Goal: Task Accomplishment & Management: Use online tool/utility

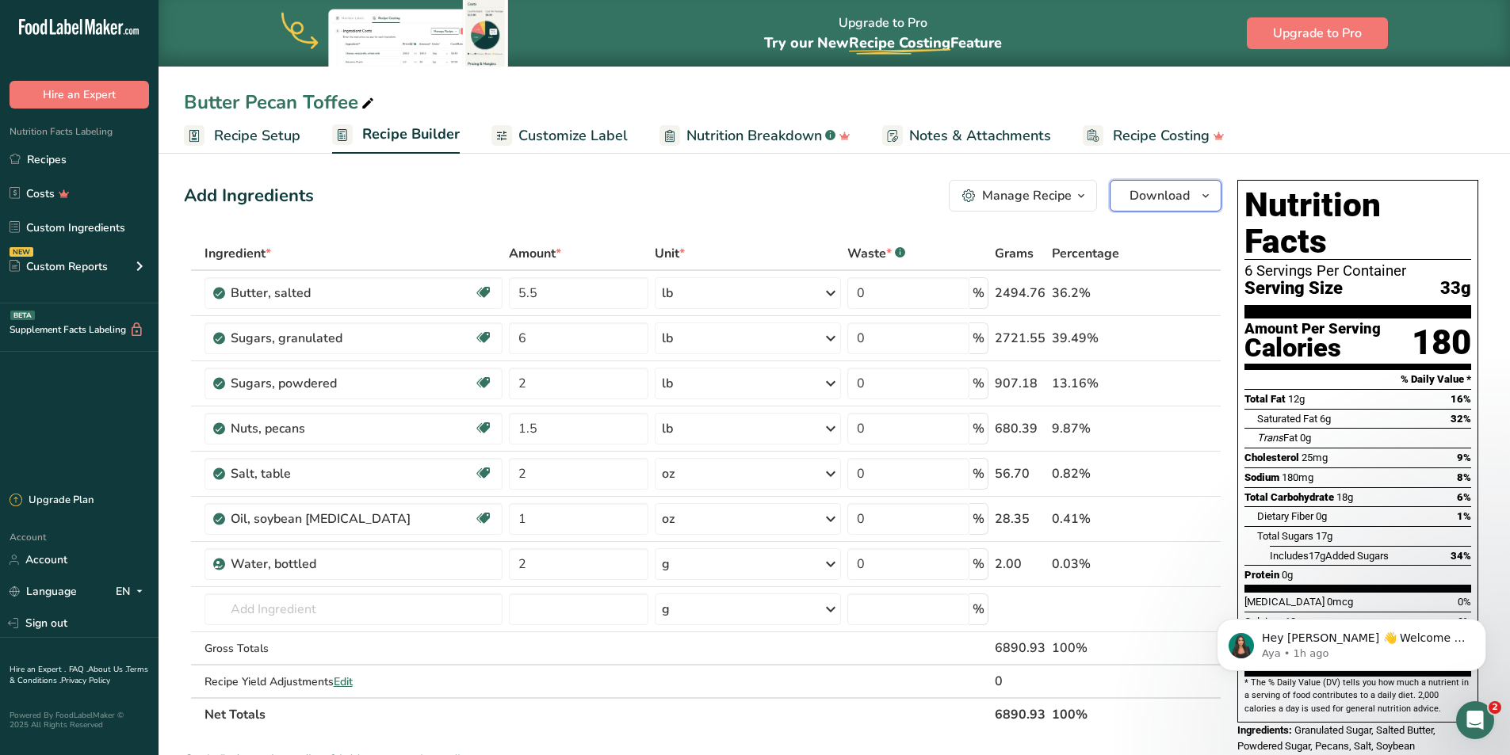
click at [1147, 193] on span "Download" at bounding box center [1159, 195] width 60 height 19
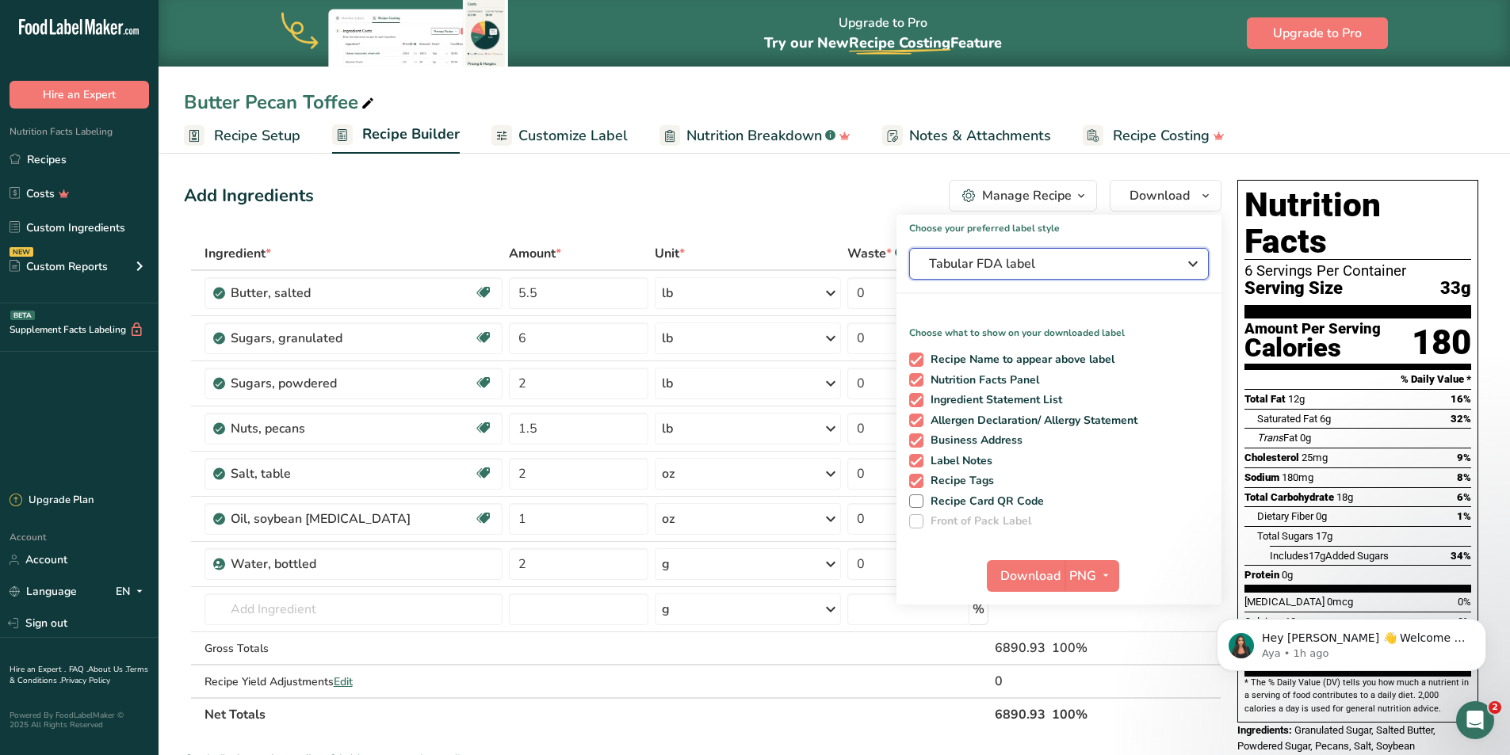
click at [968, 266] on span "Tabular FDA label" at bounding box center [1048, 263] width 238 height 19
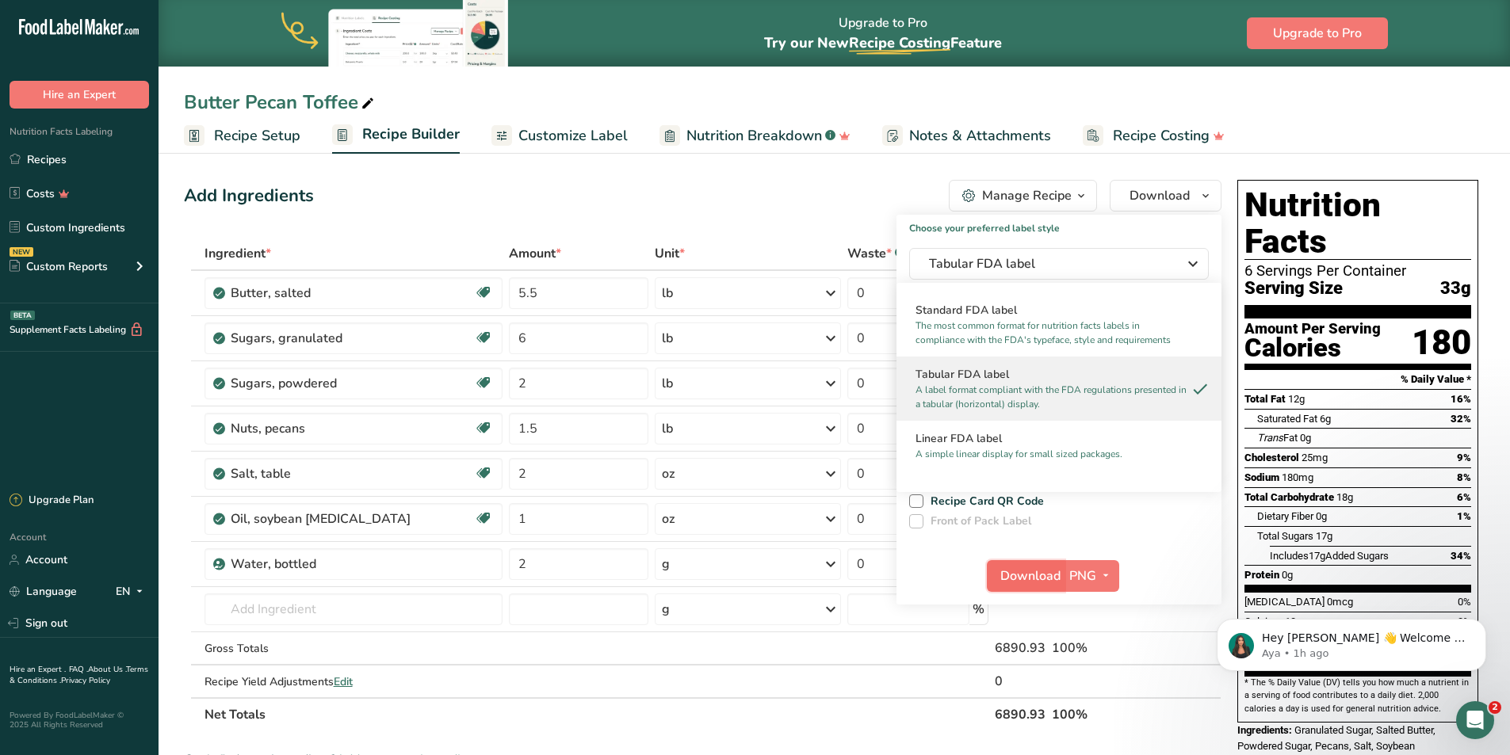
click at [1056, 576] on span "Download" at bounding box center [1030, 576] width 60 height 19
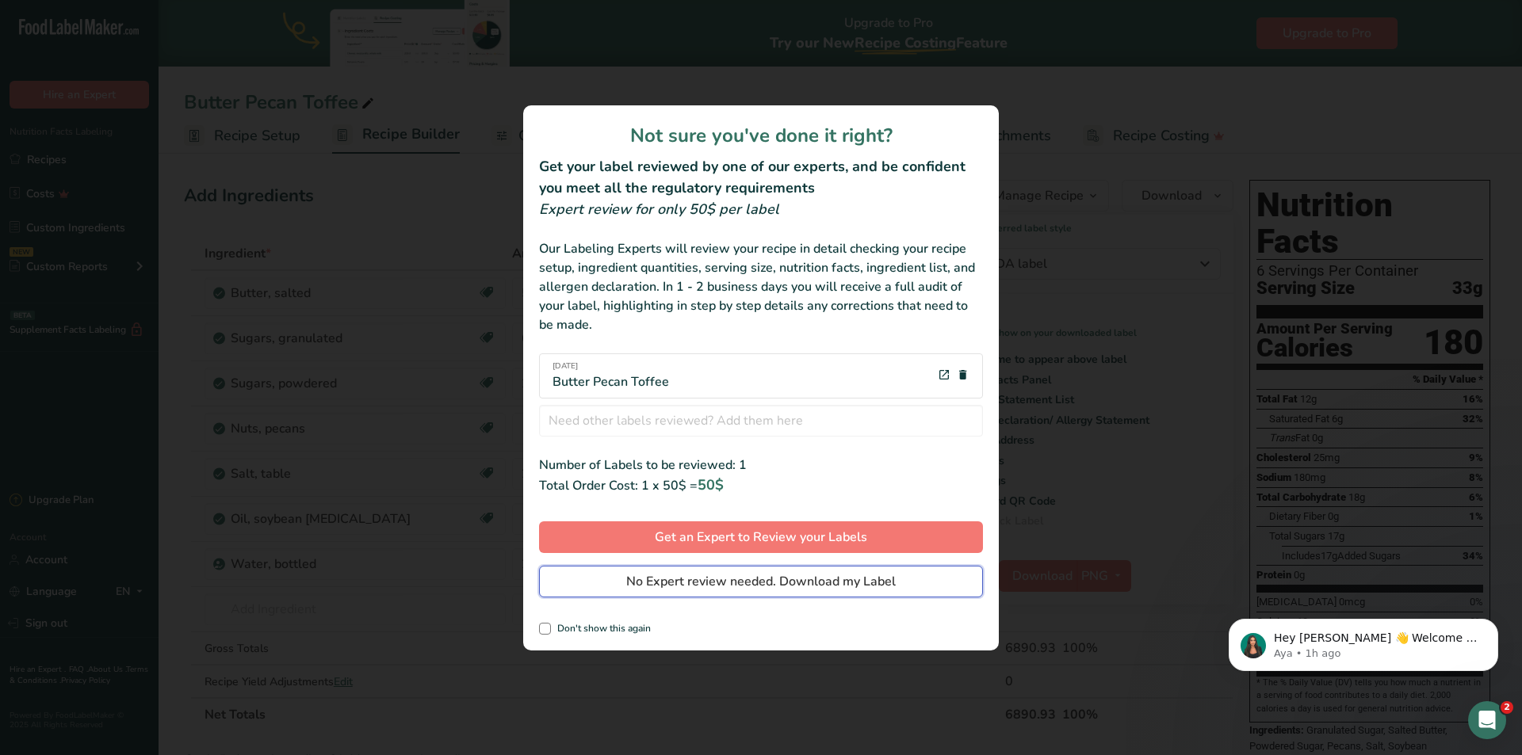
click at [647, 584] on span "No Expert review needed. Download my Label" at bounding box center [760, 581] width 269 height 19
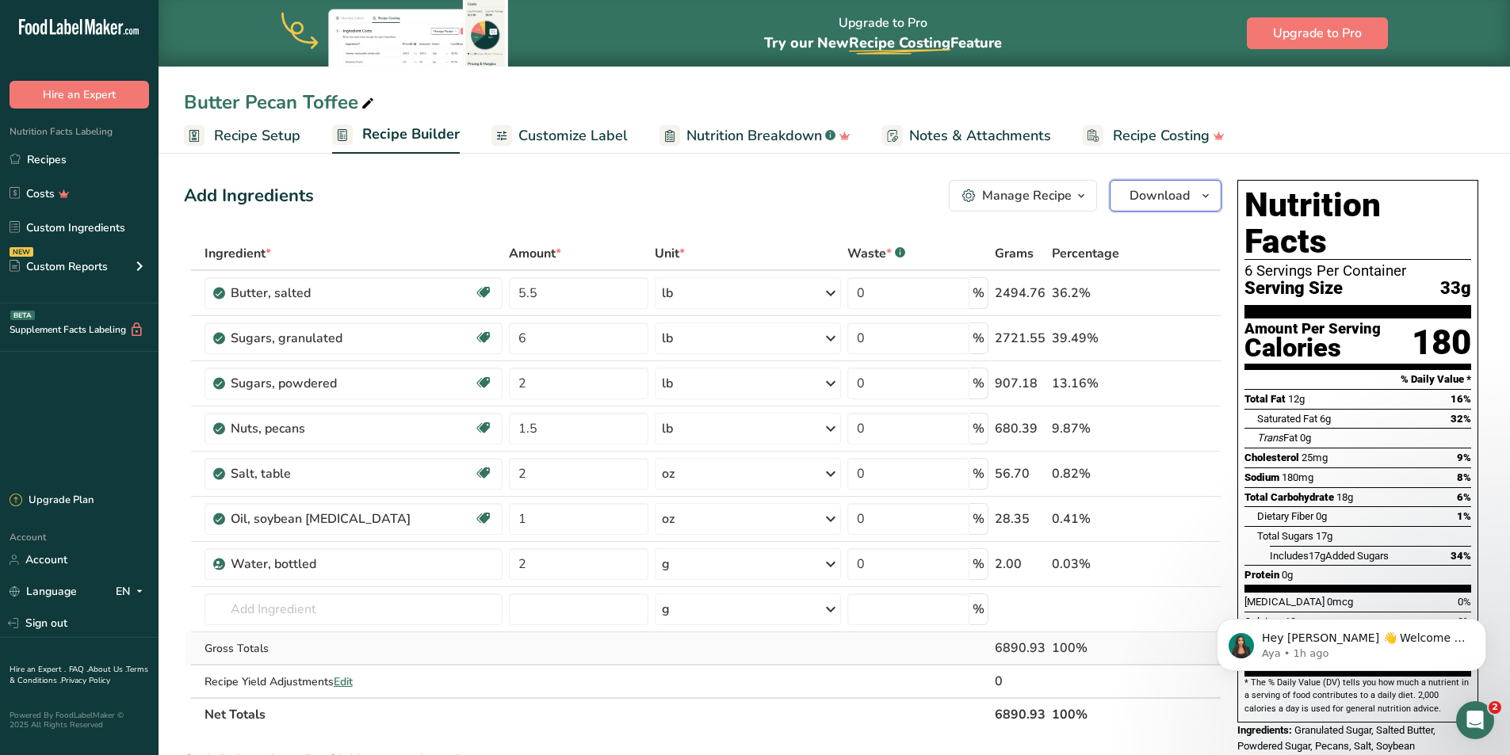
drag, startPoint x: 1162, startPoint y: 199, endPoint x: 1166, endPoint y: 483, distance: 283.7
click at [1162, 199] on span "Download" at bounding box center [1159, 195] width 60 height 19
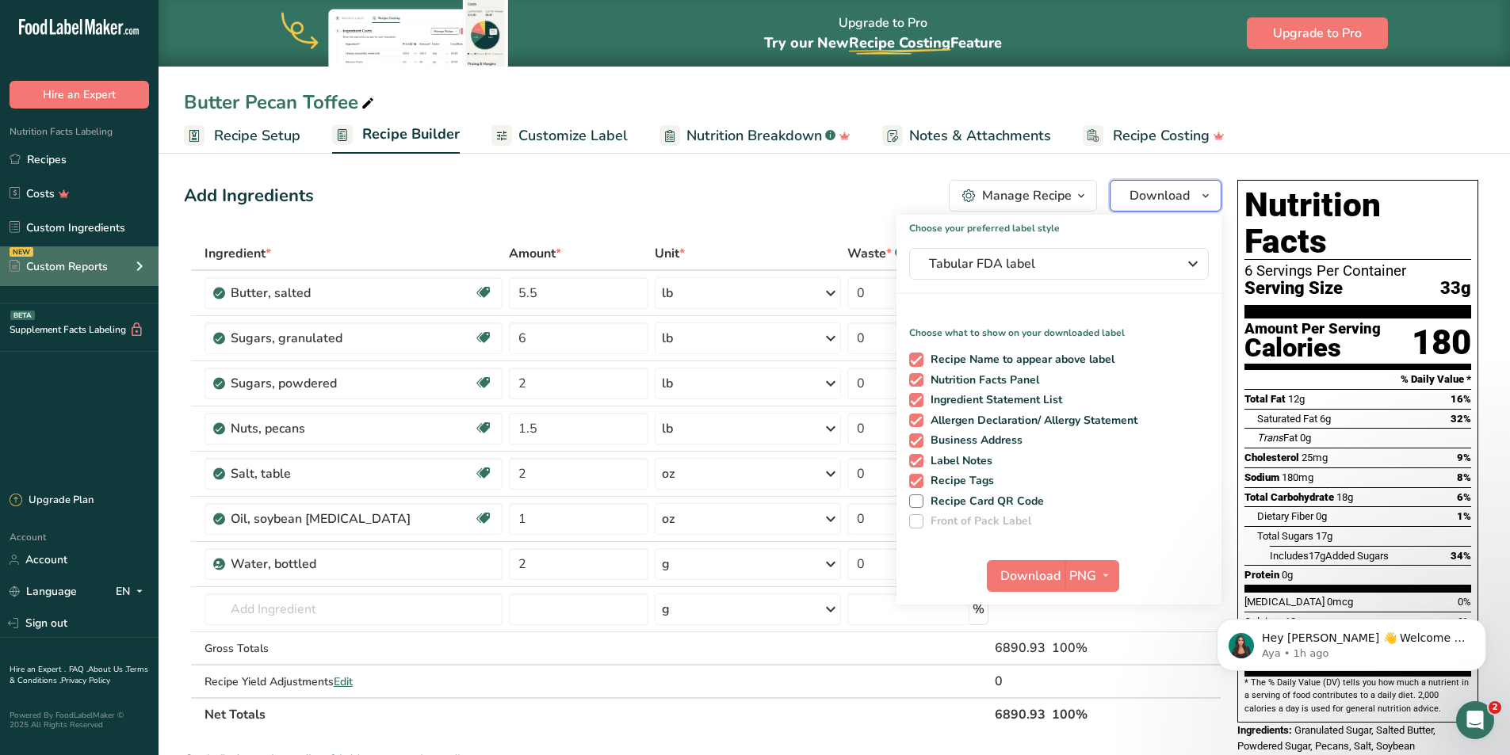
scroll to position [159, 0]
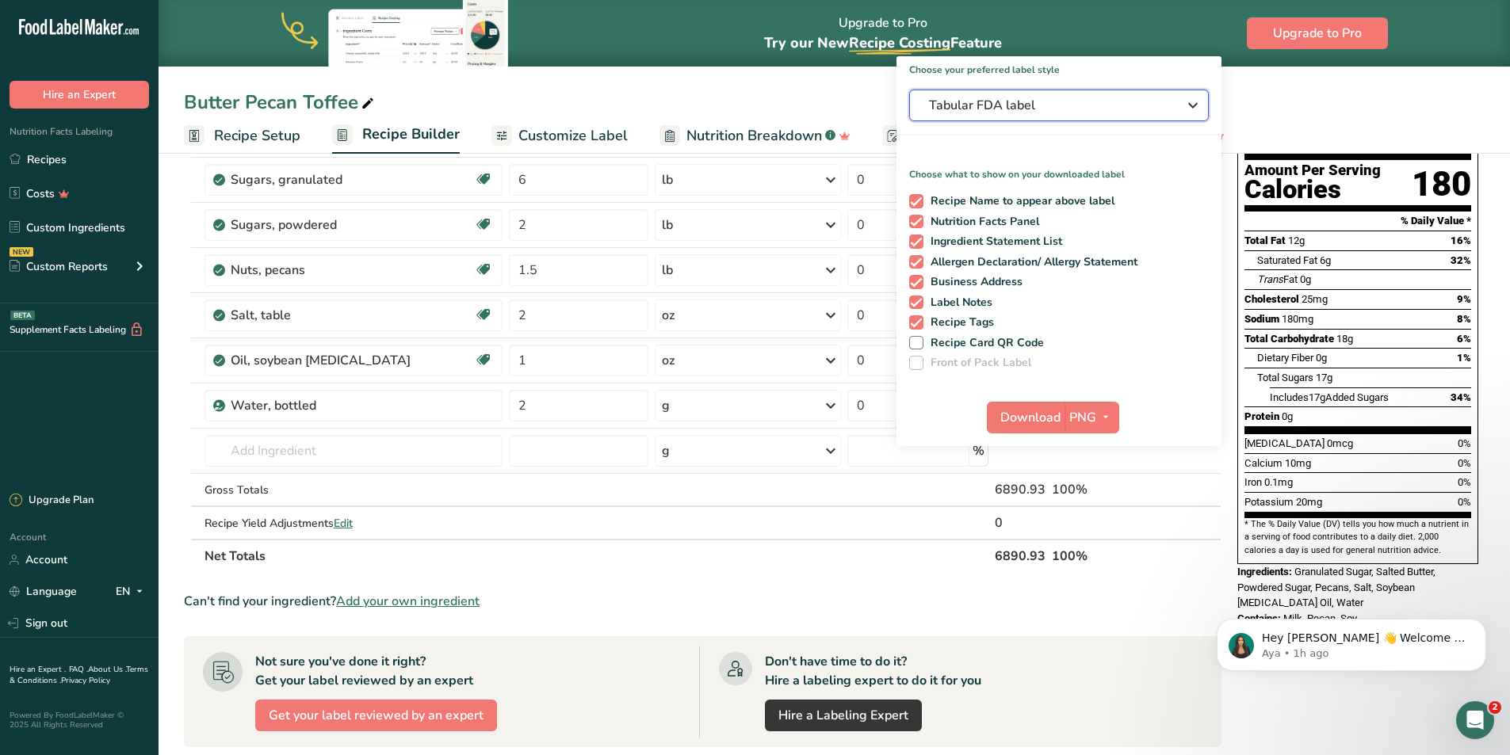
click at [1045, 102] on span "Tabular FDA label" at bounding box center [1048, 105] width 238 height 19
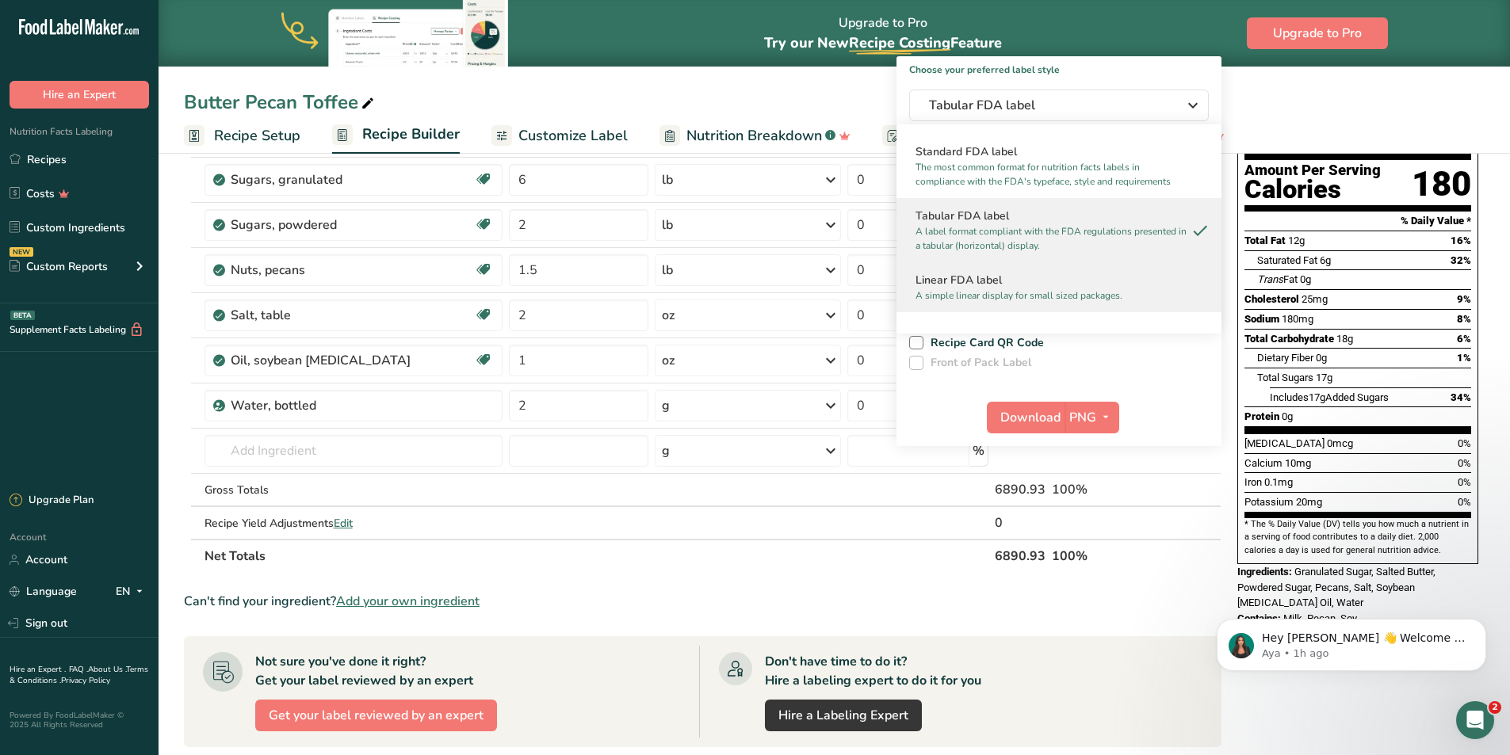
click at [1041, 292] on p "A simple linear display for small sized packages." at bounding box center [1051, 295] width 273 height 14
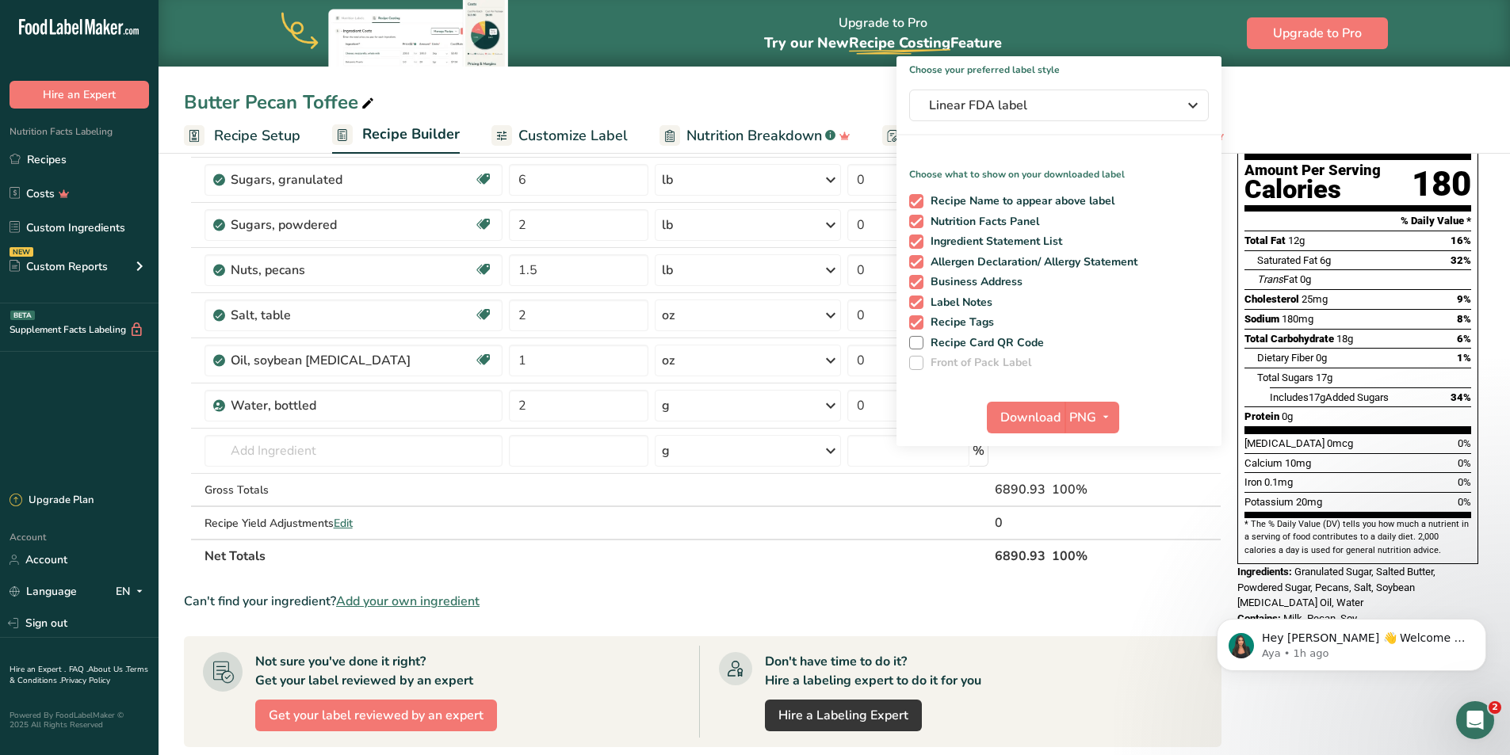
click at [1136, 32] on div "Upgrade to Pro Try our New Recipe Costing .a-29{fill:none;stroke-linecap:round;…" at bounding box center [834, 33] width 1351 height 67
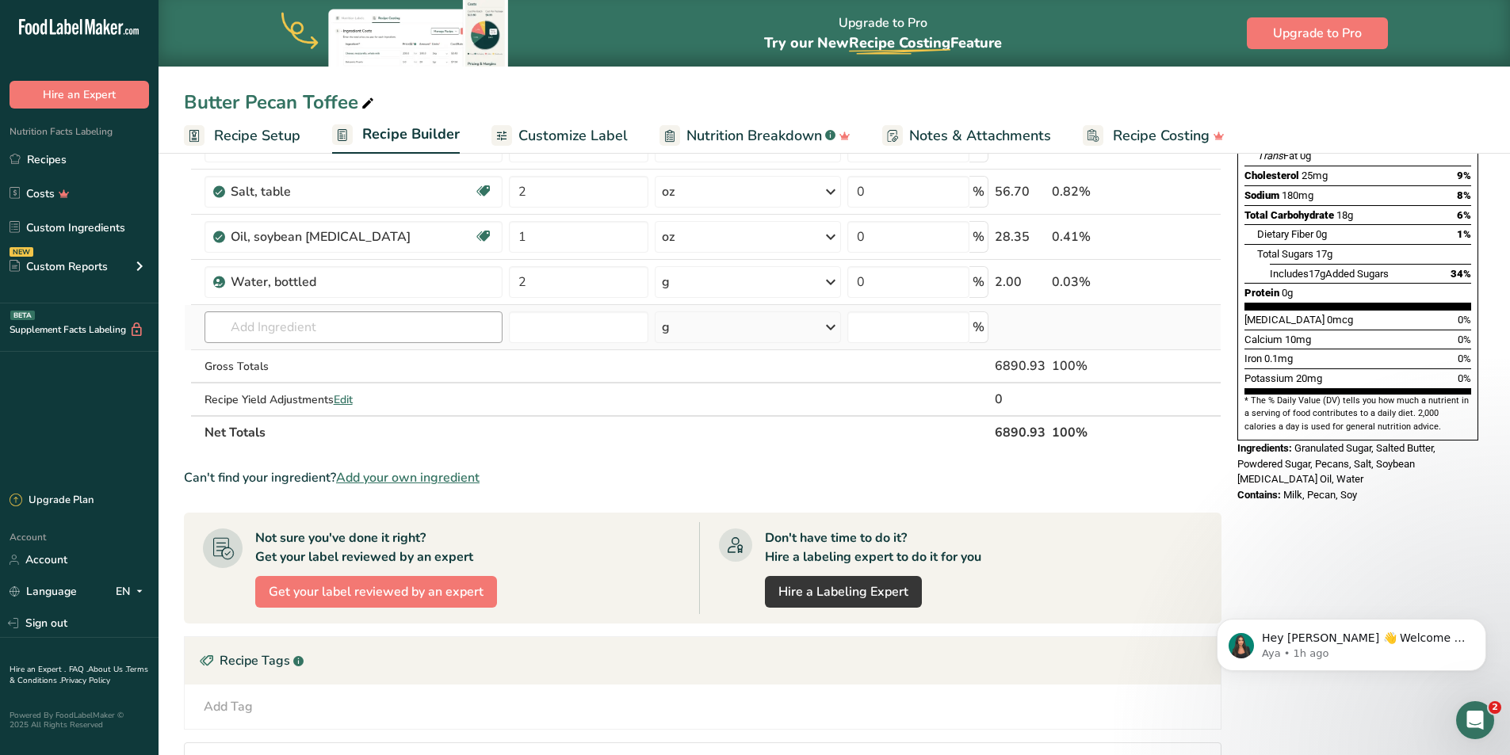
scroll to position [0, 0]
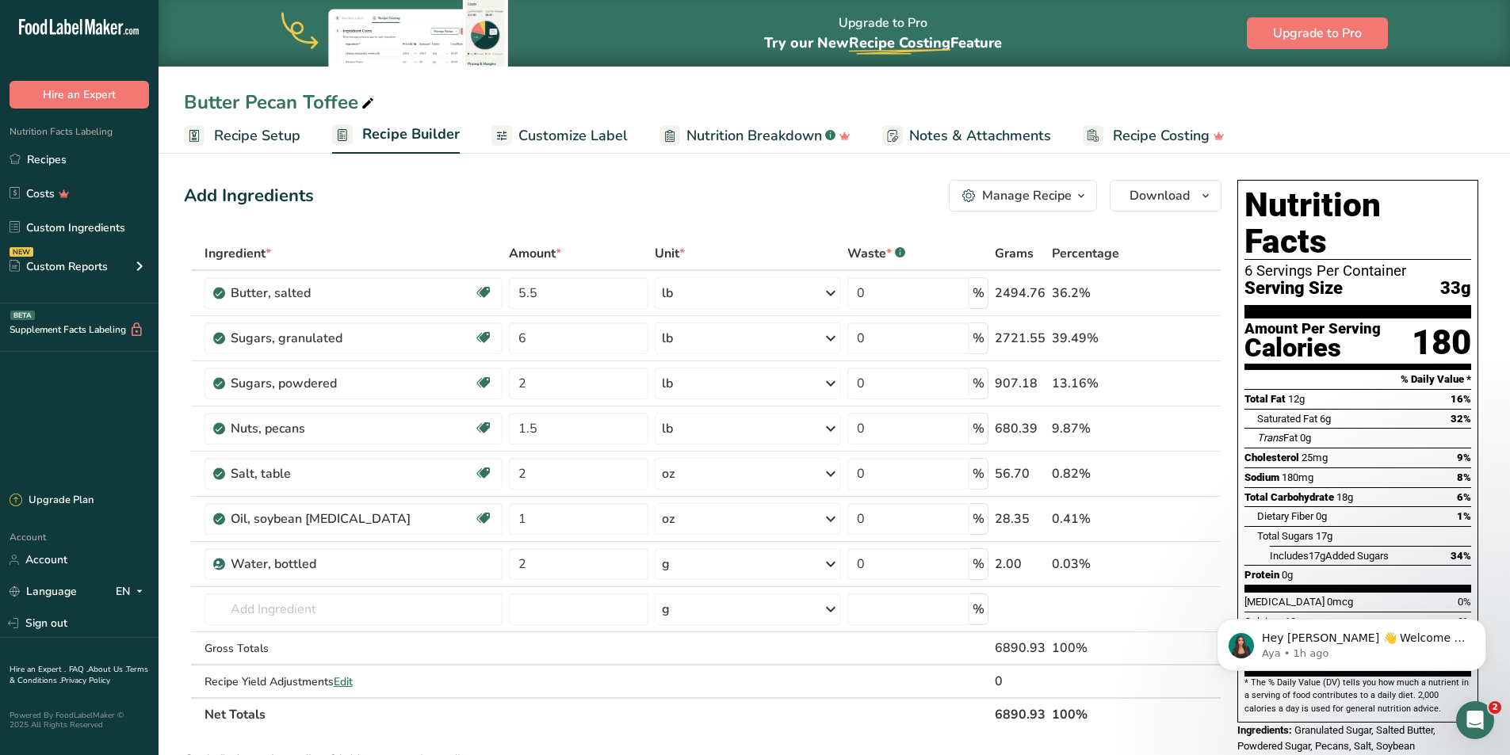
click at [277, 135] on span "Recipe Setup" at bounding box center [257, 135] width 86 height 21
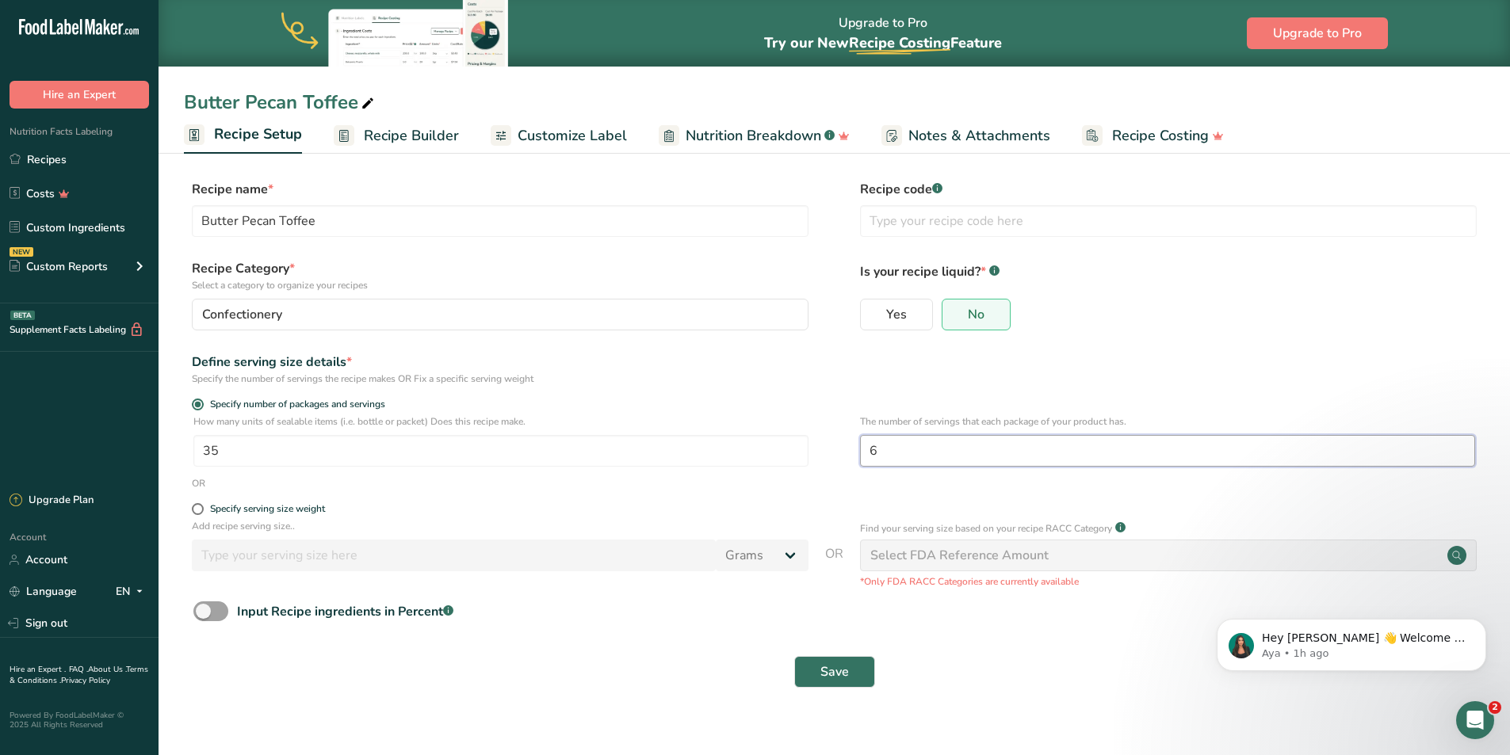
click at [900, 455] on input "6" at bounding box center [1167, 451] width 615 height 32
drag, startPoint x: 239, startPoint y: 222, endPoint x: 181, endPoint y: 221, distance: 57.1
click at [181, 221] on section "Recipe name * Butter Pecan Toffee Recipe code .a-a{fill:#347362;}.b-a{fill:#fff…" at bounding box center [834, 435] width 1351 height 575
click at [219, 222] on input "CHocolate Pecan Toffee" at bounding box center [500, 221] width 617 height 32
type input "Chocolate Pecan Toffee"
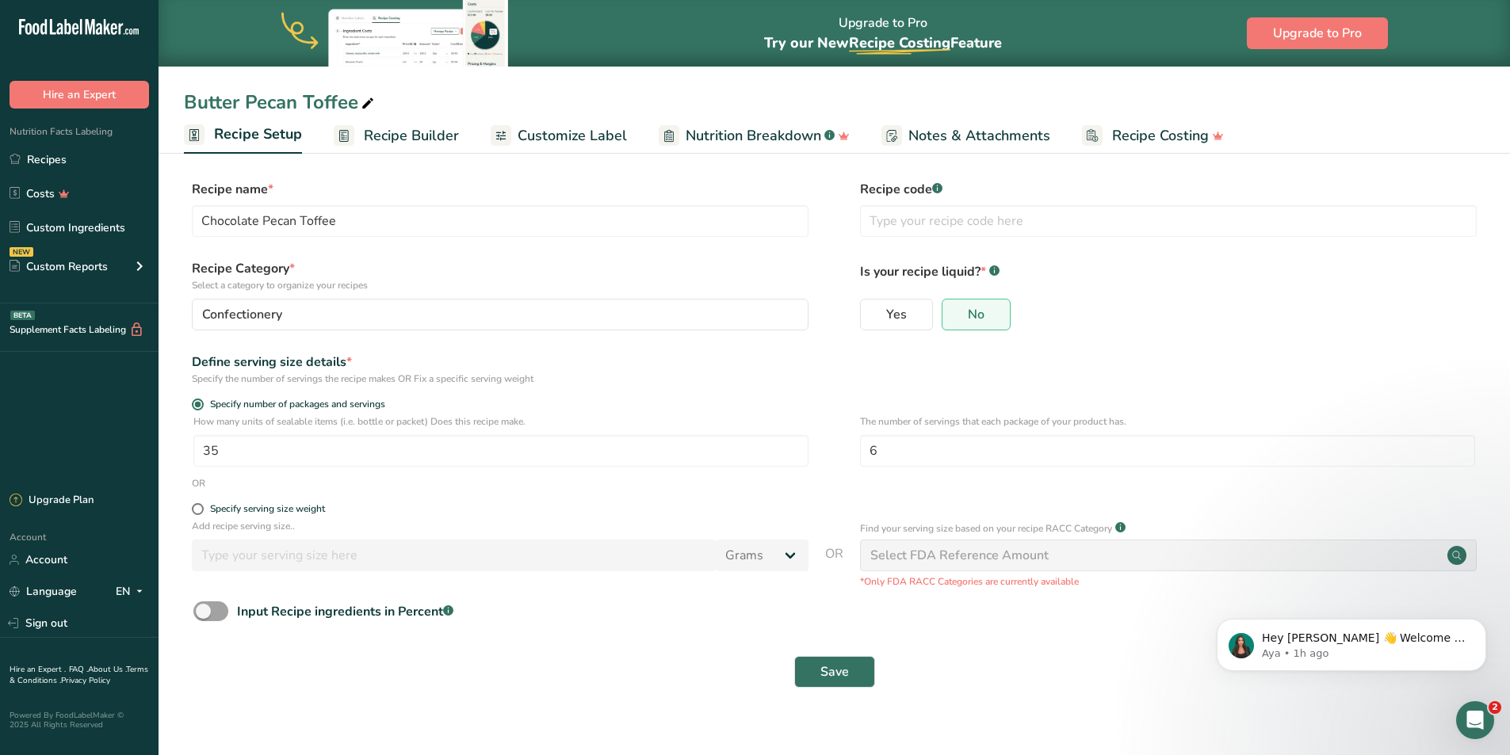
click at [638, 376] on div "Specify the number of servings the recipe makes OR Fix a specific serving weight" at bounding box center [500, 379] width 617 height 14
click at [367, 101] on icon at bounding box center [368, 104] width 14 height 22
click at [366, 101] on input "Butter Pecan Toffee" at bounding box center [834, 102] width 1301 height 29
click at [366, 107] on input "Butter Pecan Toffee" at bounding box center [834, 102] width 1301 height 29
click at [372, 121] on div "Butter Pecan Toffee Recipe Setup Recipe Builder Customize Label Nutrition Break…" at bounding box center [834, 77] width 1351 height 154
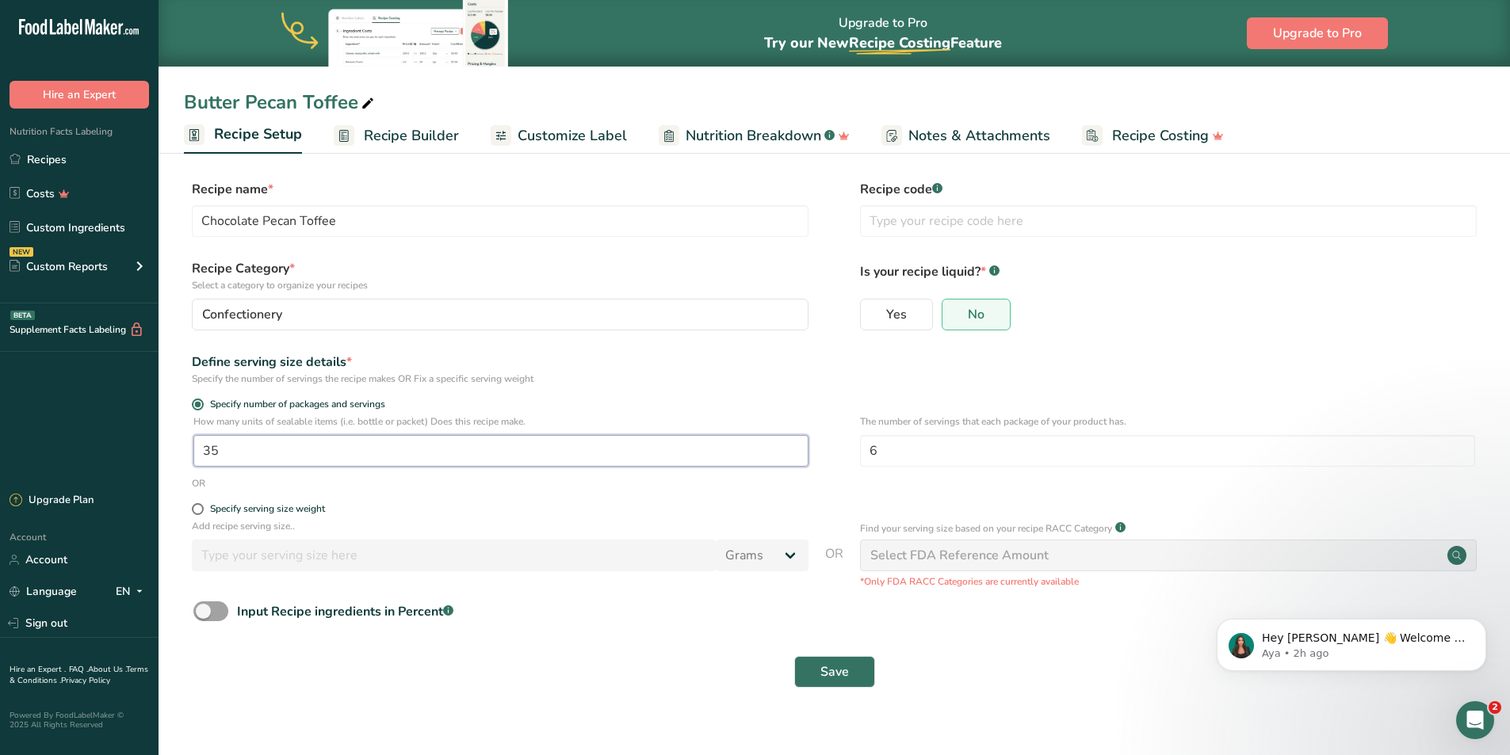
drag, startPoint x: 239, startPoint y: 447, endPoint x: 197, endPoint y: 456, distance: 42.9
click at [147, 448] on div ".a-20{fill:#fff;} Hire an Expert Nutrition Facts Labeling Recipes Costs Custom …" at bounding box center [755, 377] width 1510 height 755
type input "30"
type input "7"
click at [837, 666] on span "Save" at bounding box center [834, 672] width 29 height 19
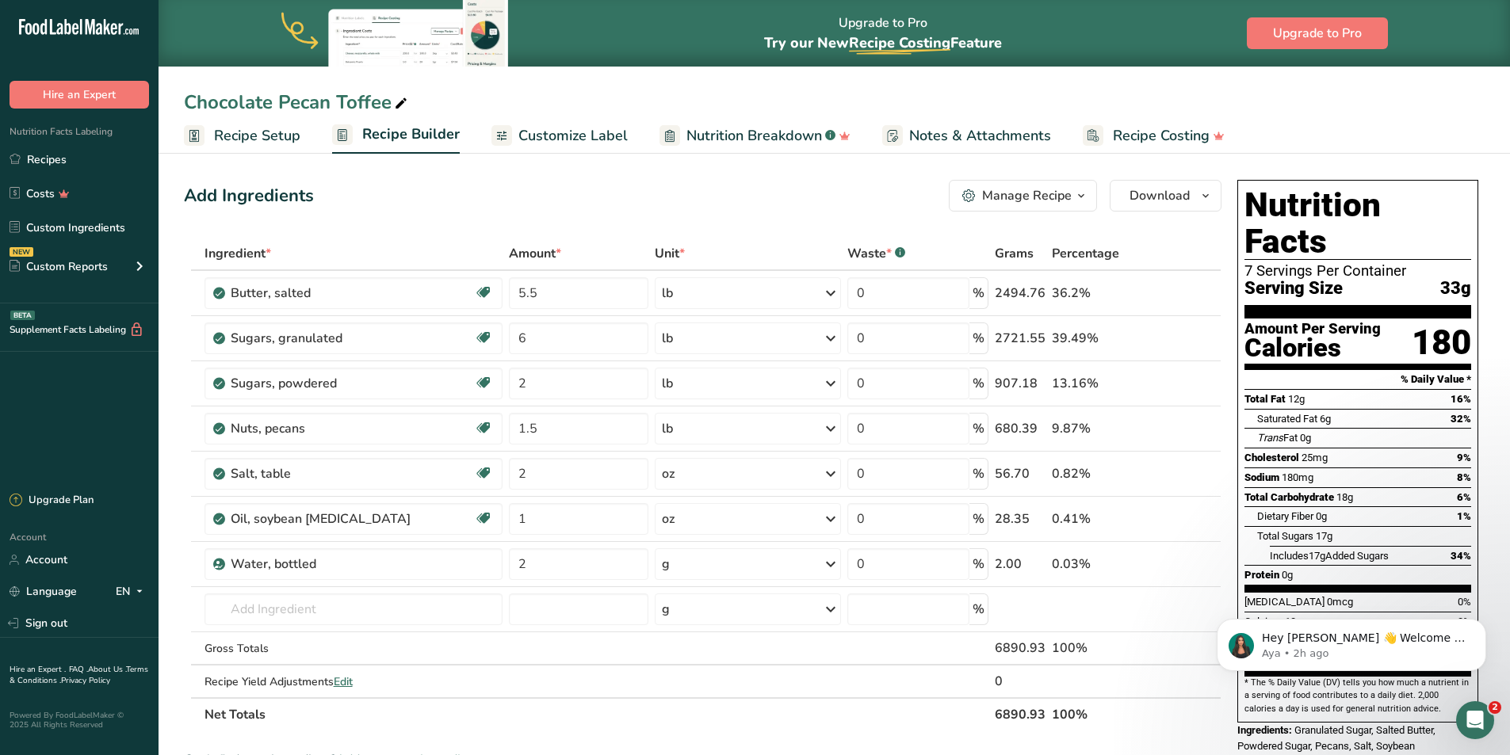
click at [581, 129] on span "Customize Label" at bounding box center [572, 135] width 109 height 21
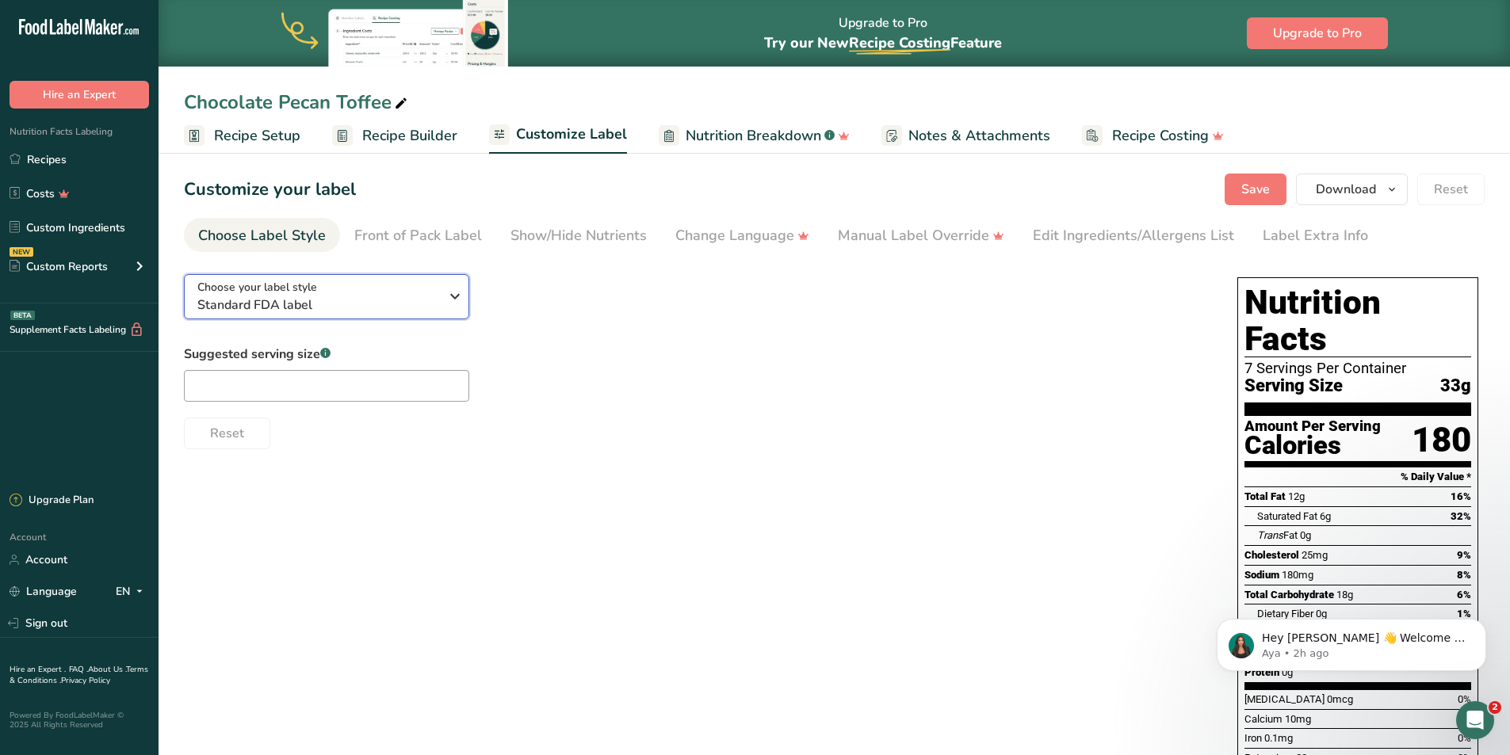
click at [380, 296] on span "Standard FDA label" at bounding box center [318, 305] width 242 height 19
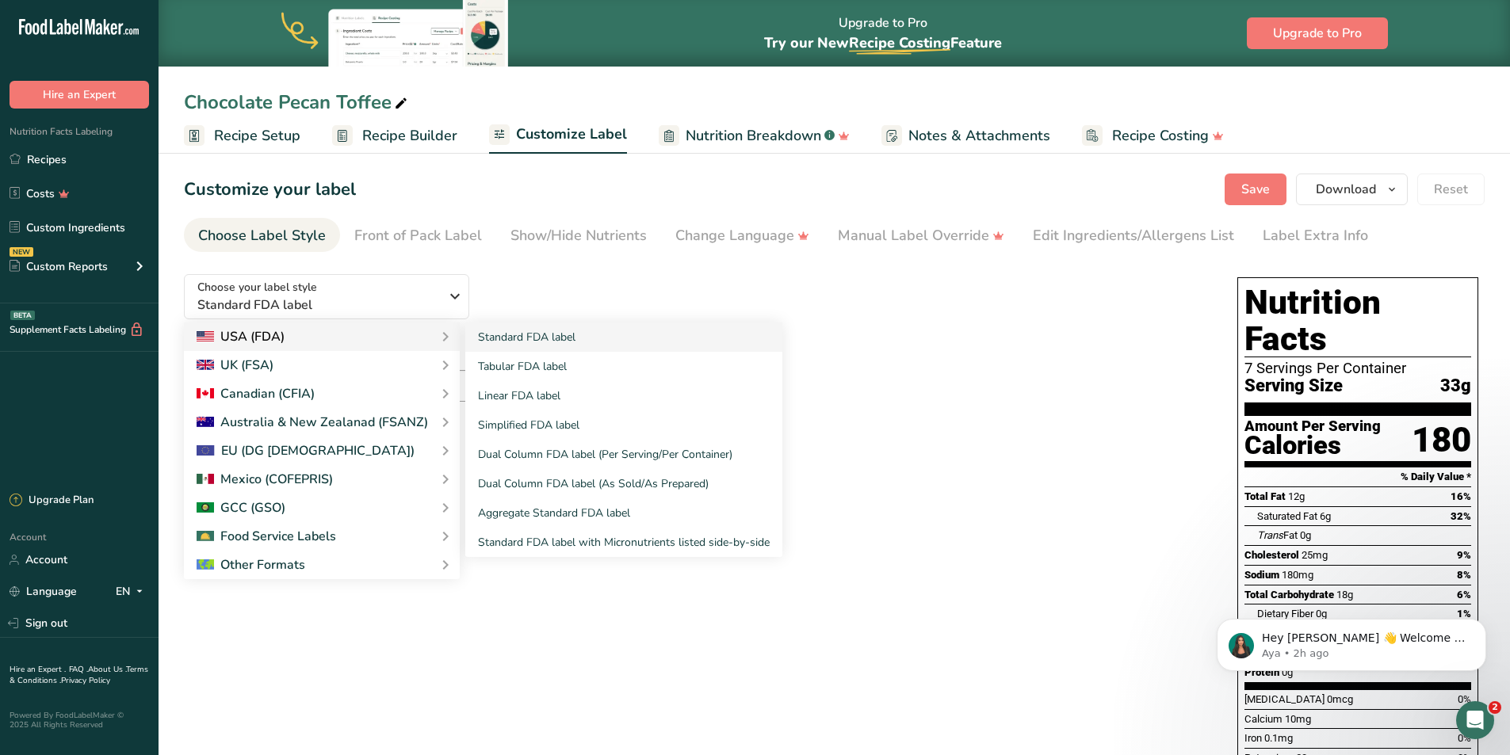
click at [384, 341] on div "USA (FDA)" at bounding box center [322, 336] width 250 height 19
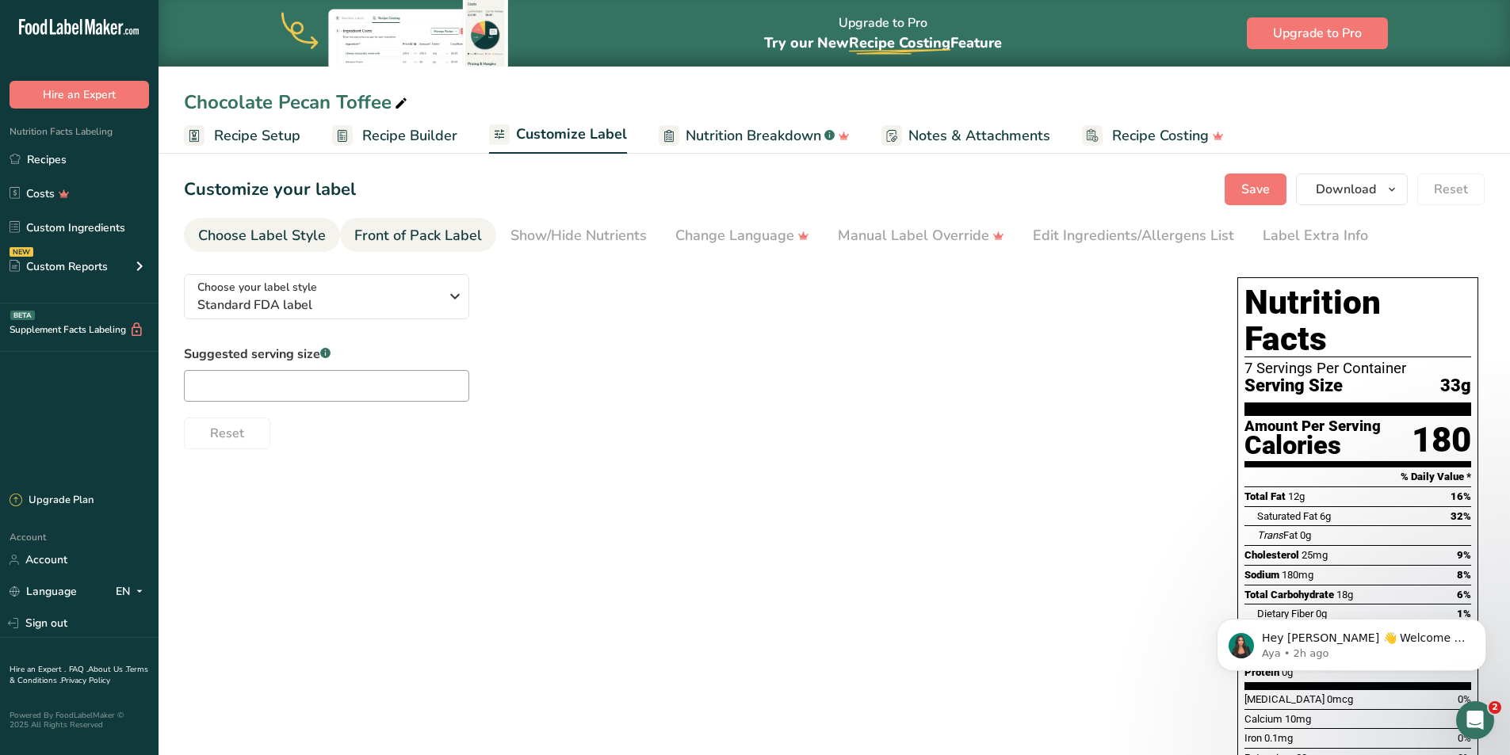
click at [411, 225] on div "Front of Pack Label" at bounding box center [418, 235] width 128 height 21
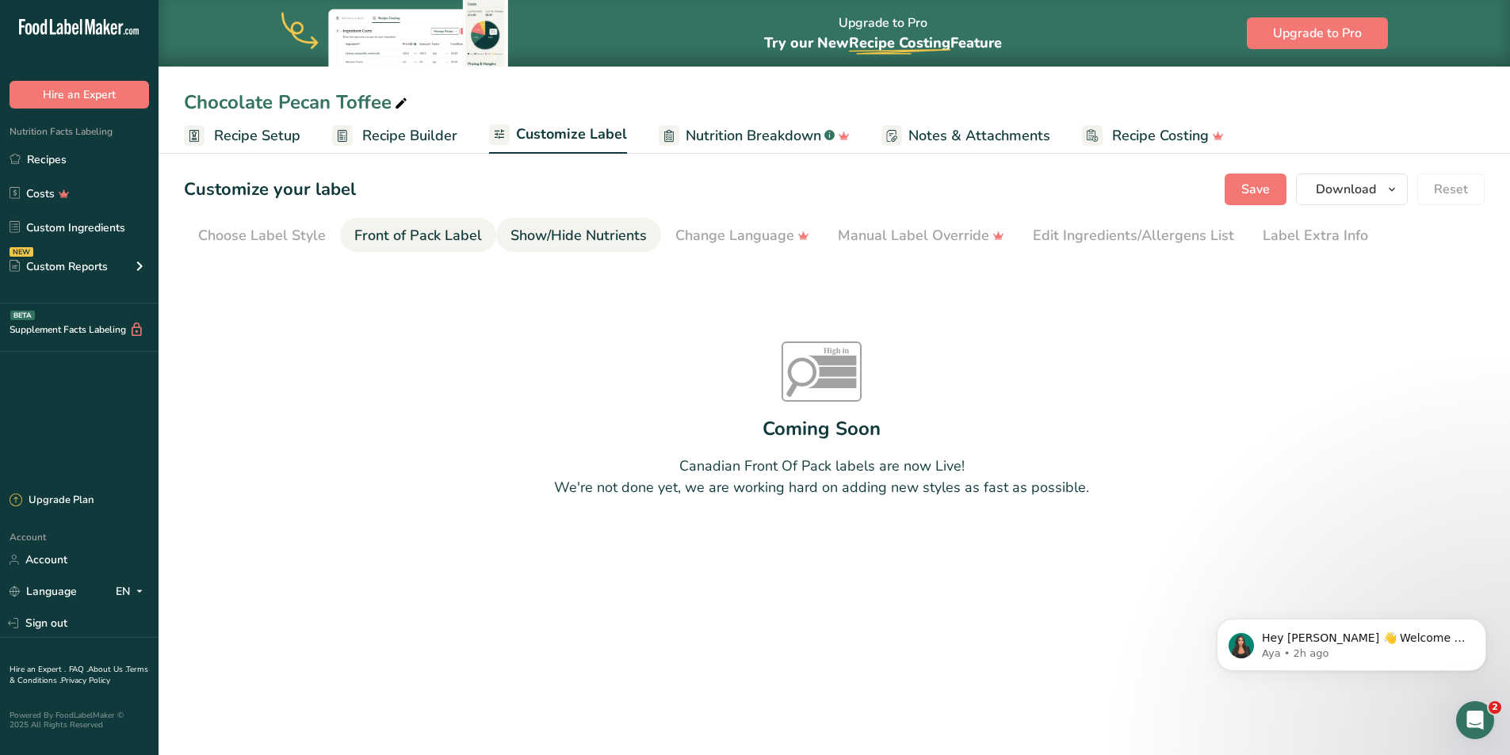
click at [538, 227] on div "Show/Hide Nutrients" at bounding box center [578, 235] width 136 height 21
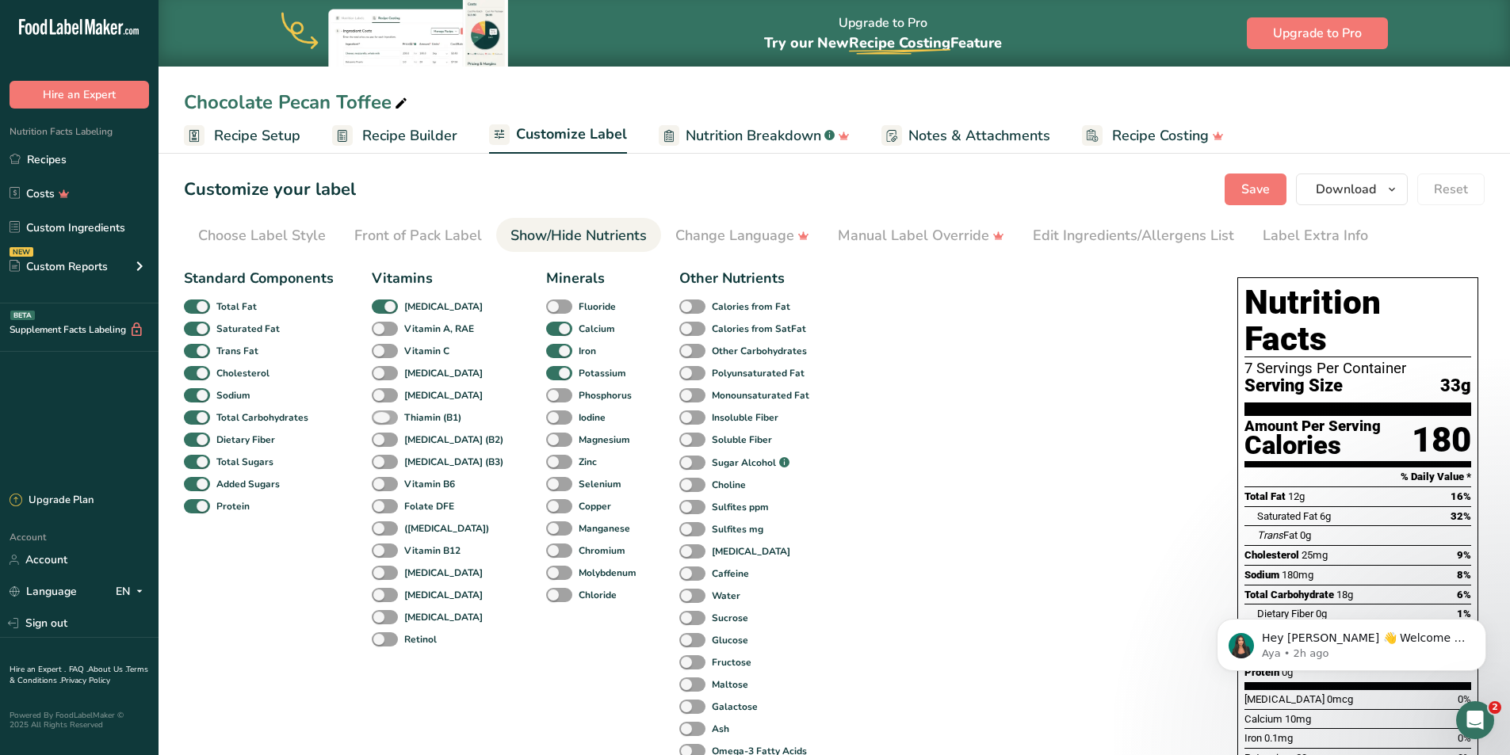
click at [383, 416] on span at bounding box center [385, 418] width 26 height 15
click at [382, 416] on input "Thiamin (B1)" at bounding box center [377, 417] width 10 height 10
checkbox input "true"
click at [384, 481] on span at bounding box center [385, 484] width 26 height 15
click at [382, 481] on input "Vitamin B6" at bounding box center [377, 484] width 10 height 10
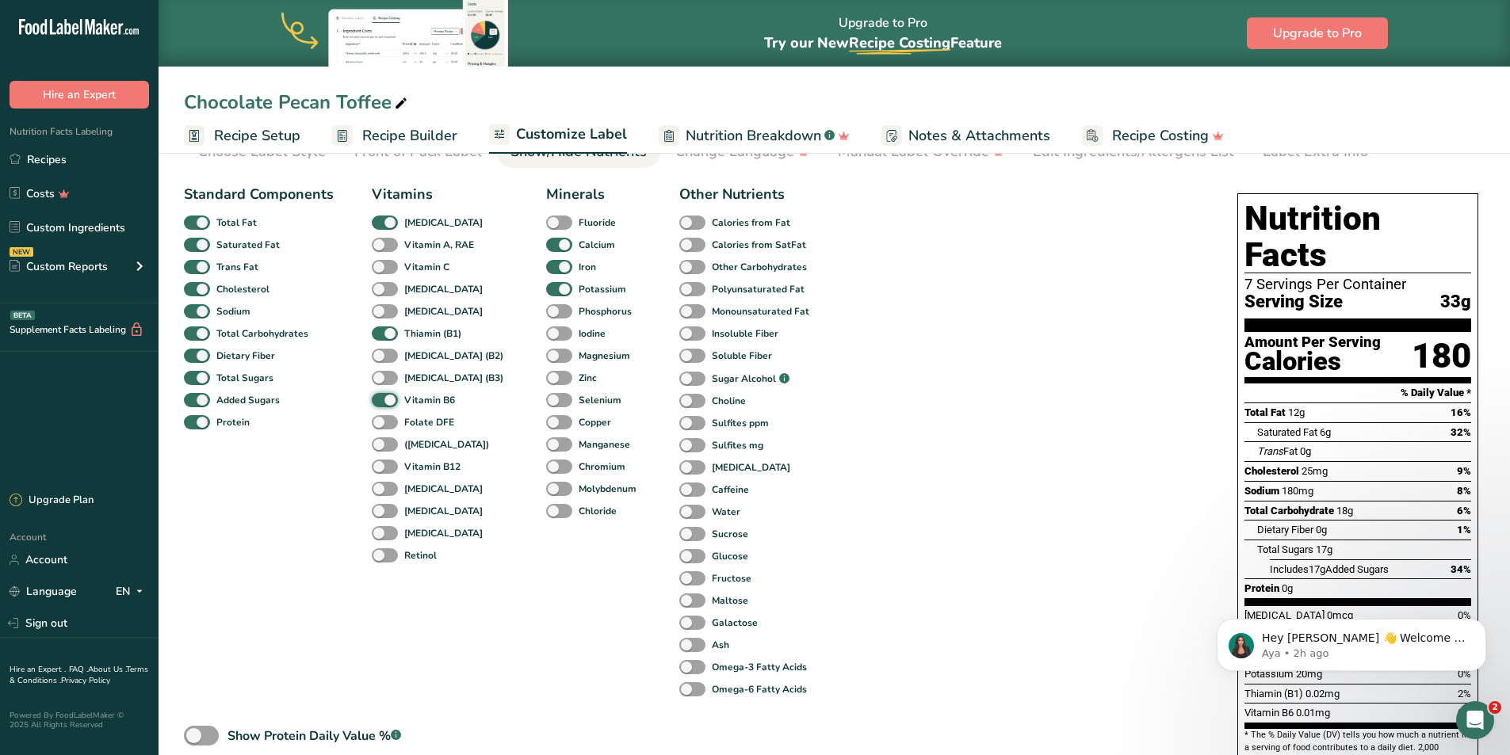
scroll to position [82, 0]
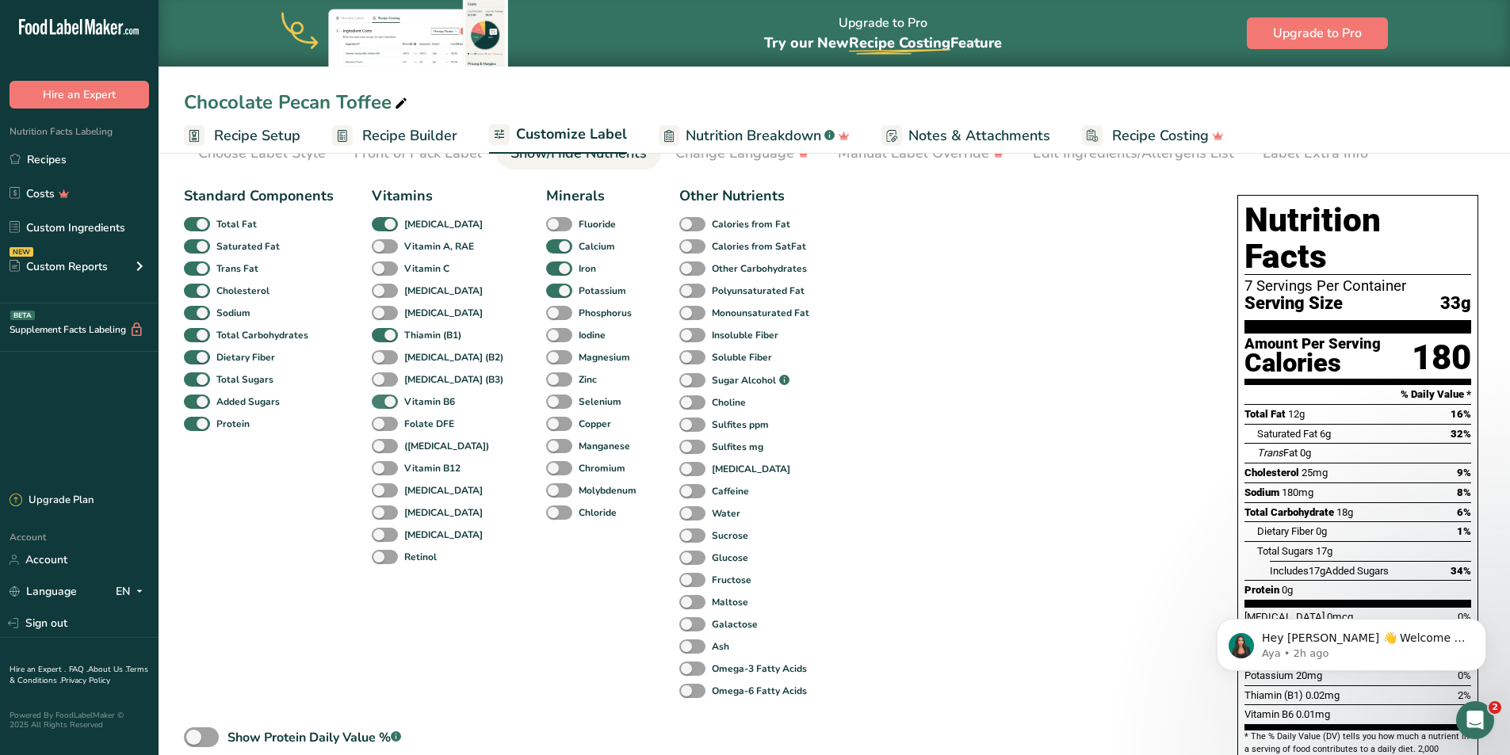
click at [384, 399] on span at bounding box center [385, 402] width 26 height 15
click at [382, 399] on input "Vitamin B6" at bounding box center [377, 401] width 10 height 10
checkbox input "false"
click at [386, 422] on span at bounding box center [385, 424] width 26 height 15
click at [382, 422] on input "Folate DFE" at bounding box center [377, 423] width 10 height 10
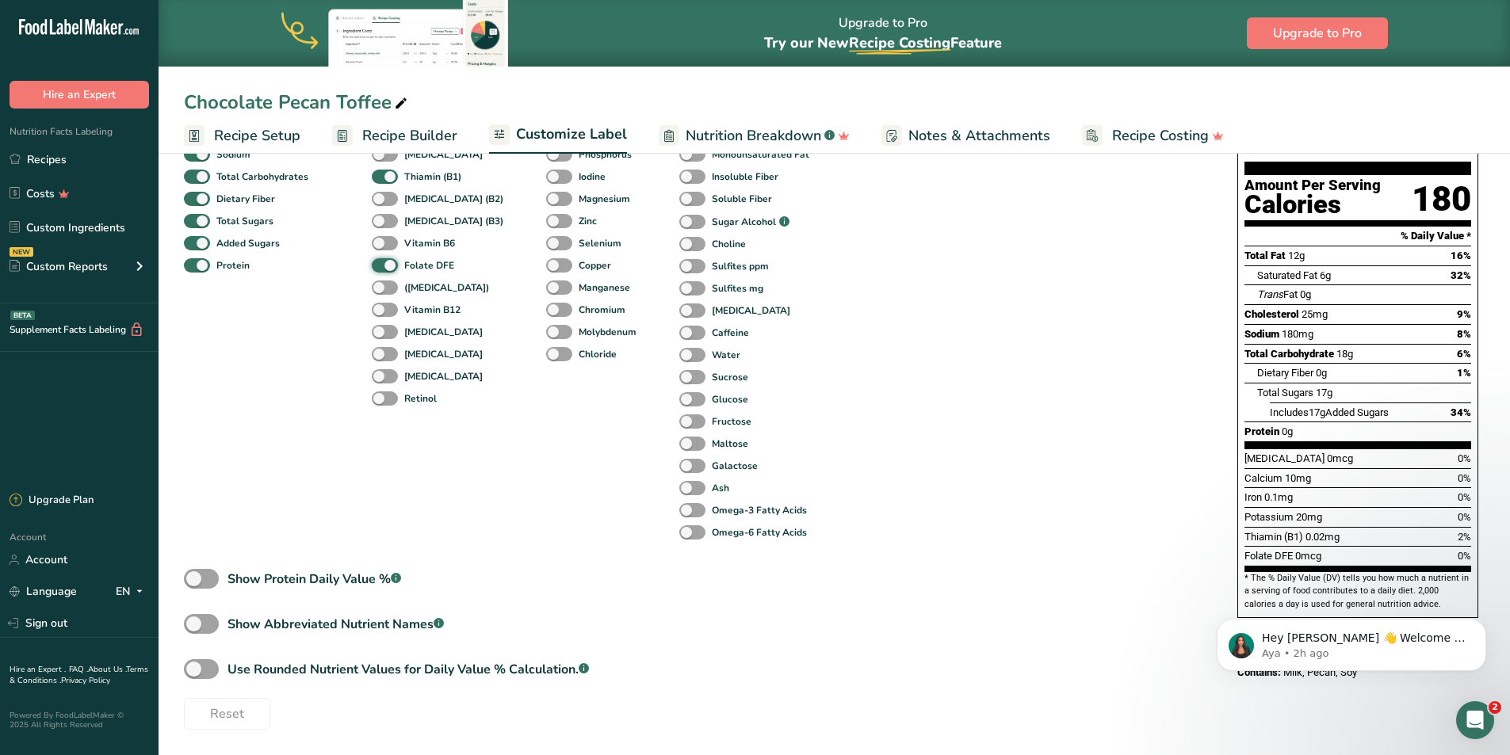
scroll to position [162, 0]
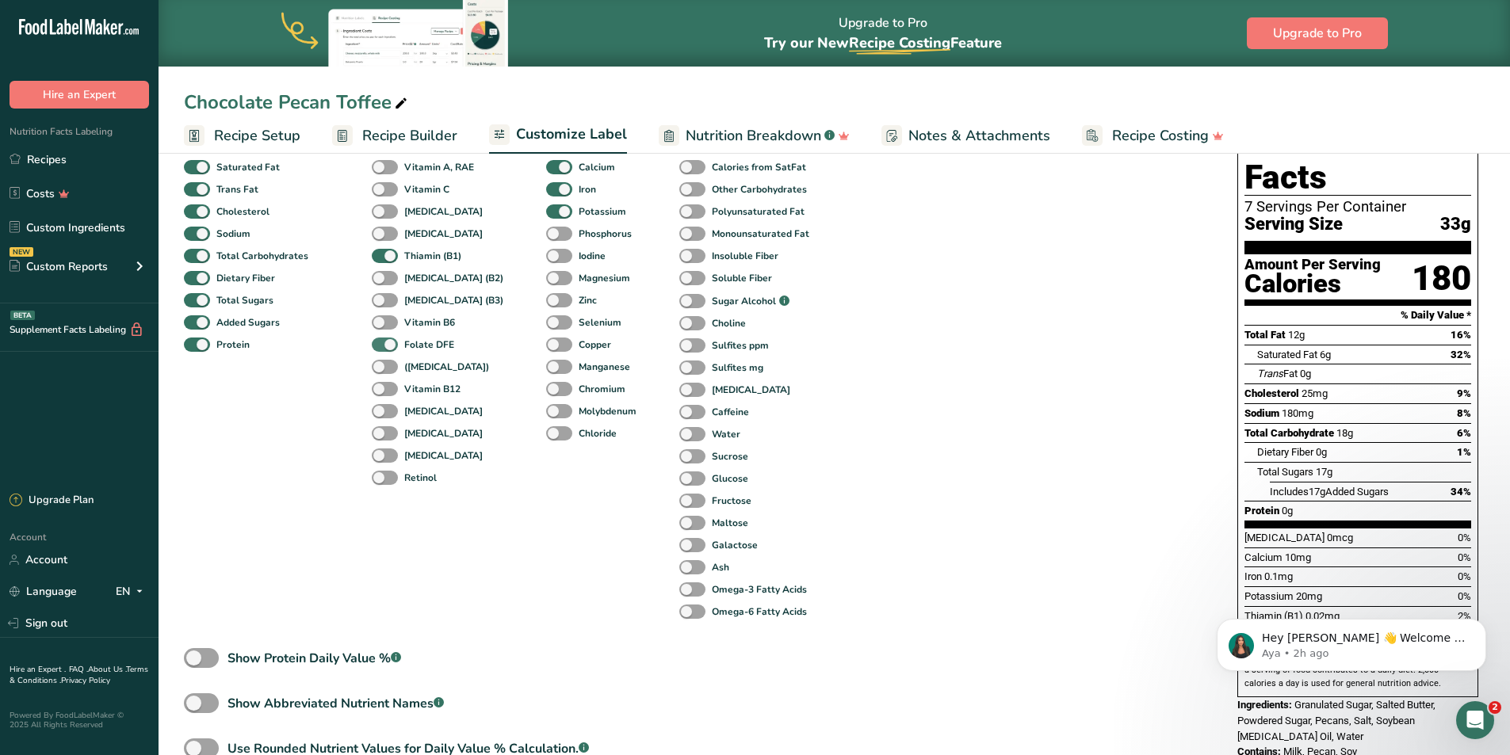
click at [387, 340] on span at bounding box center [385, 345] width 26 height 15
click at [382, 340] on input "Folate DFE" at bounding box center [377, 344] width 10 height 10
checkbox input "false"
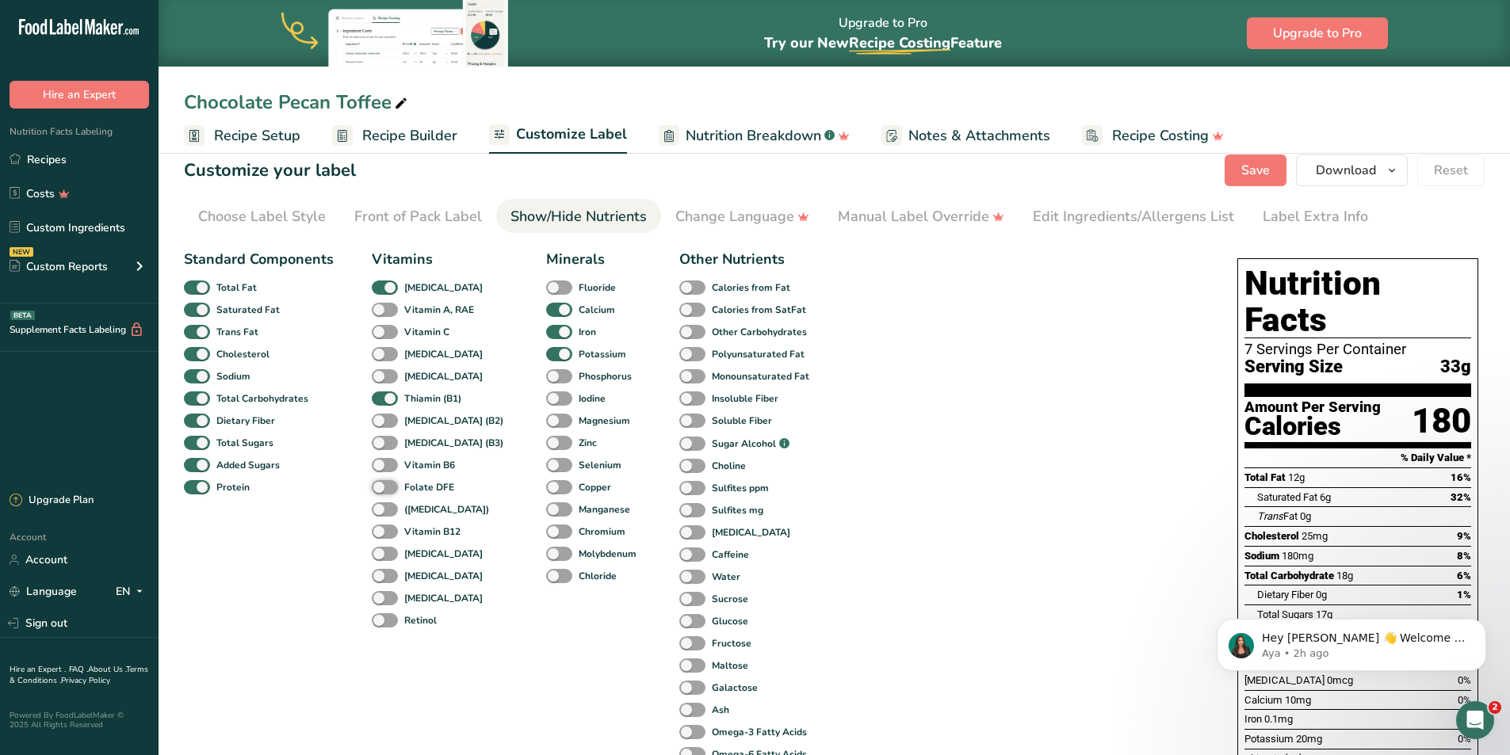
scroll to position [0, 0]
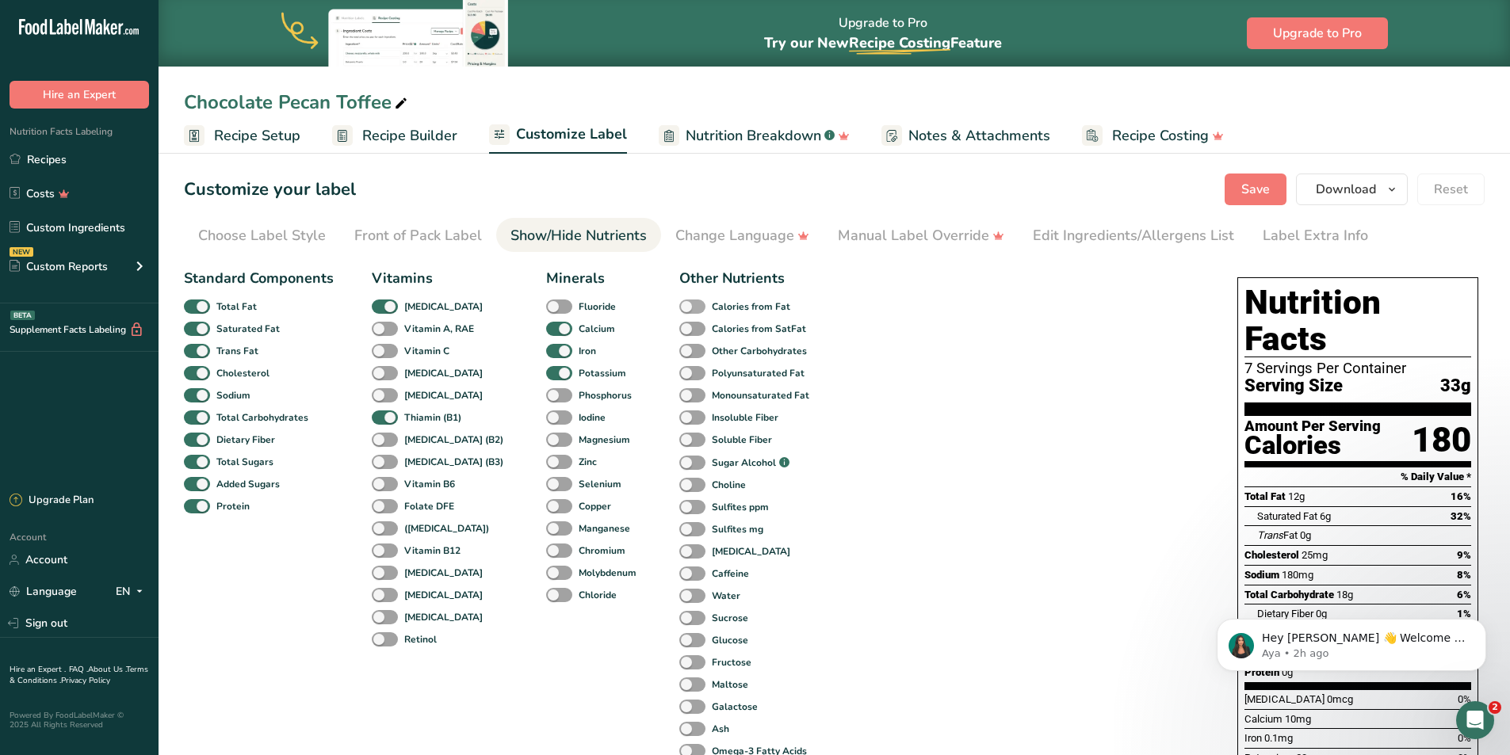
click at [679, 304] on span at bounding box center [692, 307] width 26 height 15
click at [679, 304] on input "Calories from Fat" at bounding box center [684, 306] width 10 height 10
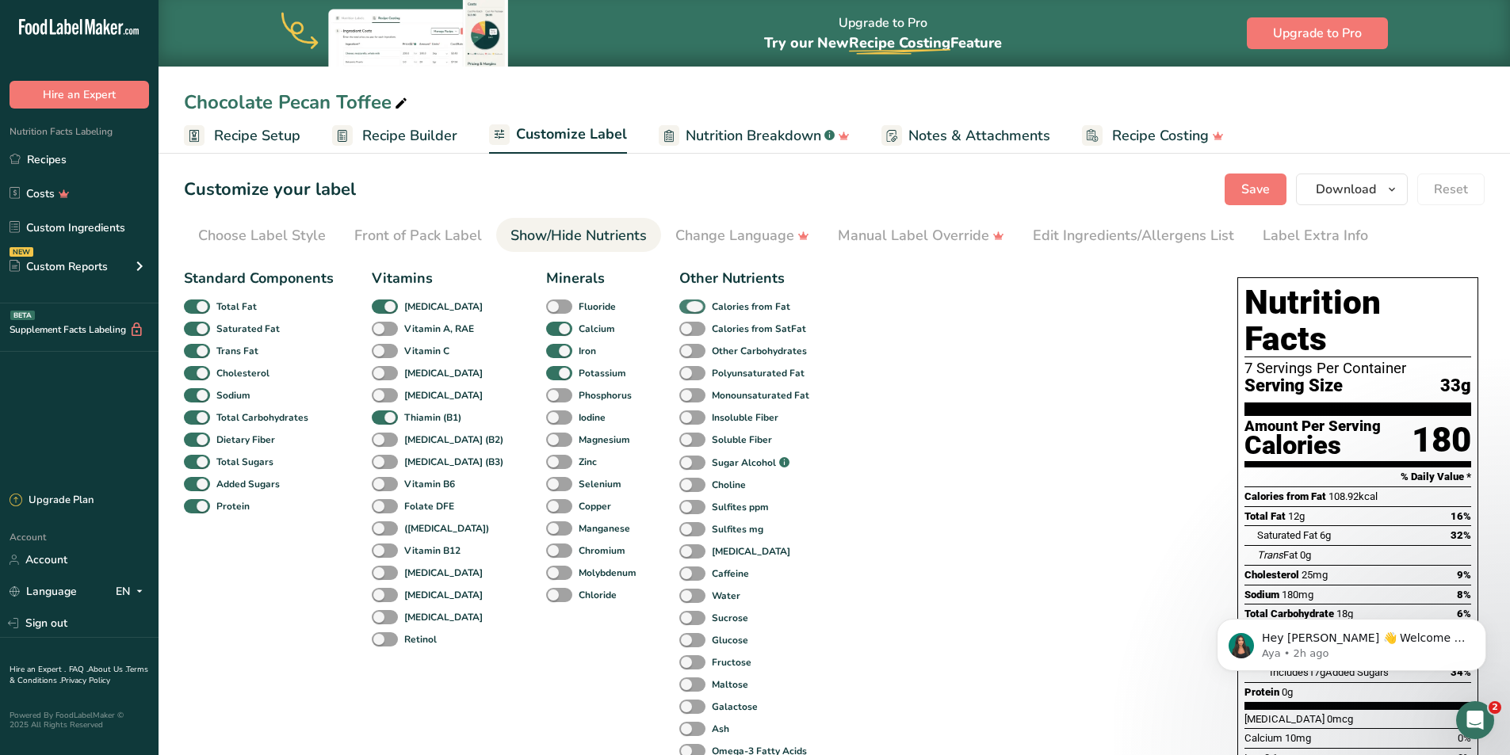
click at [679, 304] on span at bounding box center [692, 307] width 26 height 15
click at [679, 304] on input "Calories from Fat" at bounding box center [684, 306] width 10 height 10
checkbox input "false"
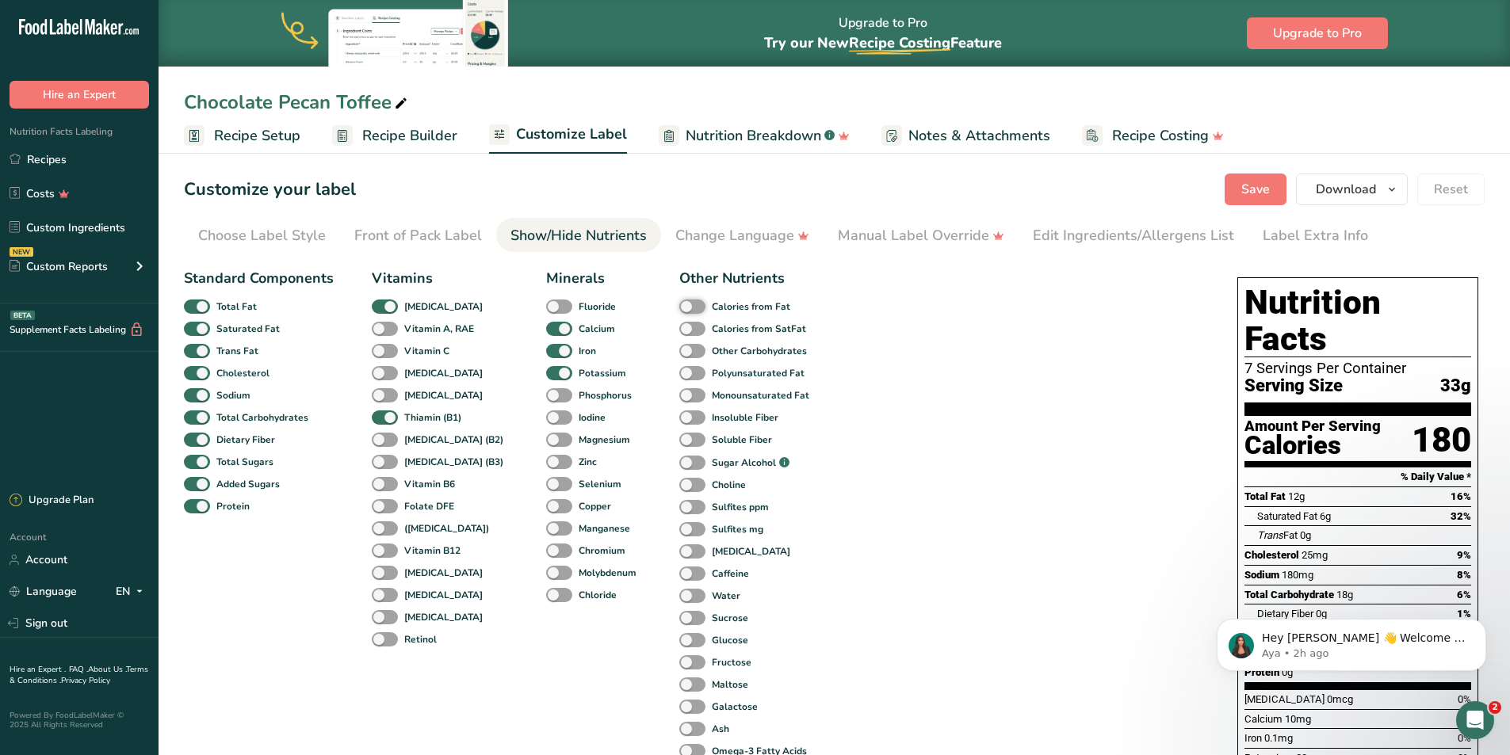
scroll to position [238, 0]
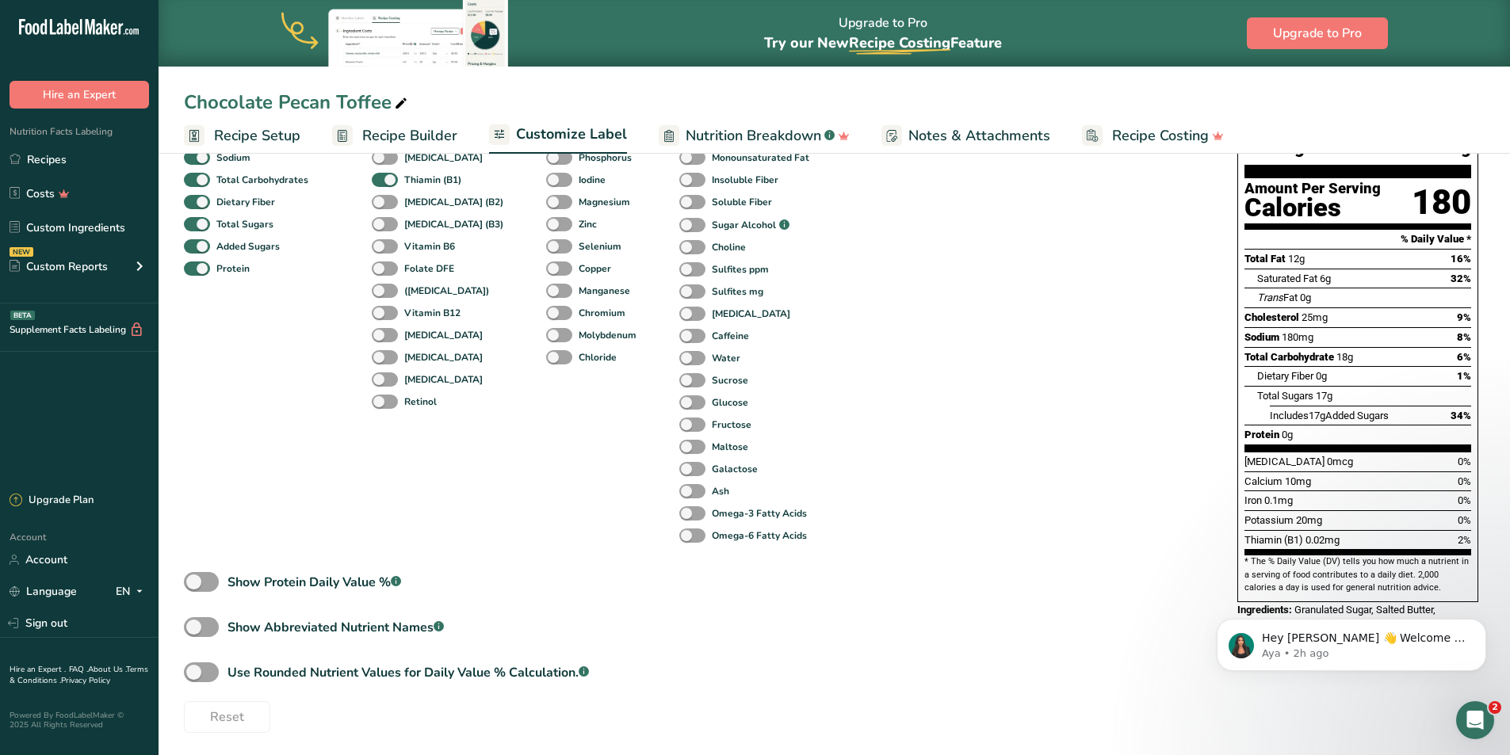
click at [742, 133] on span "Nutrition Breakdown" at bounding box center [754, 135] width 136 height 21
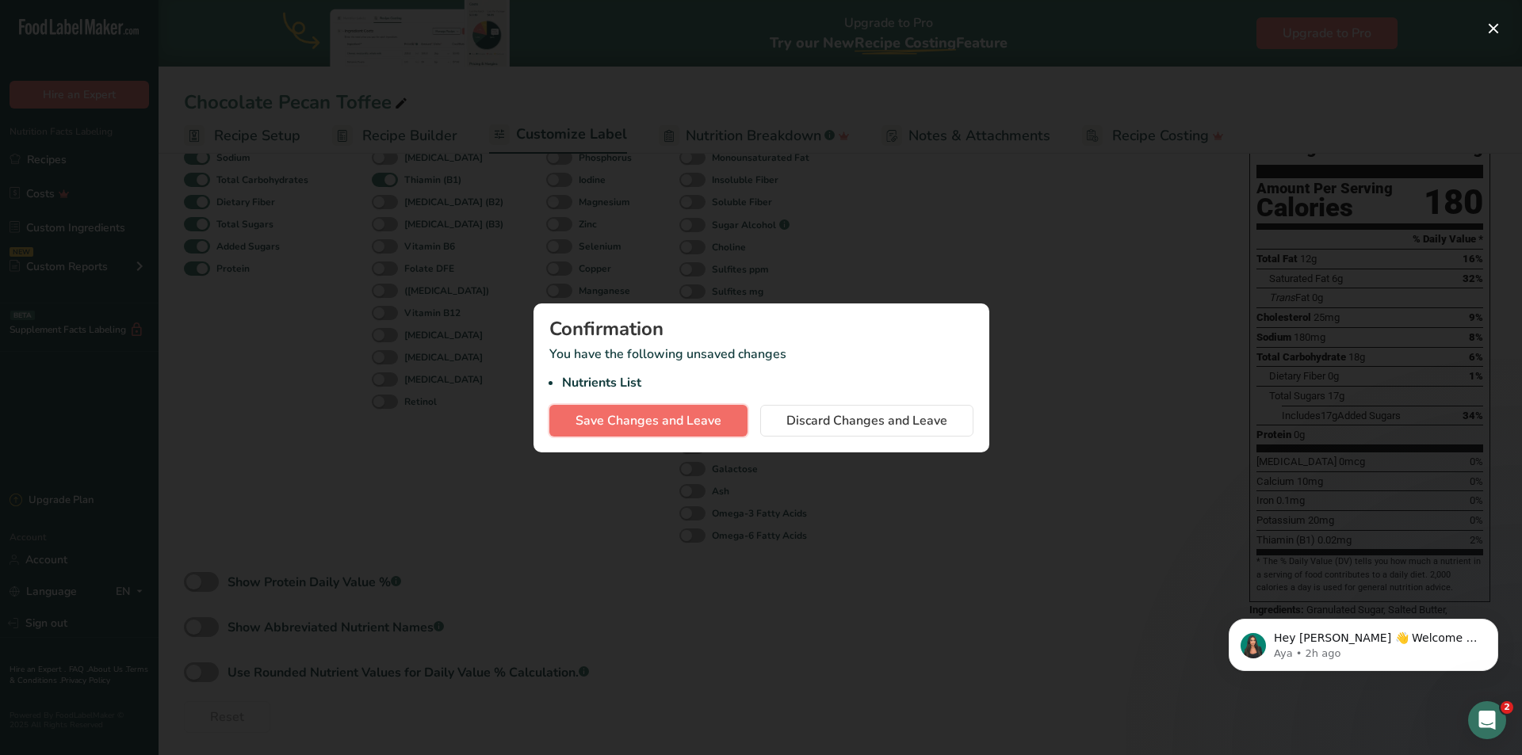
click at [728, 426] on button "Save Changes and Leave" at bounding box center [648, 421] width 198 height 32
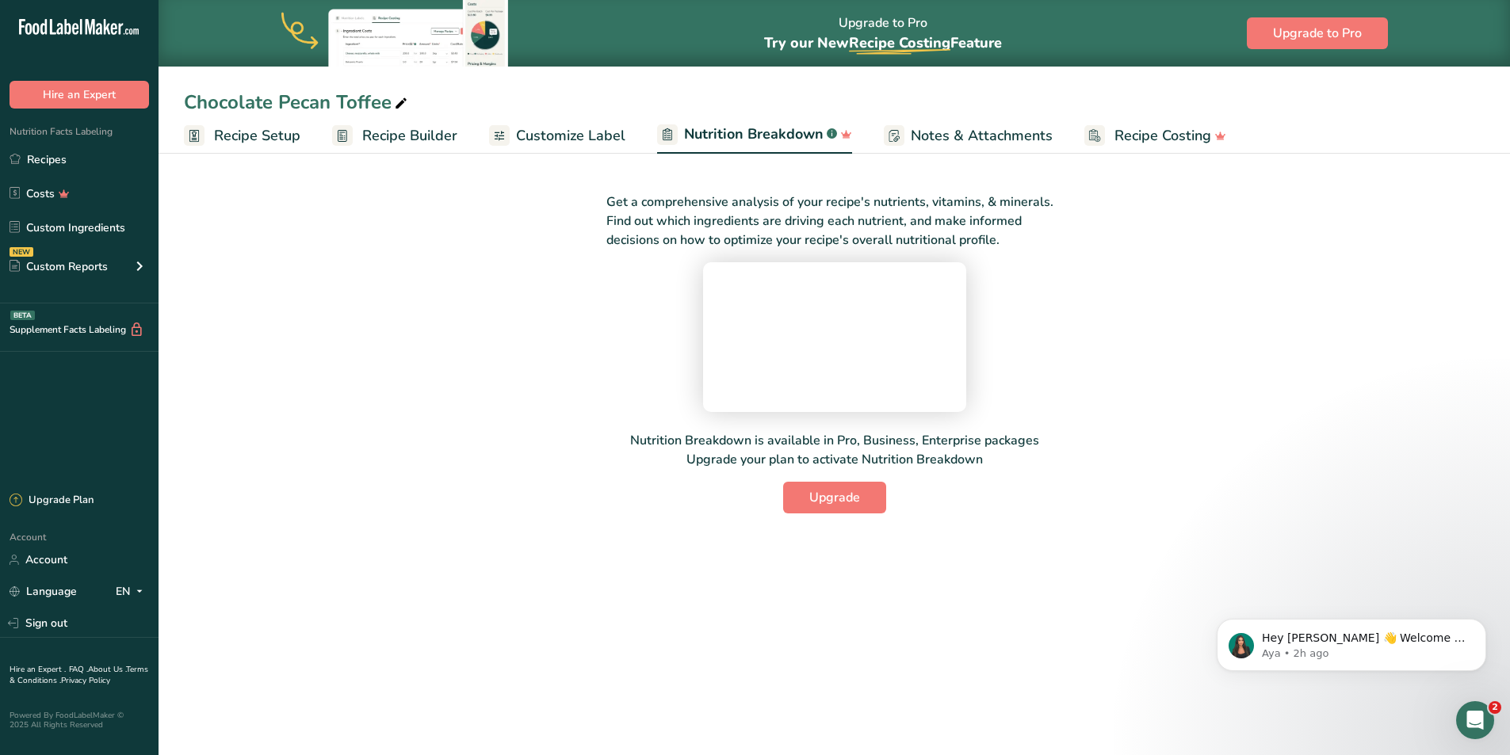
click at [991, 130] on span "Notes & Attachments" at bounding box center [982, 135] width 142 height 21
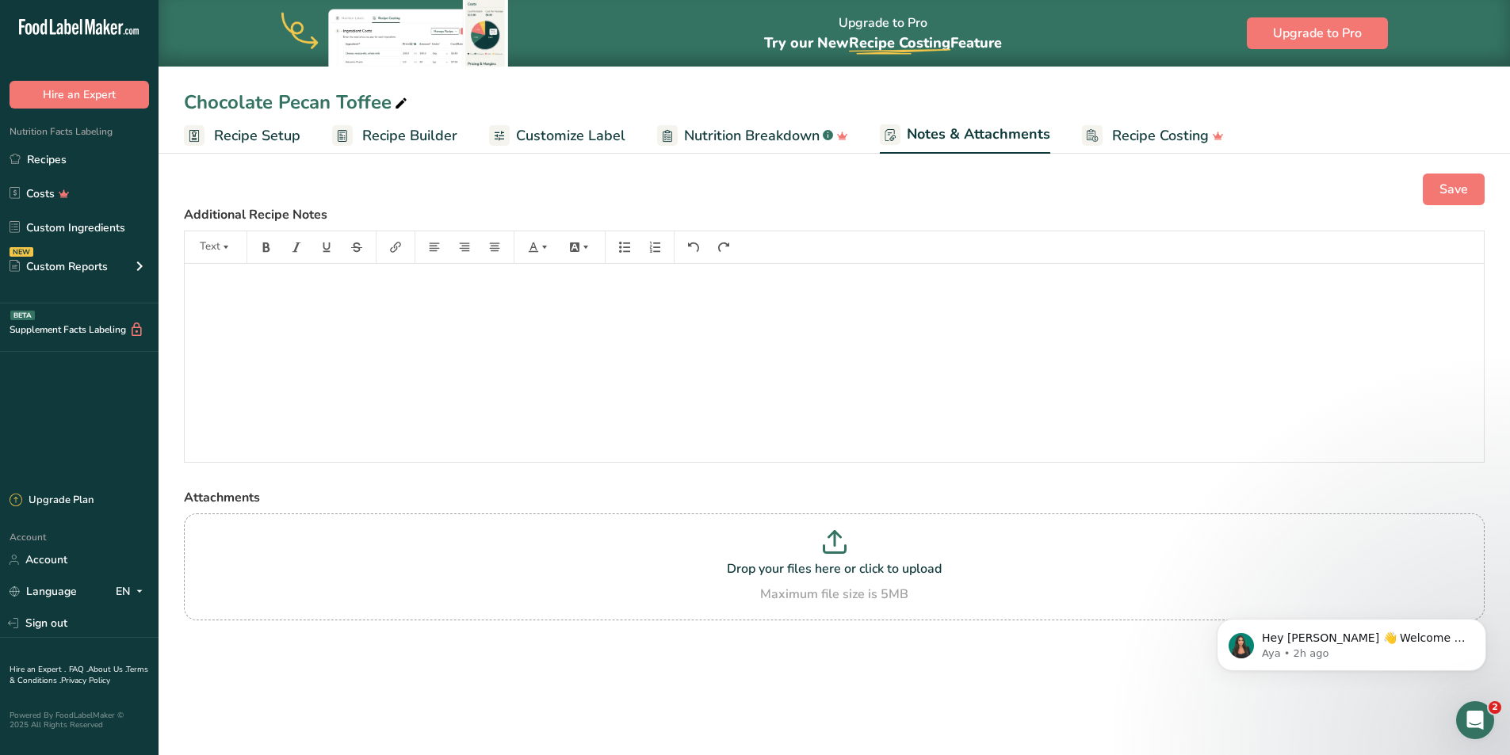
click at [790, 134] on span "Nutrition Breakdown" at bounding box center [752, 135] width 136 height 21
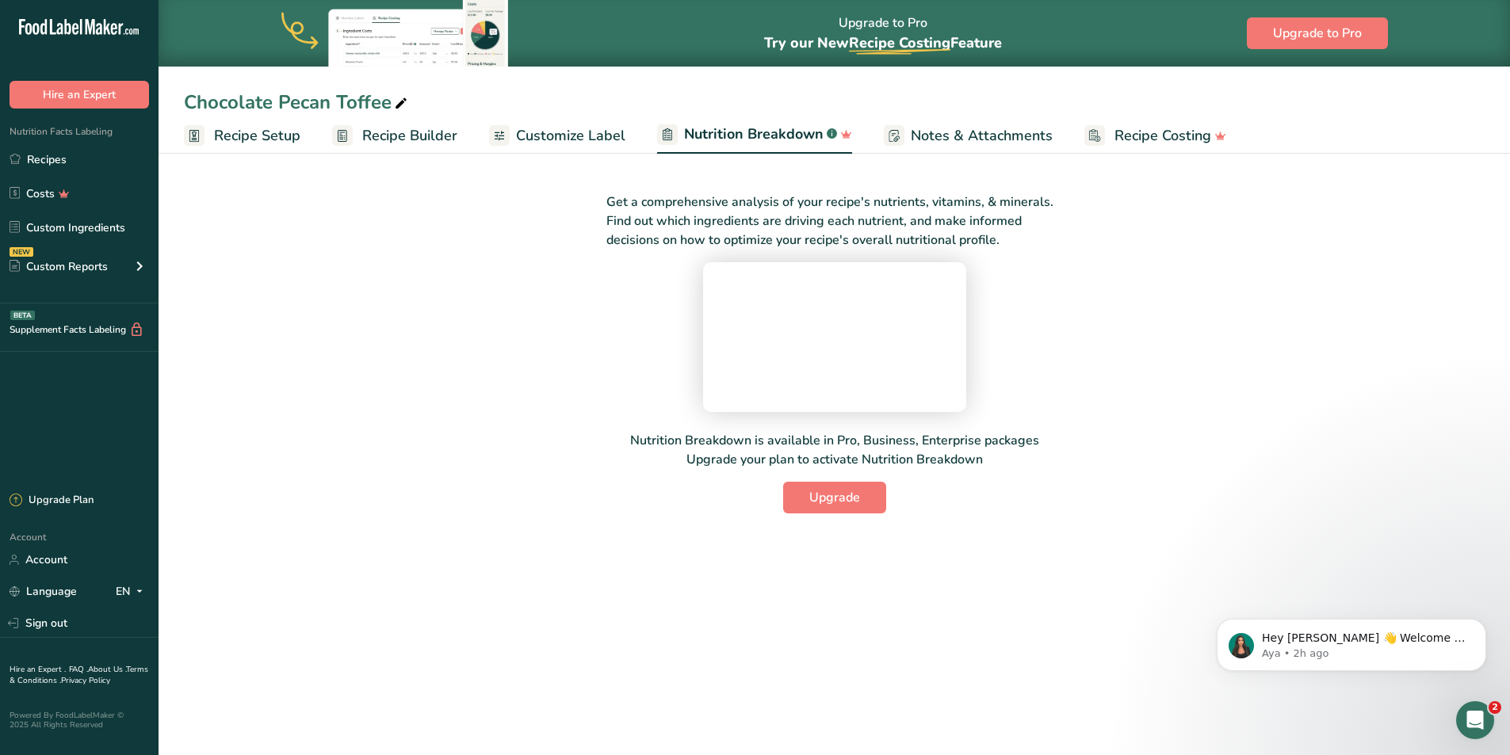
click at [579, 139] on span "Customize Label" at bounding box center [570, 135] width 109 height 21
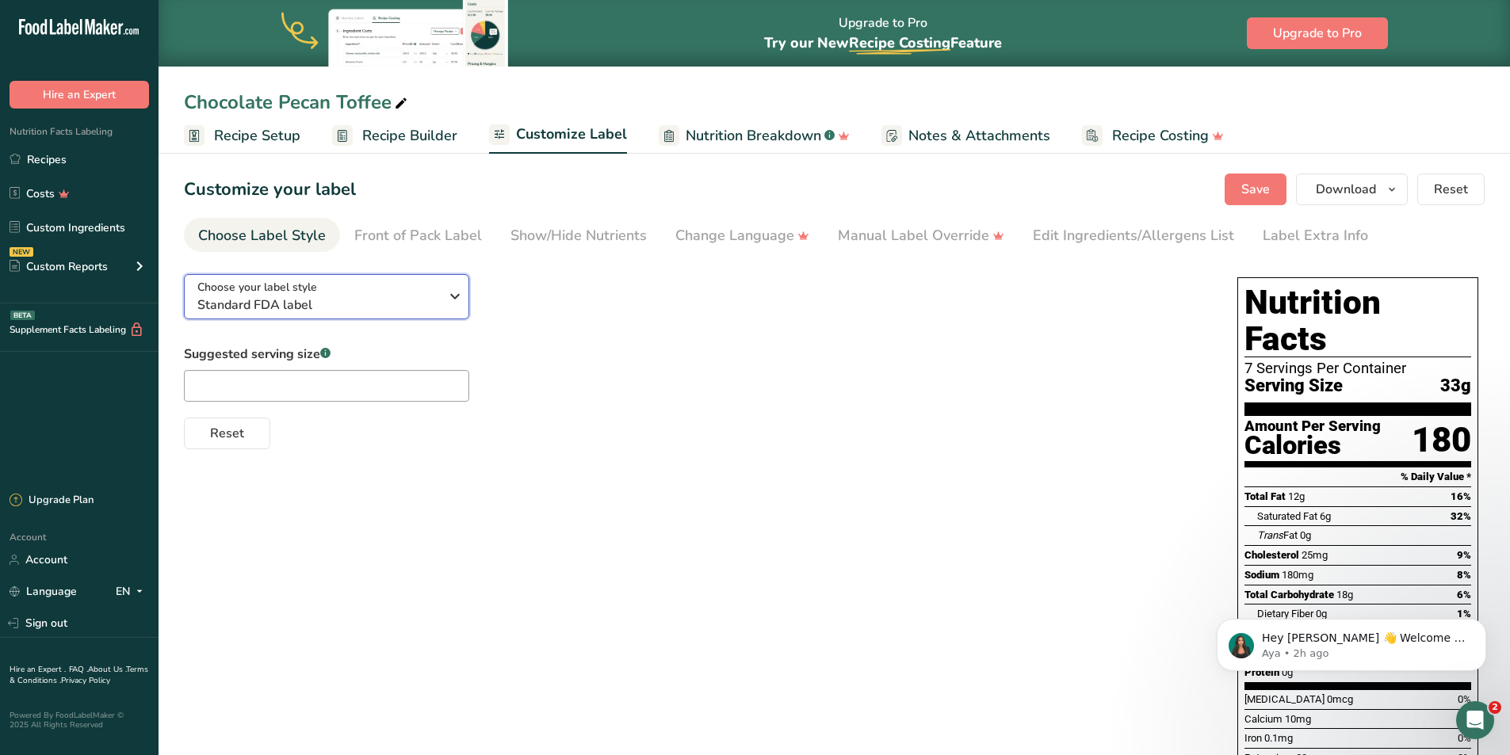
click at [405, 300] on span "Standard FDA label" at bounding box center [318, 305] width 242 height 19
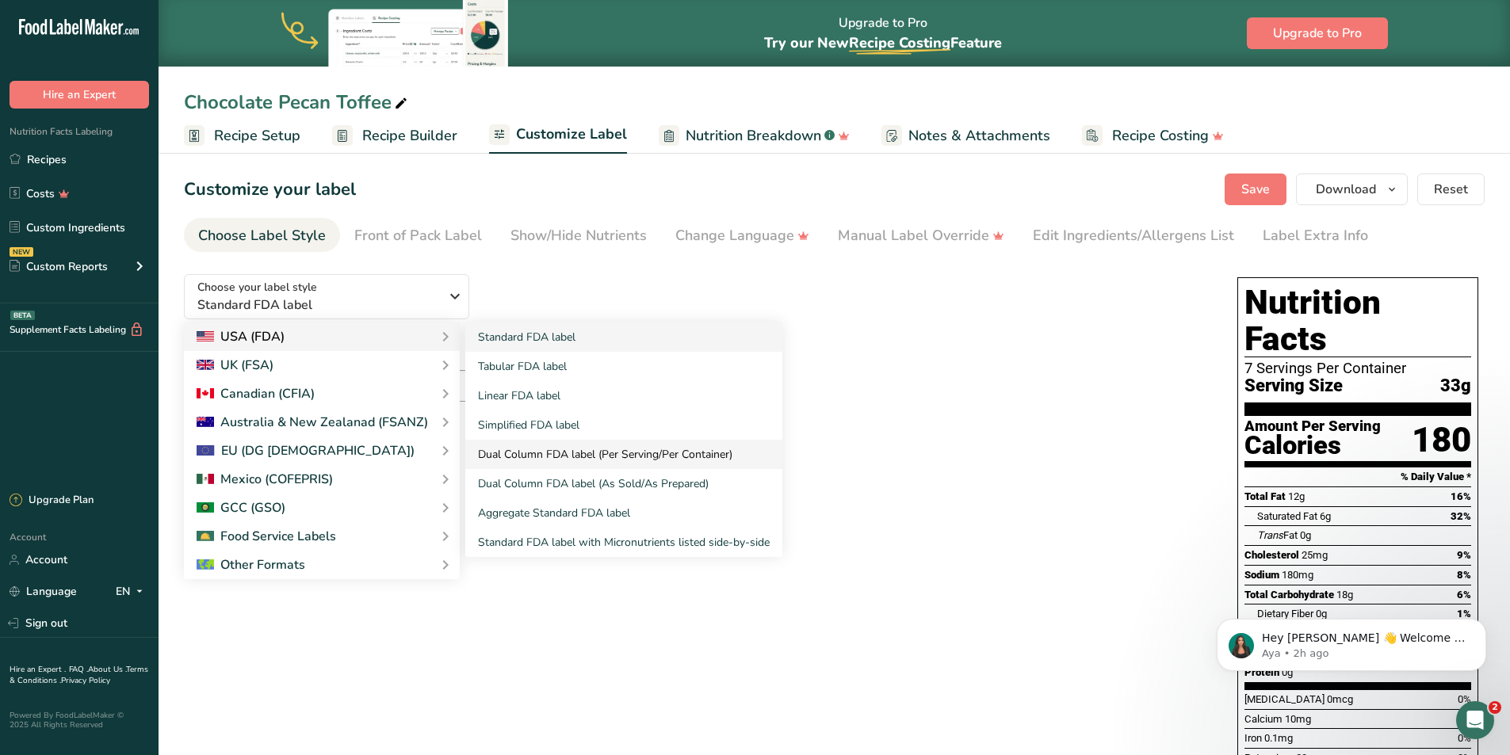
click at [640, 454] on link "Dual Column FDA label (Per Serving/Per Container)" at bounding box center [623, 454] width 317 height 29
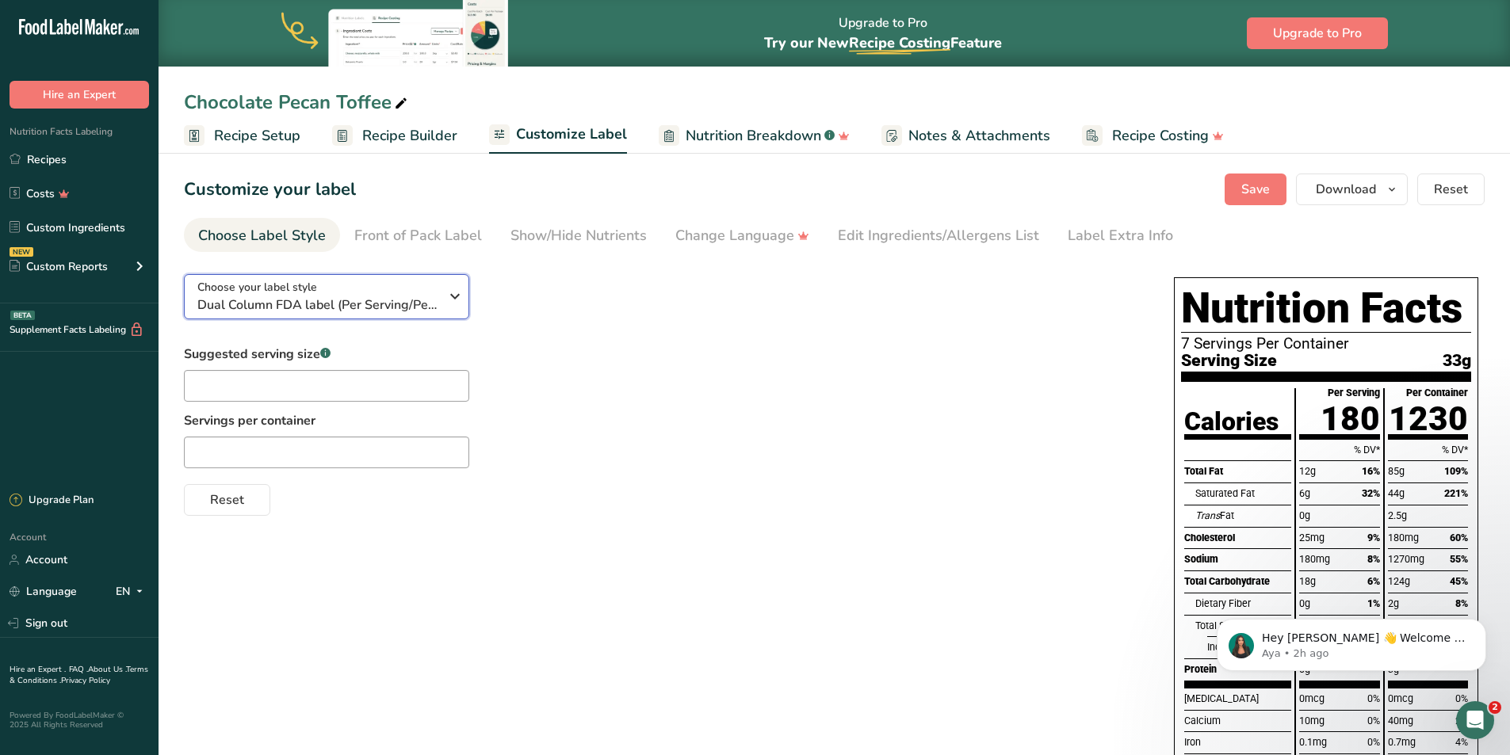
click at [327, 292] on div "Choose your label style Dual Column FDA label (Per Serving/Per Container)" at bounding box center [318, 297] width 242 height 36
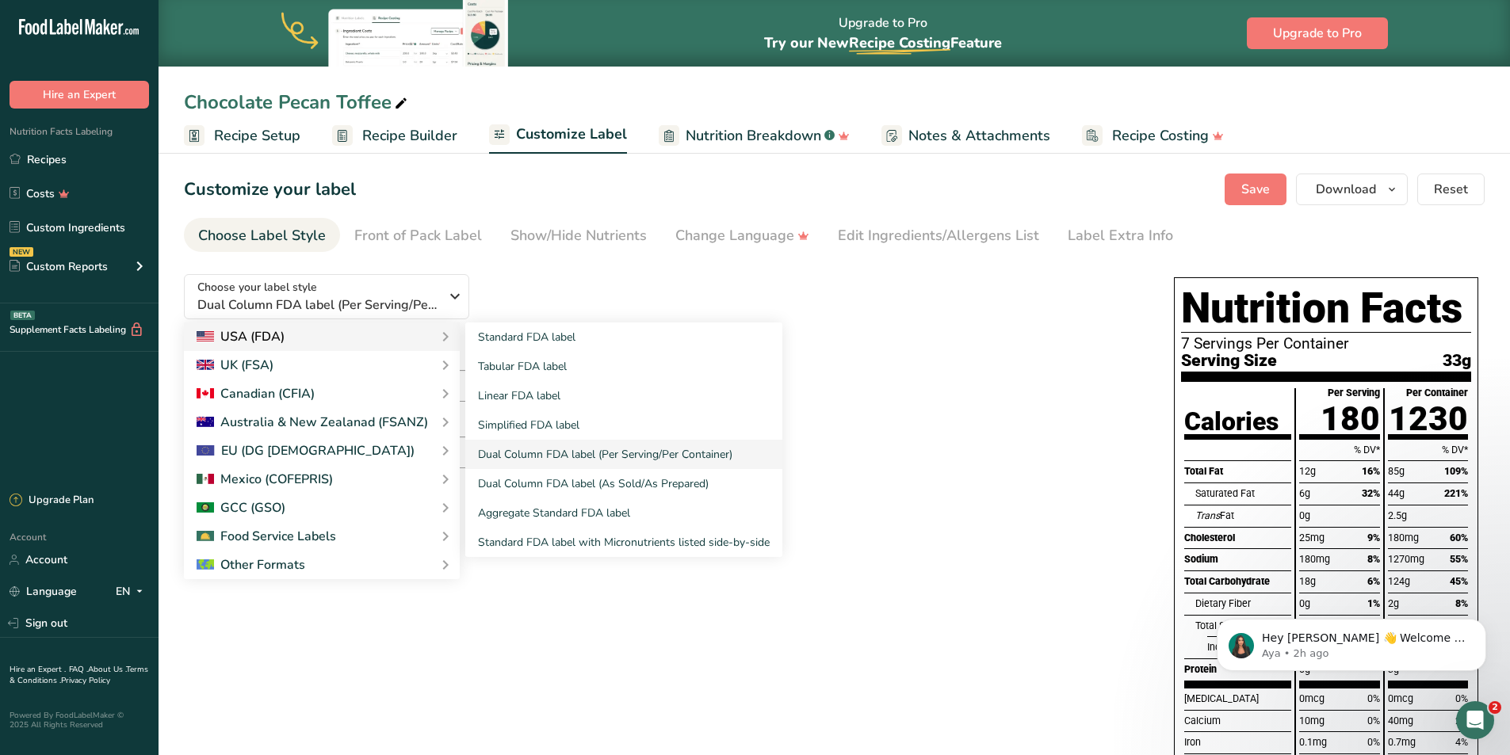
click at [350, 334] on div "USA (FDA)" at bounding box center [322, 336] width 250 height 19
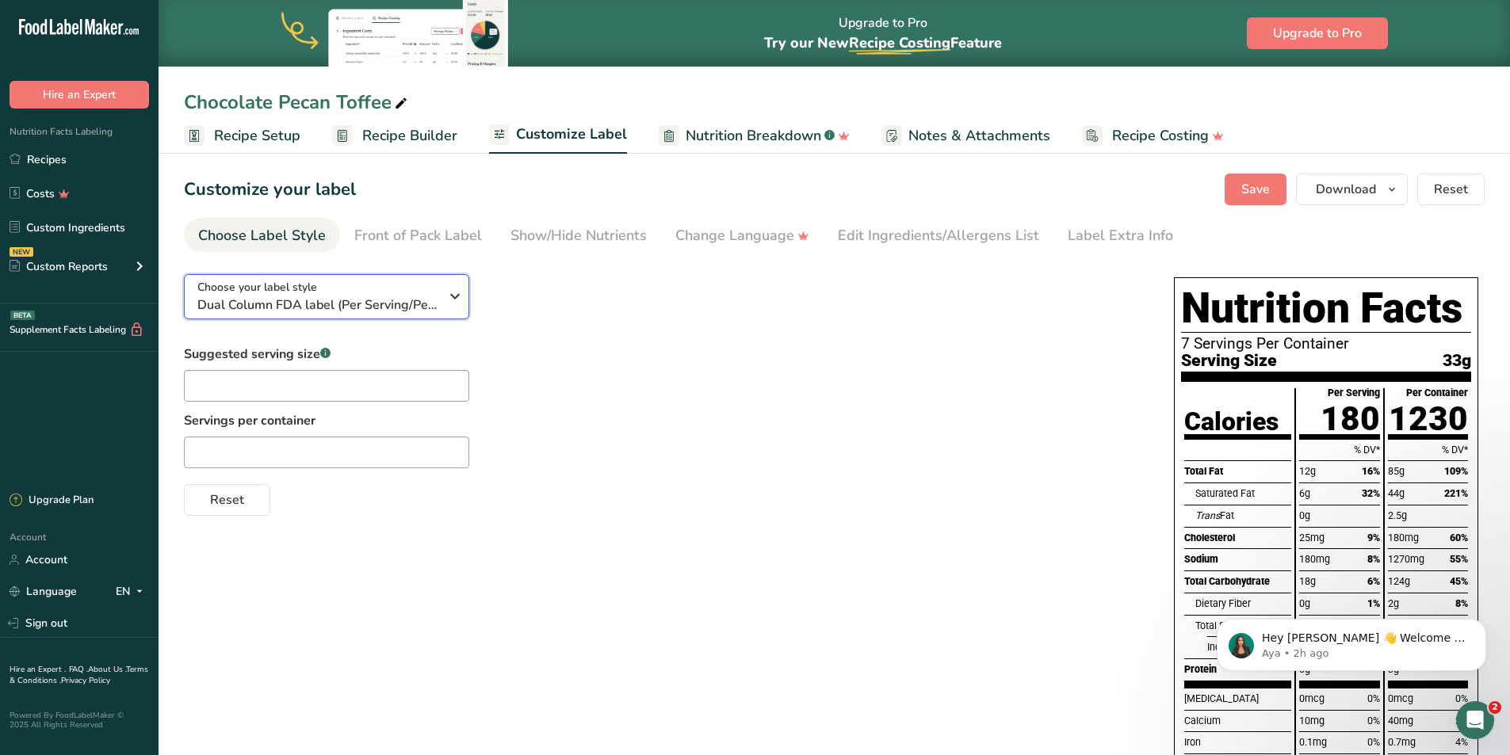
click at [460, 300] on icon "button" at bounding box center [454, 296] width 19 height 29
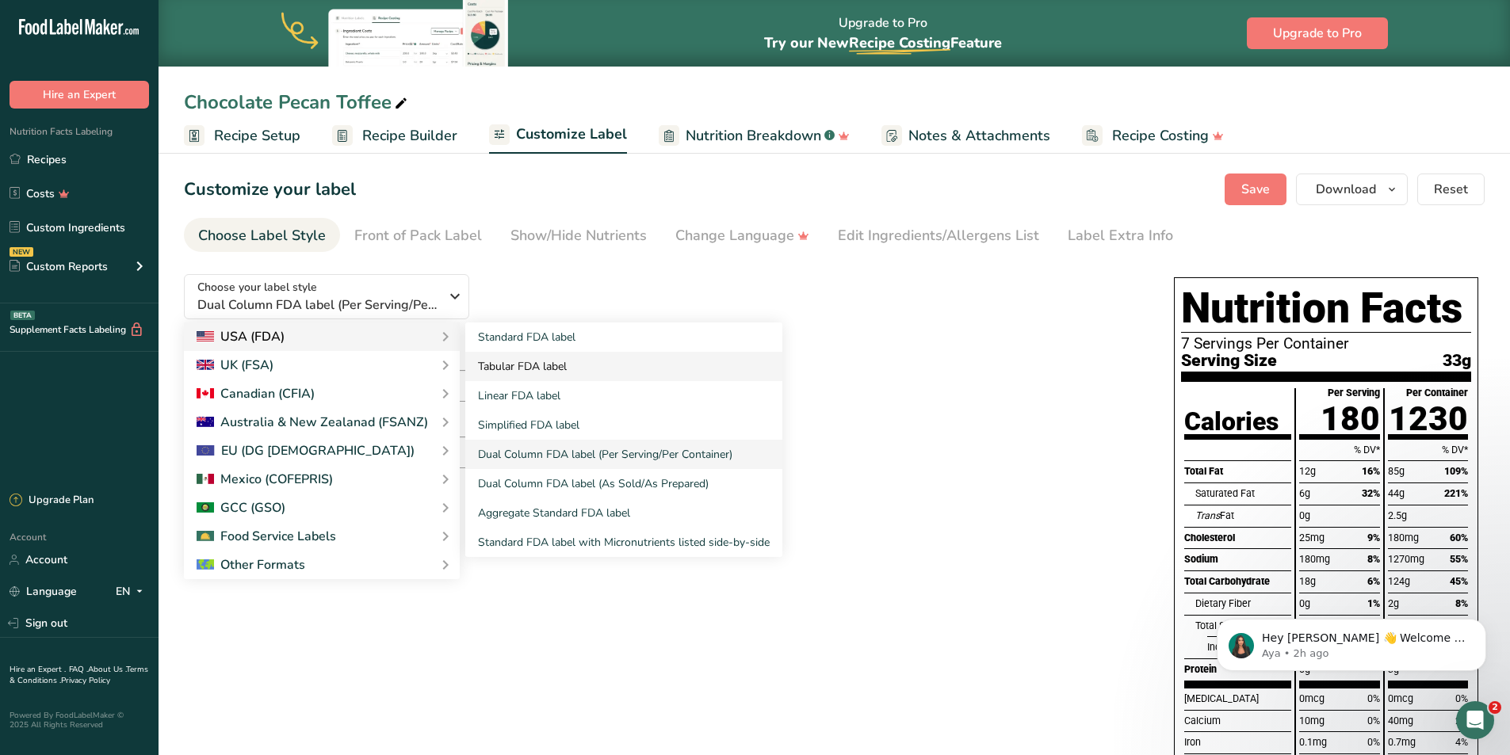
click at [548, 367] on link "Tabular FDA label" at bounding box center [623, 366] width 317 height 29
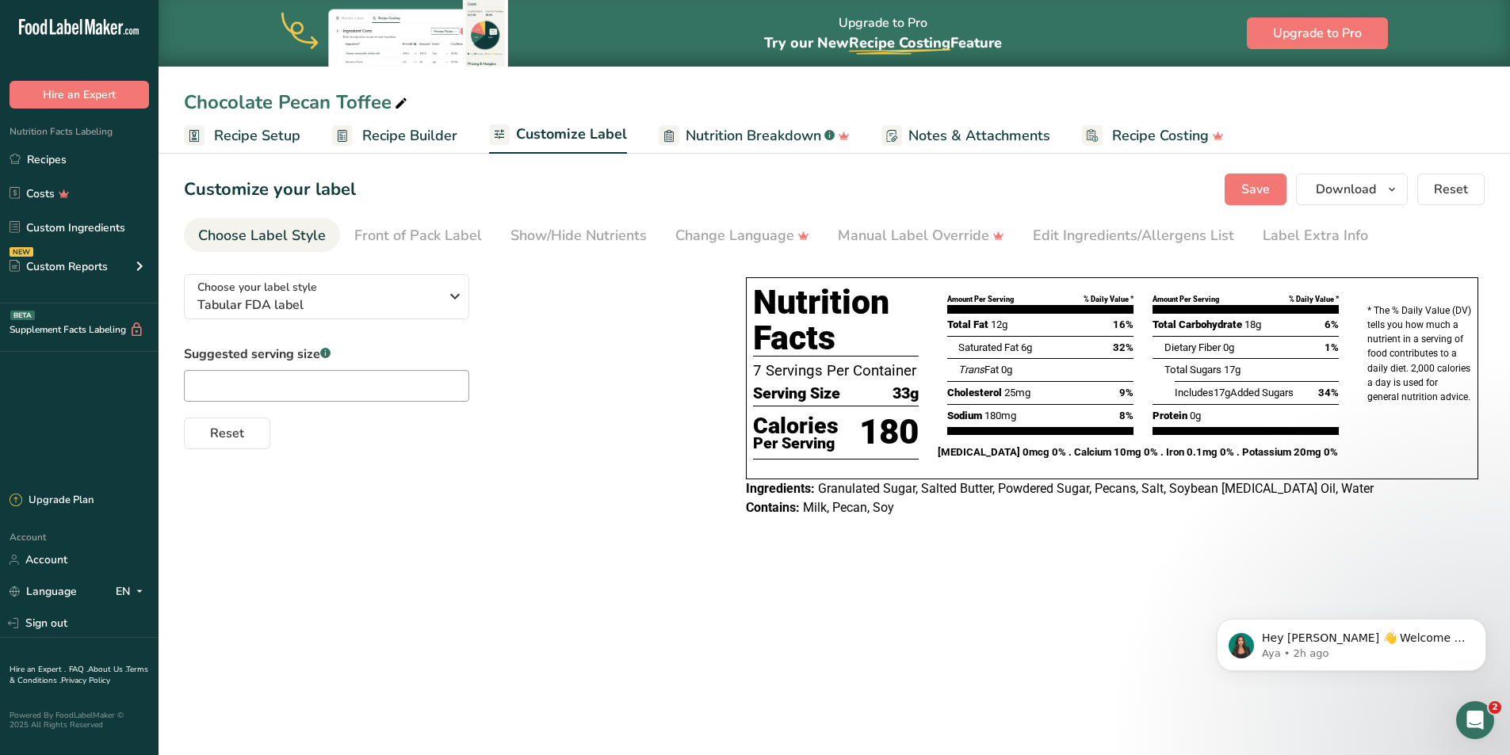
click at [800, 506] on span "Contains:" at bounding box center [773, 507] width 54 height 15
drag, startPoint x: 795, startPoint y: 510, endPoint x: 741, endPoint y: 503, distance: 54.3
click at [741, 503] on div "Nutrition Facts 7 Servings Per Container Serving Size 33g Calories Per Serving …" at bounding box center [1111, 397] width 745 height 253
click at [900, 510] on div "Contains: Milk, Pecan, Soy" at bounding box center [1112, 507] width 732 height 19
drag, startPoint x: 804, startPoint y: 506, endPoint x: 896, endPoint y: 513, distance: 91.4
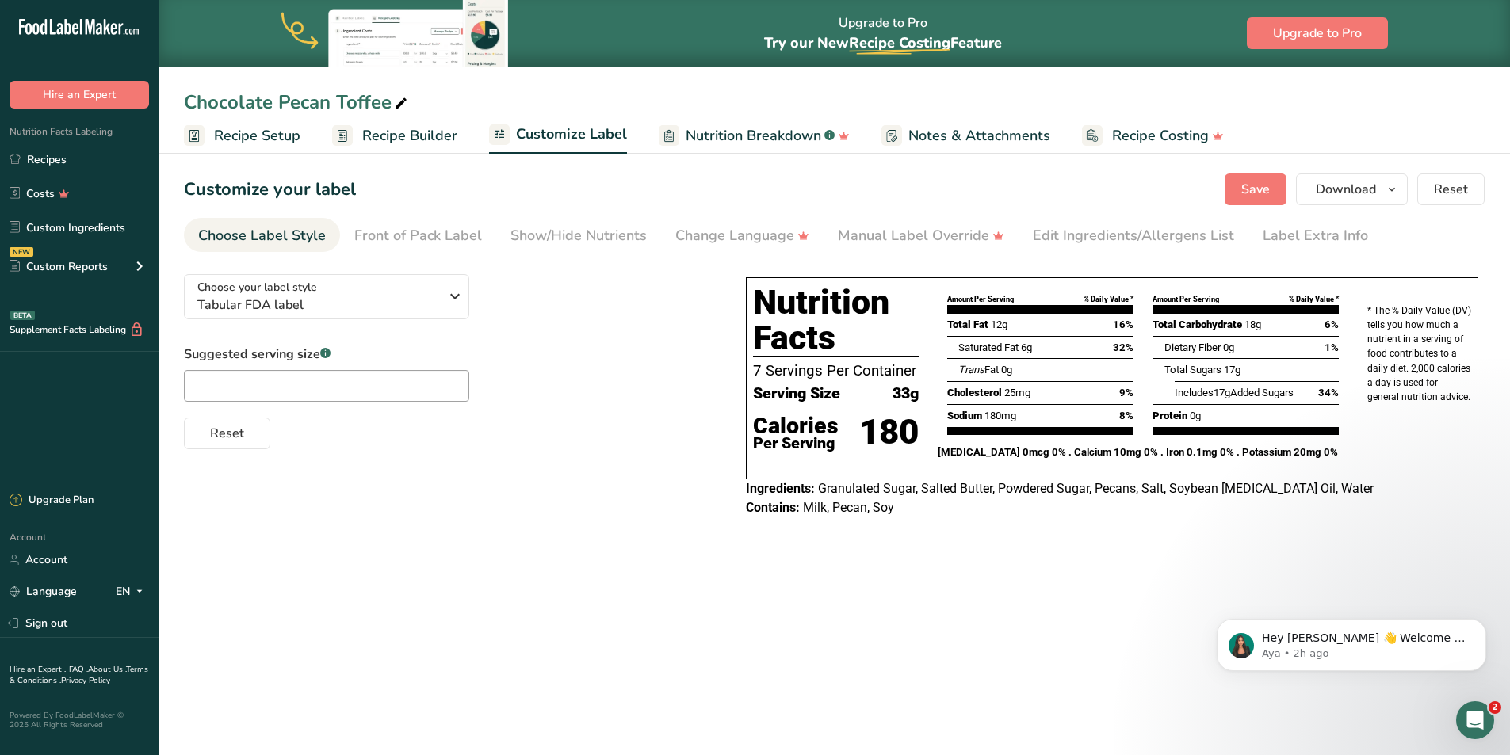
click at [896, 513] on div "Contains: Milk, Pecan, Soy" at bounding box center [1112, 507] width 732 height 19
drag, startPoint x: 831, startPoint y: 615, endPoint x: 846, endPoint y: 604, distance: 18.1
click at [831, 614] on main "Upgrade to Pro Try our New Recipe Costing .a-29{fill:none;stroke-linecap:round;…" at bounding box center [755, 377] width 1510 height 755
click at [647, 501] on div "Choose your label style Tabular FDA label USA (FDA) Standard FDA label Tabular …" at bounding box center [834, 398] width 1301 height 272
click at [731, 141] on span "Nutrition Breakdown" at bounding box center [754, 135] width 136 height 21
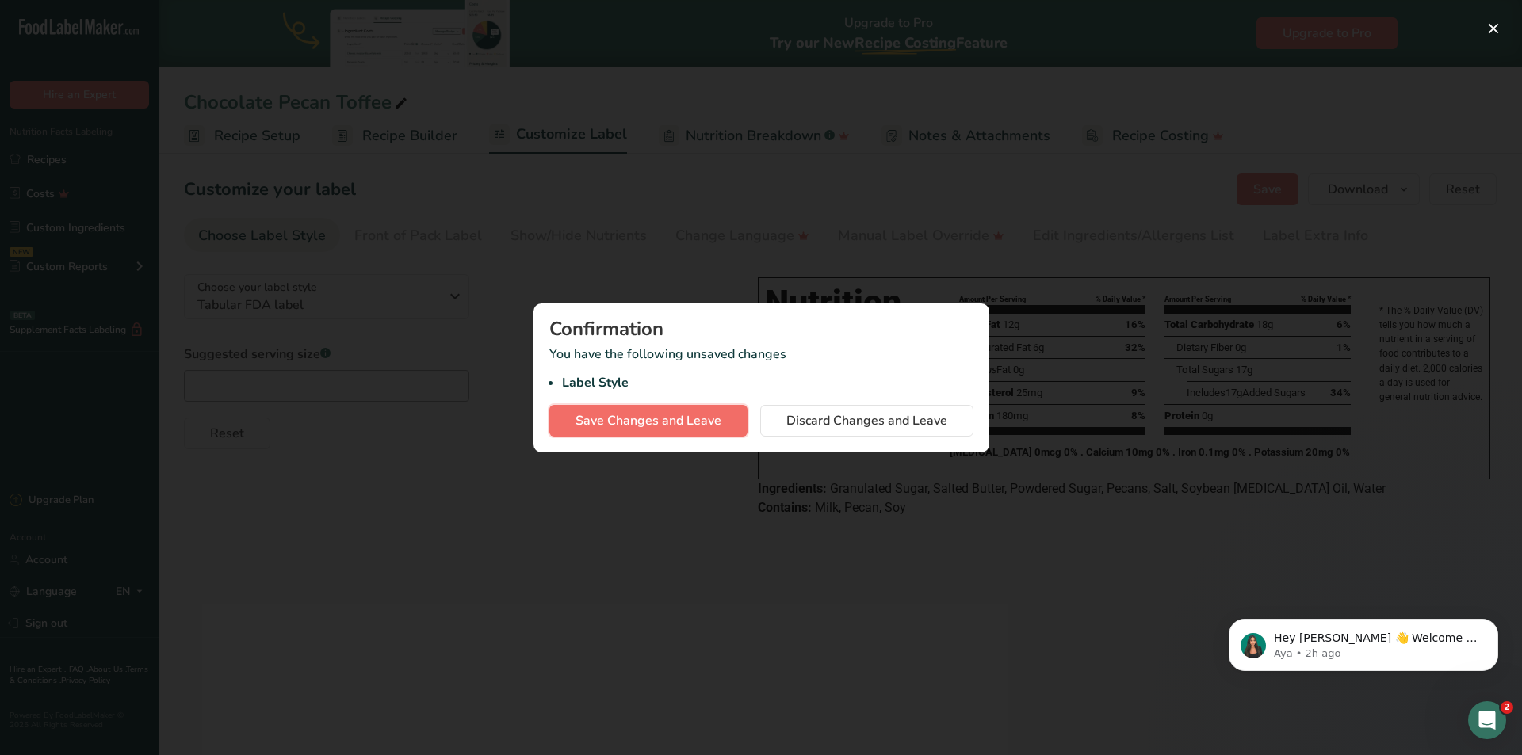
click at [669, 424] on span "Save Changes and Leave" at bounding box center [648, 420] width 146 height 19
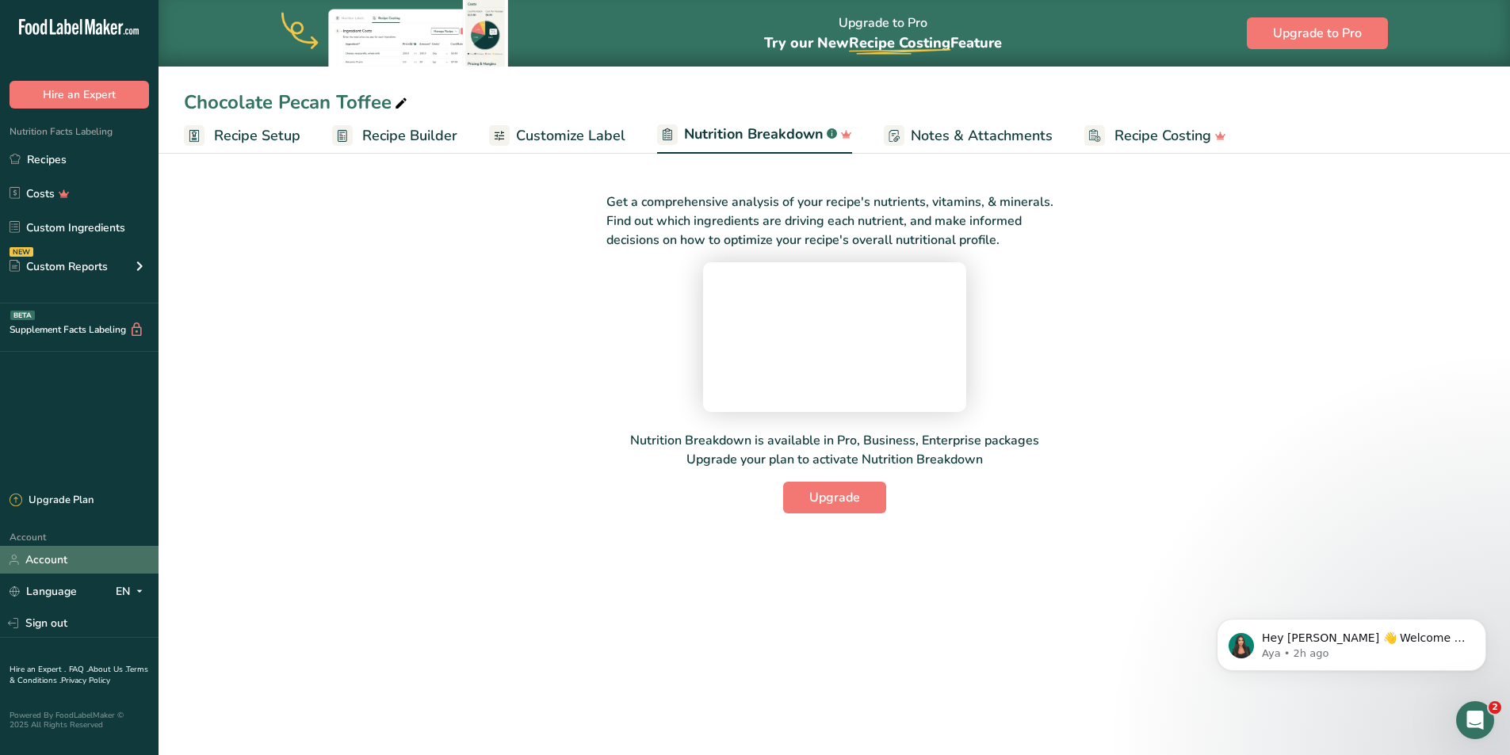
click at [83, 549] on link "Account" at bounding box center [79, 560] width 159 height 28
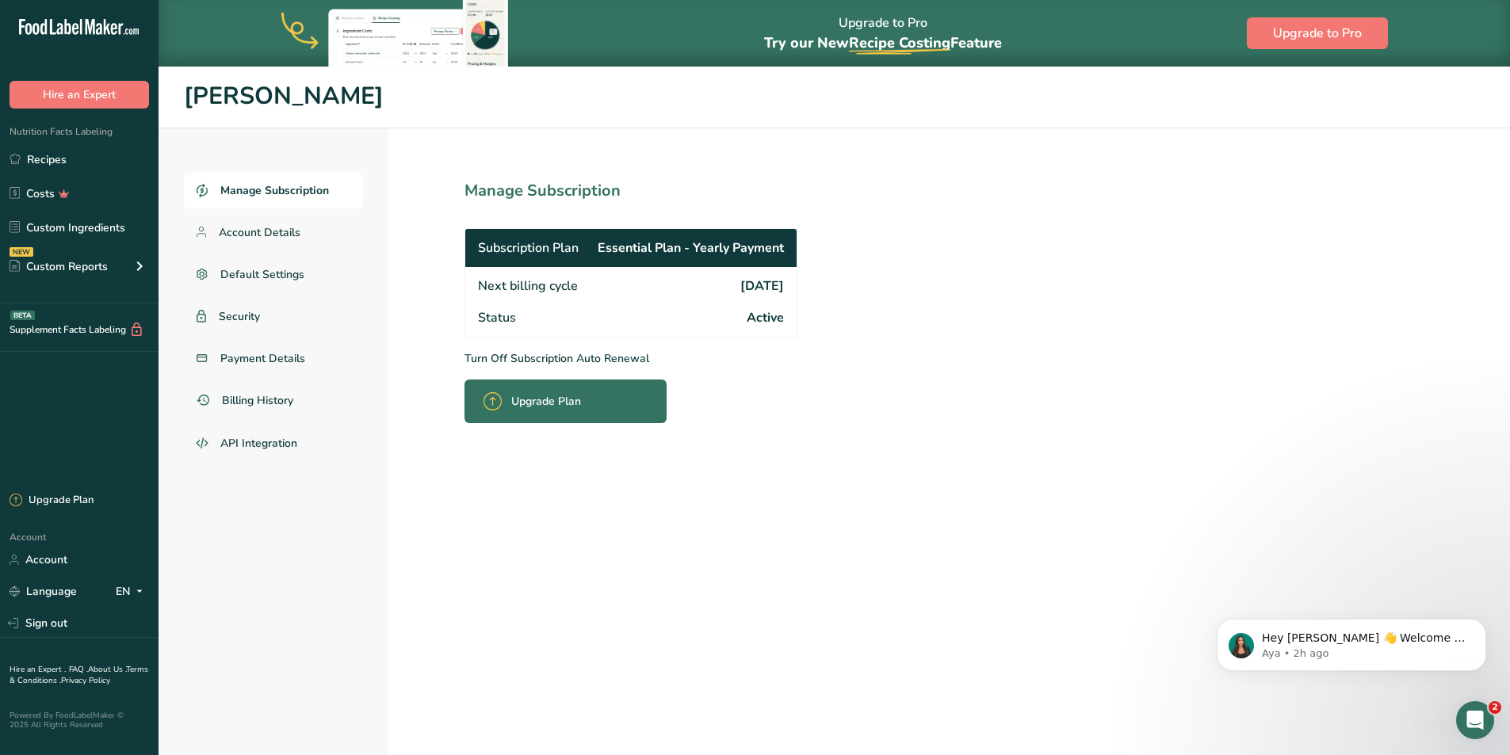
click at [86, 540] on div "Account Account Language EN English Spanish Sign out" at bounding box center [79, 582] width 159 height 111
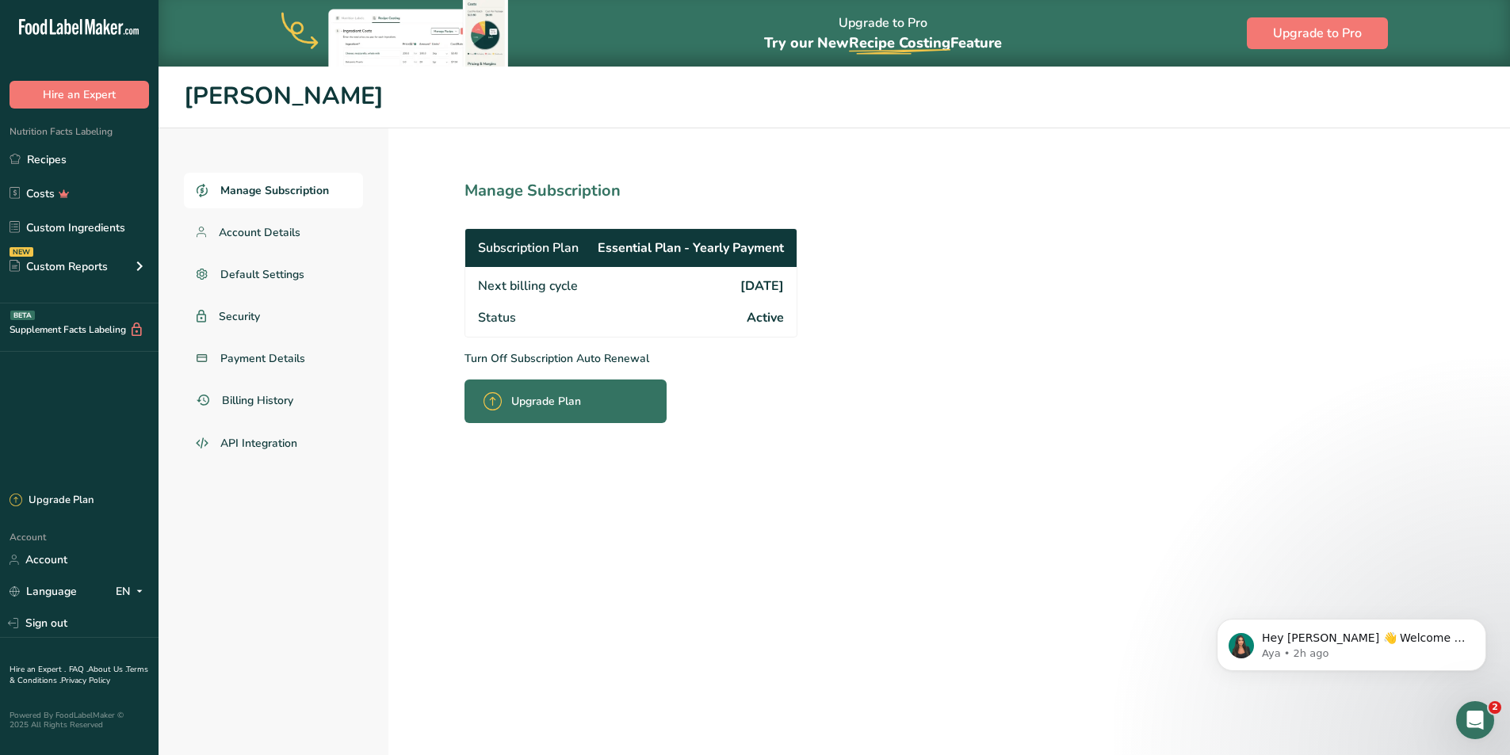
click at [357, 556] on div "Manage Subscription Account Details Default Settings Security Payment Details B…" at bounding box center [274, 474] width 230 height 693
click at [524, 407] on span "Upgrade Plan" at bounding box center [546, 401] width 70 height 17
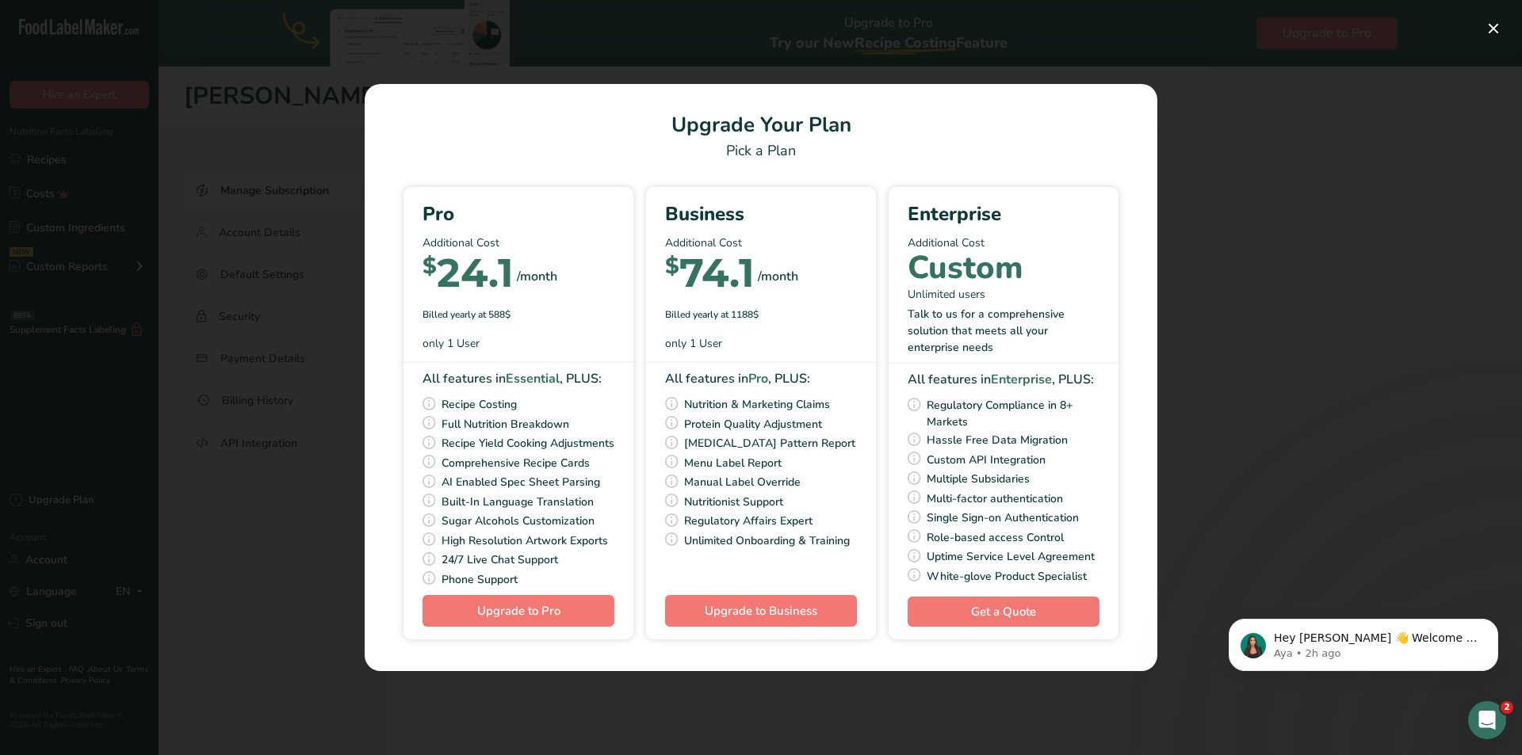
click at [1268, 131] on div "Pick Your Pricing Plan Modal" at bounding box center [761, 377] width 1522 height 755
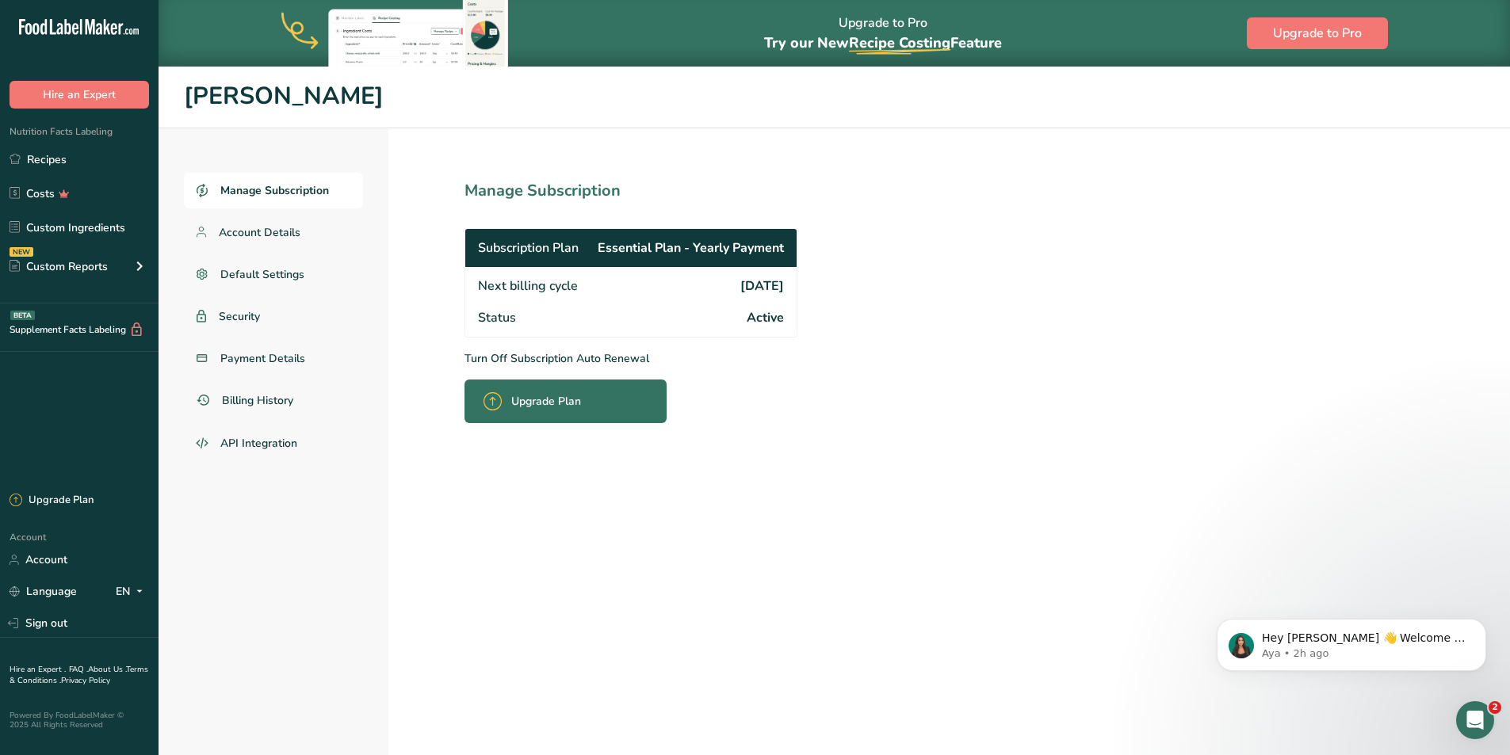
click at [88, 28] on icon ".a-20{fill:#fff;}" at bounding box center [96, 31] width 155 height 25
click at [72, 666] on link "FAQ ." at bounding box center [78, 669] width 19 height 11
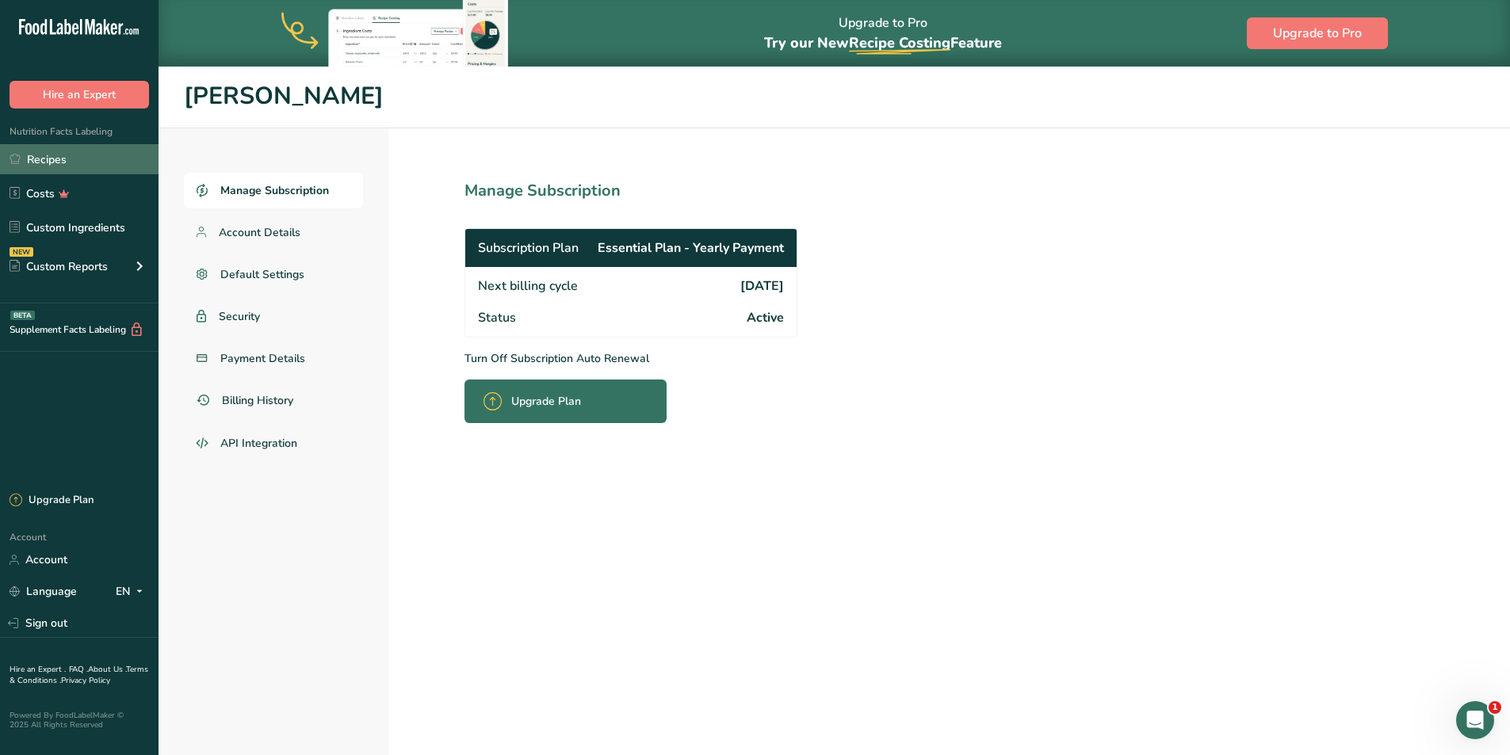
click at [48, 161] on link "Recipes" at bounding box center [79, 159] width 159 height 30
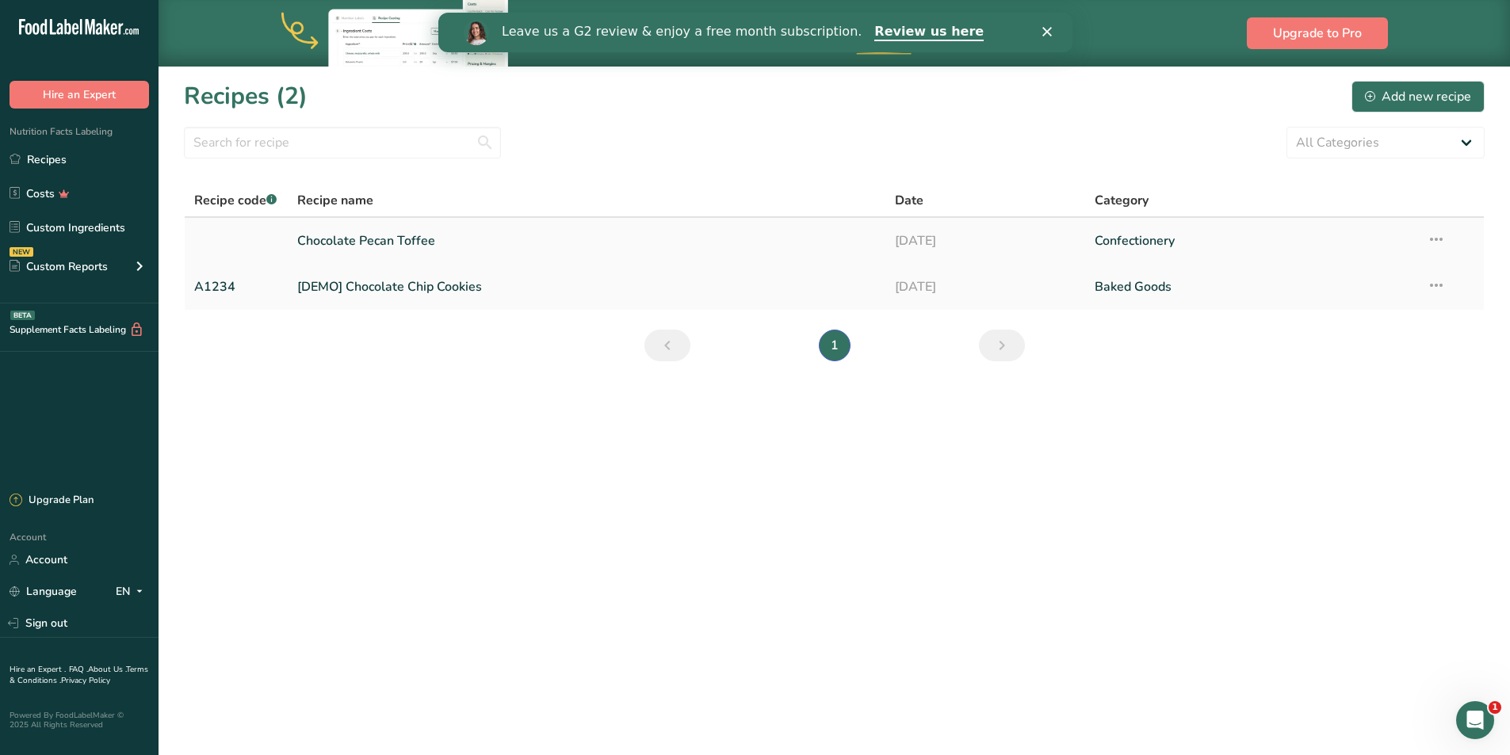
click at [427, 239] on link "Chocolate Pecan Toffee" at bounding box center [586, 240] width 579 height 33
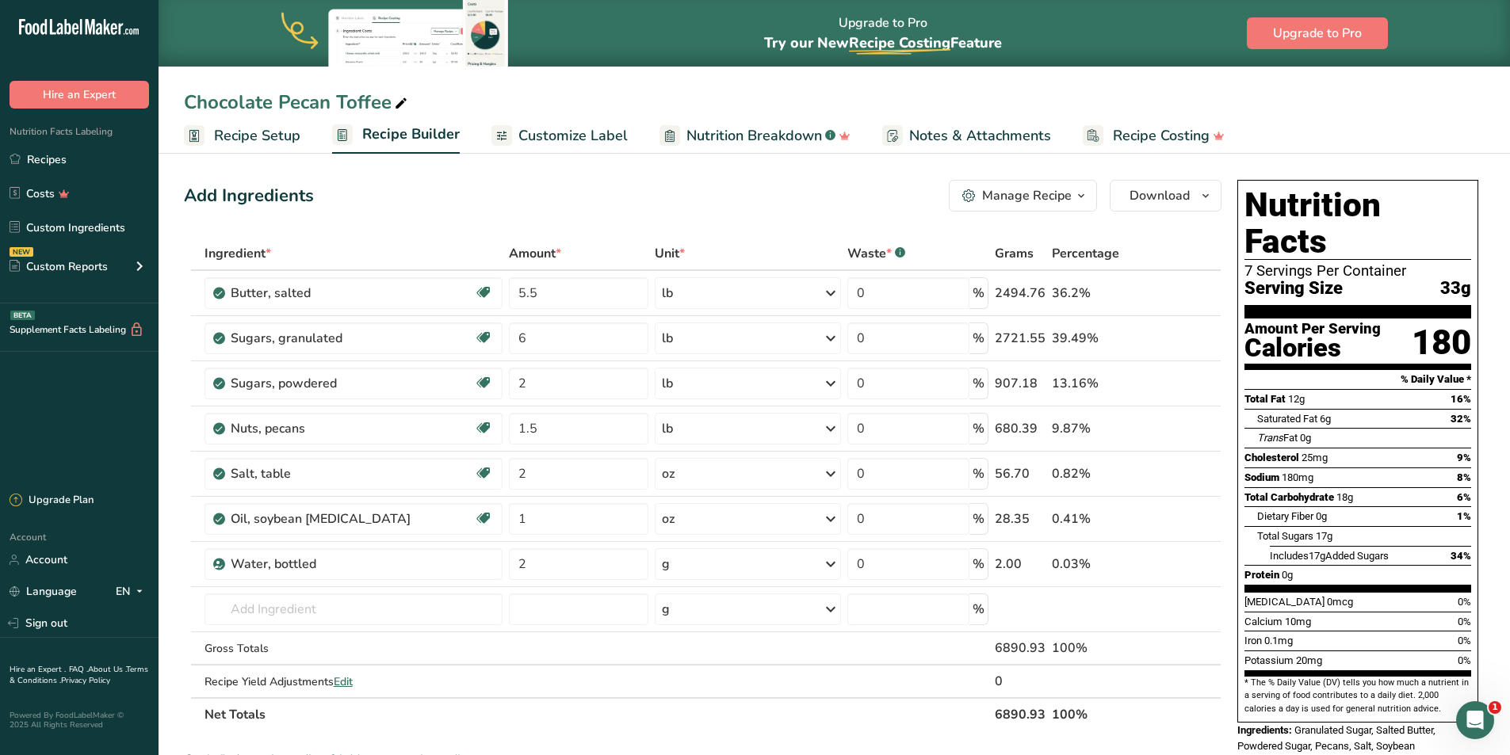
click at [602, 133] on span "Customize Label" at bounding box center [572, 135] width 109 height 21
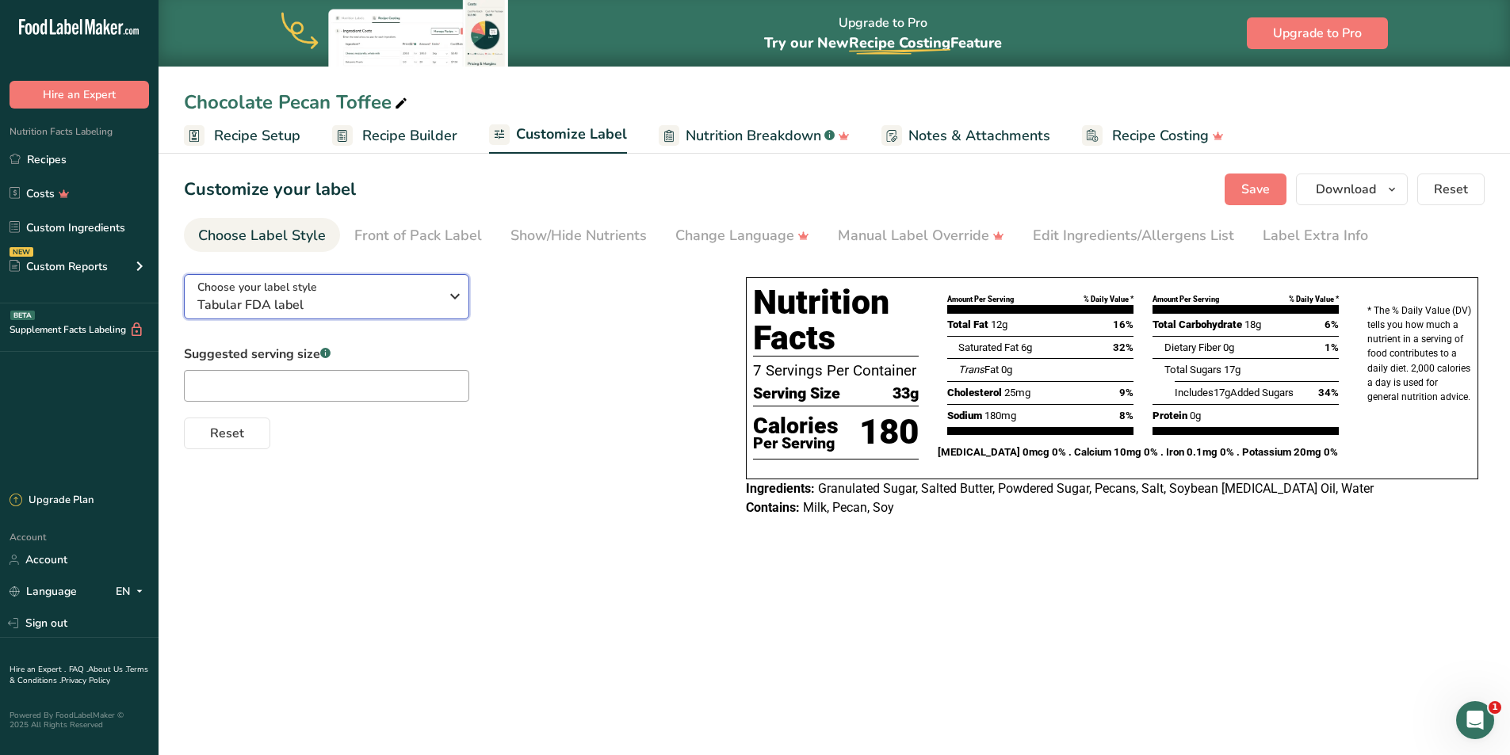
click at [327, 289] on div "Choose your label style Tabular FDA label" at bounding box center [318, 297] width 242 height 36
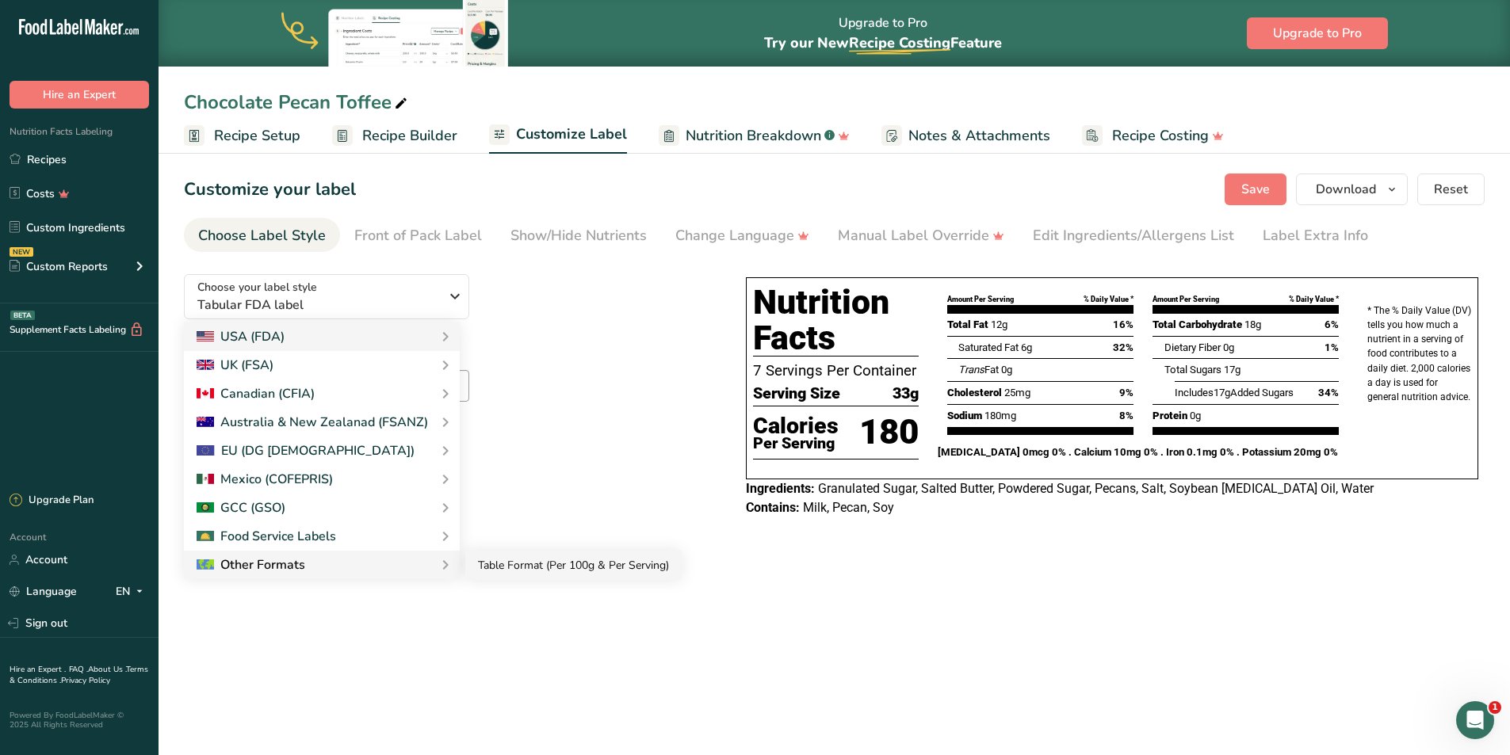
click at [487, 568] on link "Table Format (Per 100g & Per Serving)" at bounding box center [573, 565] width 216 height 29
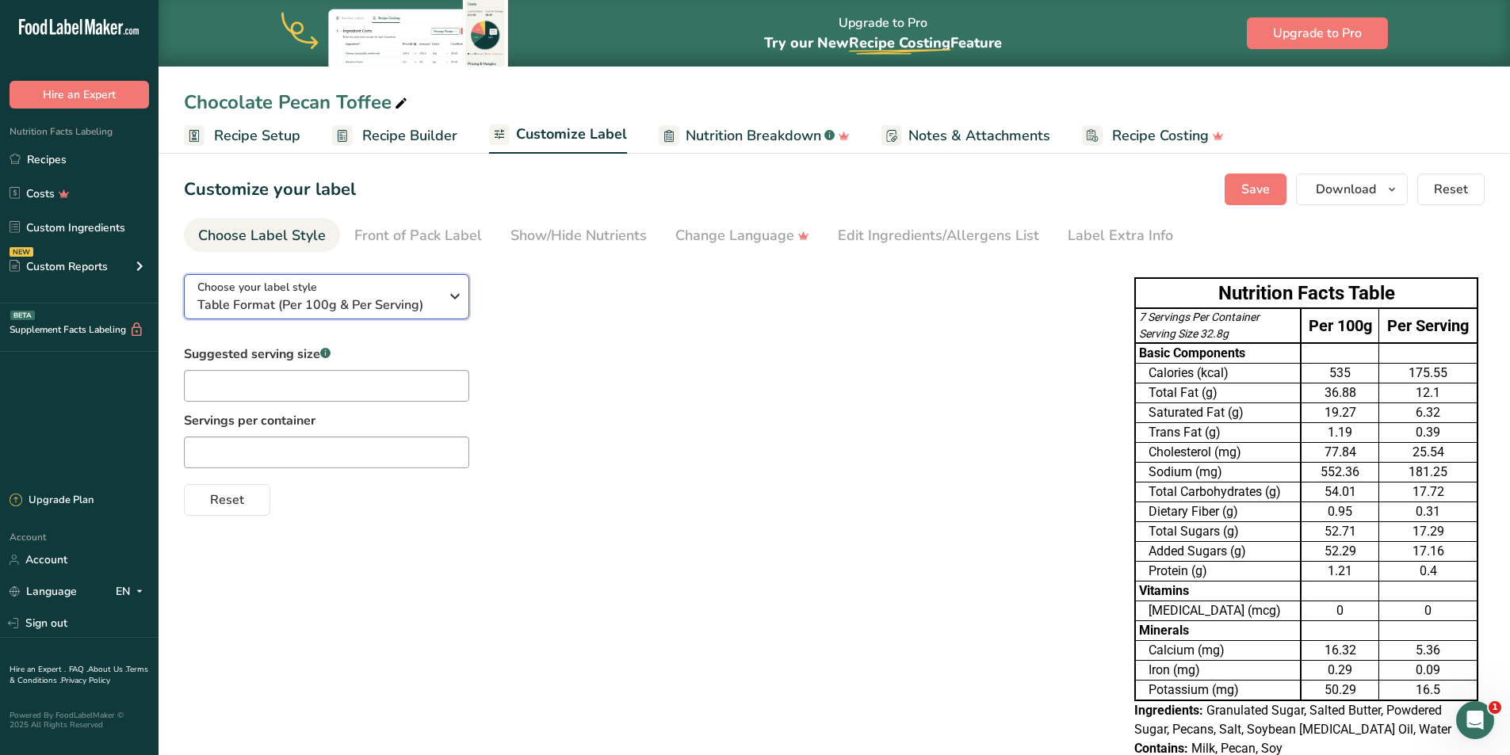
click at [348, 296] on span "Table Format (Per 100g & Per Serving)" at bounding box center [318, 305] width 242 height 19
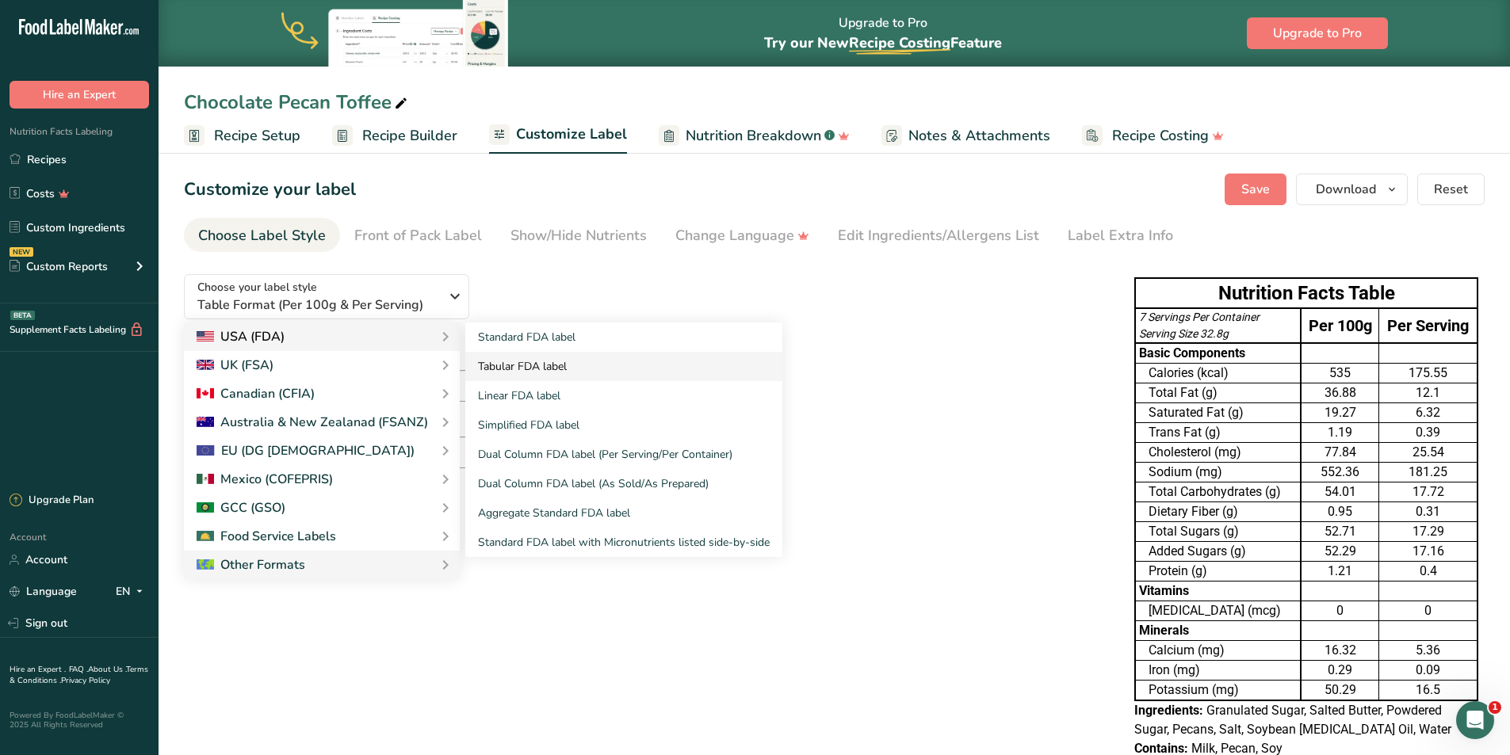
click at [494, 365] on link "Tabular FDA label" at bounding box center [623, 366] width 317 height 29
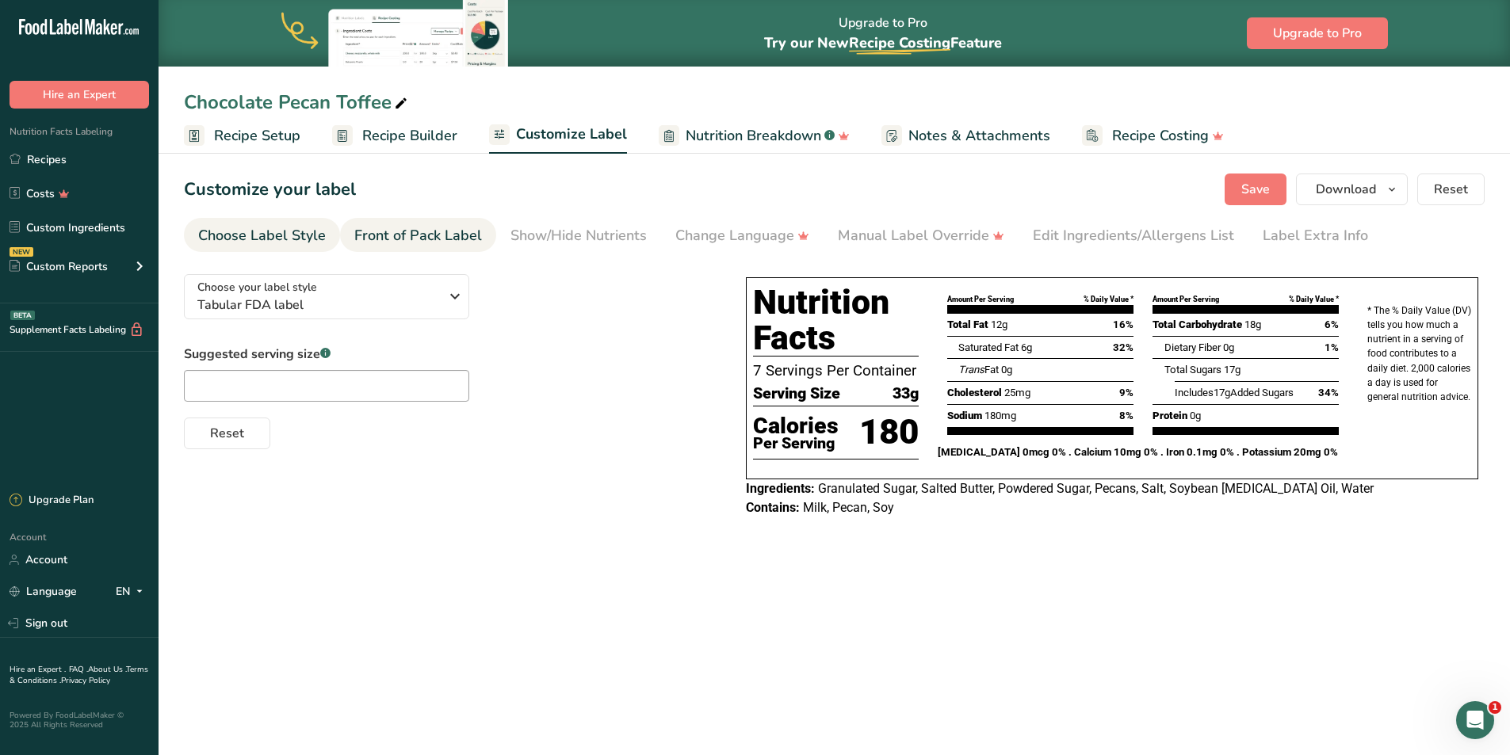
click at [377, 230] on div "Front of Pack Label" at bounding box center [418, 235] width 128 height 21
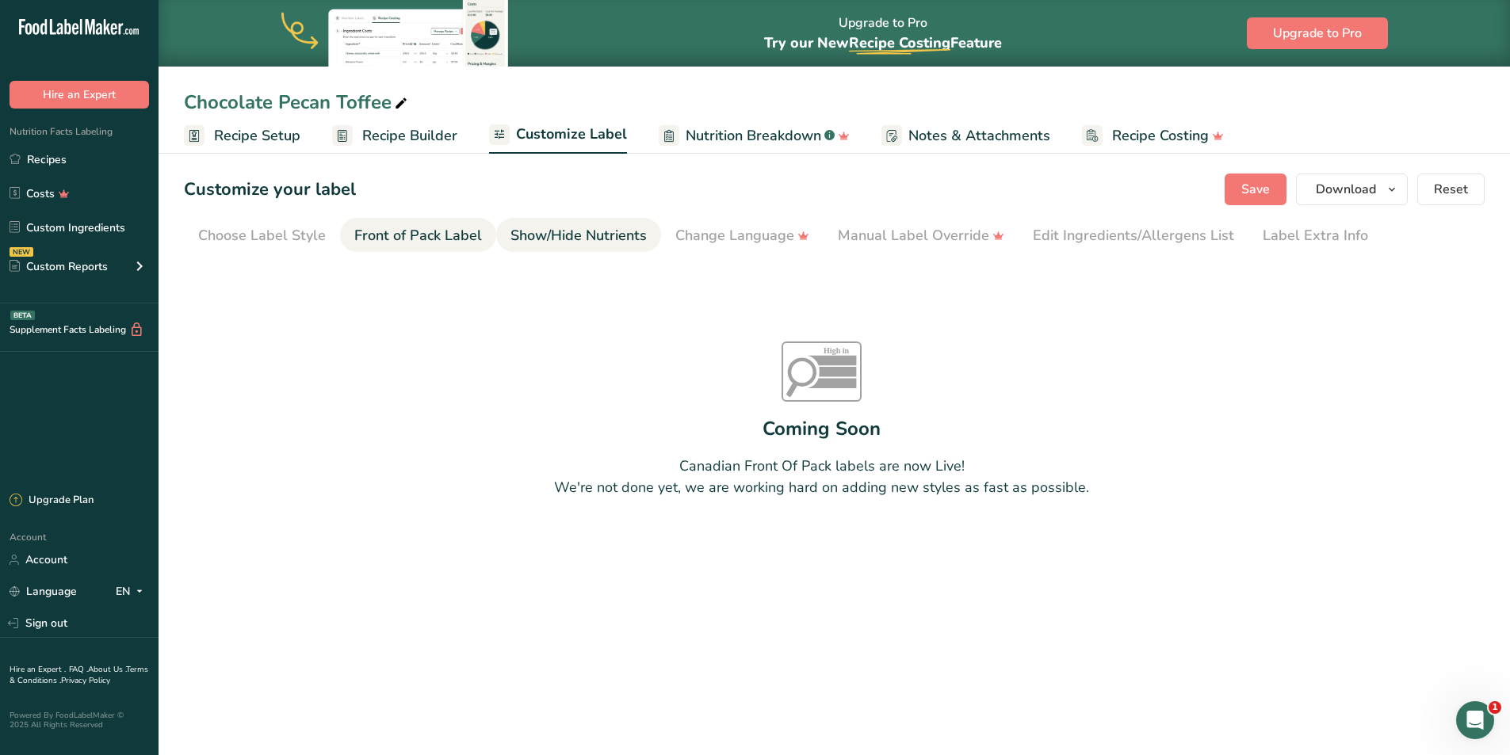
click at [597, 242] on div "Show/Hide Nutrients" at bounding box center [578, 235] width 136 height 21
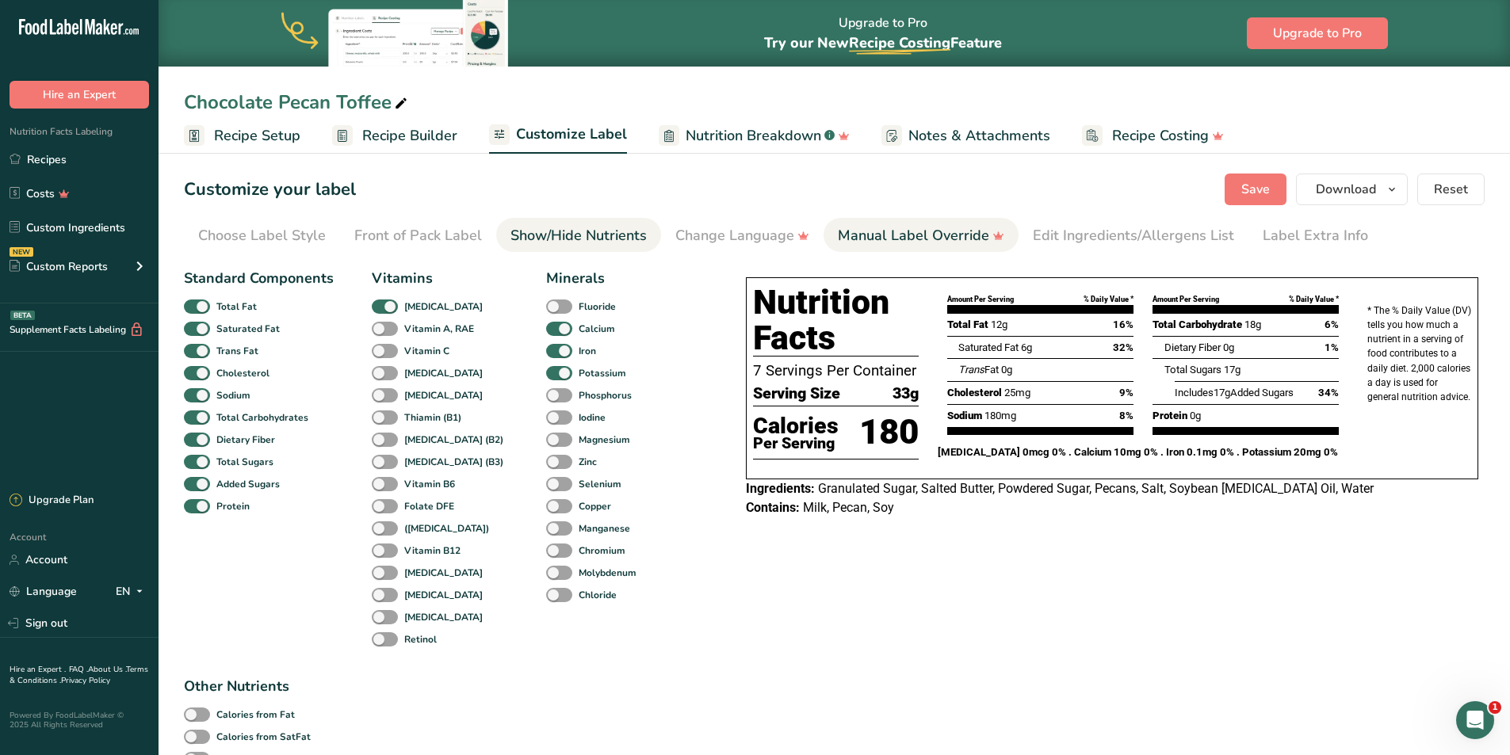
click at [878, 232] on div "Manual Label Override" at bounding box center [921, 235] width 166 height 21
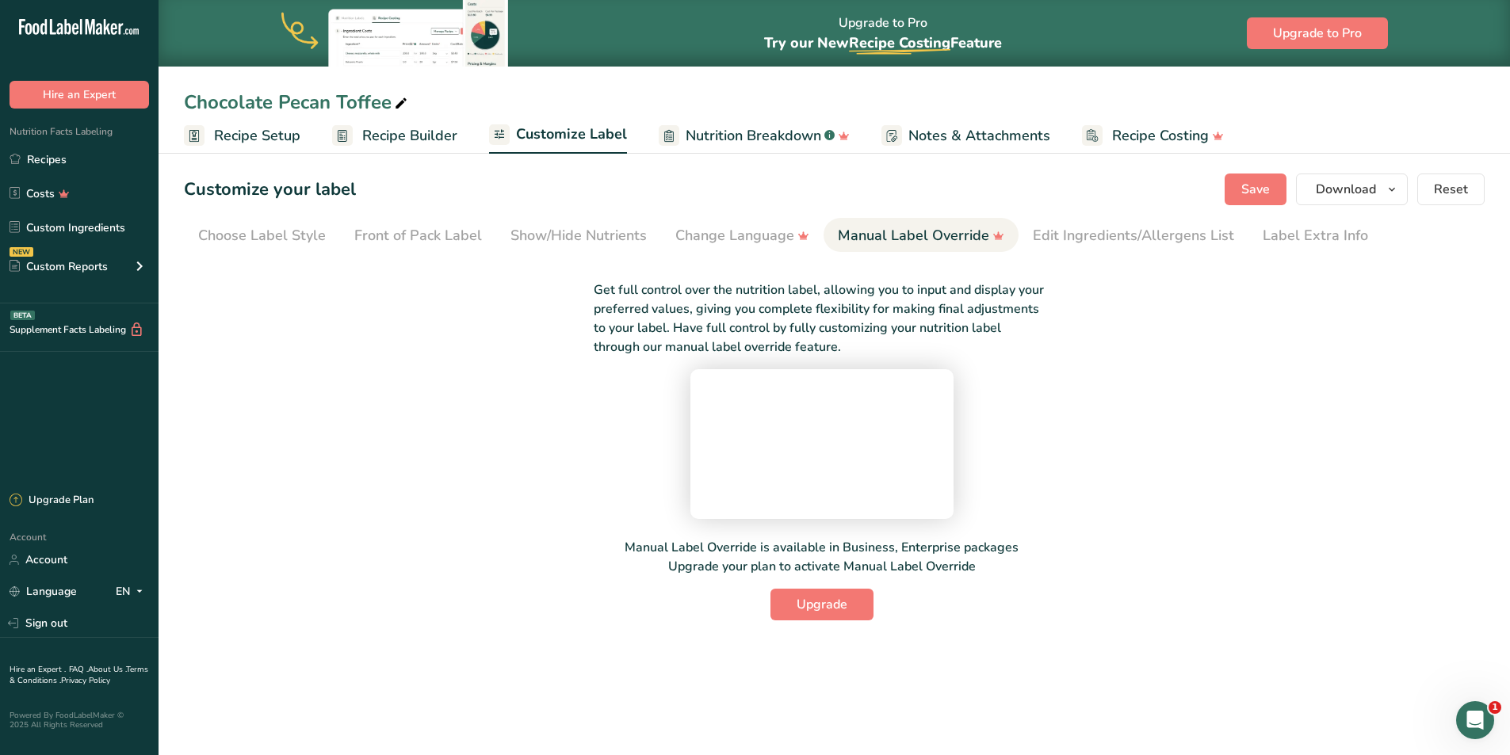
scroll to position [13, 0]
click at [1087, 227] on div "Edit Ingredients/Allergens List" at bounding box center [1133, 235] width 201 height 21
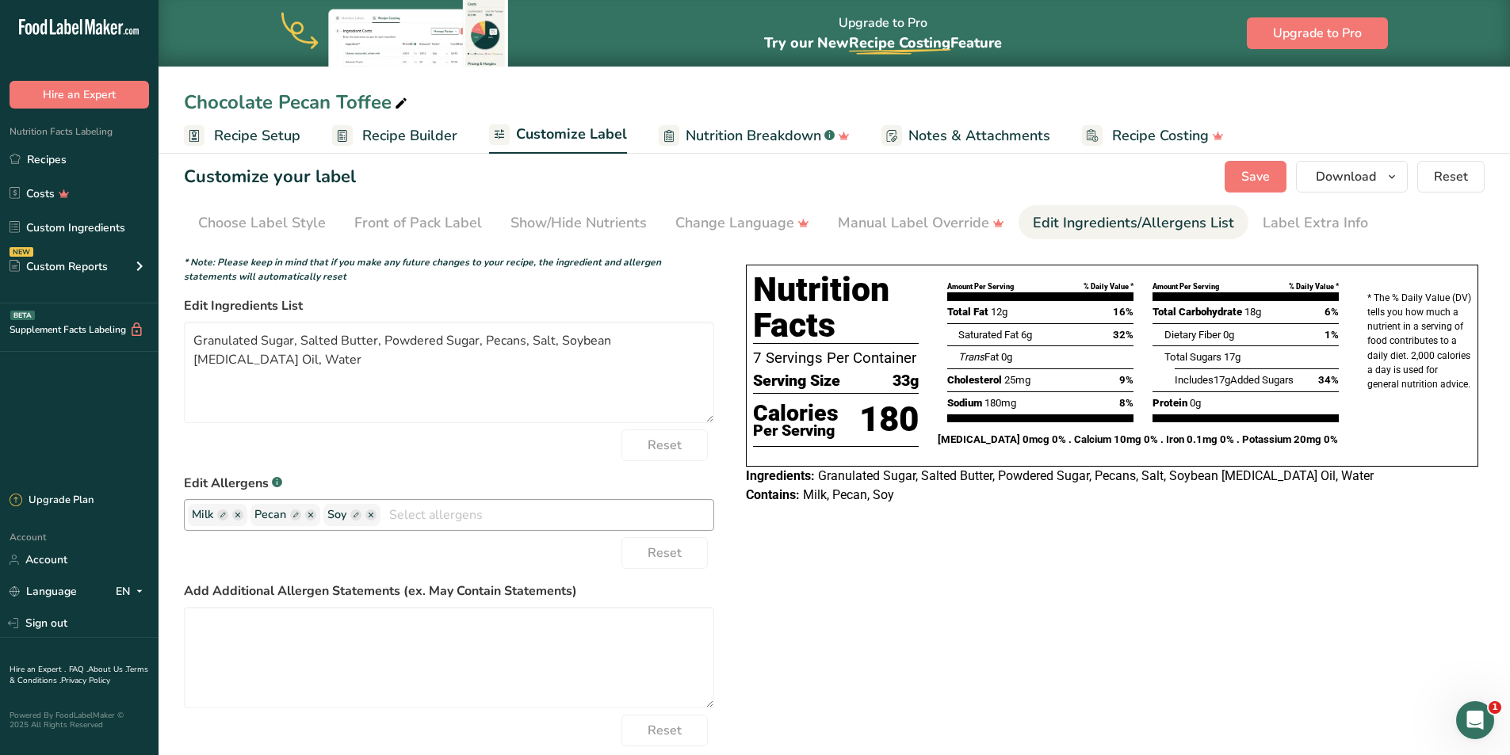
click at [225, 514] on rect "button" at bounding box center [222, 515] width 11 height 11
drag, startPoint x: 237, startPoint y: 514, endPoint x: 216, endPoint y: 504, distance: 23.4
click at [216, 504] on span at bounding box center [259, 515] width 143 height 22
type input "M"
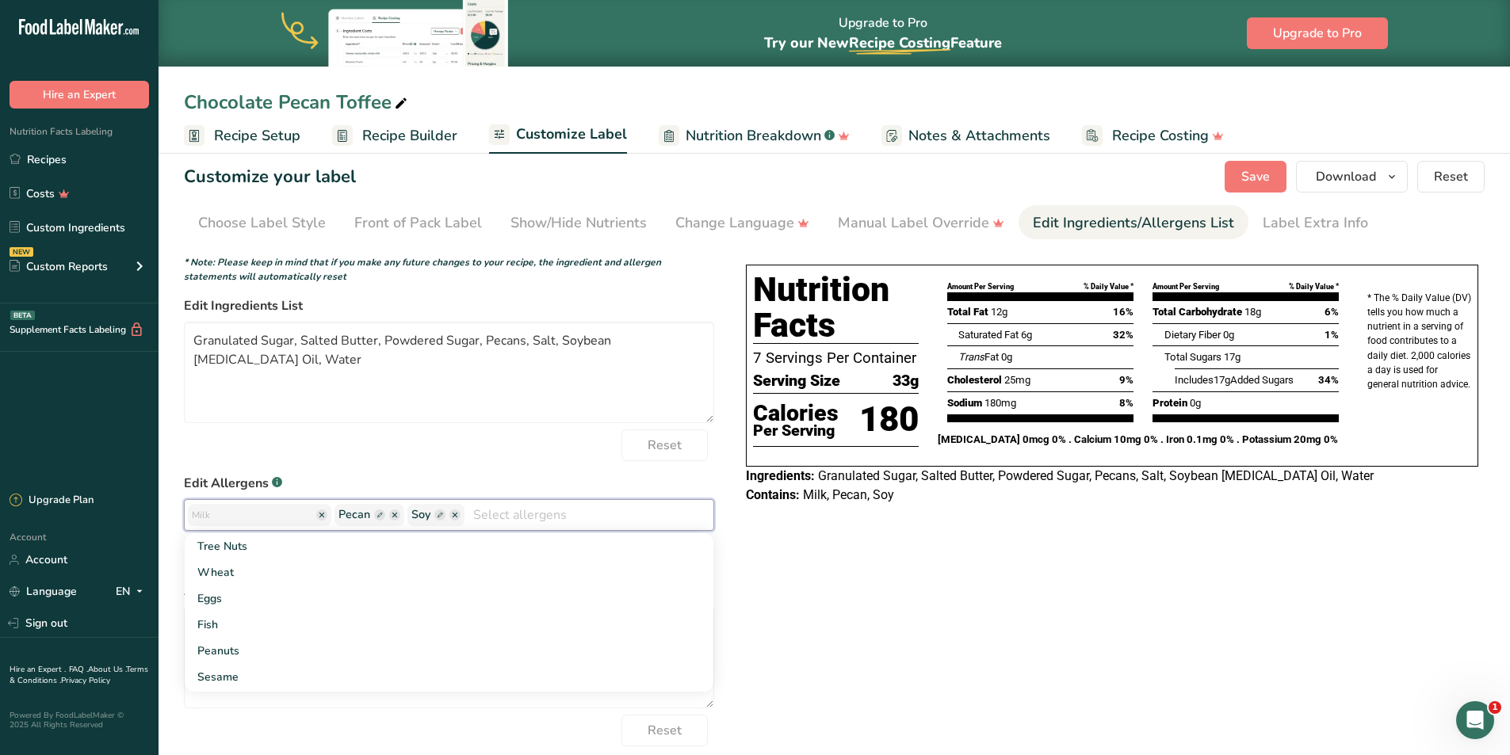
click at [232, 518] on input "text" at bounding box center [252, 515] width 120 height 21
type input "MILK"
click at [350, 516] on span "Pecan" at bounding box center [354, 514] width 32 height 17
click at [374, 515] on rect "button" at bounding box center [379, 515] width 11 height 11
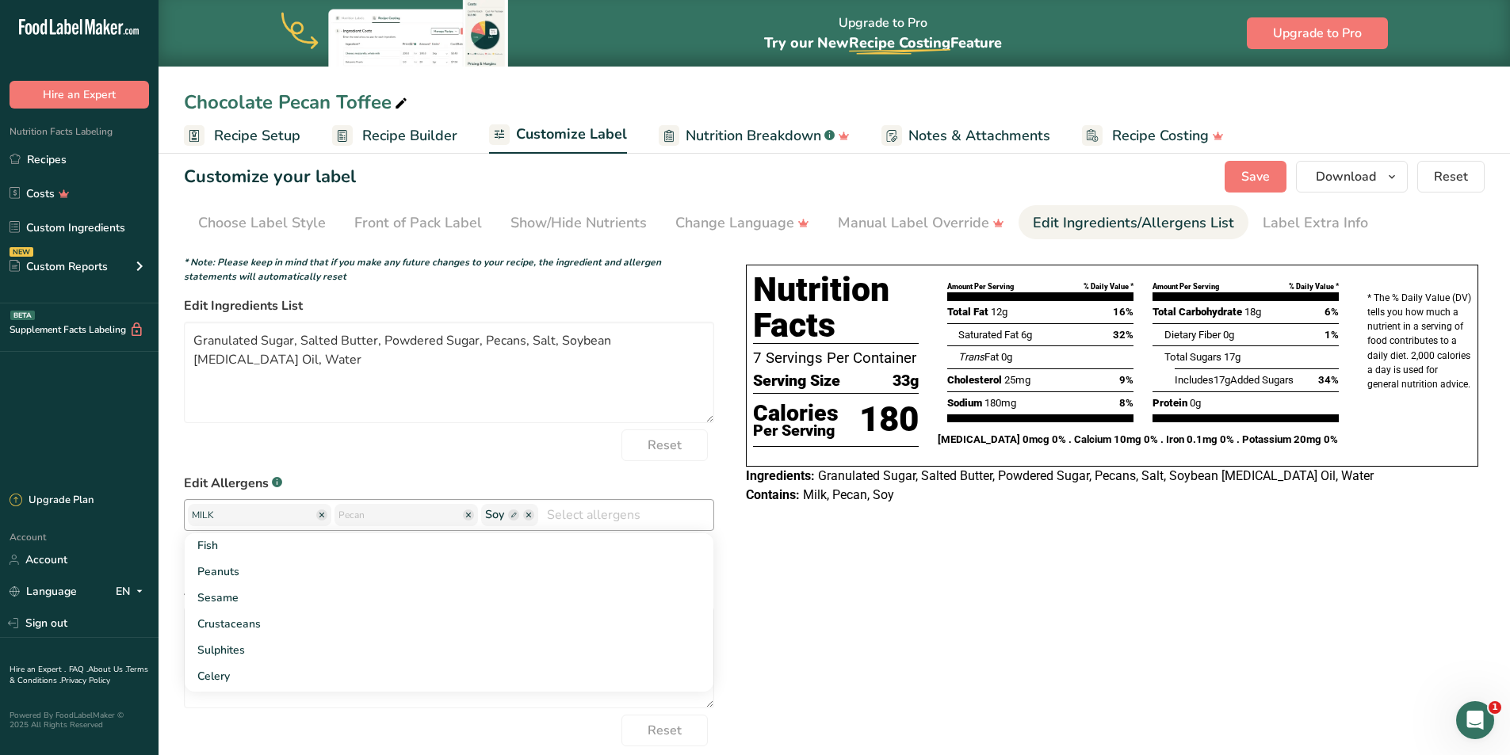
click at [361, 513] on input "text" at bounding box center [398, 515] width 120 height 21
type input "PECAN"
click at [508, 515] on rect "button" at bounding box center [513, 515] width 11 height 11
click at [496, 515] on input "text" at bounding box center [545, 513] width 120 height 21
type input "SOY"
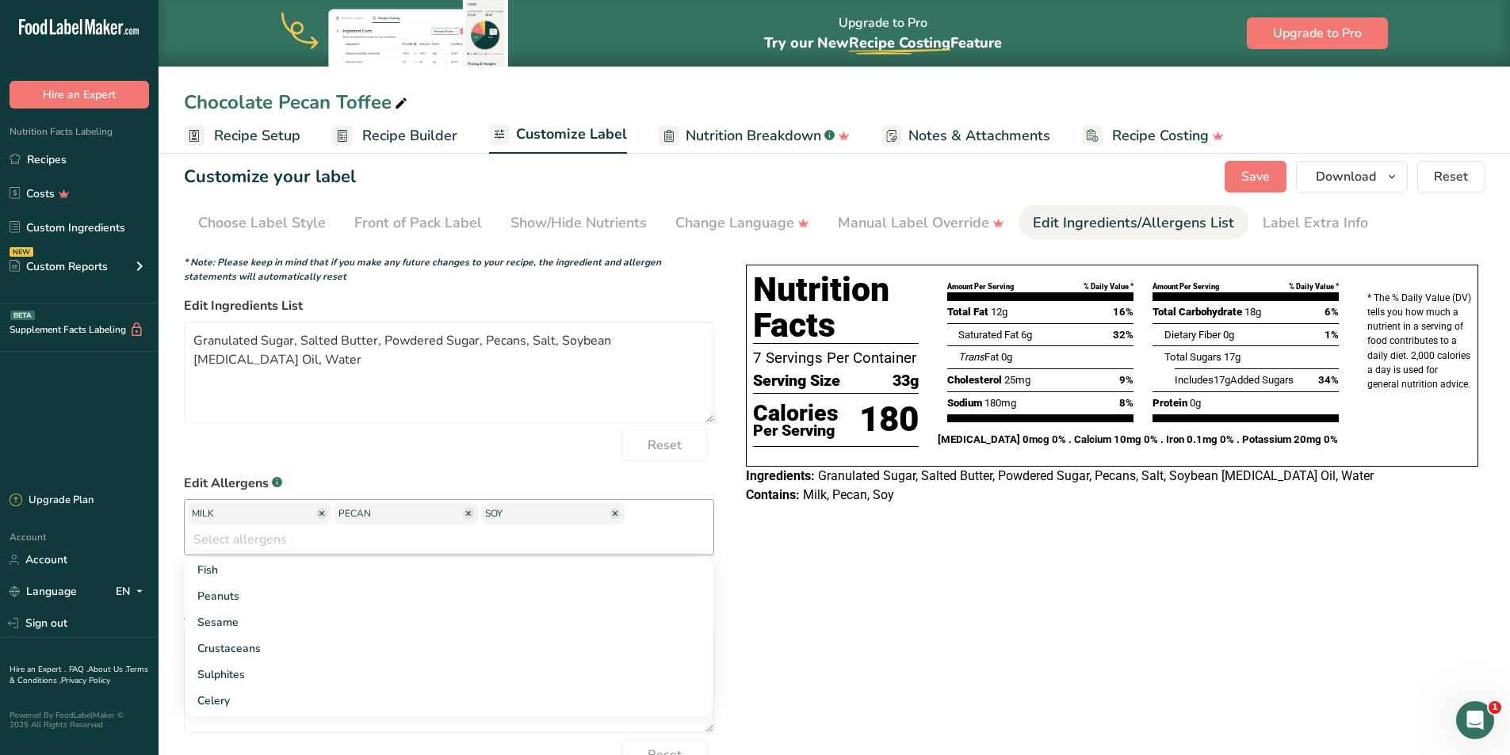
click at [914, 615] on div "Choose your label style Tabular FDA label USA (FDA) Standard FDA label Tabular …" at bounding box center [834, 532] width 1301 height 567
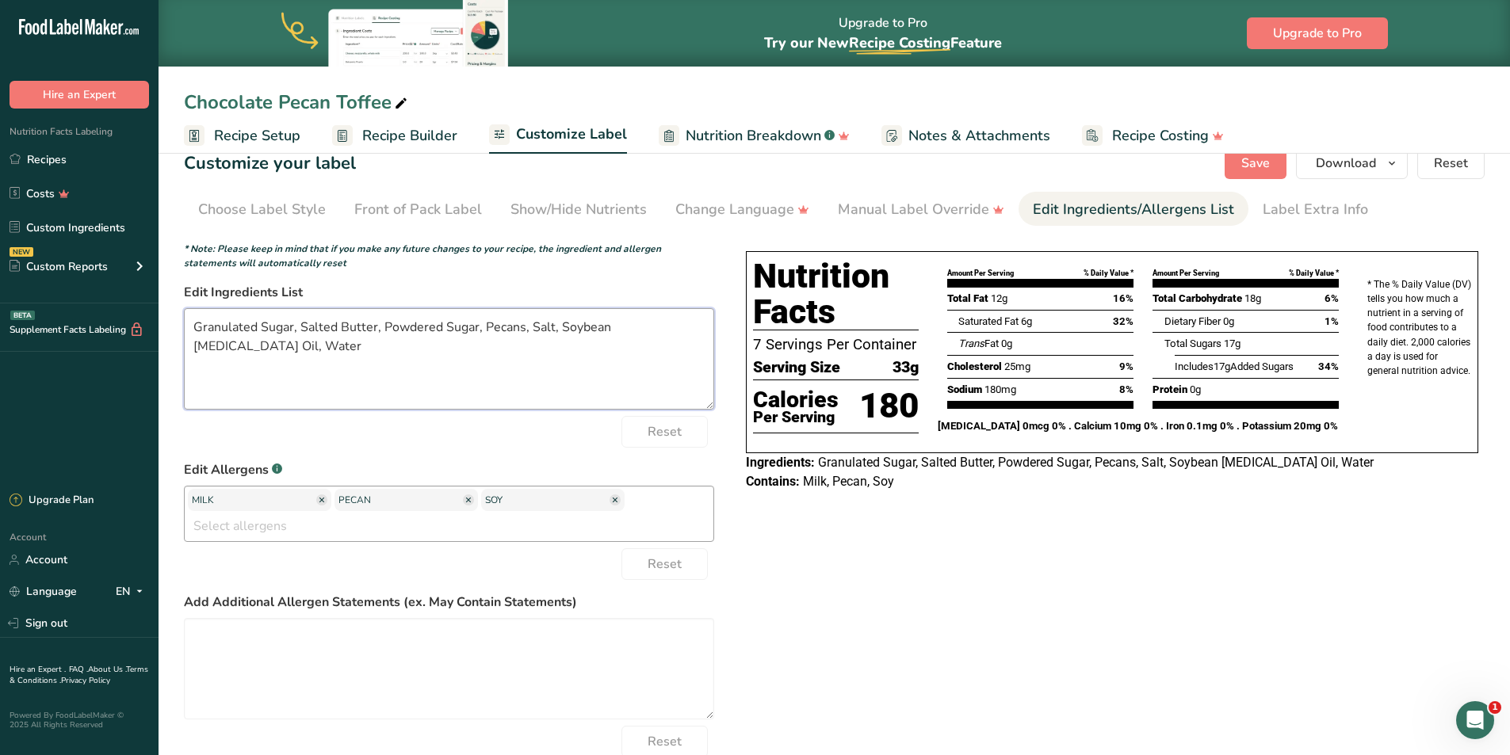
scroll to position [0, 0]
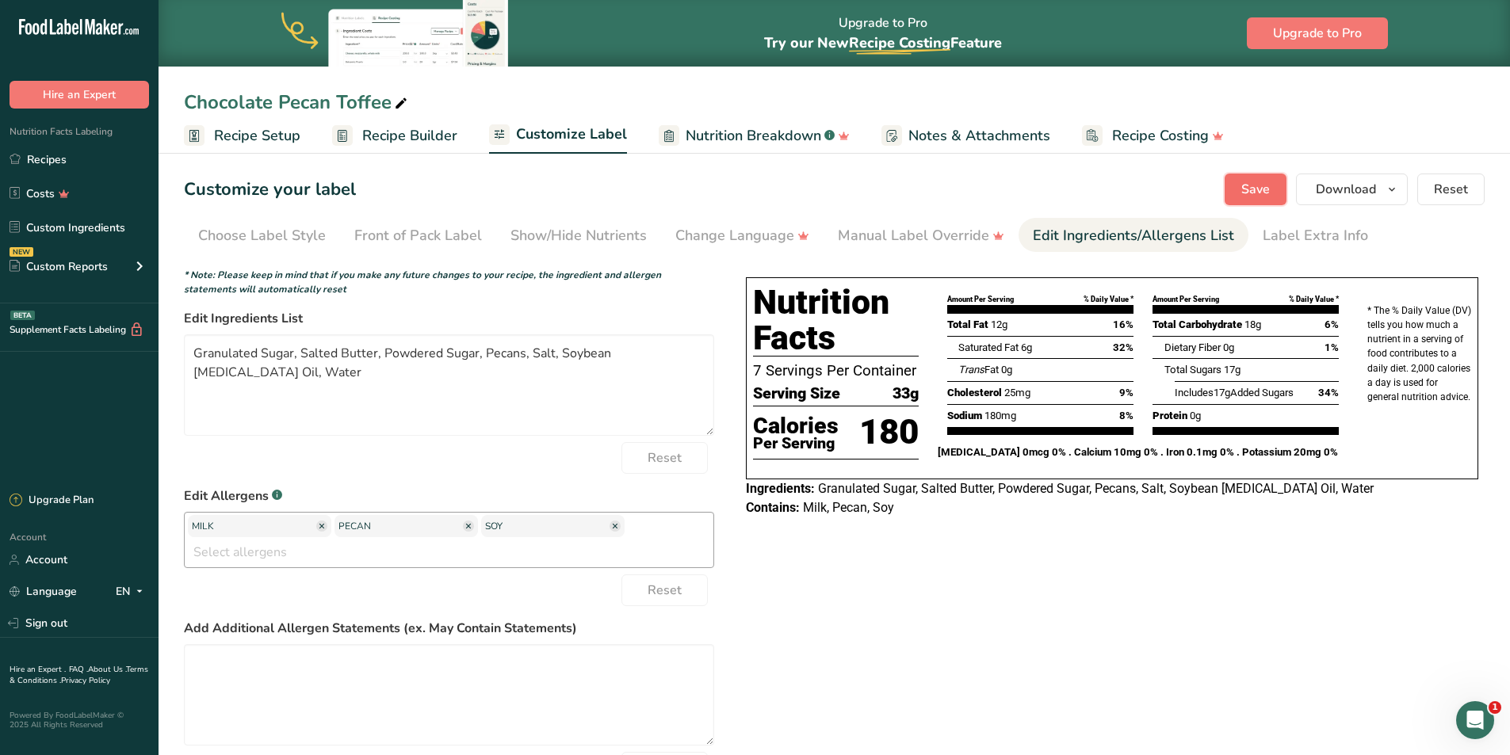
click at [1261, 187] on span "Save" at bounding box center [1255, 189] width 29 height 19
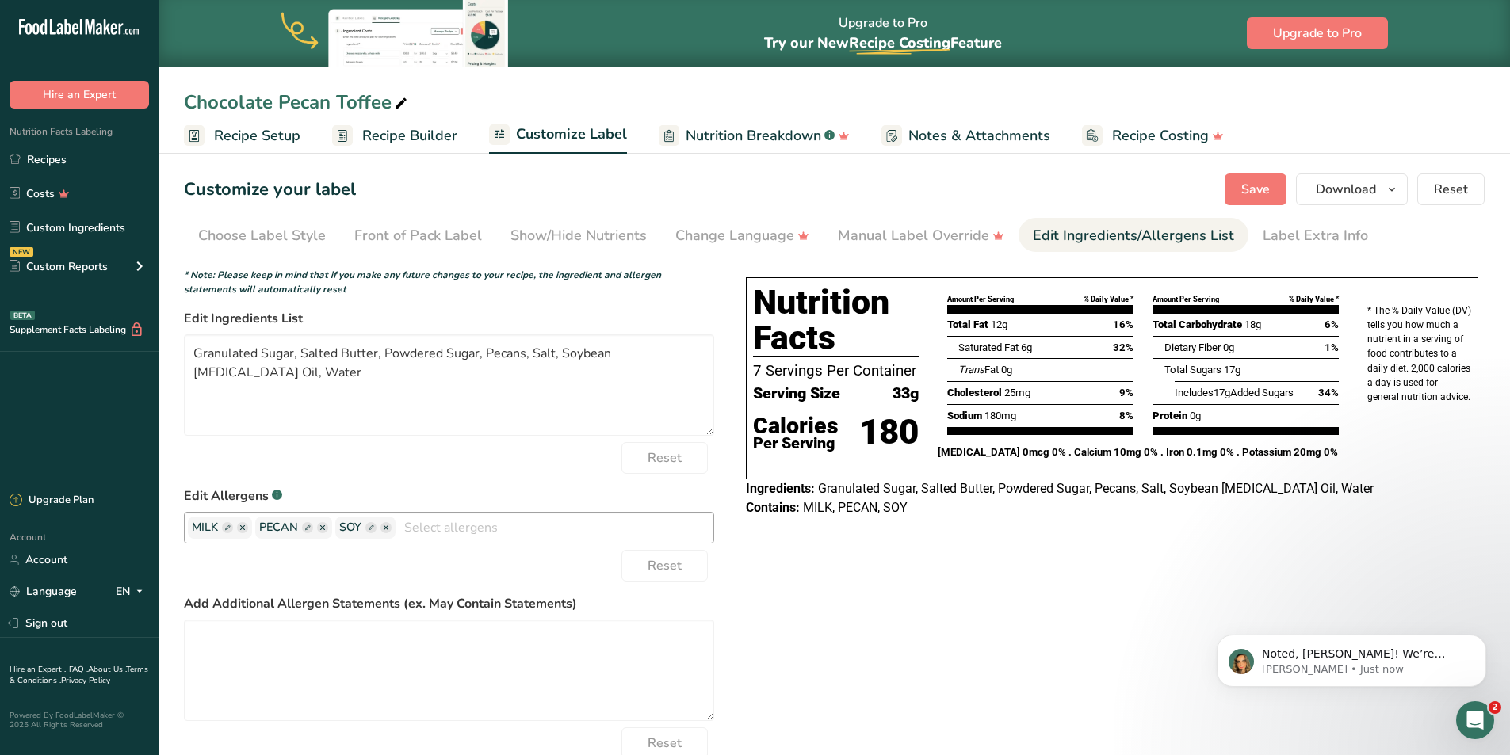
click at [306, 526] on rect "button" at bounding box center [307, 527] width 11 height 11
click at [300, 529] on input "PECAN" at bounding box center [319, 528] width 120 height 21
type input "PECANS"
click at [1262, 185] on span "Save" at bounding box center [1255, 189] width 29 height 19
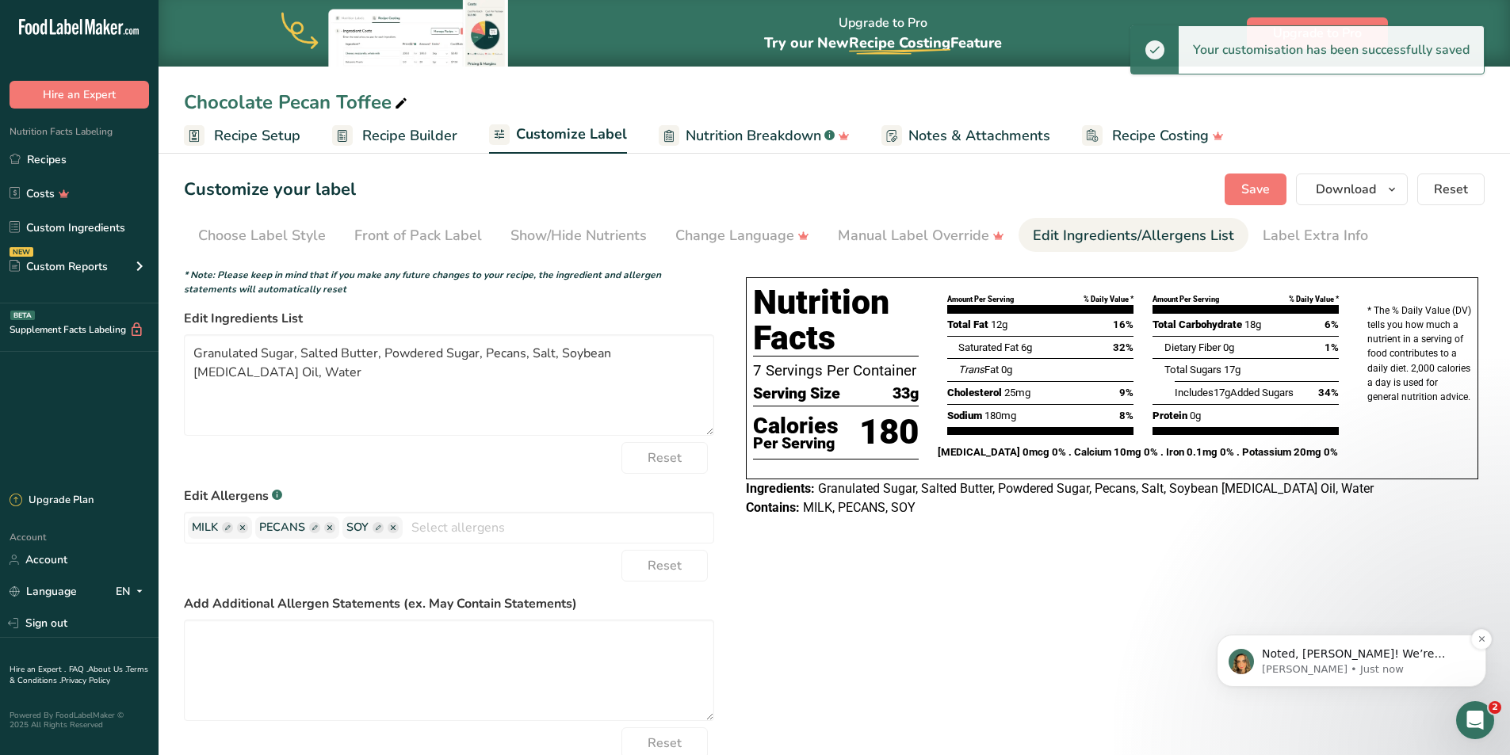
click at [1346, 651] on p "Noted, [PERSON_NAME]! We’re currently offering a 15% discount on all yearly pla…" at bounding box center [1364, 655] width 204 height 16
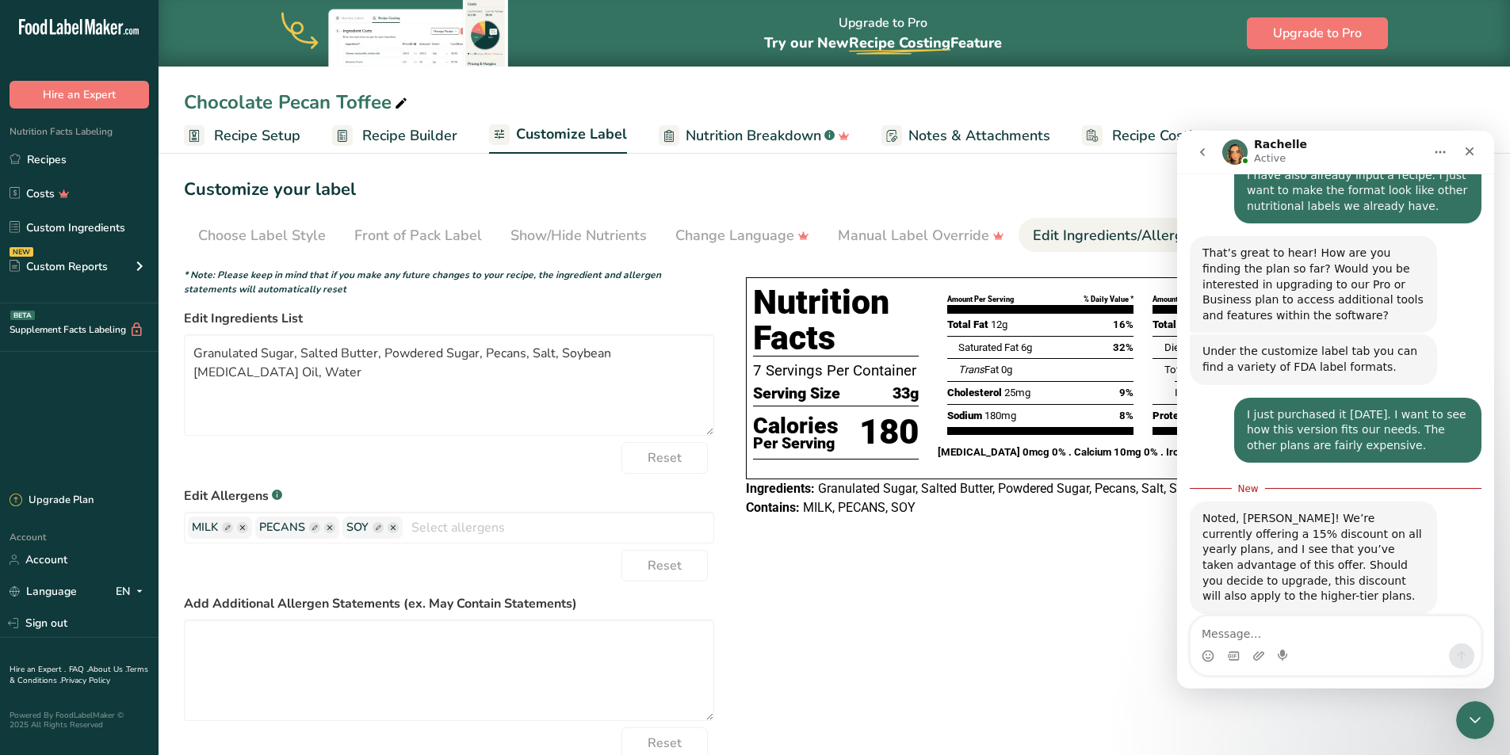
scroll to position [972, 0]
click at [1216, 623] on textarea "Message…" at bounding box center [1335, 630] width 290 height 27
type textarea "t"
type textarea "THANK YOU"
click at [1458, 658] on icon "Send a message…" at bounding box center [1461, 656] width 13 height 13
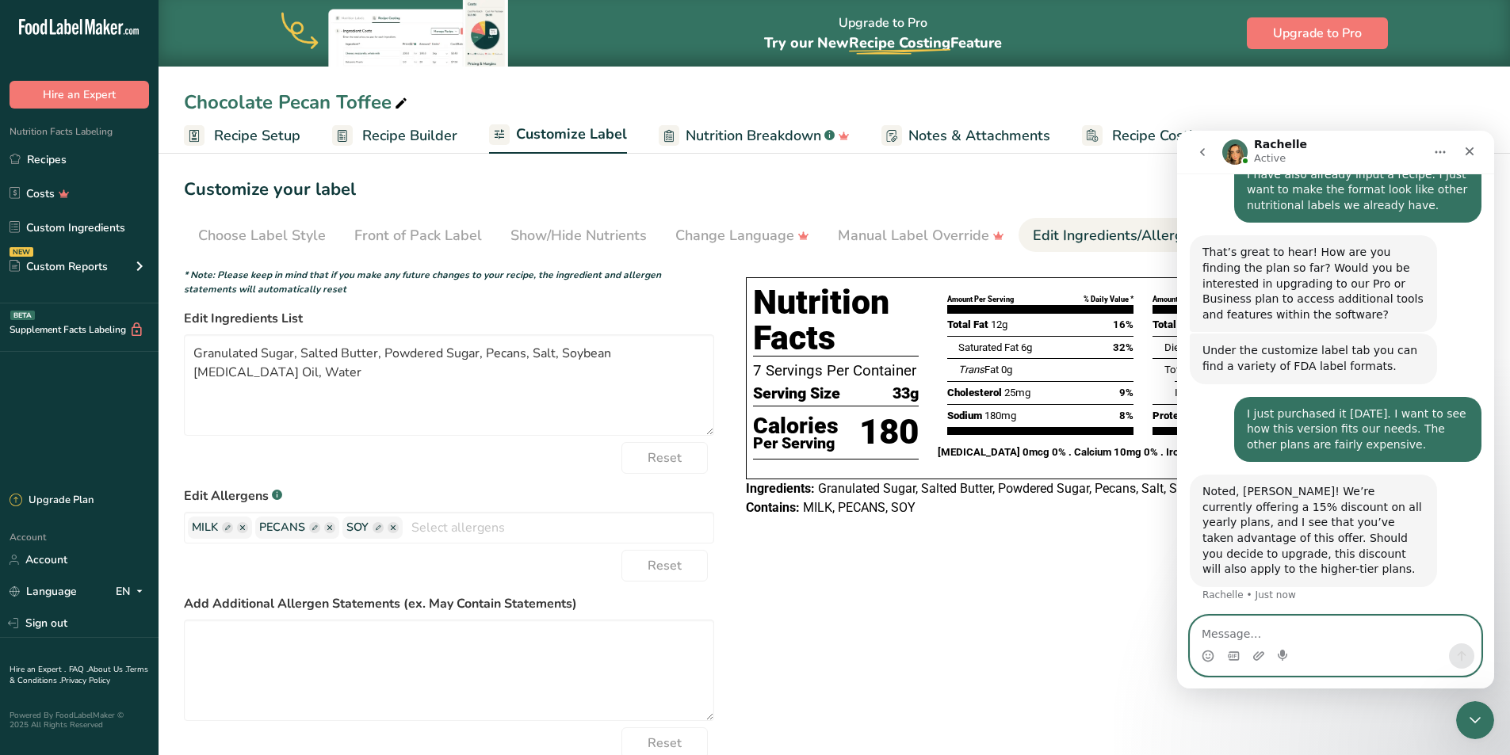
scroll to position [994, 0]
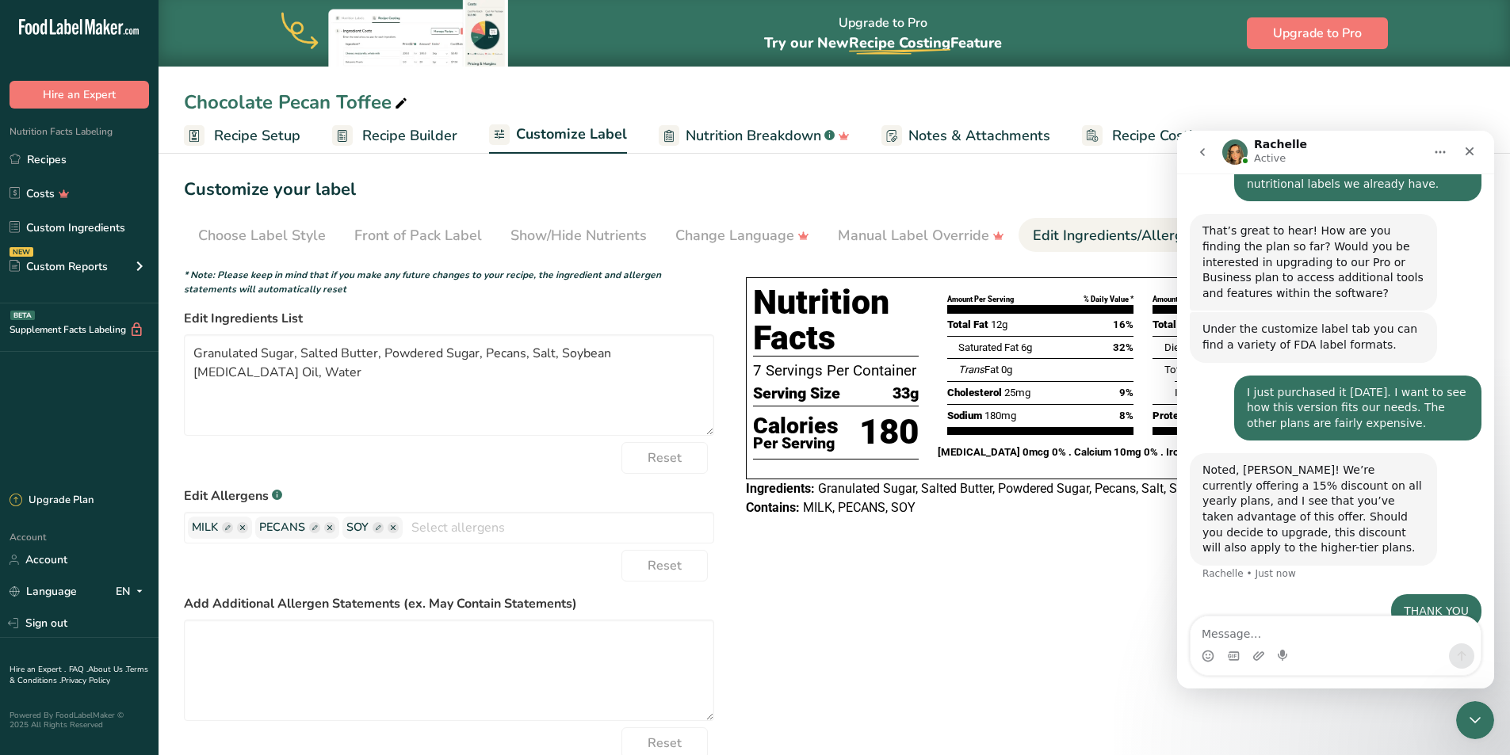
click at [911, 652] on div "Choose your label style Tabular FDA label USA (FDA) Standard FDA label Tabular …" at bounding box center [834, 533] width 1301 height 543
click at [225, 527] on rect "button" at bounding box center [227, 527] width 11 height 11
drag, startPoint x: 225, startPoint y: 527, endPoint x: 181, endPoint y: 529, distance: 44.4
click at [181, 529] on section "Customize your label Save Download Choose what to show on your downloaded label…" at bounding box center [834, 489] width 1351 height 682
click at [392, 526] on icon "button" at bounding box center [394, 527] width 5 height 5
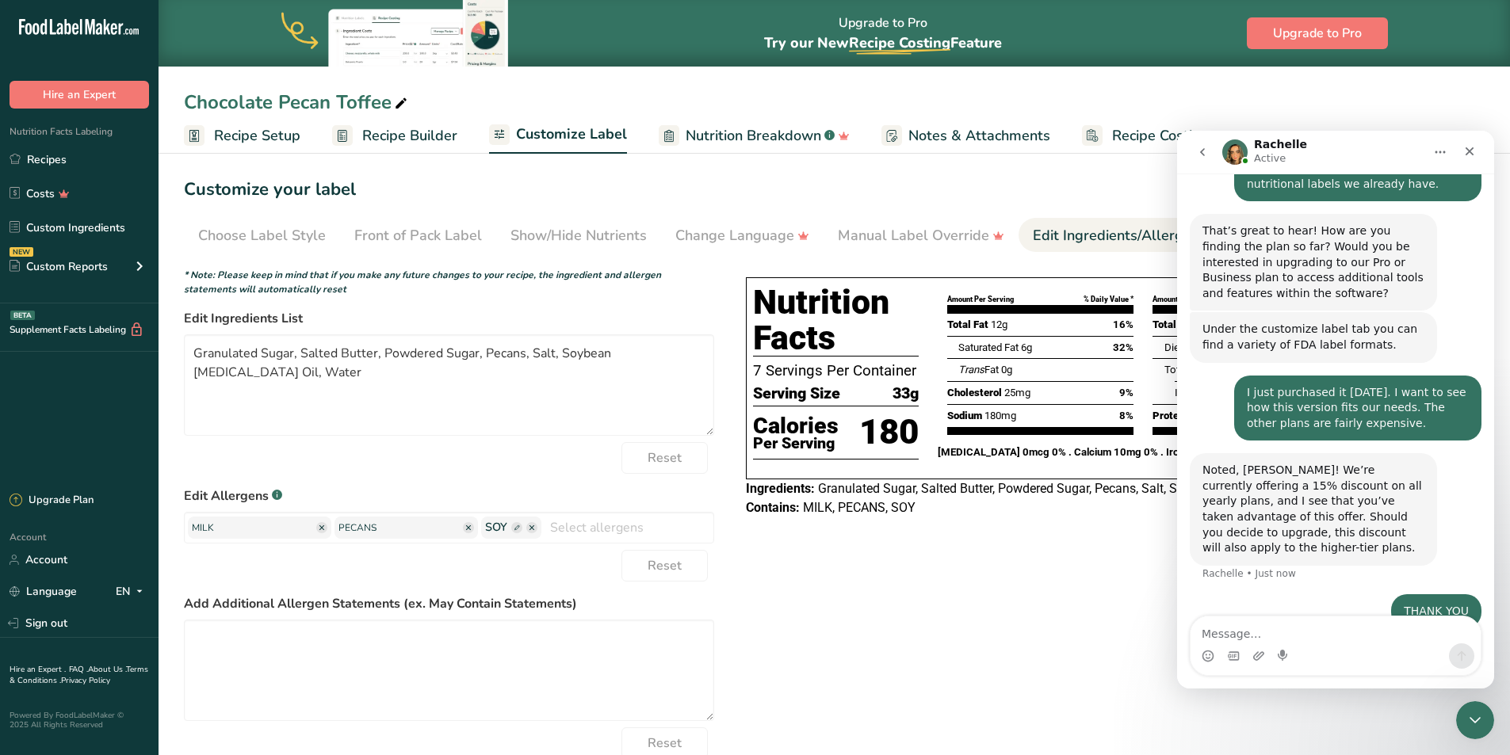
drag, startPoint x: 379, startPoint y: 526, endPoint x: 309, endPoint y: 525, distance: 69.7
click at [309, 525] on div "MILK PECANS SOY Tree Nuts Wheat Eggs Fish Peanuts Sesame Crustaceans Sulphites …" at bounding box center [449, 528] width 530 height 32
click at [511, 529] on rect "button" at bounding box center [516, 527] width 11 height 11
drag, startPoint x: 484, startPoint y: 529, endPoint x: 418, endPoint y: 529, distance: 66.6
click at [418, 529] on div "MILK PECANS SOY Tree Nuts Wheat Eggs Fish Peanuts Sesame Crustaceans Sulphites …" at bounding box center [449, 540] width 530 height 56
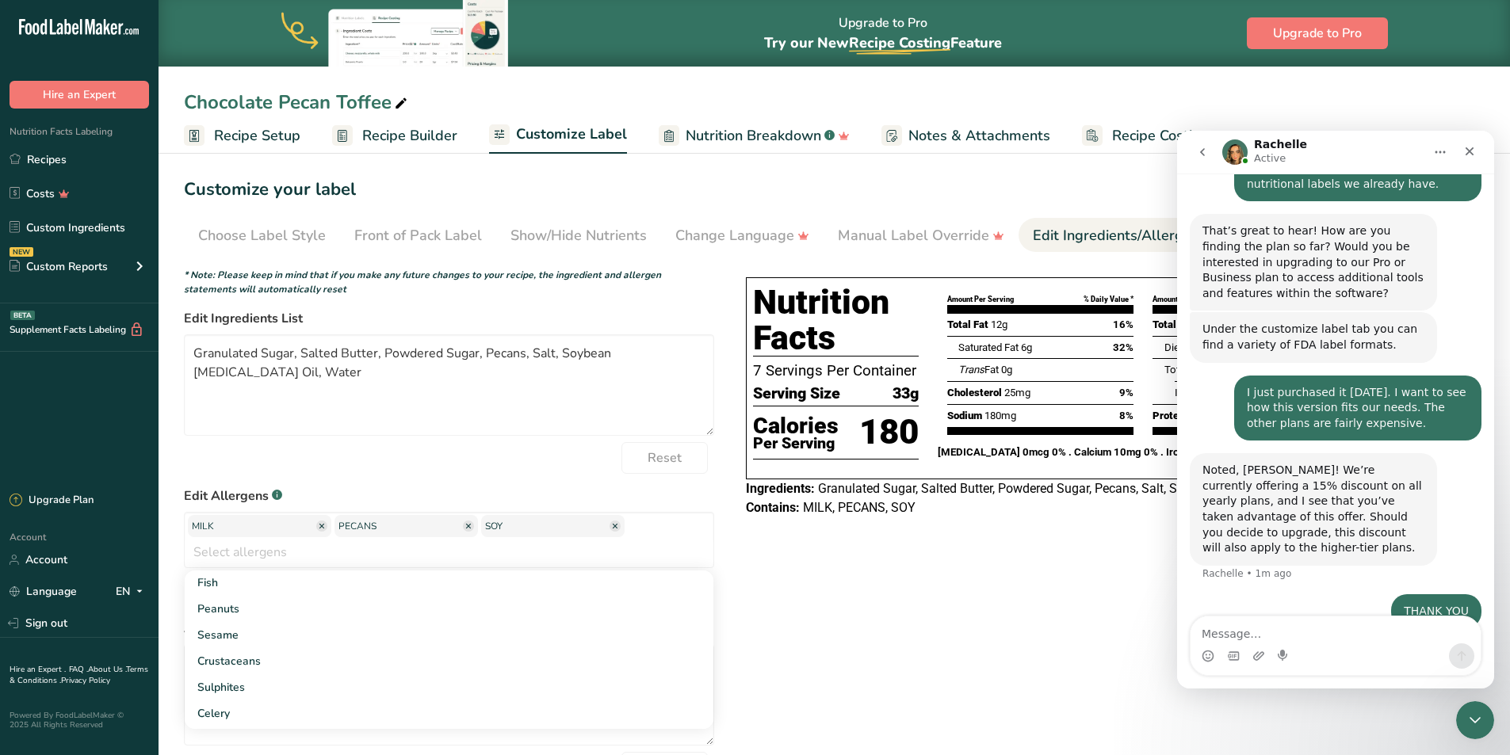
drag, startPoint x: 537, startPoint y: 524, endPoint x: 411, endPoint y: 516, distance: 126.3
click at [411, 516] on div "MILK PECANS SOY Tree Nuts Wheat Eggs Fish Peanuts Sesame Crustaceans Sulphites …" at bounding box center [449, 540] width 530 height 56
click at [849, 586] on div "Choose your label style Tabular FDA label USA (FDA) Standard FDA label Tabular …" at bounding box center [834, 545] width 1301 height 567
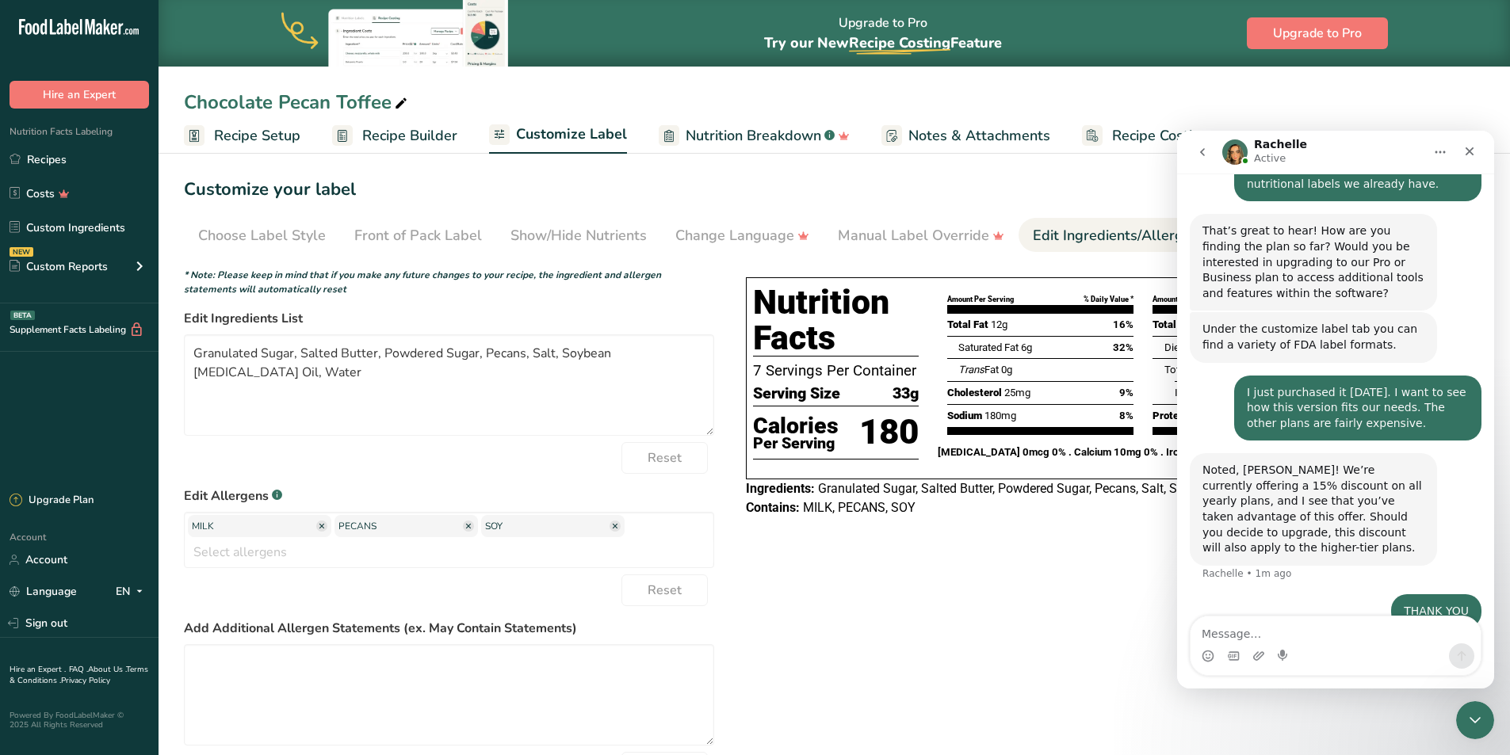
click at [1290, 96] on div "Chocolate Pecan Toffee" at bounding box center [834, 102] width 1351 height 29
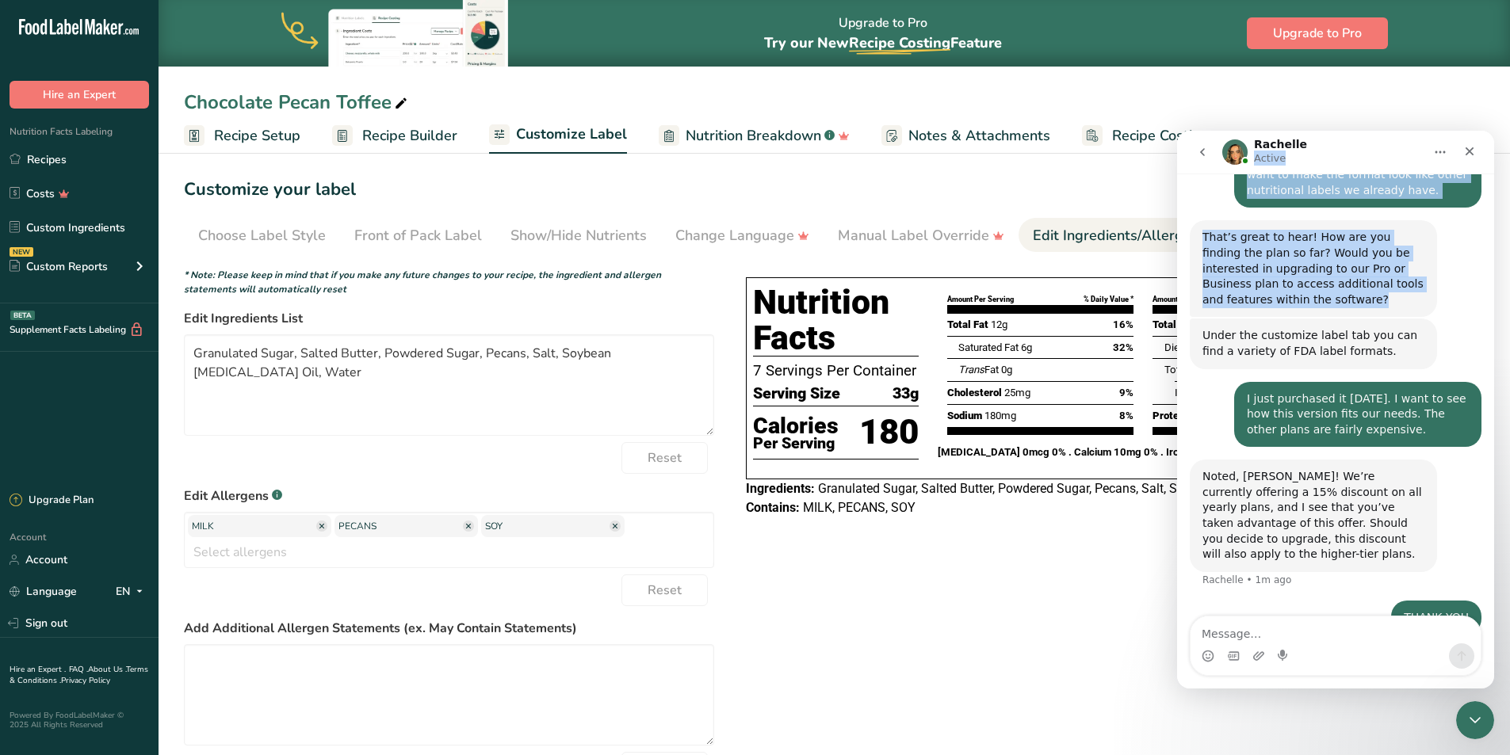
drag, startPoint x: 1378, startPoint y: 151, endPoint x: 1314, endPoint y: 220, distance: 93.6
click at [1312, 224] on div "Rachelle Active Ask us anything, or share your feedback. Hey Melanie 👋 Welcome …" at bounding box center [1335, 410] width 317 height 558
click at [1334, 148] on div "Rachelle Active" at bounding box center [1322, 153] width 201 height 28
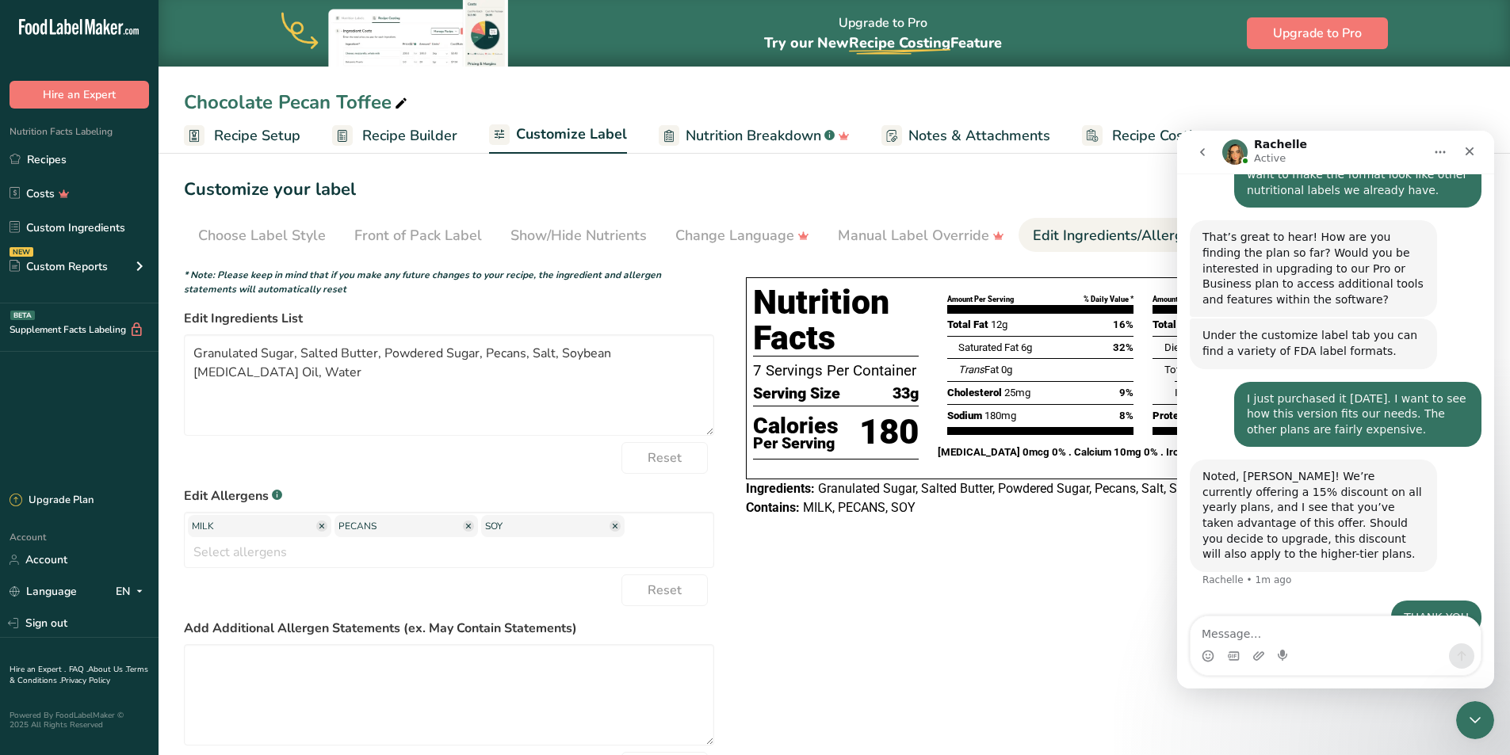
scroll to position [994, 0]
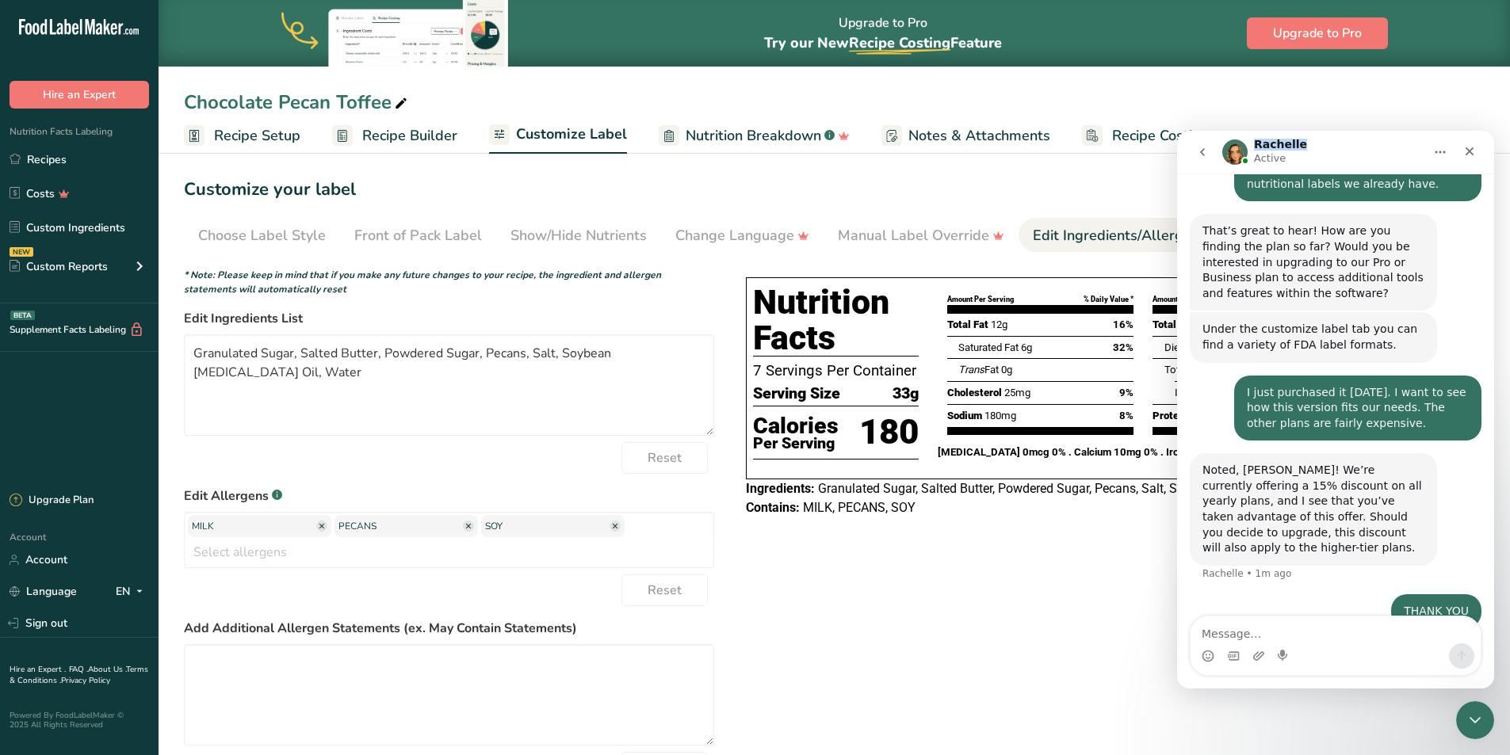
drag, startPoint x: 1334, startPoint y: 148, endPoint x: 1282, endPoint y: 128, distance: 55.9
click at [1282, 131] on html "Rachelle Active Ask us anything, or share your feedback. Hey Melanie 👋 Welcome …" at bounding box center [1335, 410] width 317 height 558
click at [1331, 113] on div "Chocolate Pecan Toffee" at bounding box center [834, 102] width 1351 height 29
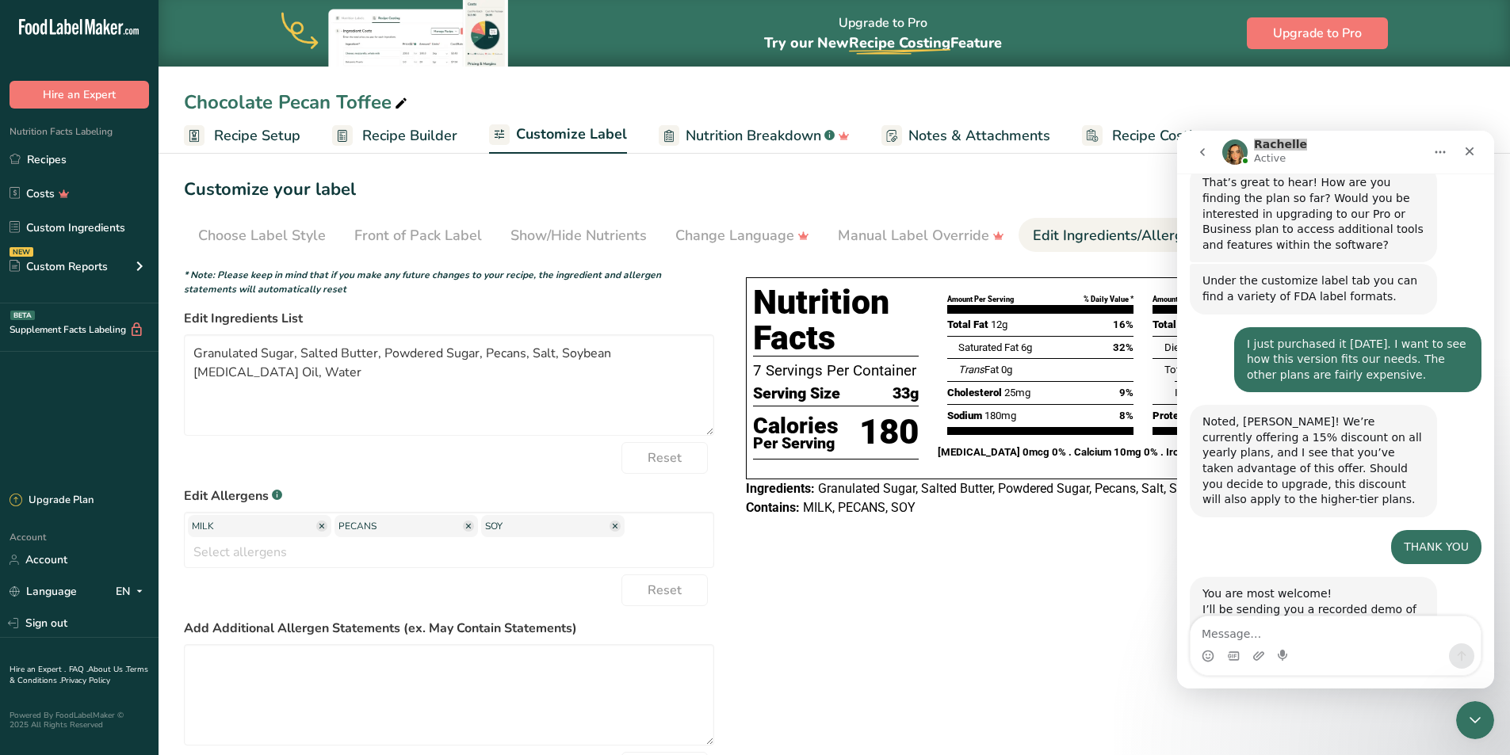
scroll to position [1103, 0]
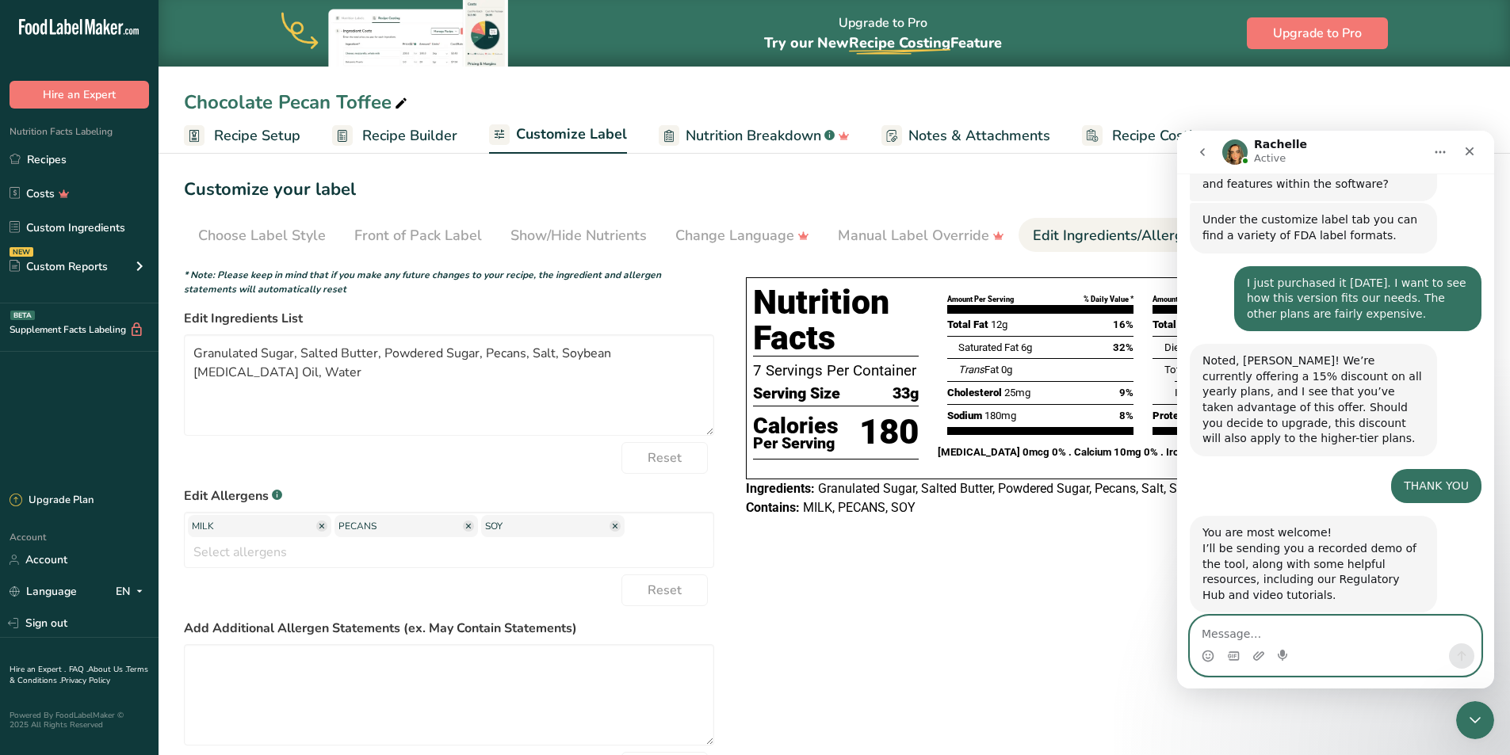
click at [1227, 636] on textarea "Message…" at bounding box center [1335, 630] width 290 height 27
type textarea "g"
type textarea "Great!"
click at [1466, 657] on icon "Send a message…" at bounding box center [1461, 656] width 13 height 13
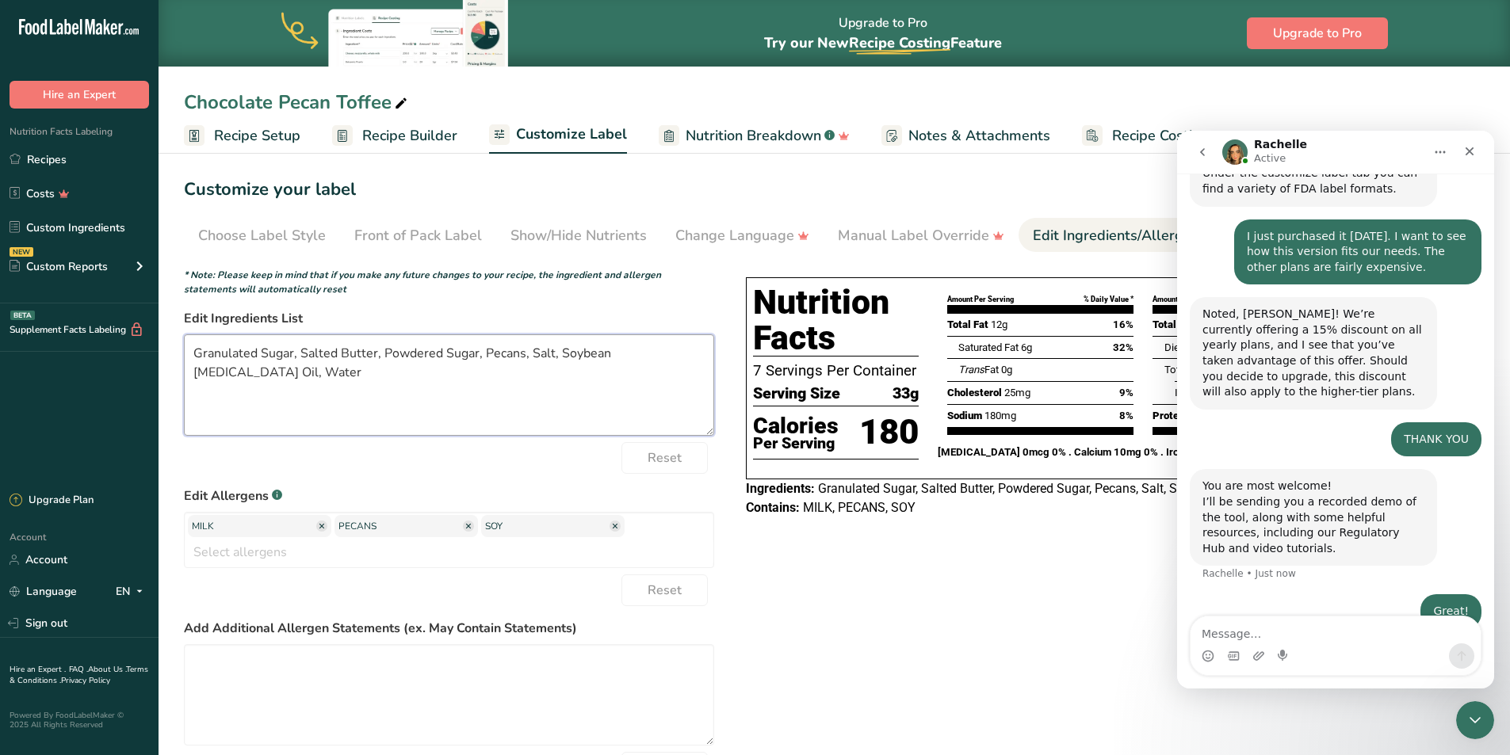
drag, startPoint x: 338, startPoint y: 357, endPoint x: 302, endPoint y: 343, distance: 38.9
click at [302, 343] on textarea "Granulated Sugar, Salted Butter, Powdered Sugar, Pecans, Salt, Soybean Lecithin…" at bounding box center [449, 384] width 530 height 101
type textarea "Granulated Sugar, Butter, Powdered Sugar, Pecans, Salt, Soybean Lecithin Oil, W…"
click at [949, 583] on div "Choose your label style Tabular FDA label USA (FDA) Standard FDA label Tabular …" at bounding box center [834, 545] width 1301 height 567
click at [1437, 149] on icon "Home" at bounding box center [1440, 152] width 13 height 13
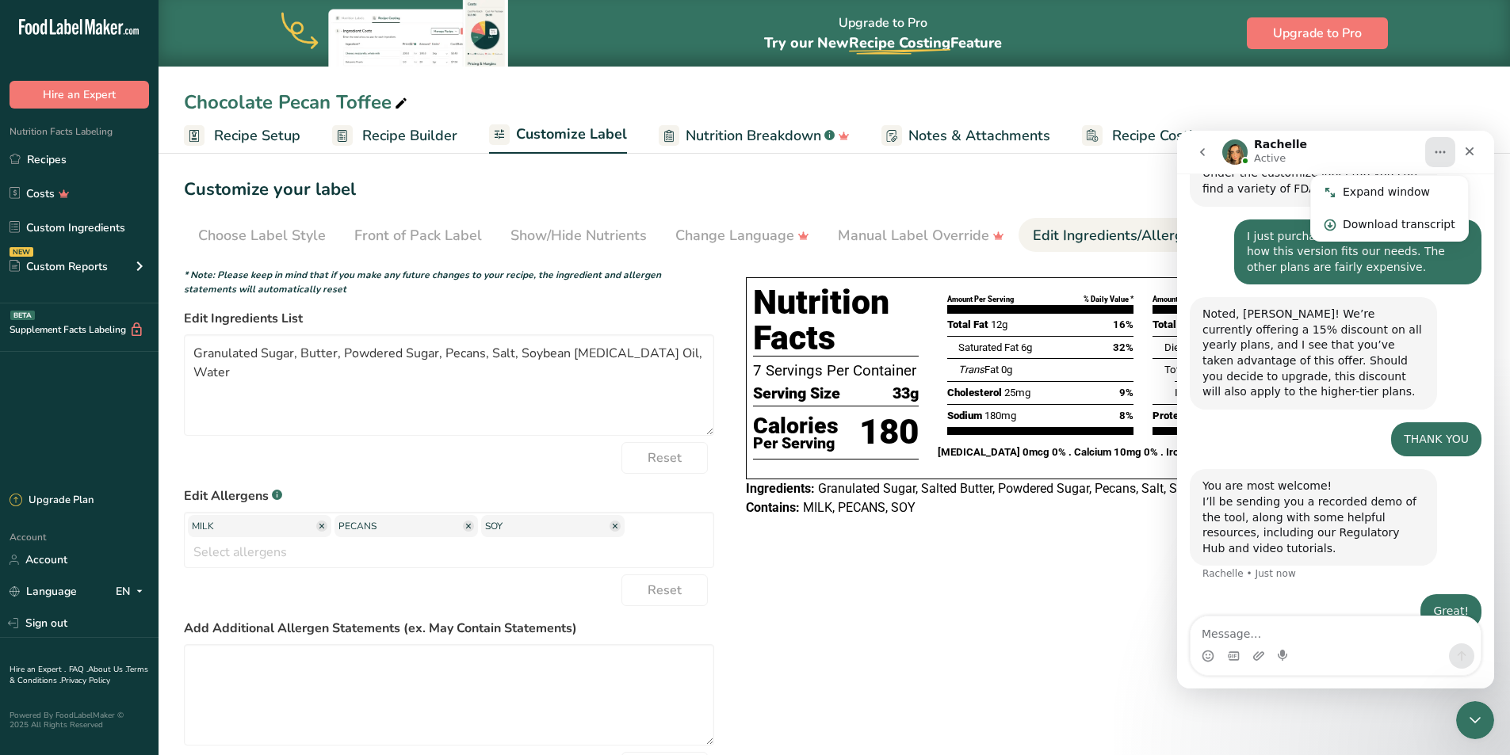
click at [994, 191] on div "Customize your label Save Download Choose what to show on your downloaded label…" at bounding box center [834, 190] width 1301 height 32
click at [1202, 158] on icon "go back" at bounding box center [1202, 152] width 13 height 13
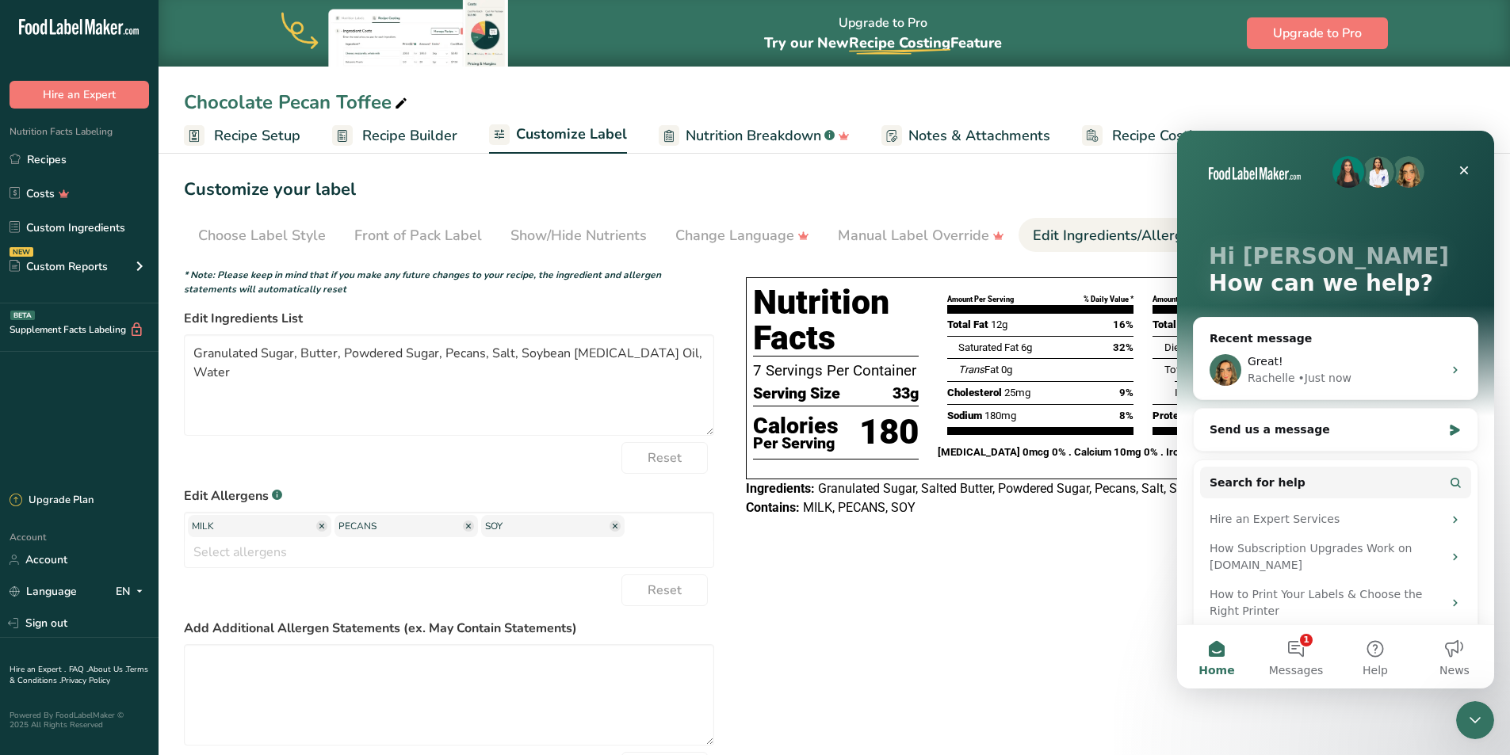
scroll to position [0, 0]
click at [997, 194] on div "Customize your label Save Download Choose what to show on your downloaded label…" at bounding box center [834, 190] width 1301 height 32
click at [1444, 361] on div "Great! Rachelle • Just now" at bounding box center [1336, 370] width 284 height 59
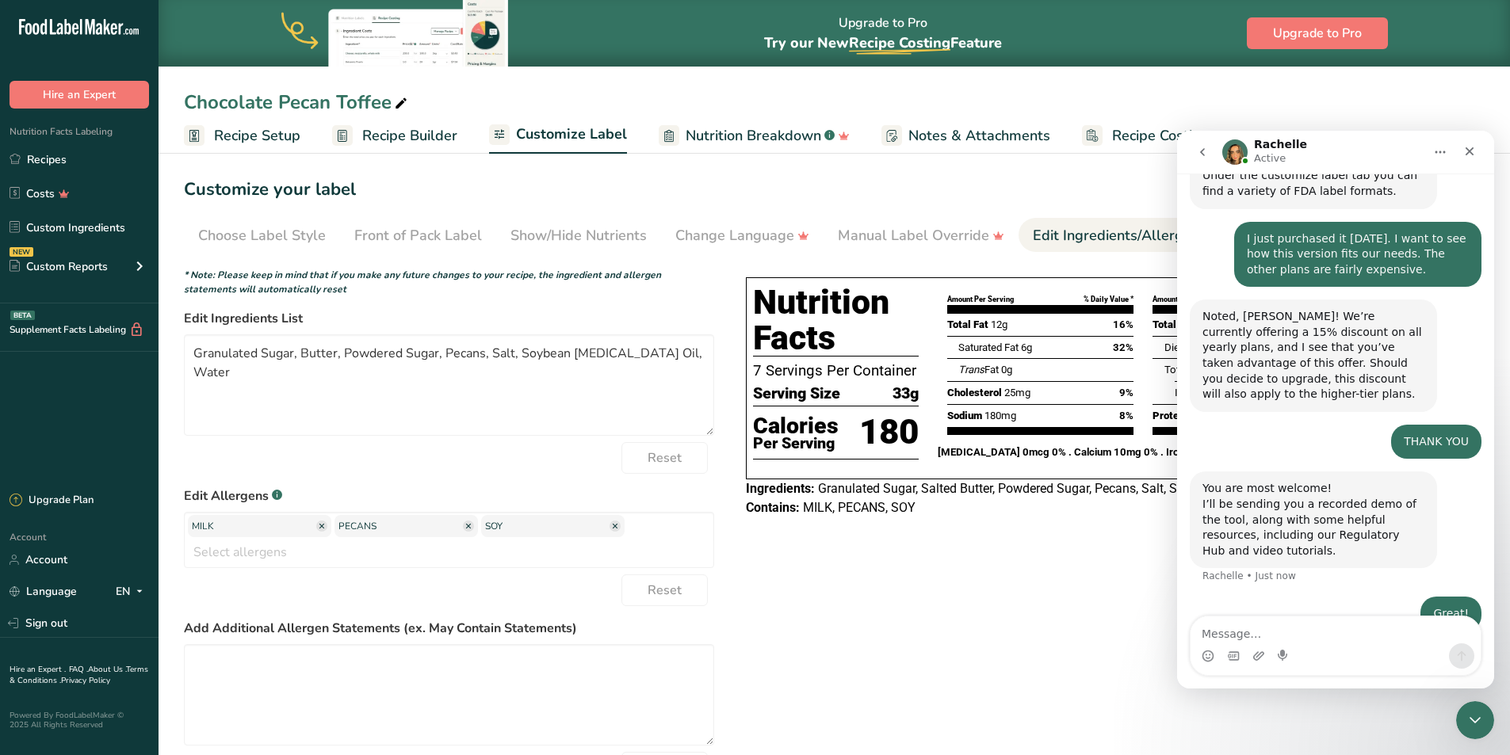
scroll to position [1089, 0]
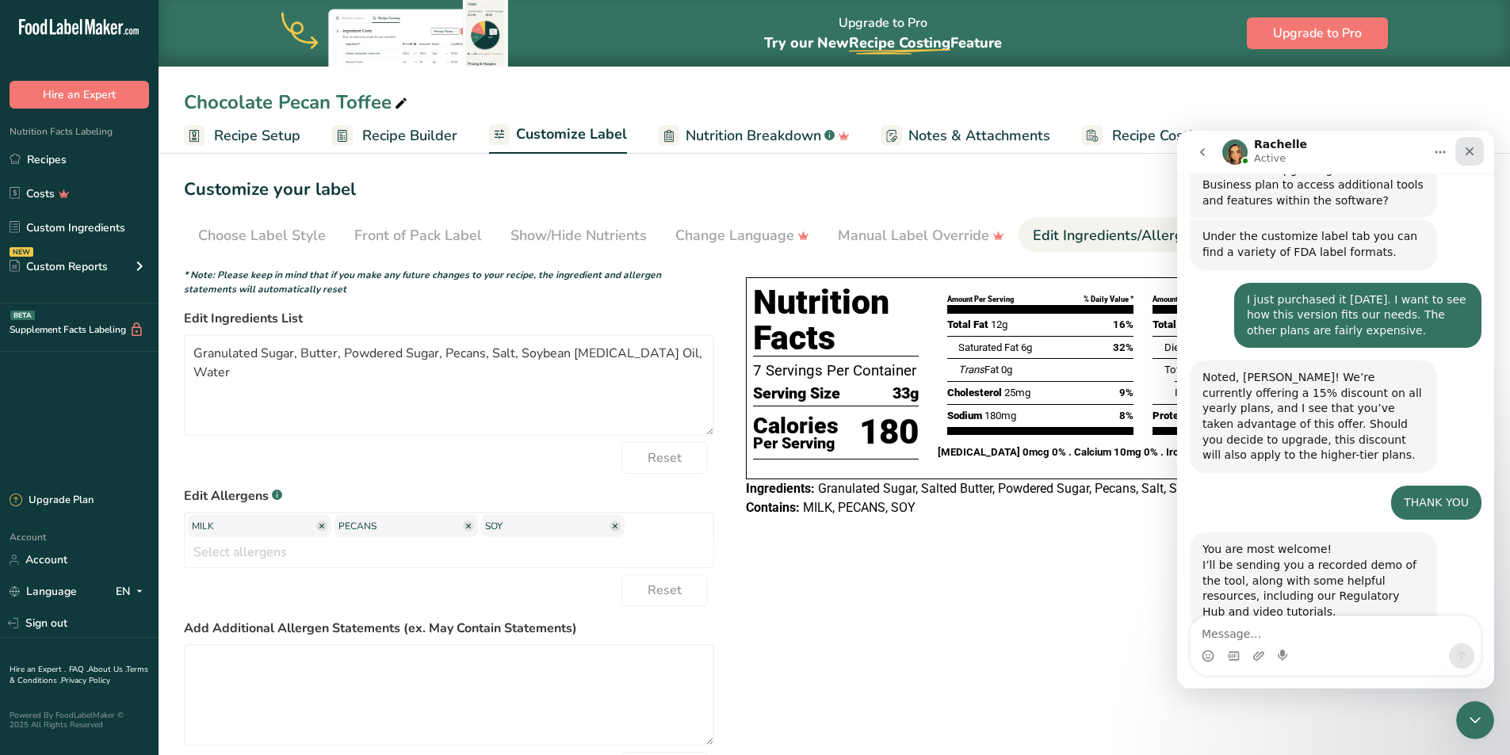
click at [1466, 148] on icon "Close" at bounding box center [1469, 151] width 9 height 9
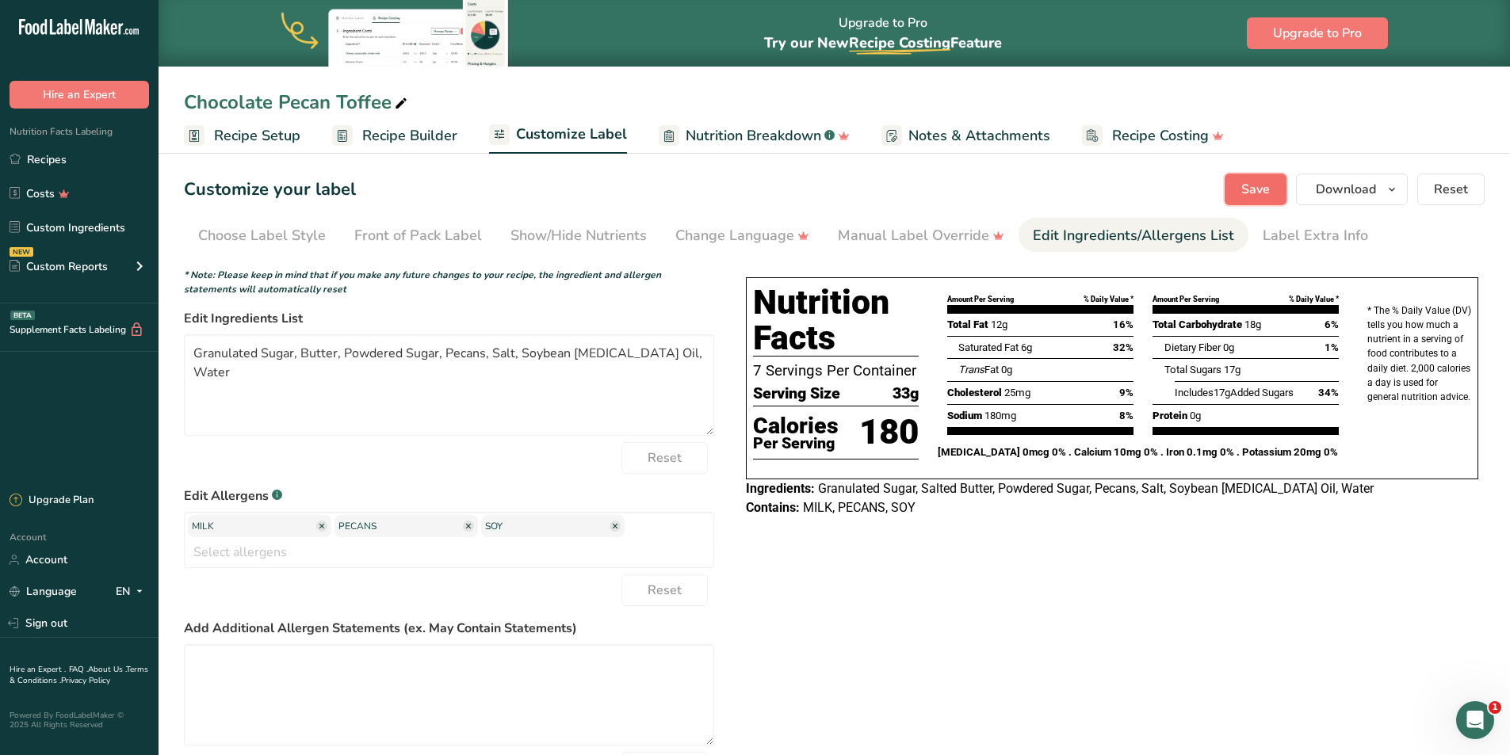
click at [1262, 185] on span "Save" at bounding box center [1255, 189] width 29 height 19
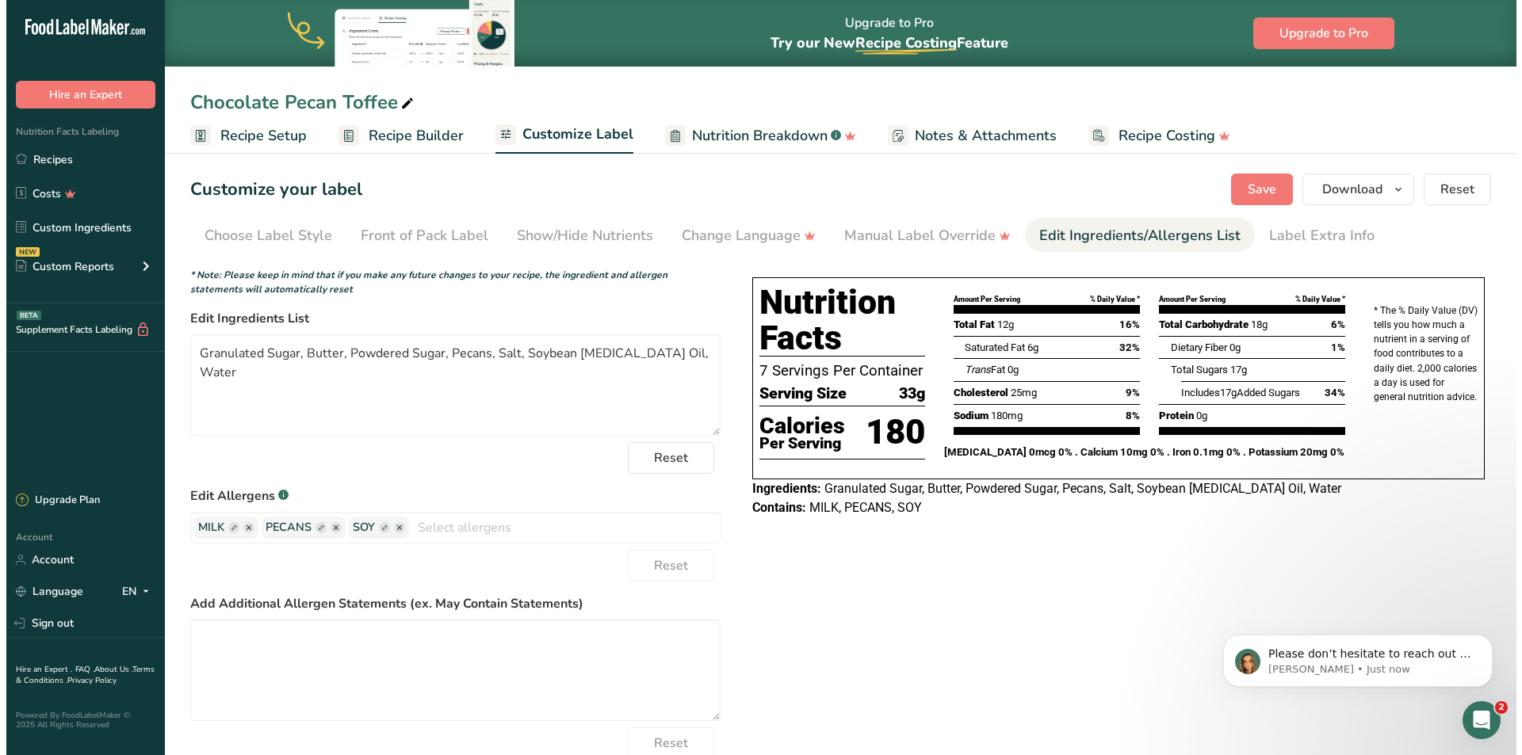
scroll to position [1183, 0]
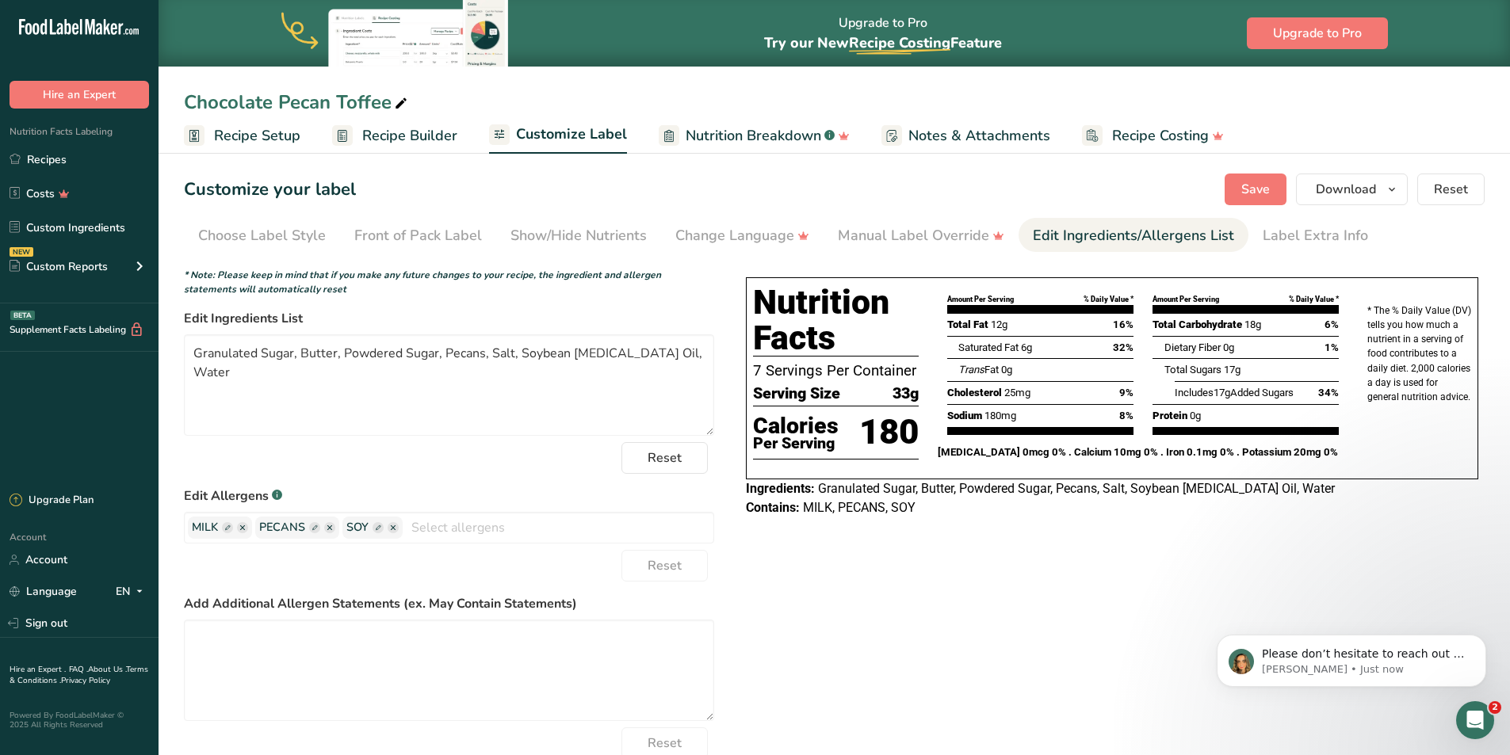
click at [414, 131] on span "Recipe Builder" at bounding box center [409, 135] width 95 height 21
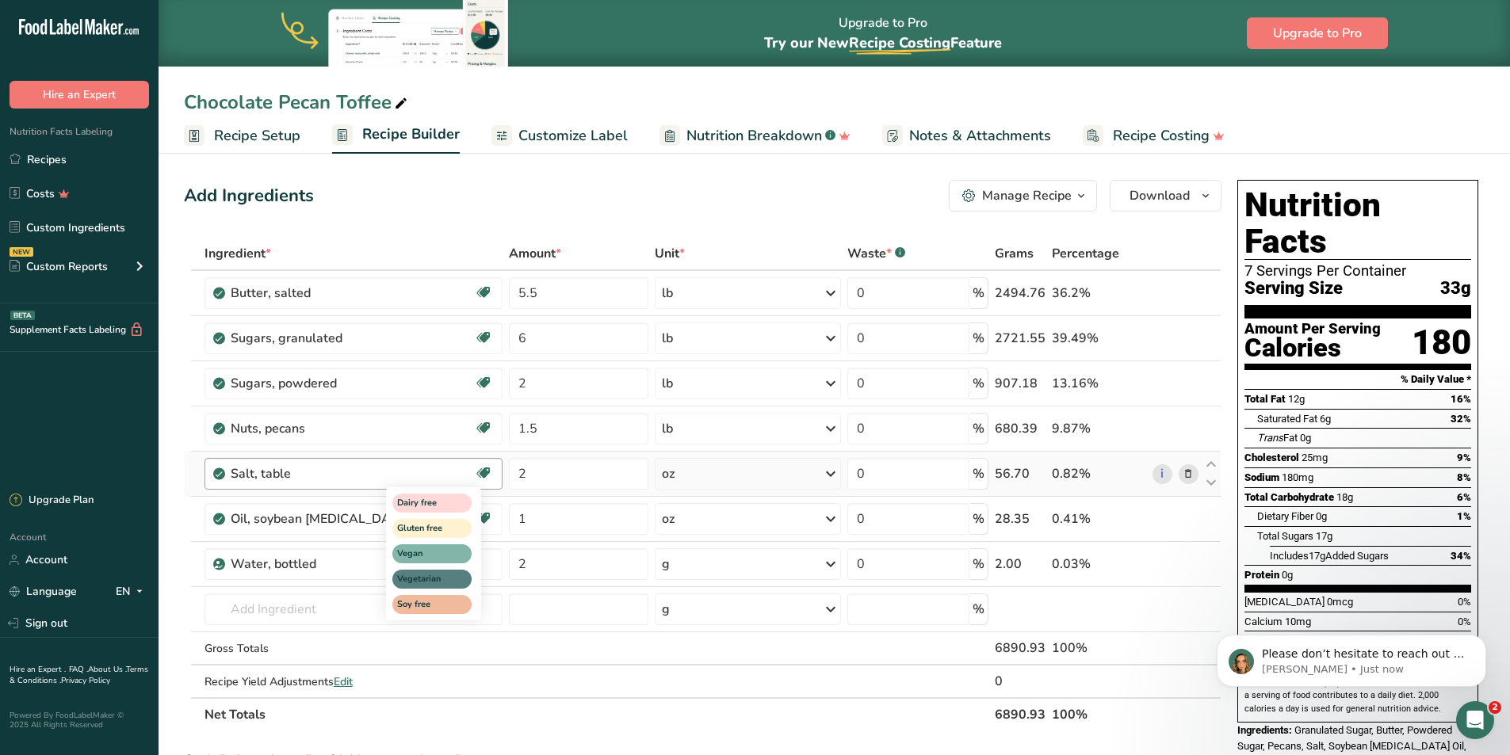
click at [485, 519] on div "Dairy free Gluten free Vegan Vegetarian Soy free" at bounding box center [462, 552] width 152 height 136
click at [285, 140] on span "Recipe Setup" at bounding box center [257, 135] width 86 height 21
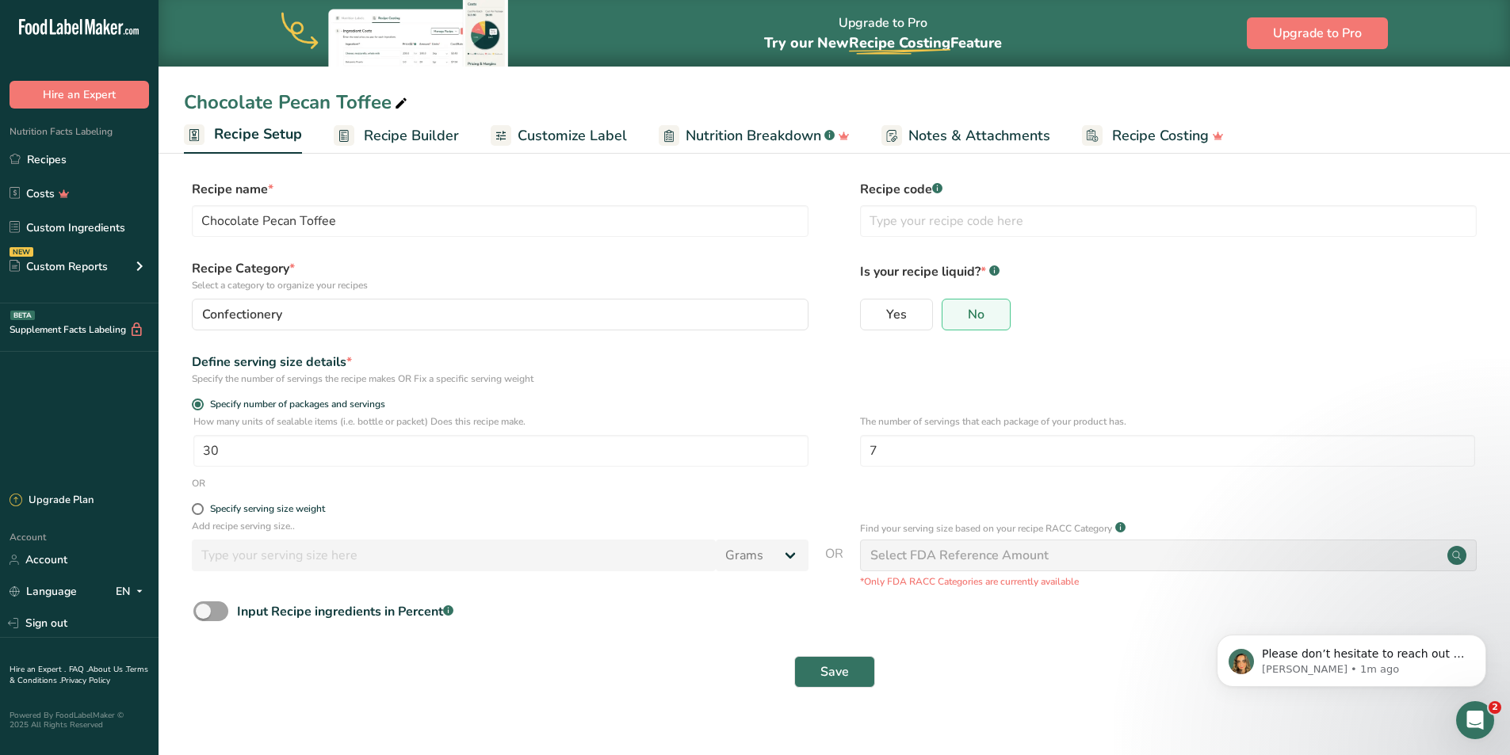
click at [434, 134] on span "Recipe Builder" at bounding box center [411, 135] width 95 height 21
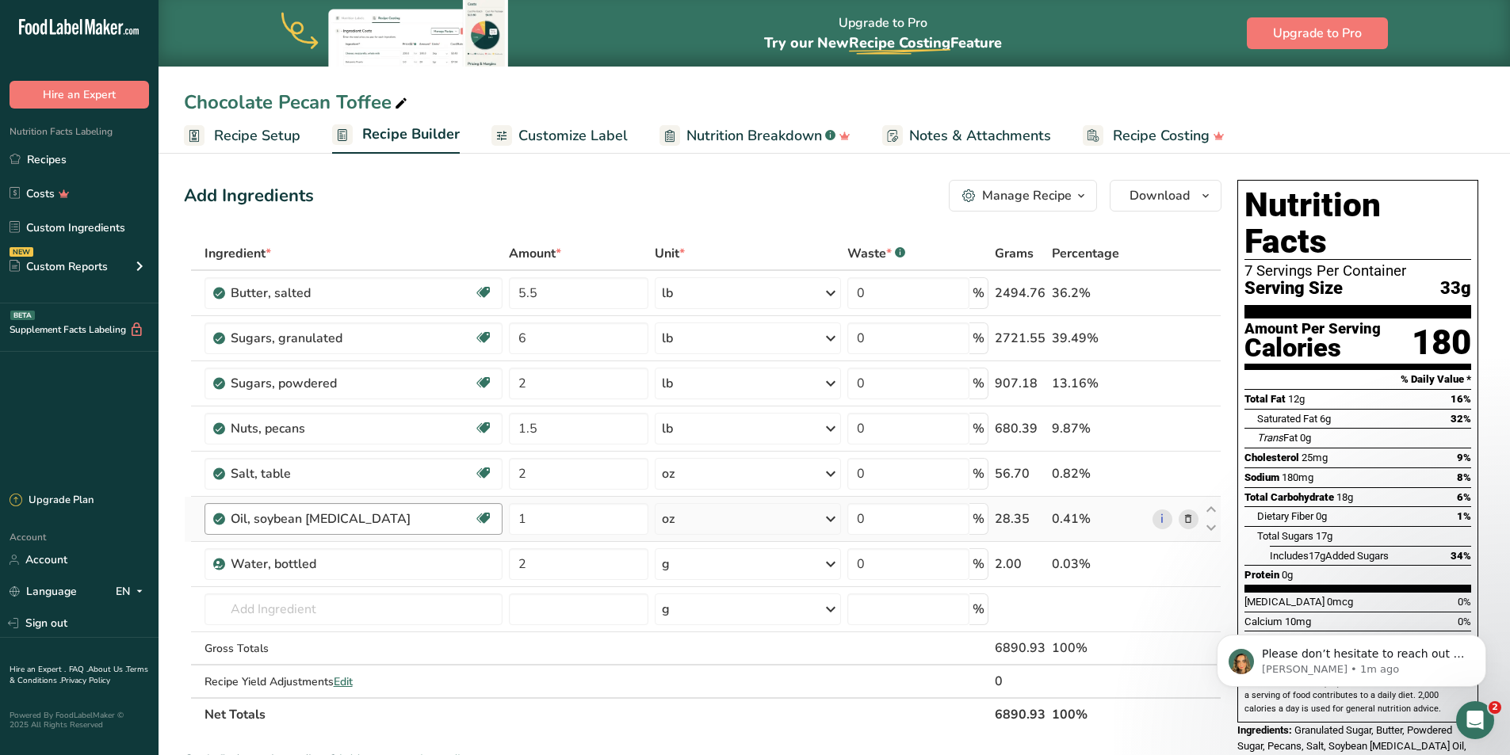
click at [431, 518] on div "Oil, soybean lecithin" at bounding box center [352, 519] width 243 height 19
click at [348, 526] on div "Oil, soybean lecithin" at bounding box center [330, 519] width 198 height 19
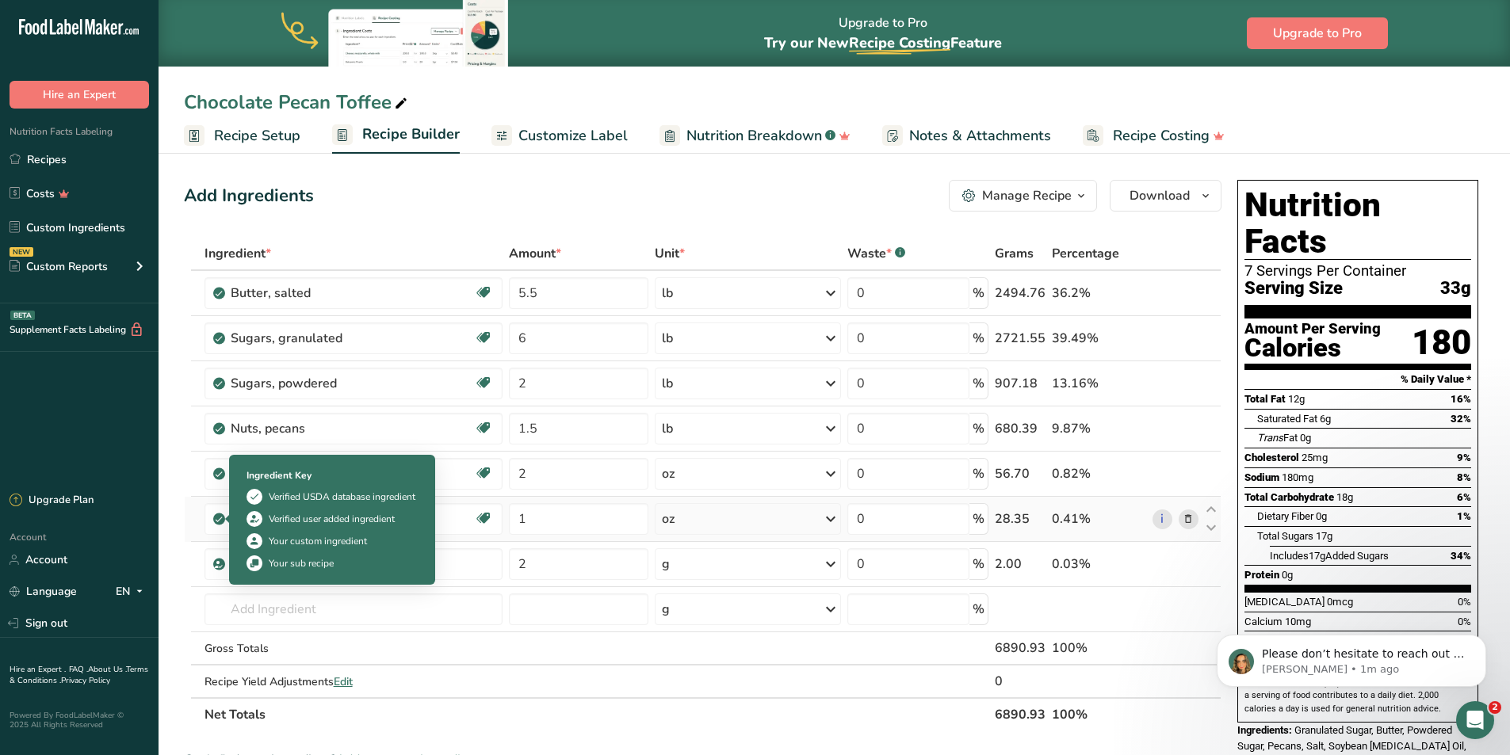
drag, startPoint x: 315, startPoint y: 518, endPoint x: 223, endPoint y: 518, distance: 92.7
click at [223, 518] on td "Oil, soybean lecithin Dairy free Gluten free Vegan Vegetarian" at bounding box center [353, 519] width 304 height 45
click at [415, 521] on div "Verified user added ingredient" at bounding box center [331, 519] width 171 height 16
drag, startPoint x: 358, startPoint y: 518, endPoint x: 221, endPoint y: 525, distance: 137.3
click at [221, 525] on td "Oil, soybean lecithin Dairy free Gluten free Vegan Vegetarian" at bounding box center [353, 519] width 304 height 45
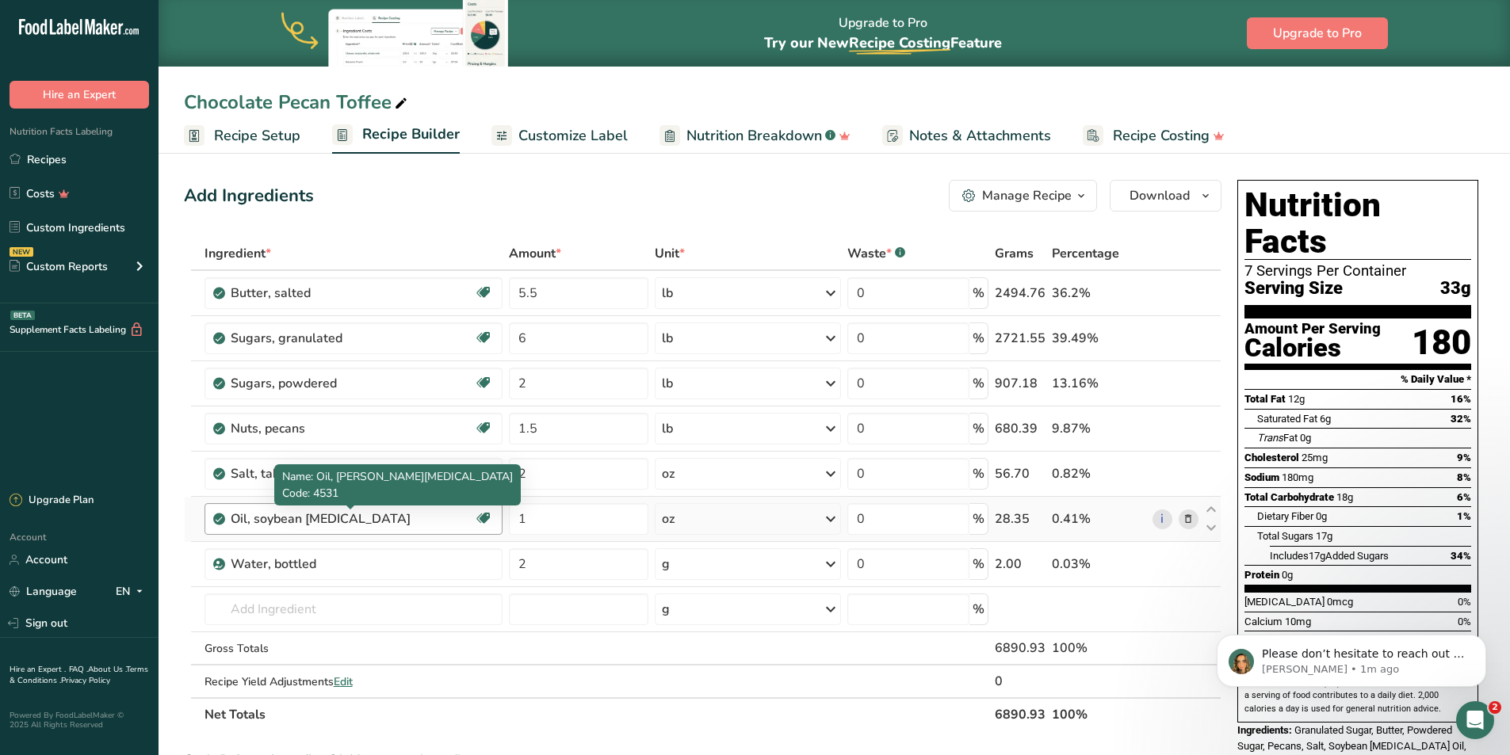
click at [407, 519] on div "Oil, soybean lecithin" at bounding box center [330, 519] width 198 height 19
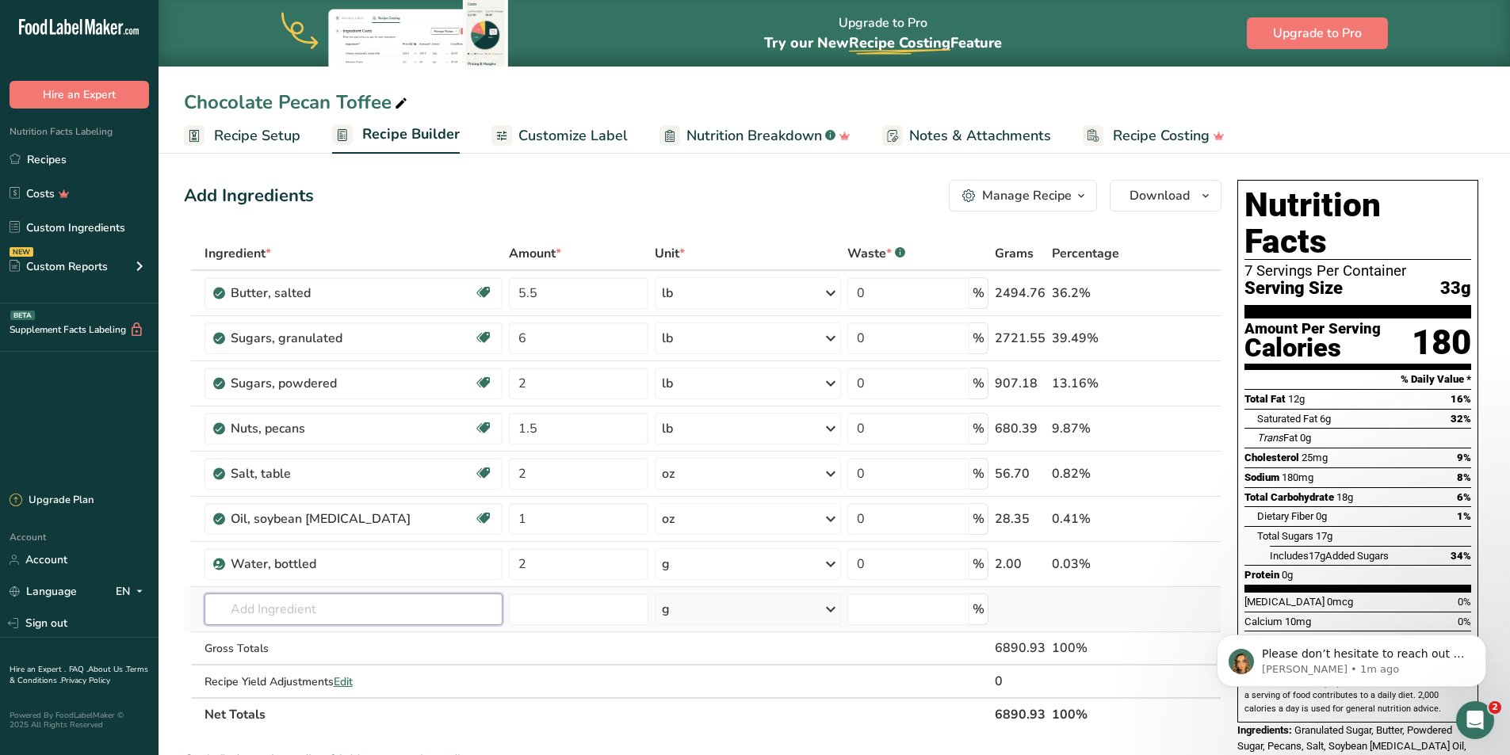
click at [318, 611] on input "text" at bounding box center [353, 610] width 298 height 32
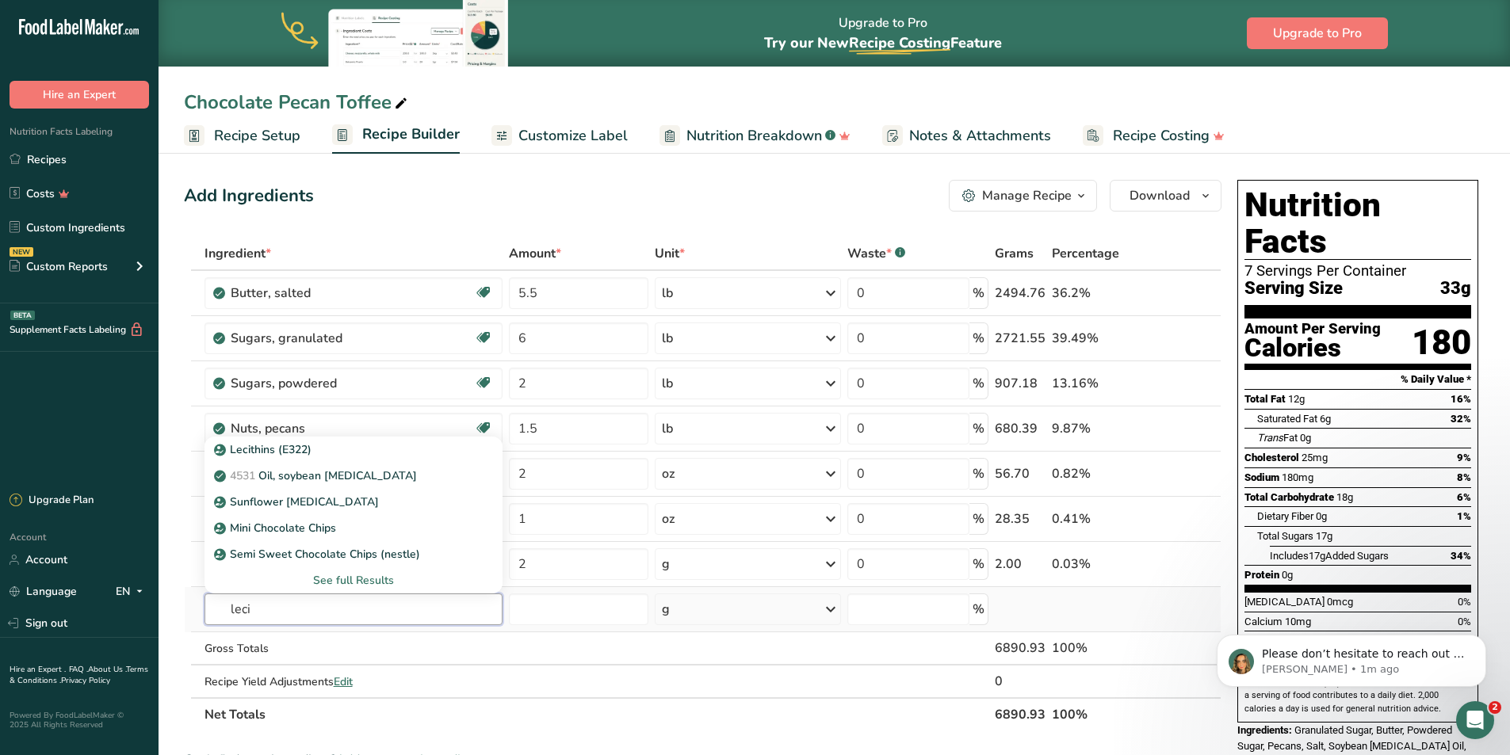
type input "leci"
click at [369, 578] on div "See full Results" at bounding box center [353, 580] width 273 height 17
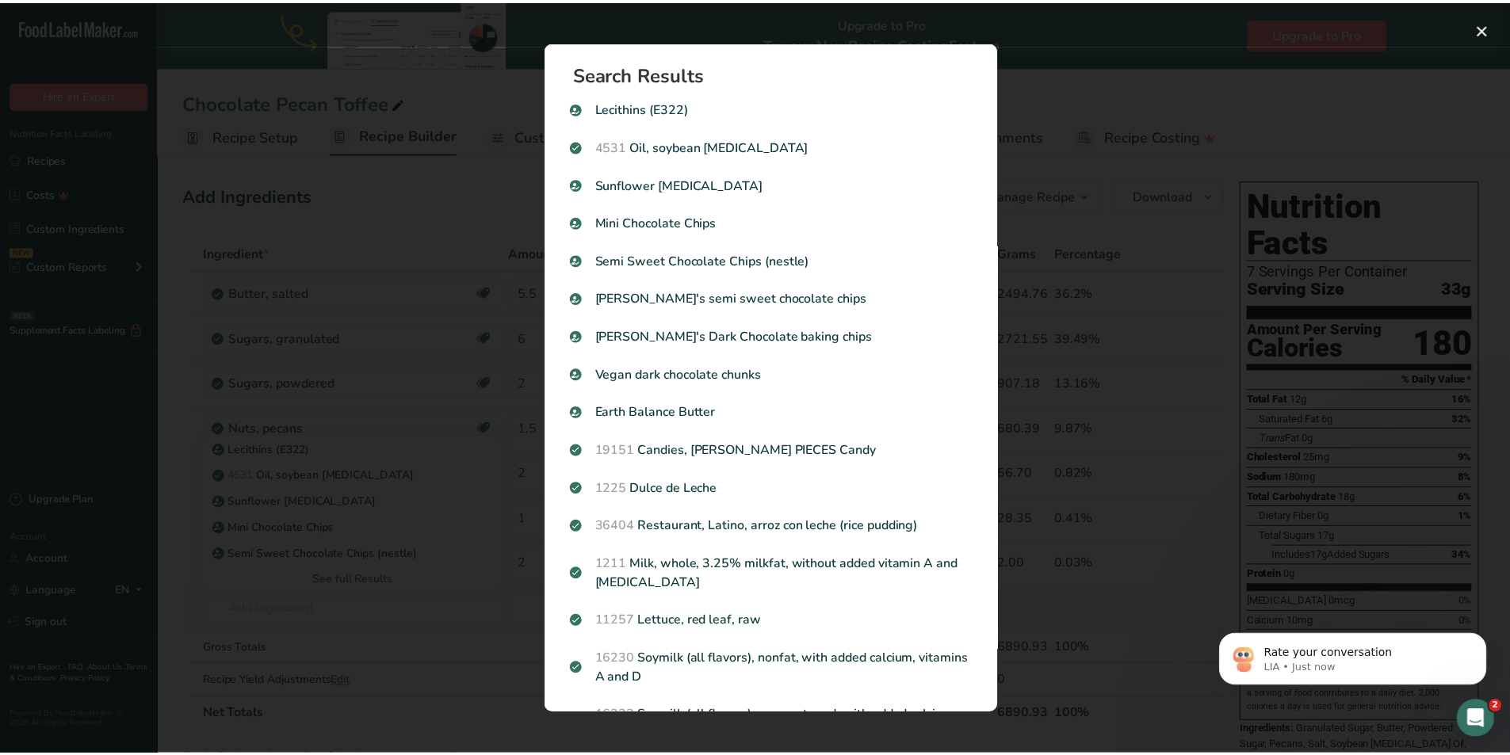
scroll to position [1217, 0]
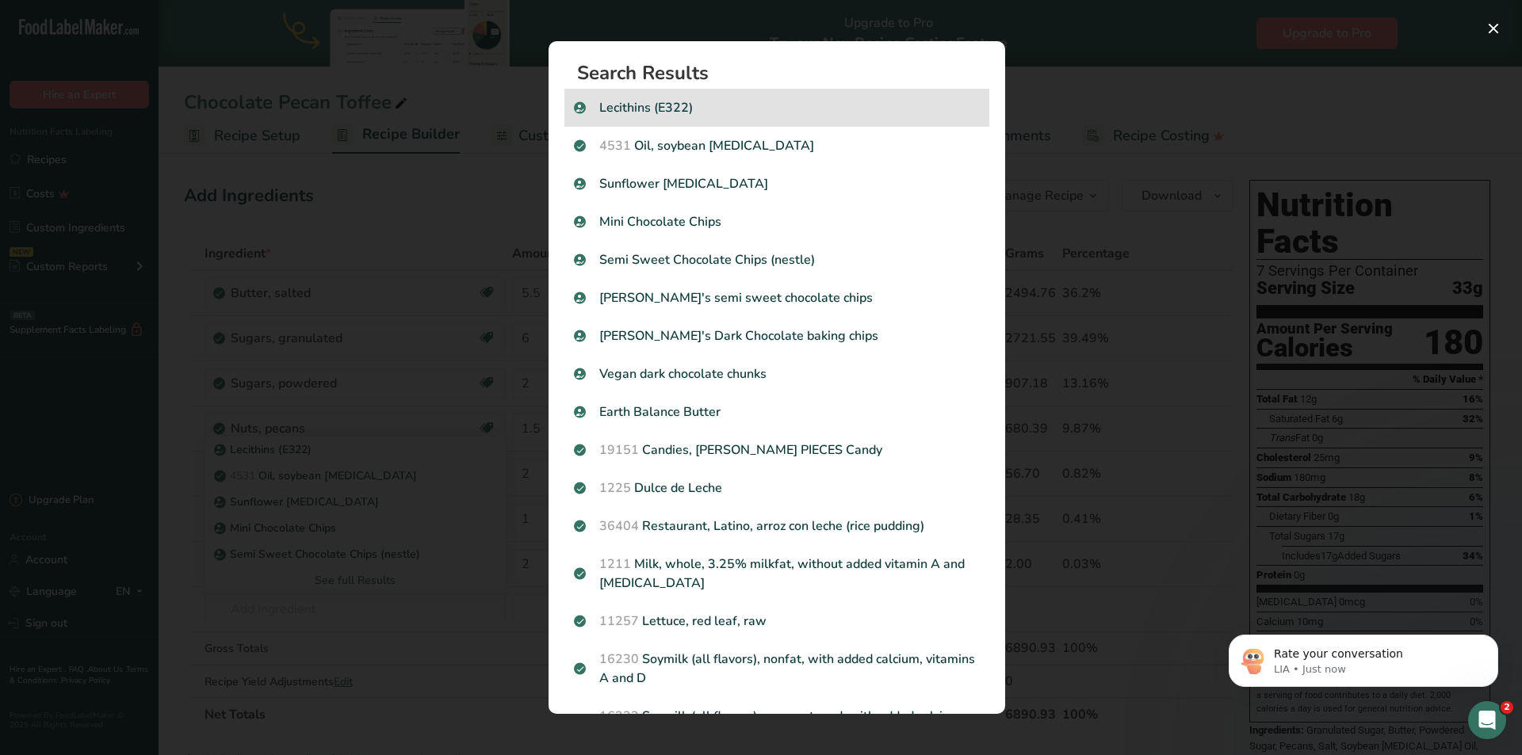
click at [623, 100] on p "Lecithins (E322)" at bounding box center [777, 107] width 406 height 19
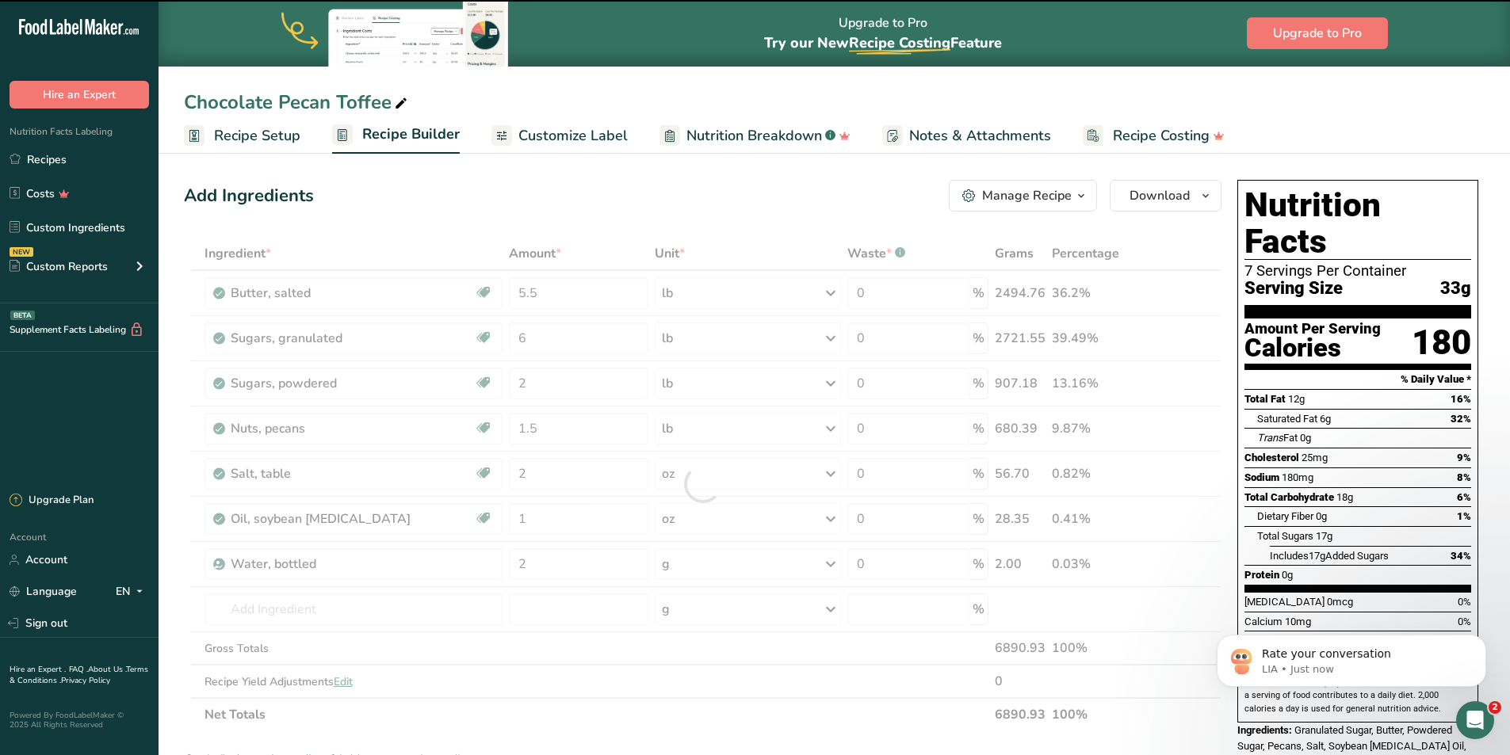
type input "0"
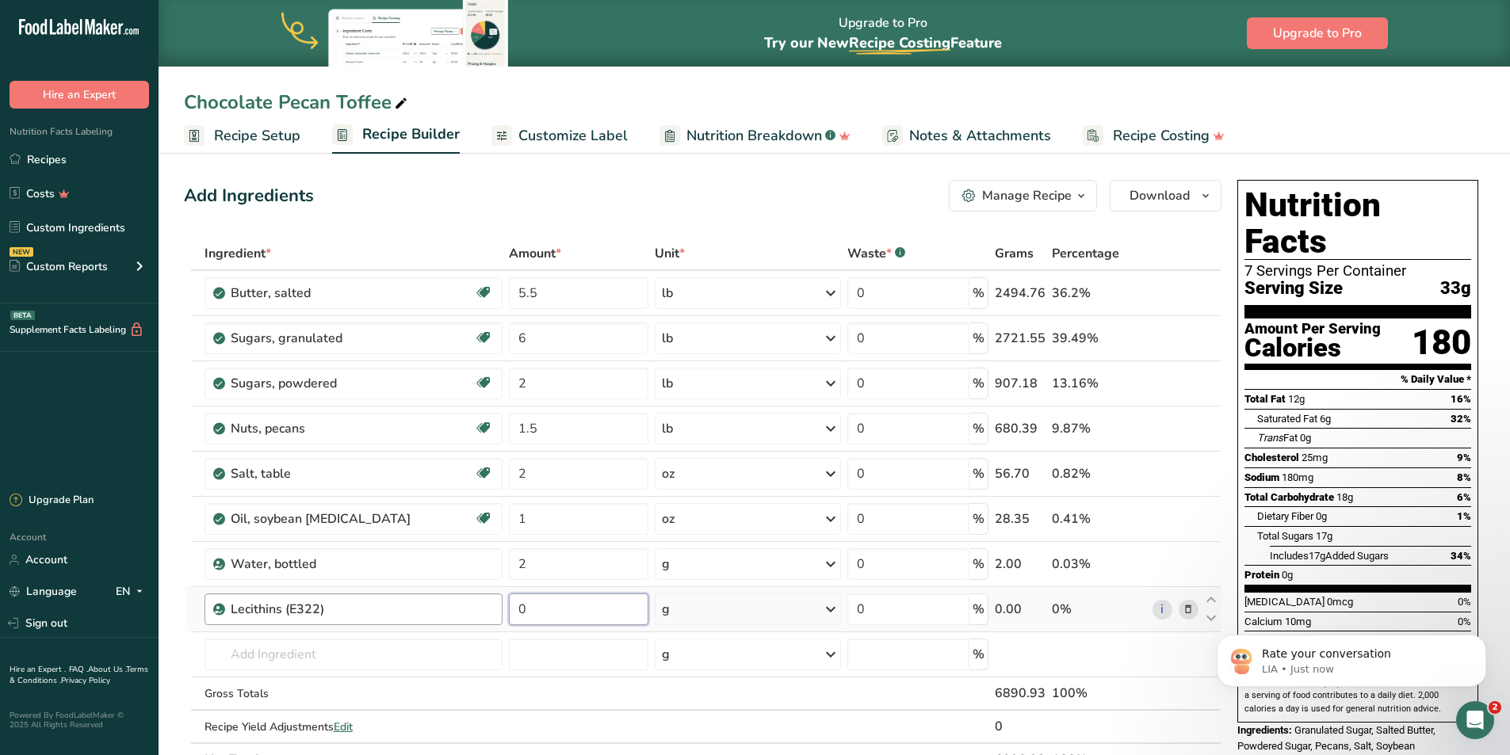
drag, startPoint x: 529, startPoint y: 610, endPoint x: 483, endPoint y: 610, distance: 46.8
click at [483, 610] on tr "Lecithins (E322) 0 g Portions 100 gram Weight Units g kg mg See more Volume Uni…" at bounding box center [703, 609] width 1036 height 45
type input "1"
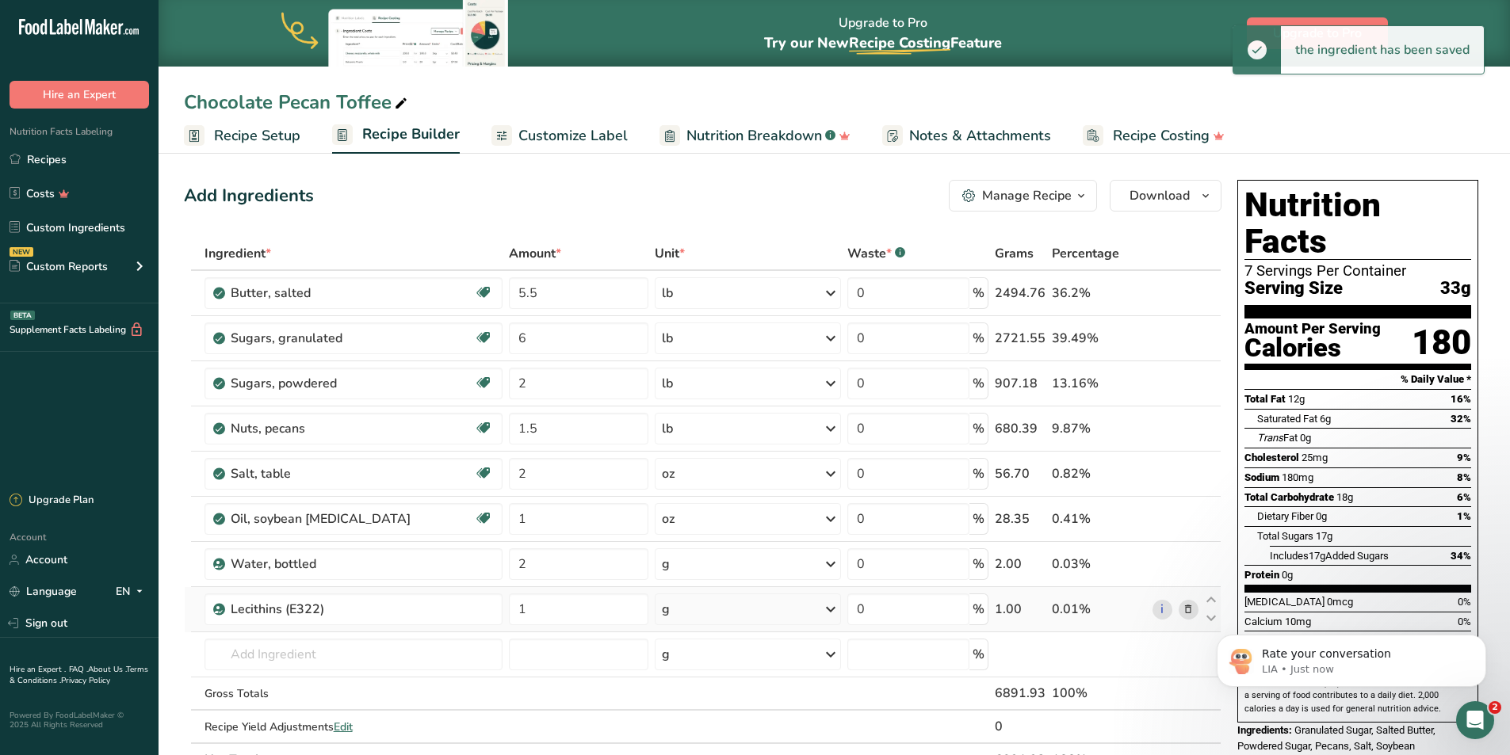
click at [761, 602] on div "g" at bounding box center [748, 610] width 186 height 32
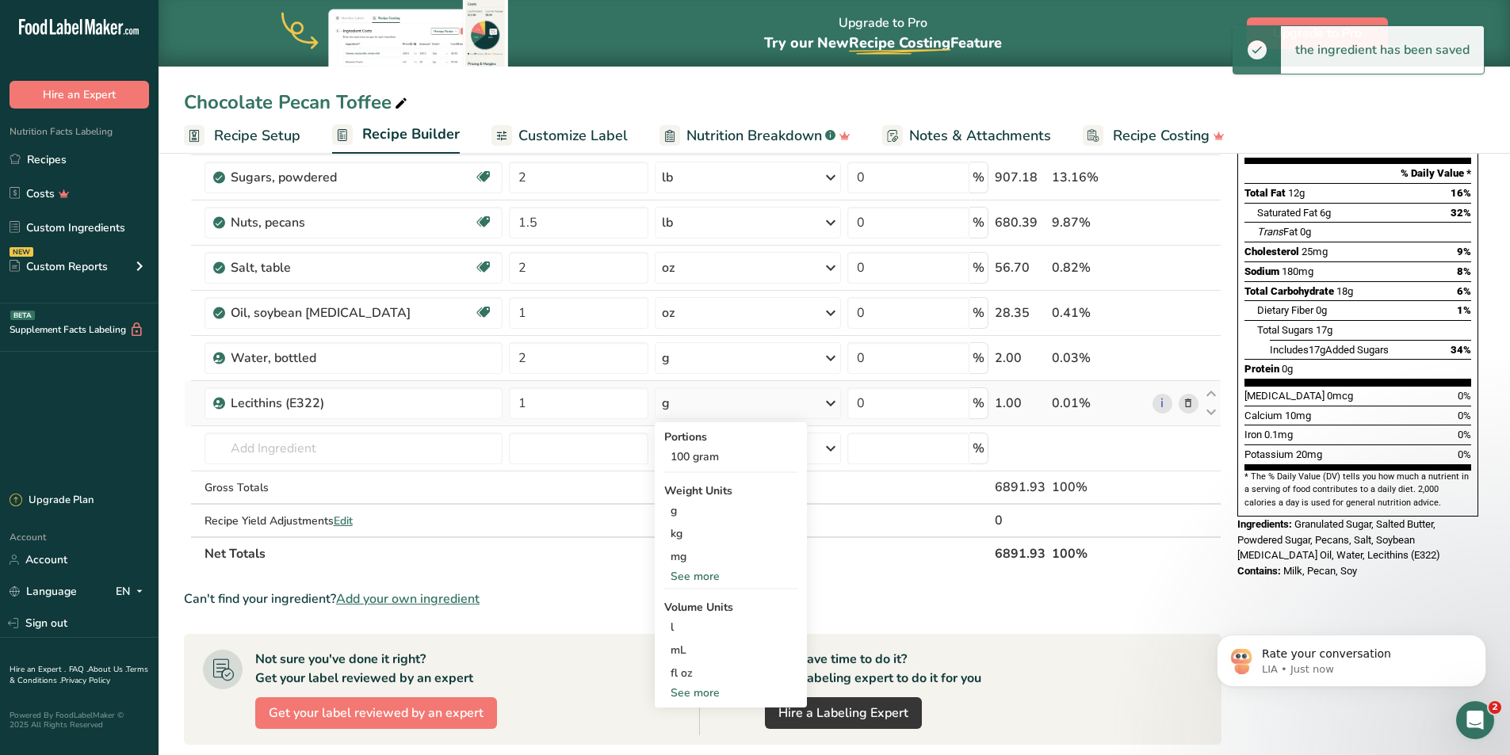
scroll to position [238, 0]
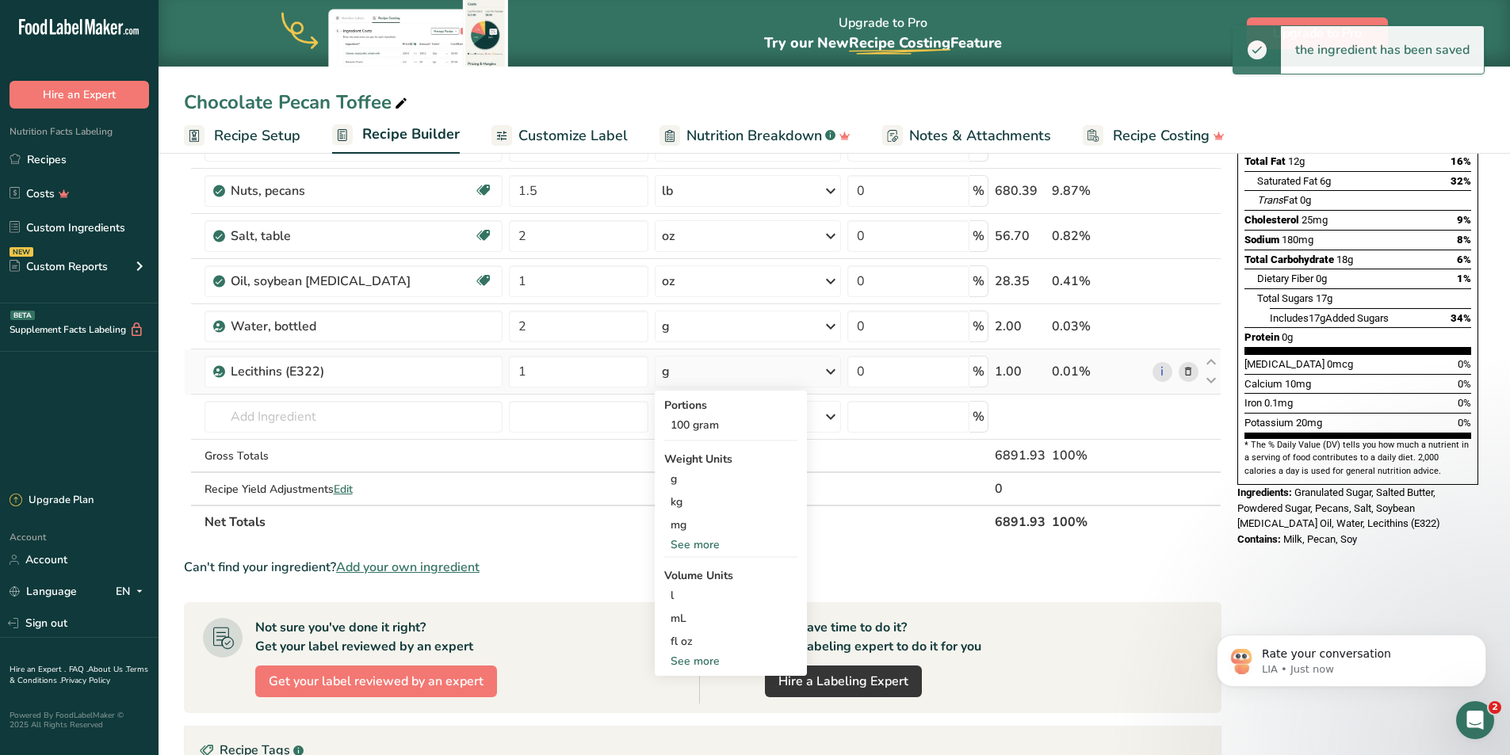
click at [693, 540] on div "See more" at bounding box center [730, 545] width 133 height 17
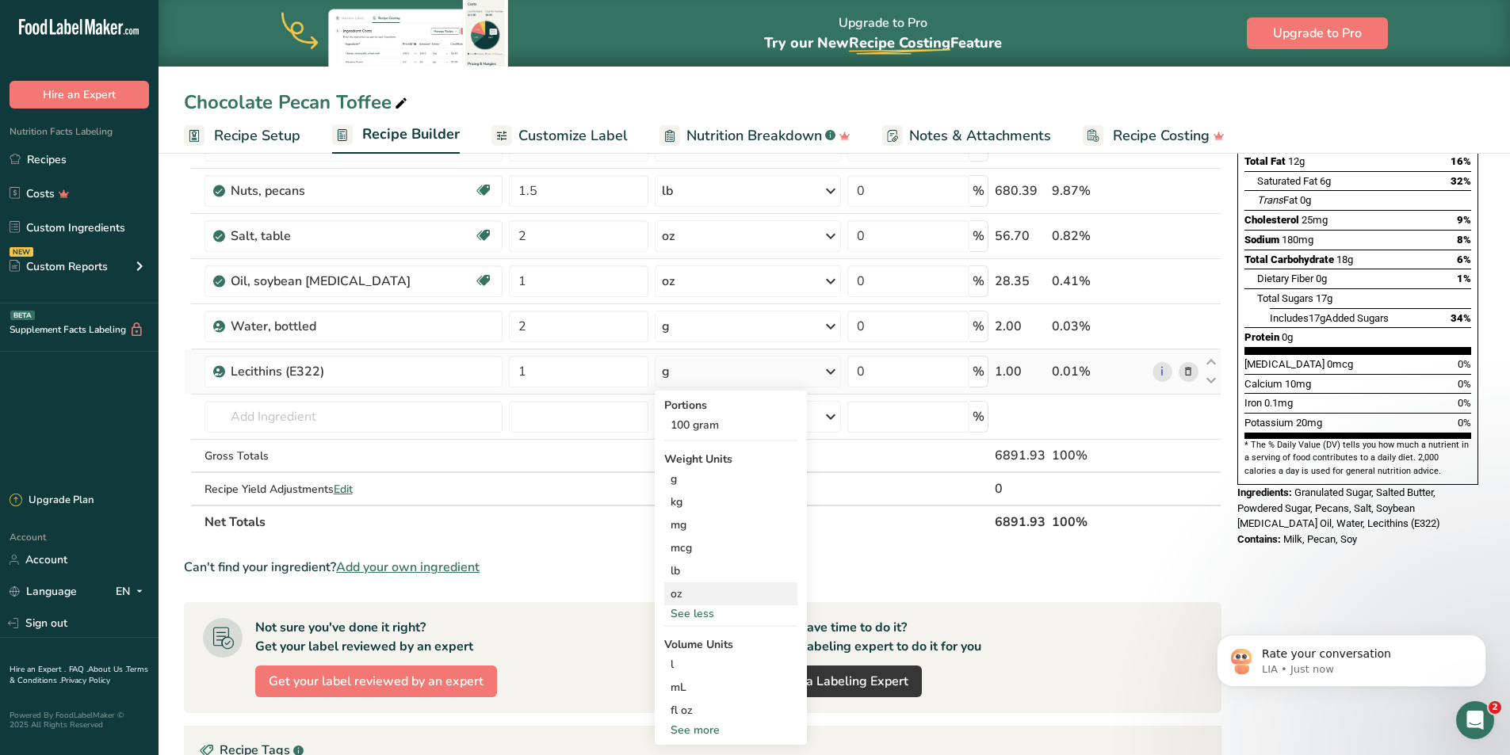
click at [671, 594] on div "oz" at bounding box center [730, 594] width 133 height 23
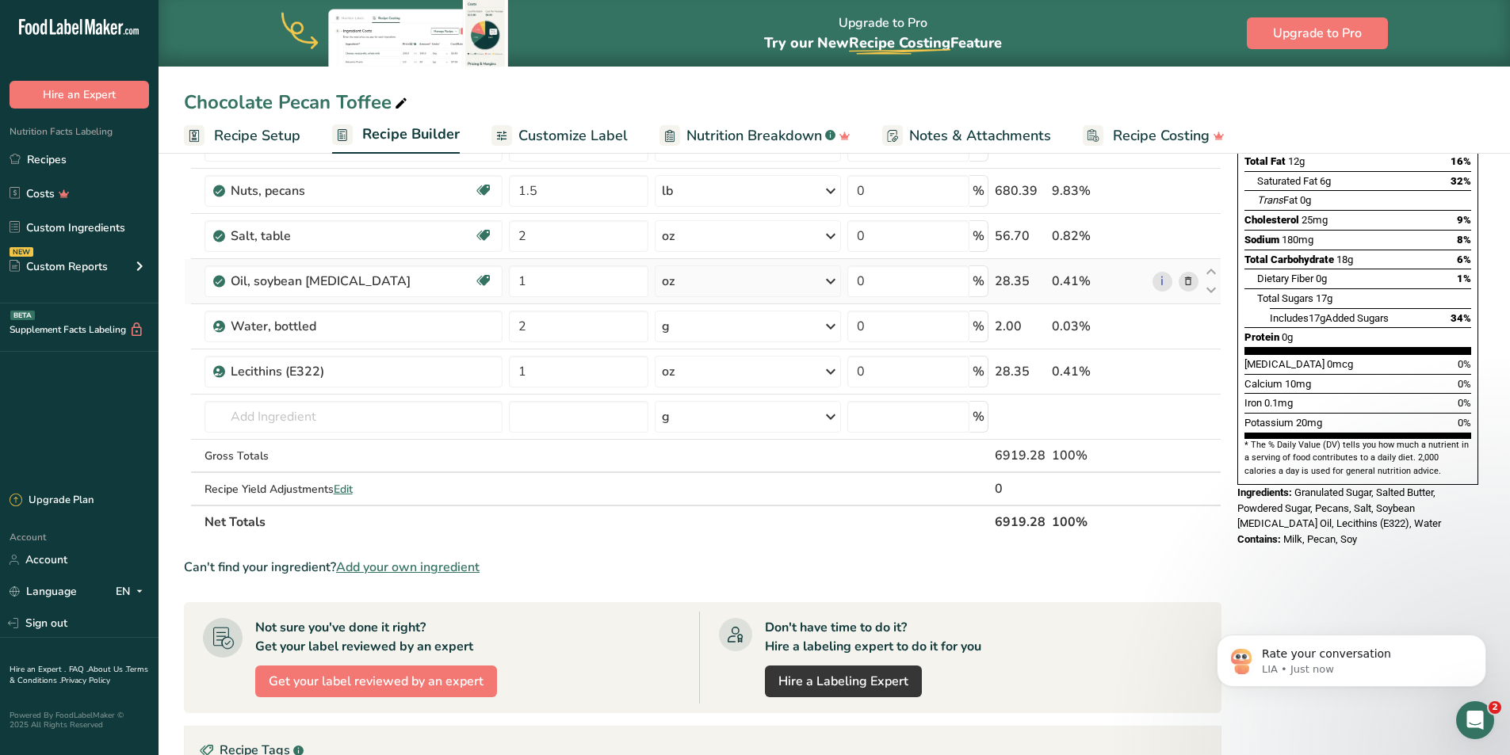
click at [1189, 283] on icon at bounding box center [1187, 281] width 11 height 17
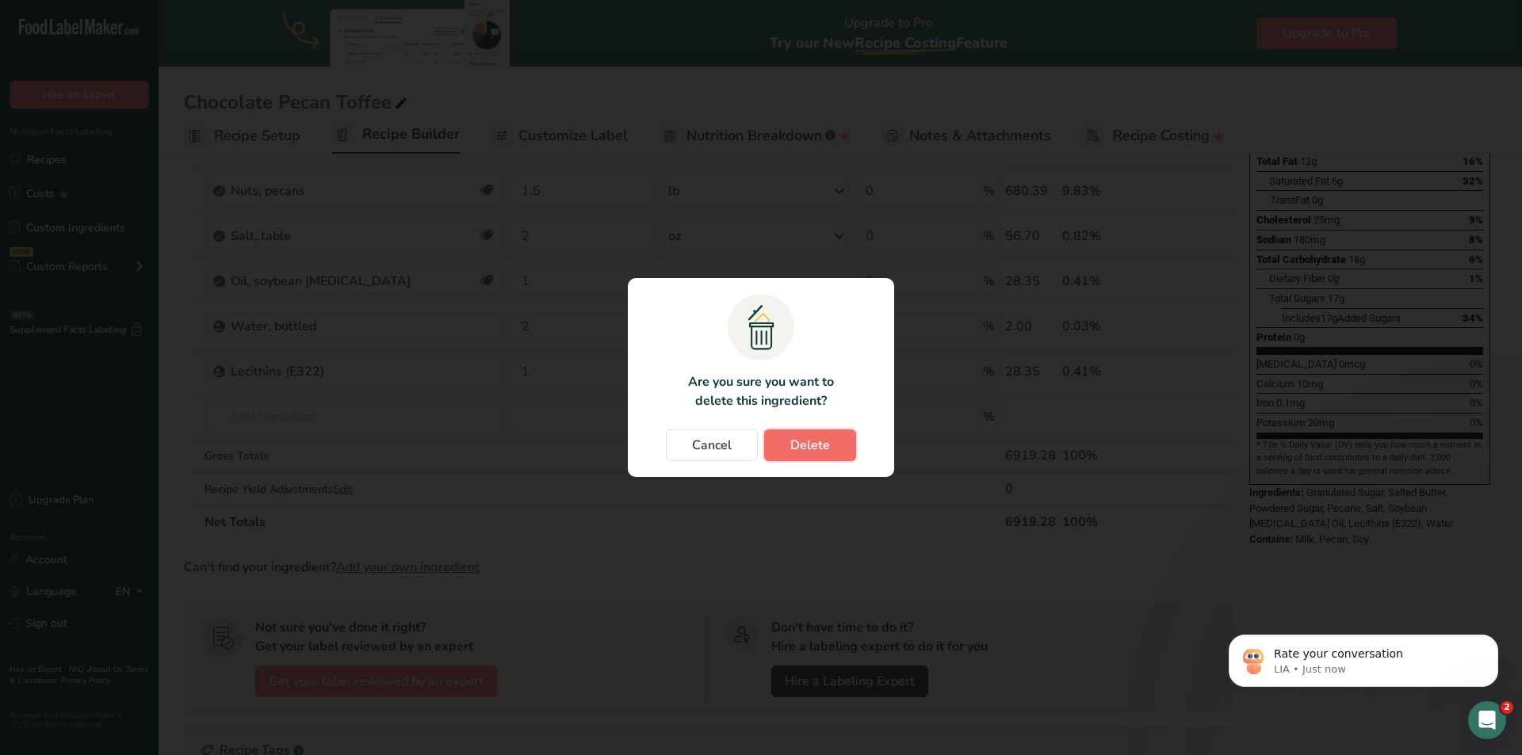
click at [815, 440] on span "Delete" at bounding box center [810, 445] width 40 height 19
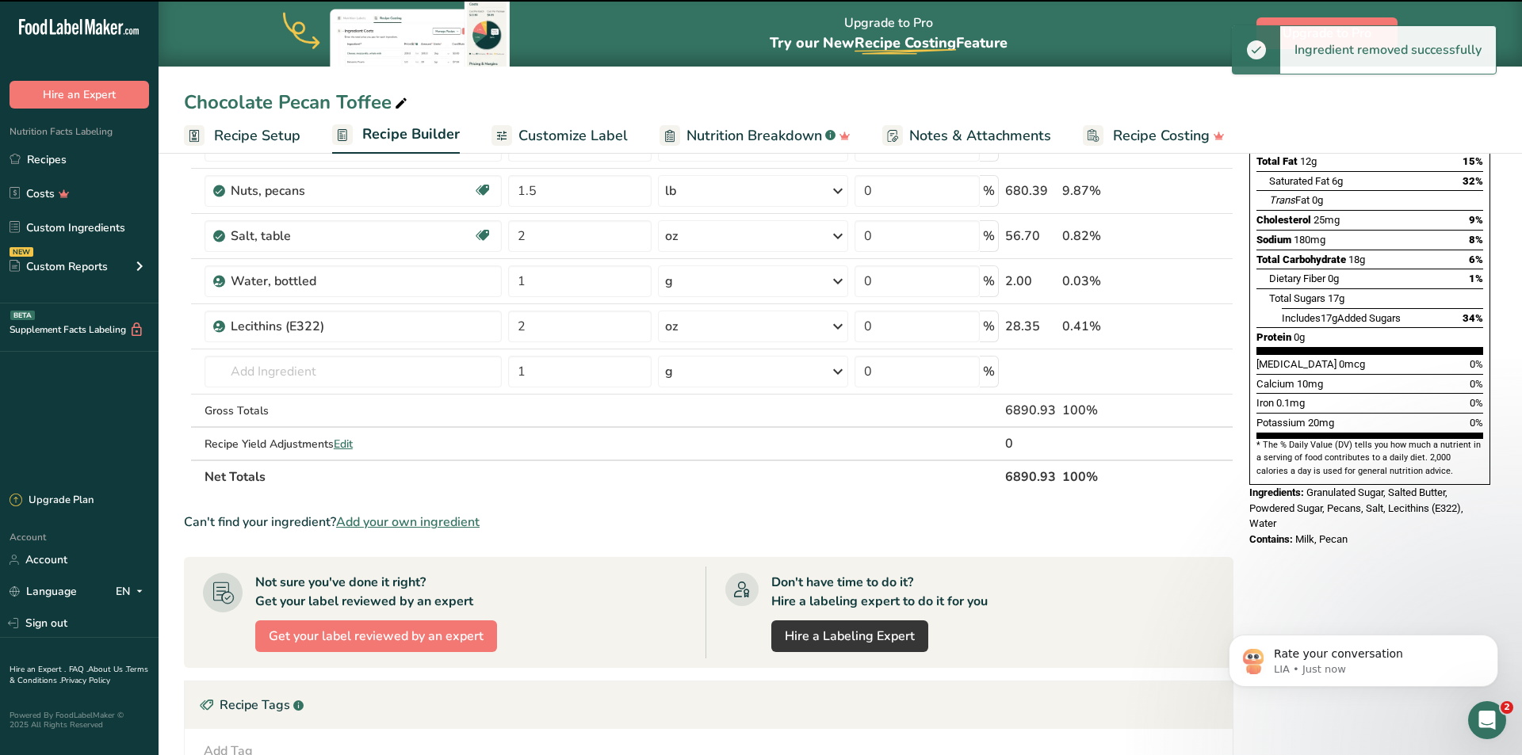
type input "2"
type input "1"
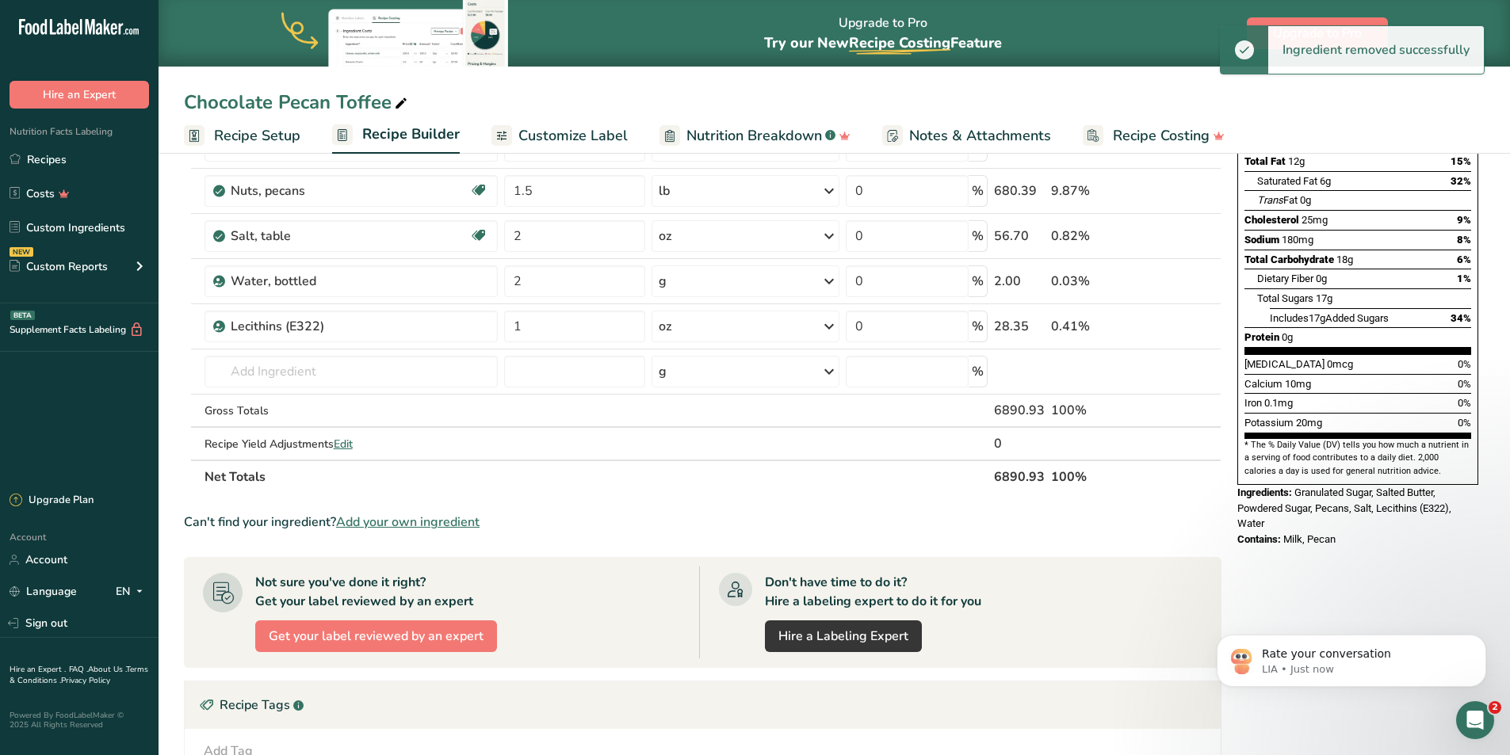
click at [567, 137] on span "Customize Label" at bounding box center [572, 135] width 109 height 21
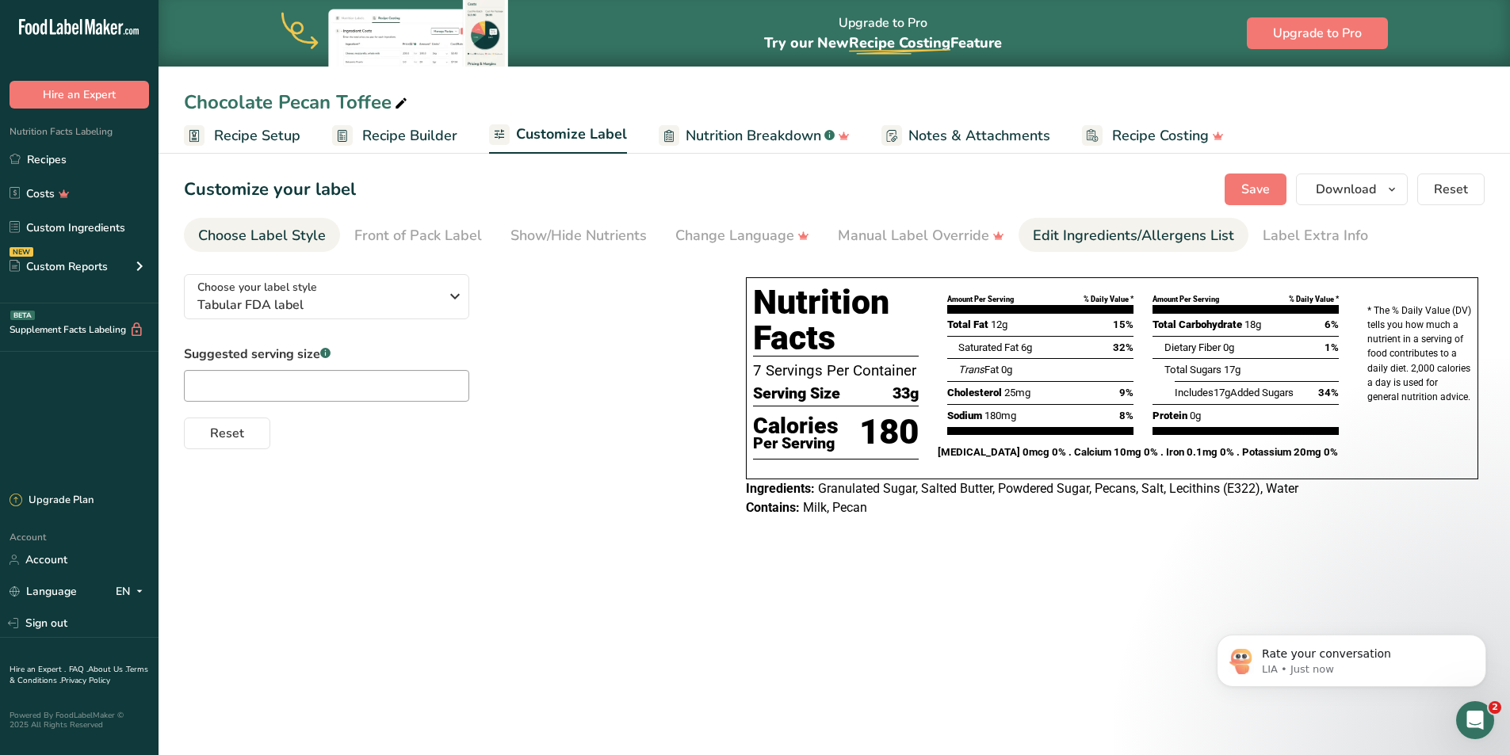
click at [1129, 242] on div "Edit Ingredients/Allergens List" at bounding box center [1133, 235] width 201 height 21
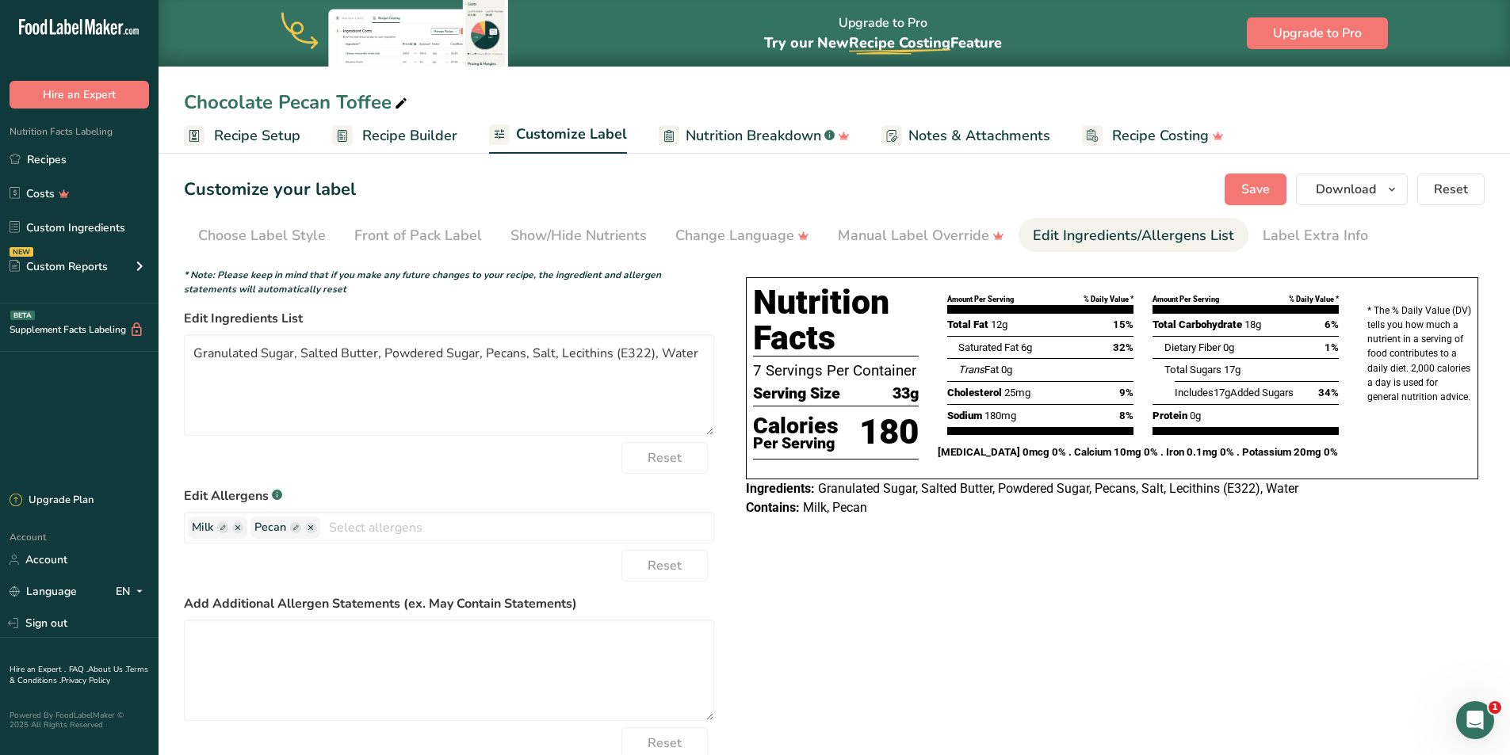
scroll to position [1316, 0]
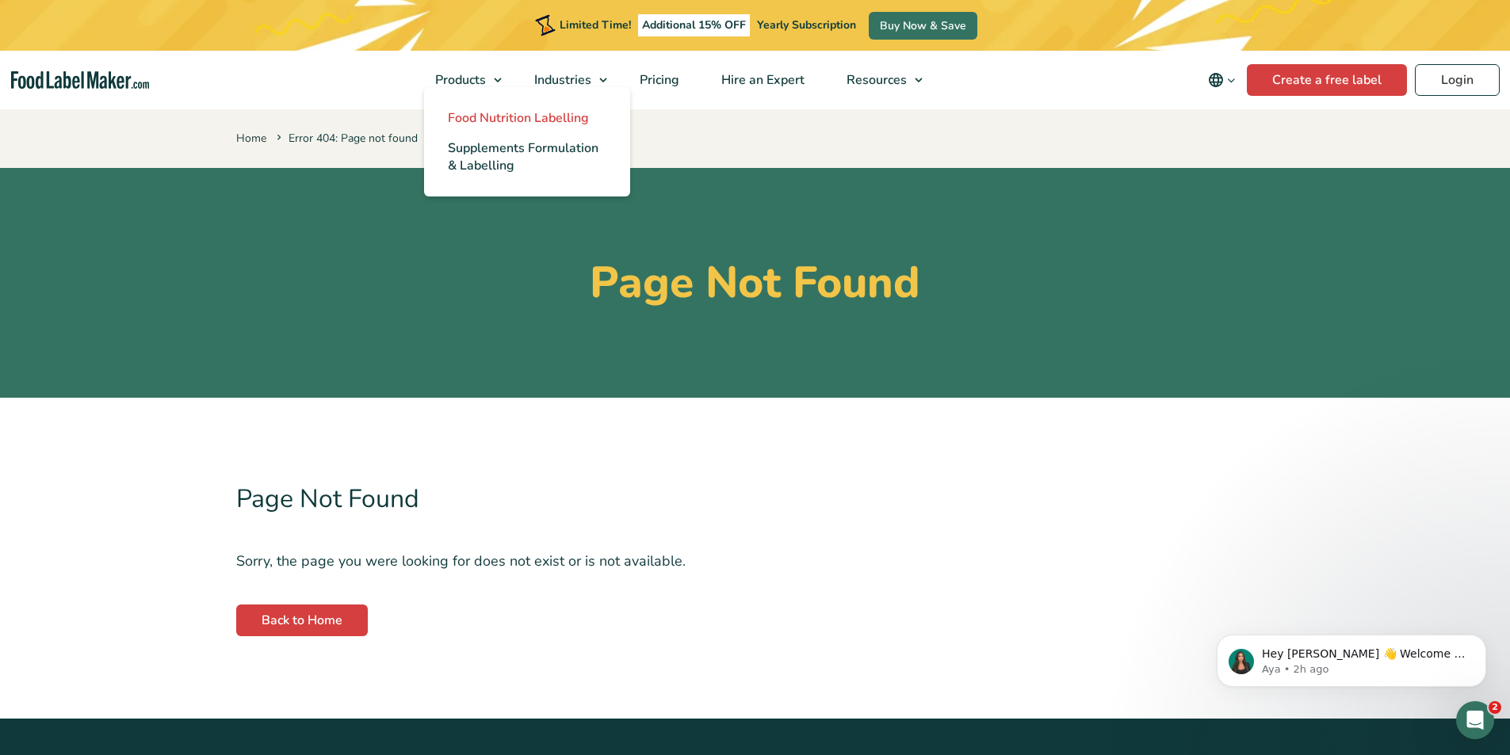
click at [526, 122] on span "Food Nutrition Labelling" at bounding box center [518, 117] width 141 height 17
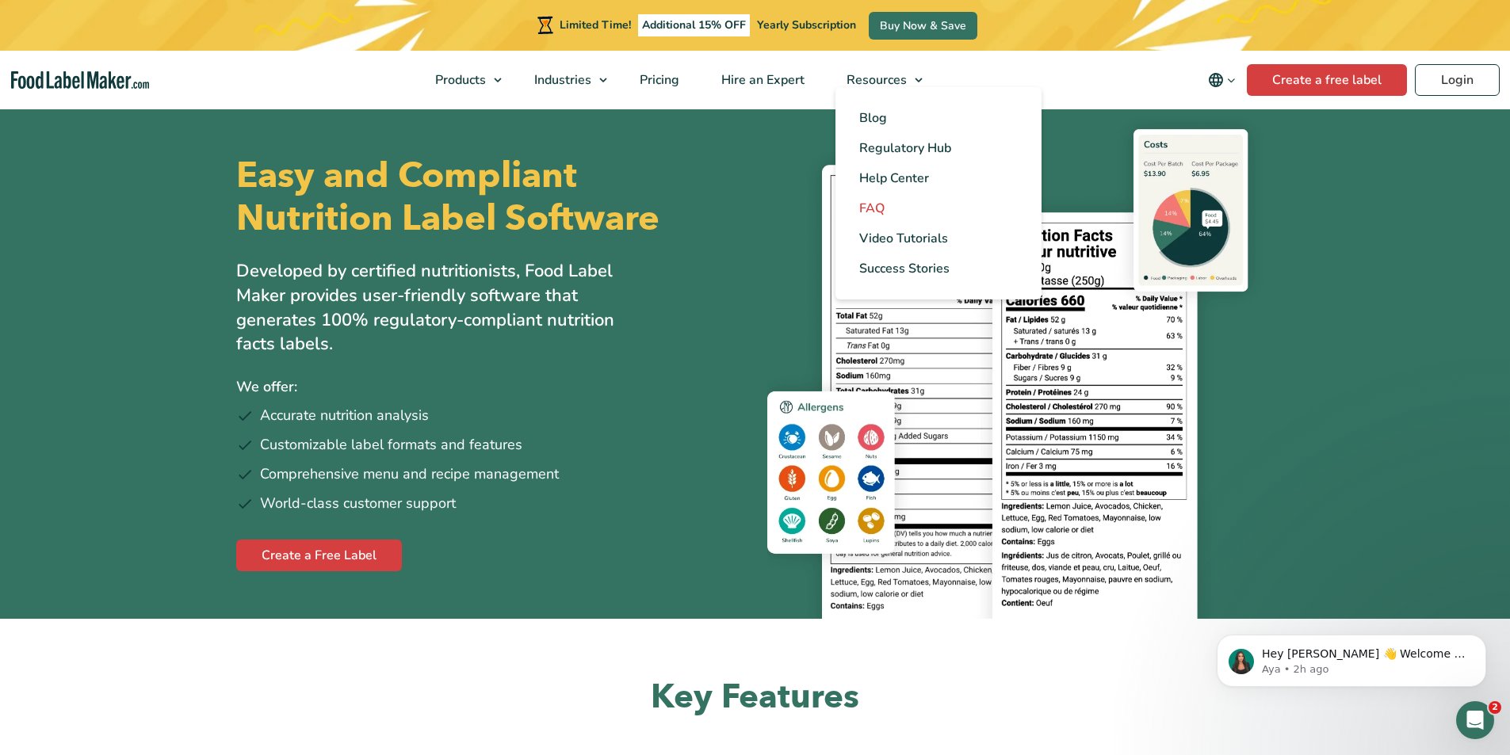
click at [876, 208] on span "FAQ" at bounding box center [871, 208] width 25 height 17
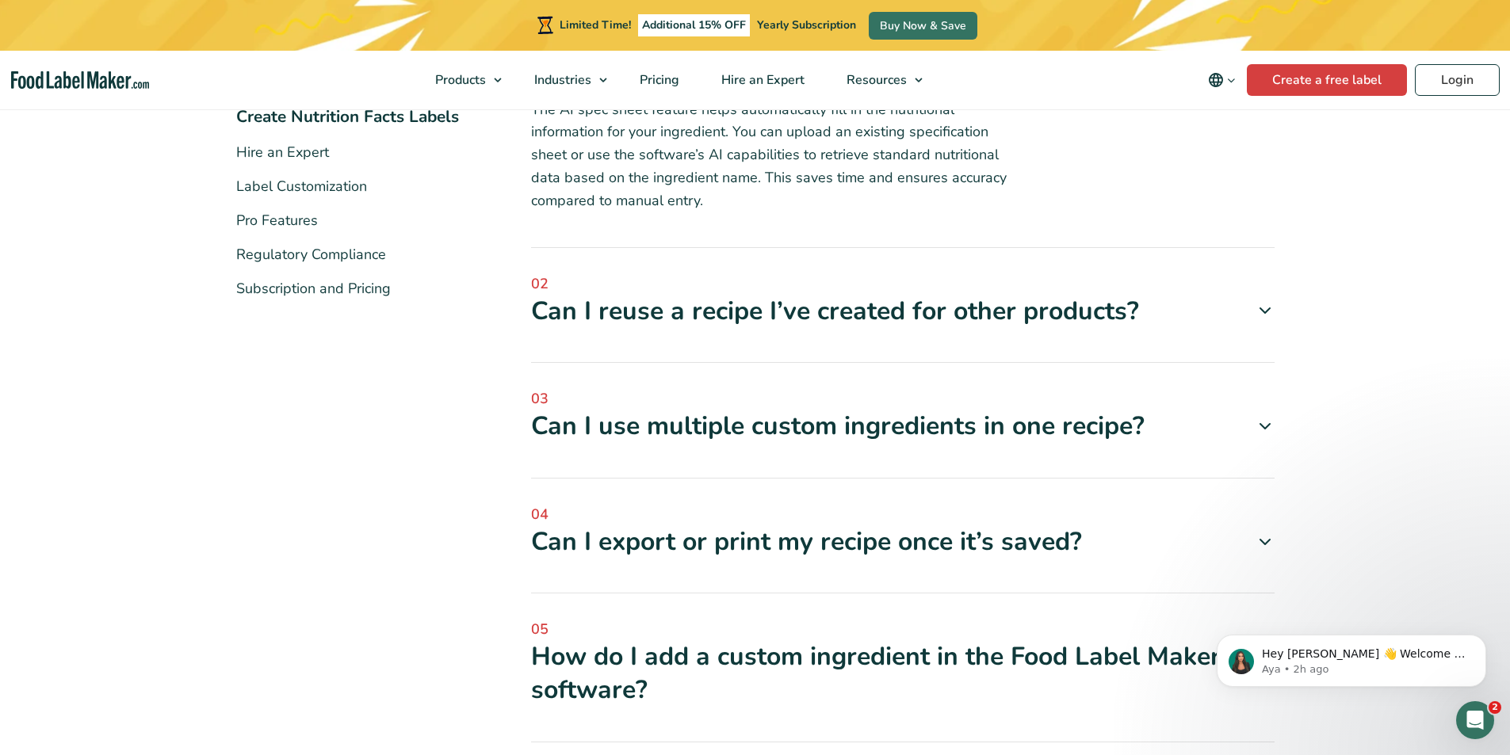
scroll to position [396, 0]
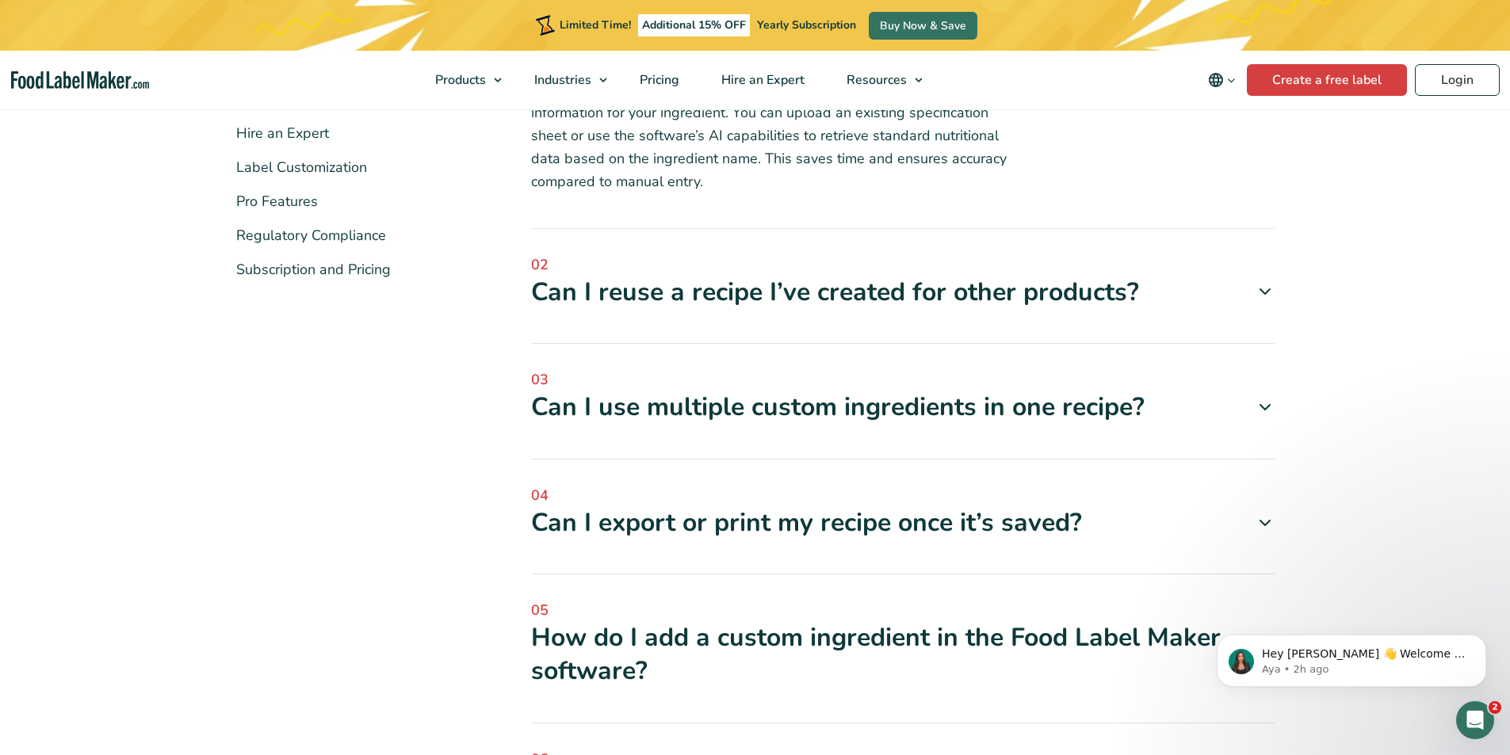
click at [888, 281] on div "Can I reuse a recipe I’ve created for other products?" at bounding box center [902, 292] width 743 height 33
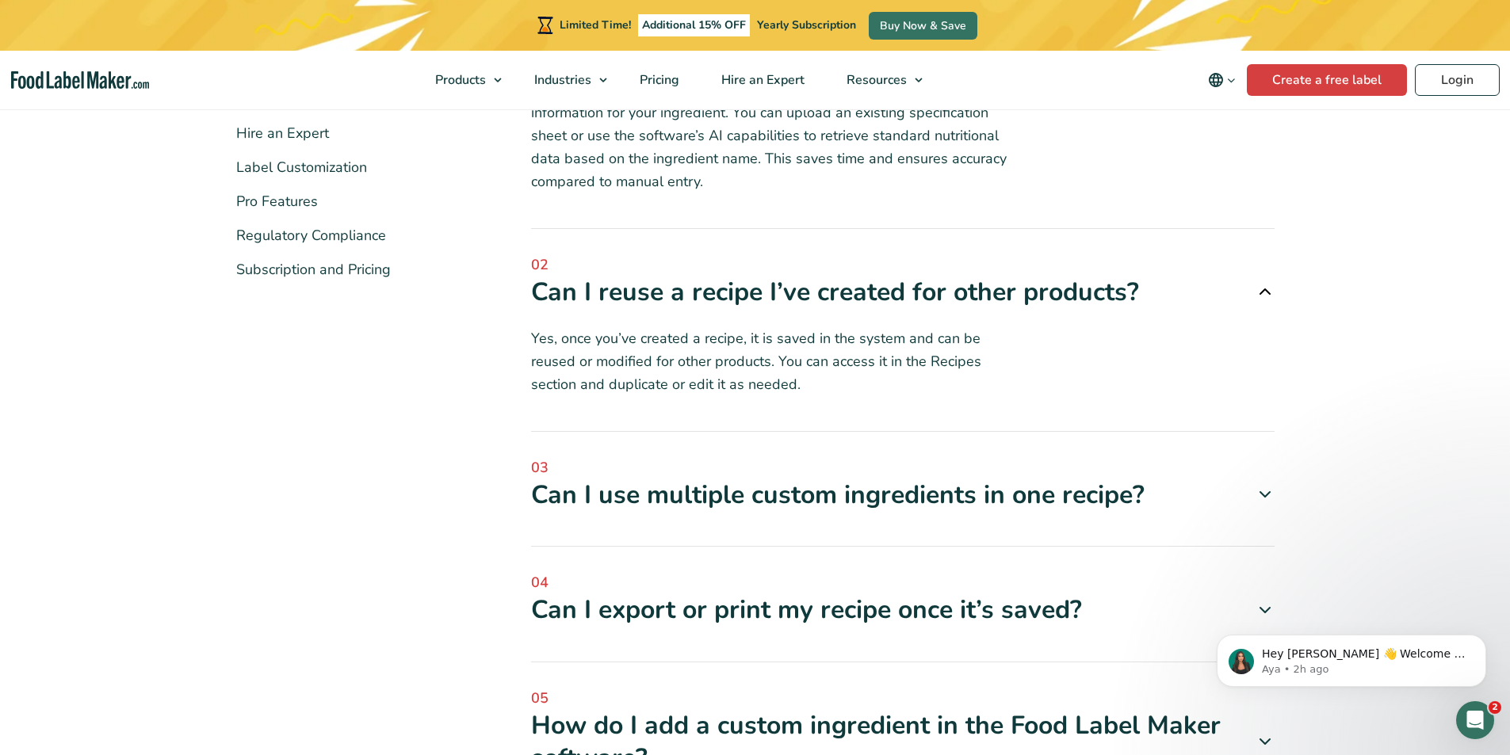
click at [716, 497] on div "Can I use multiple custom ingredients in one recipe?" at bounding box center [902, 495] width 743 height 33
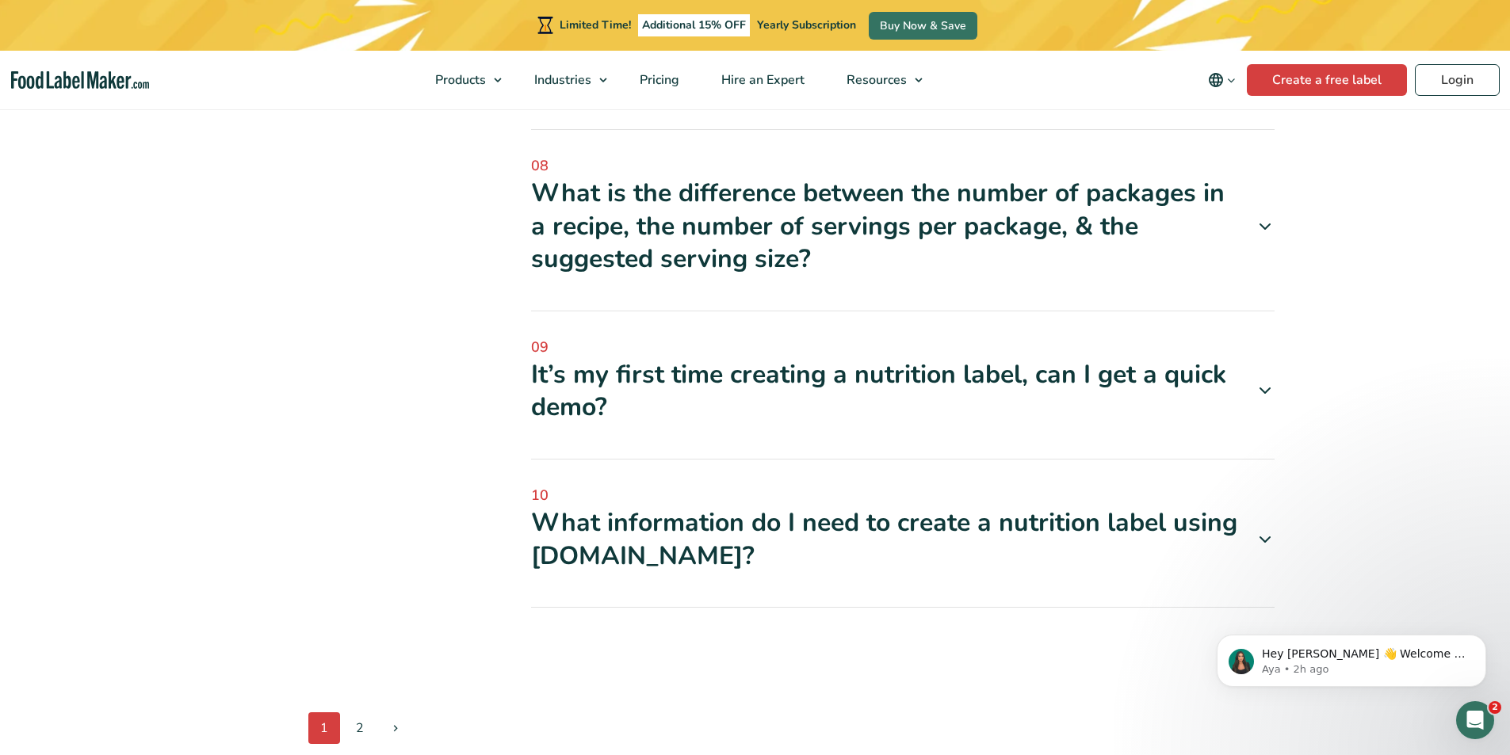
scroll to position [1506, 0]
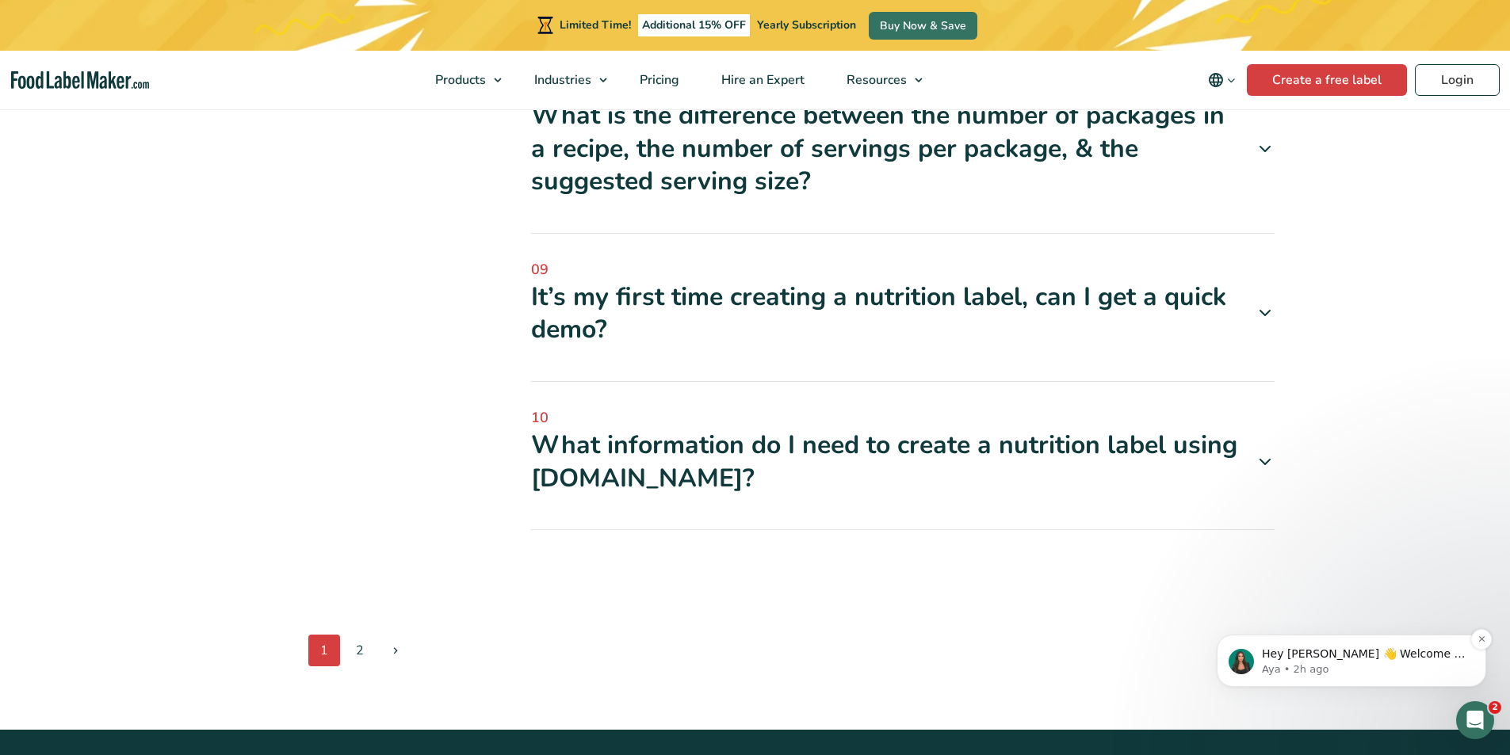
click at [1301, 670] on p "Aya • 2h ago" at bounding box center [1364, 670] width 204 height 14
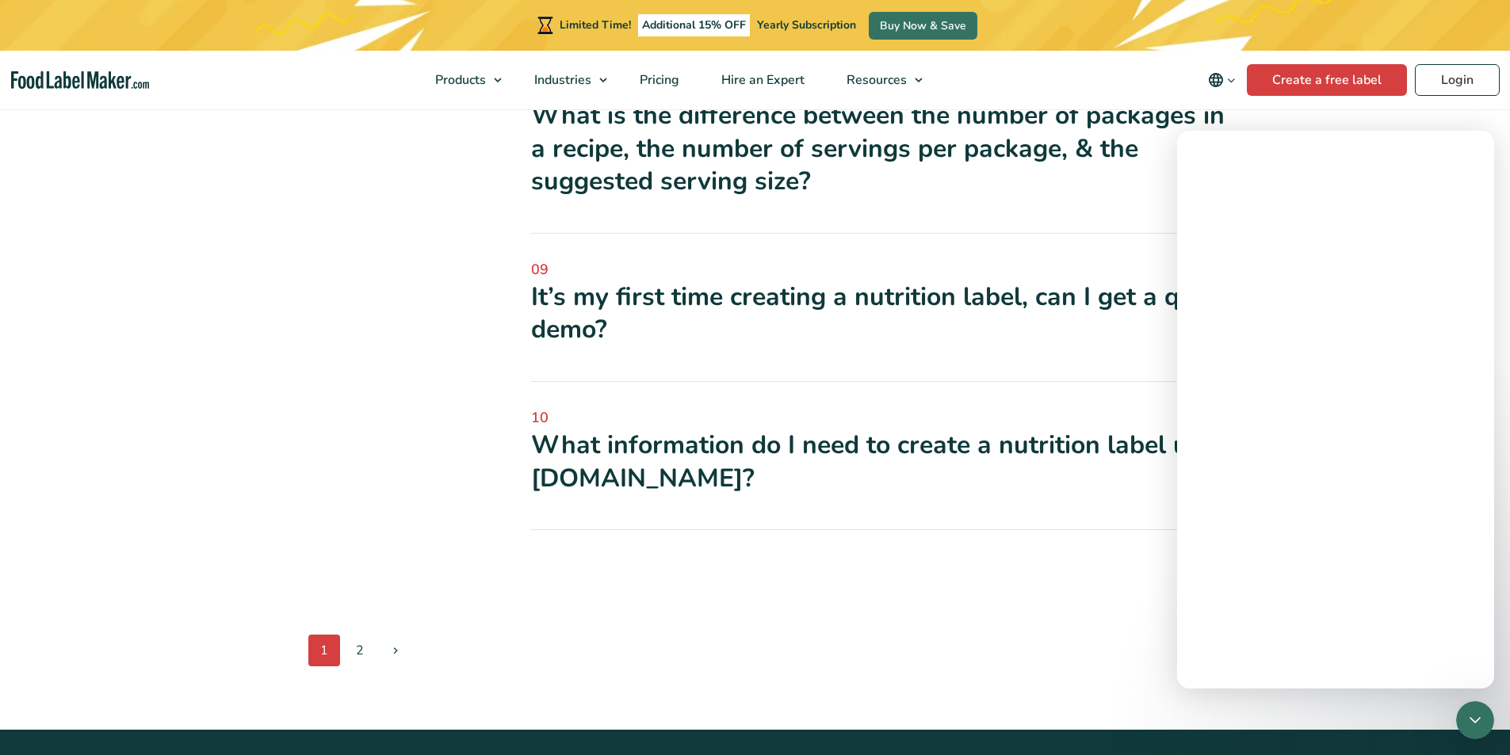
scroll to position [0, 0]
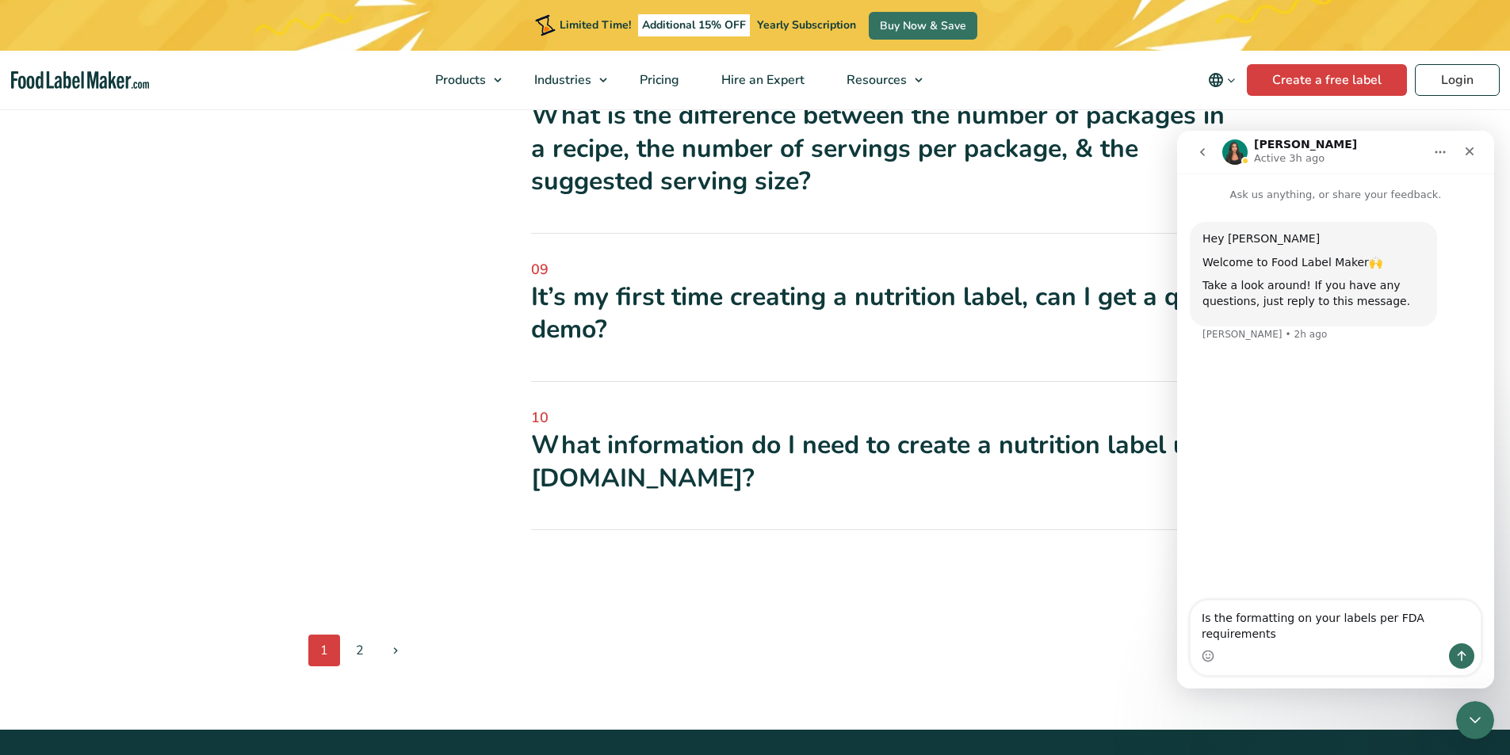
type textarea "Is the formatting on your labels per FDA requirements?"
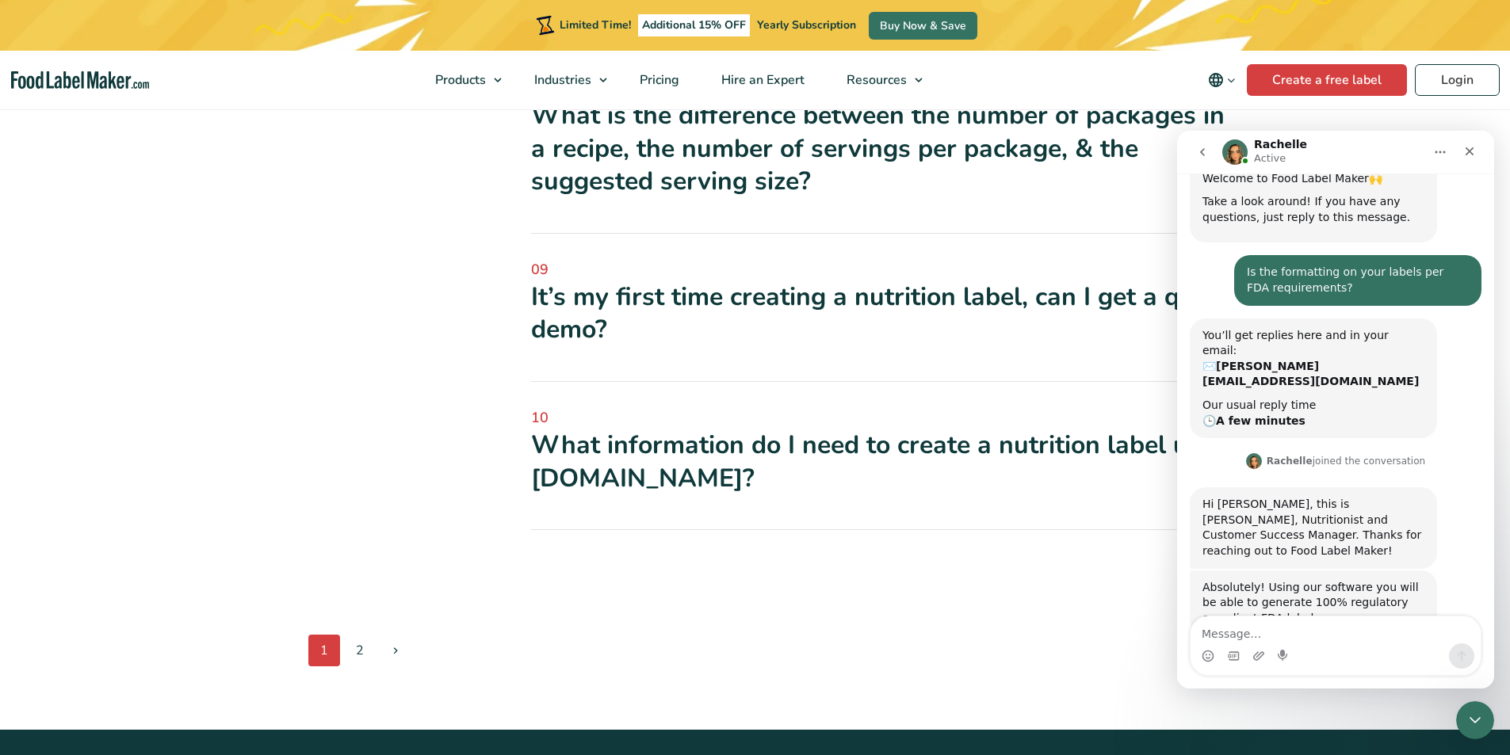
scroll to position [90, 0]
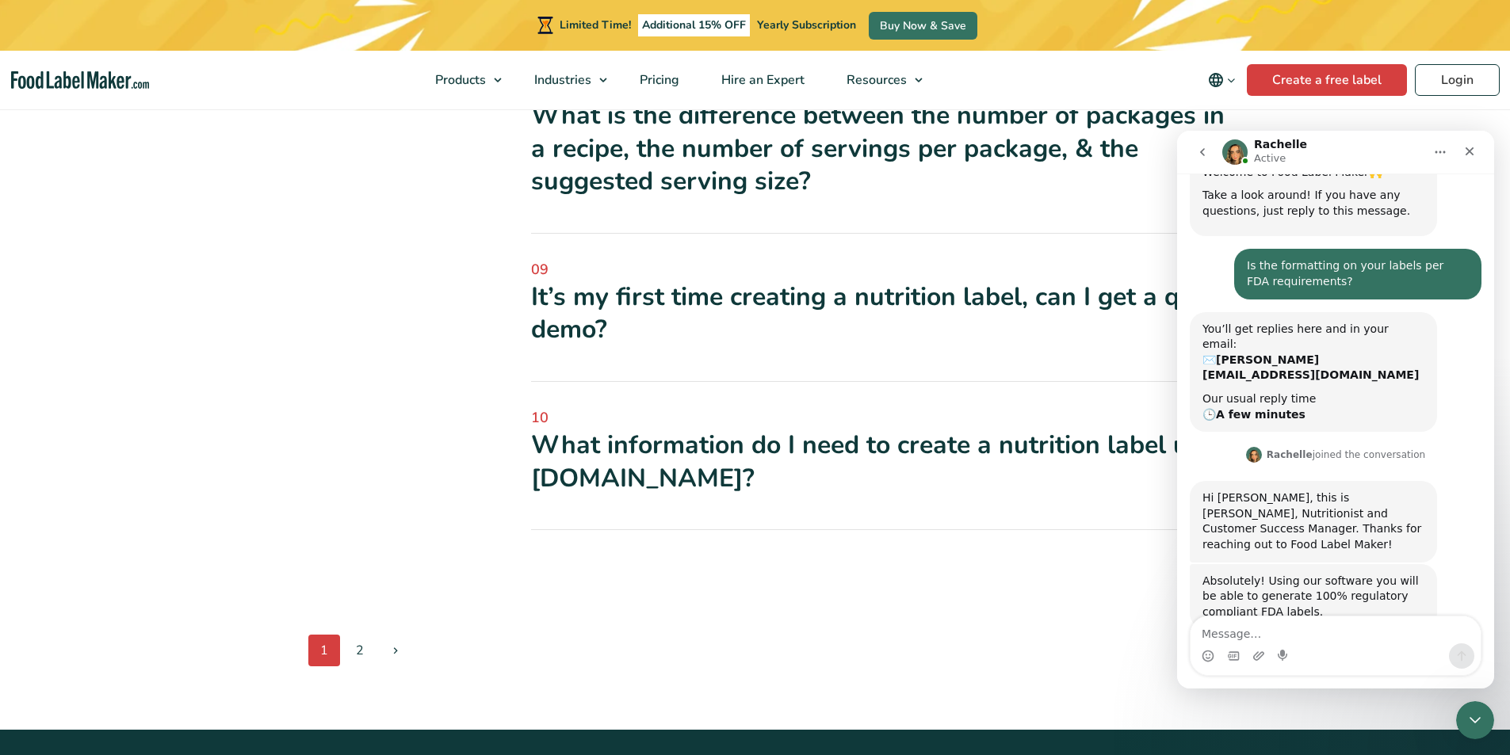
click at [1224, 636] on textarea "Message…" at bounding box center [1335, 630] width 290 height 27
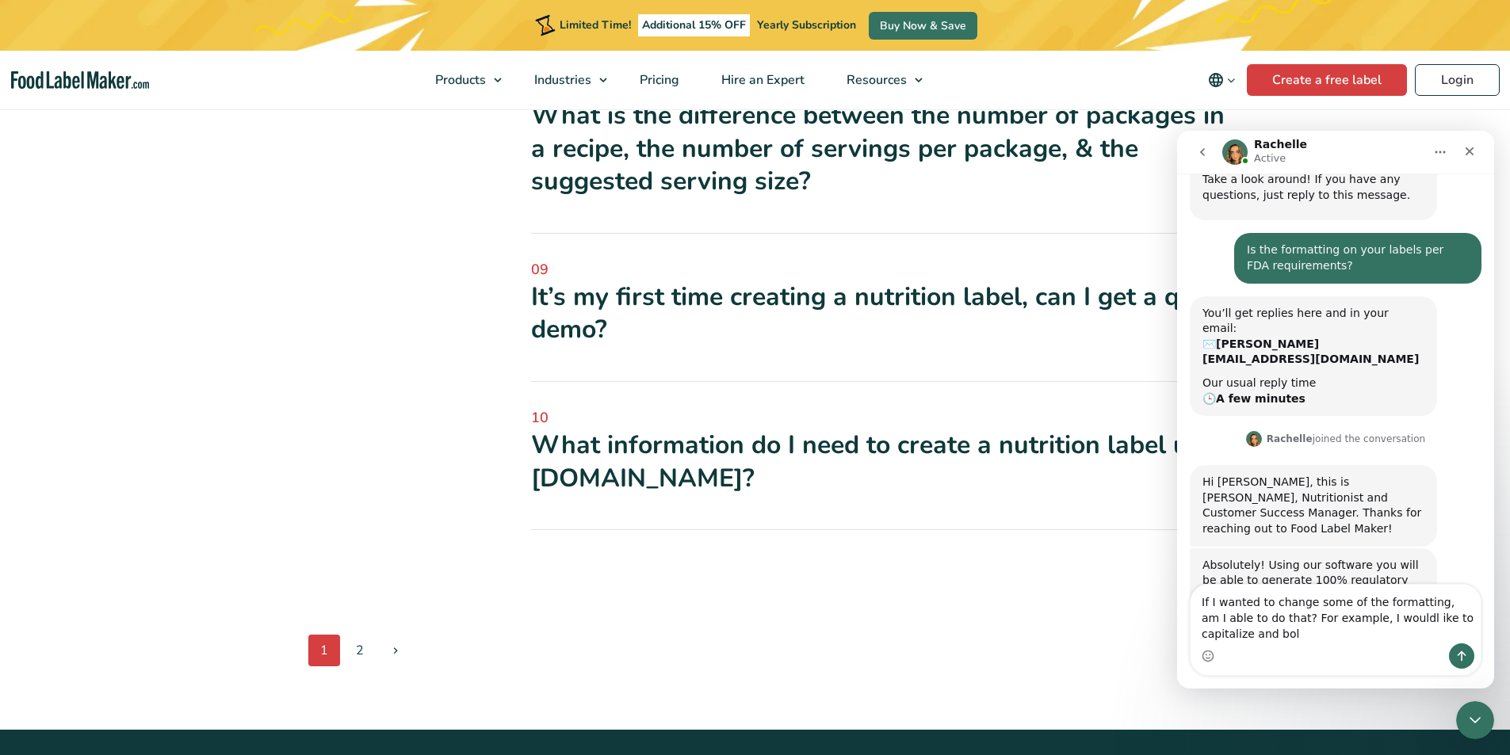
scroll to position [122, 0]
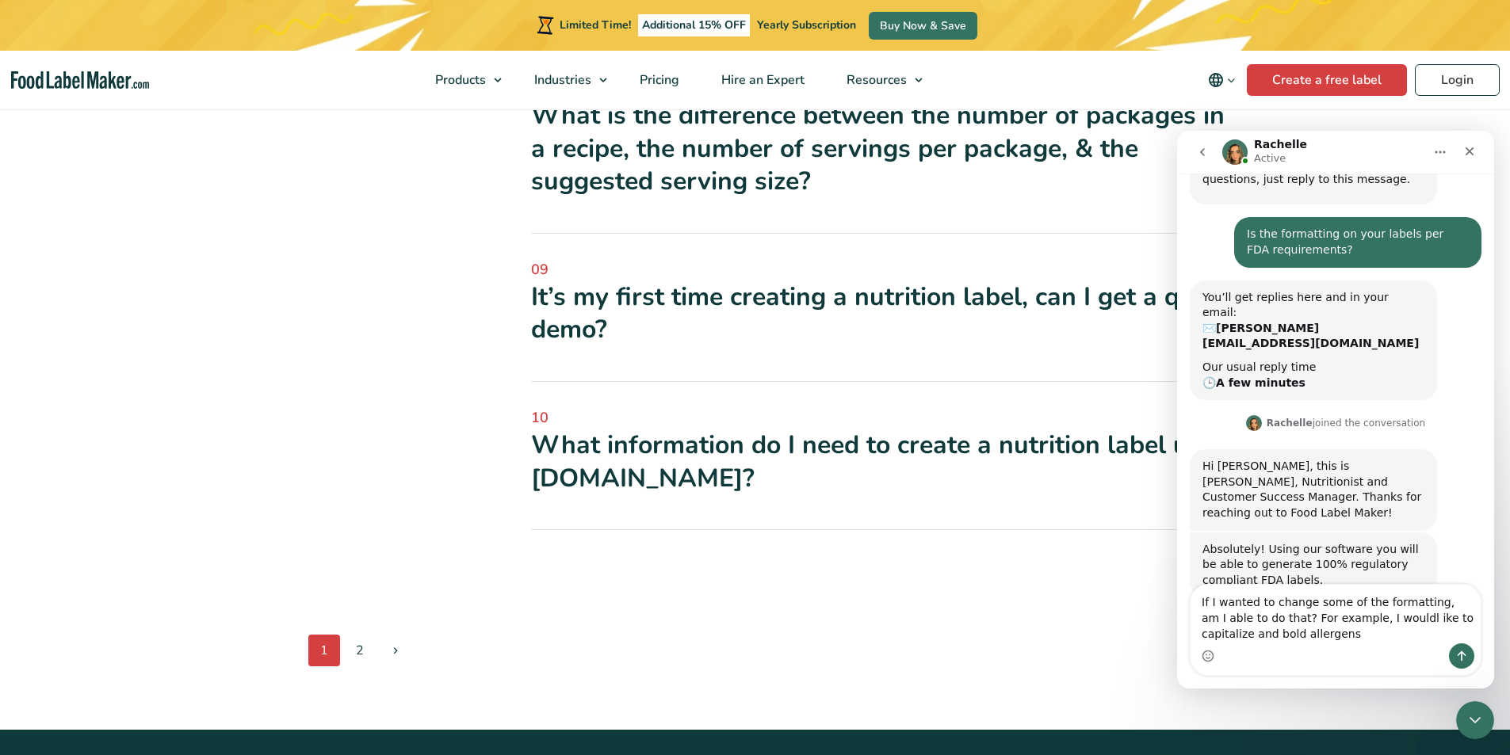
click at [1361, 621] on textarea "If I wanted to change some of the formatting, am I able to do that? For example…" at bounding box center [1335, 614] width 290 height 59
click at [1369, 621] on textarea "If I wanted to change some of the formatting, am I able to do that? For example…" at bounding box center [1335, 614] width 290 height 59
click at [1288, 640] on textarea "If I wanted to change some of the formatting, am I able to do that? For example…" at bounding box center [1335, 614] width 290 height 59
type textarea "If I wanted to change some of the formatting, am I able to do that? For example…"
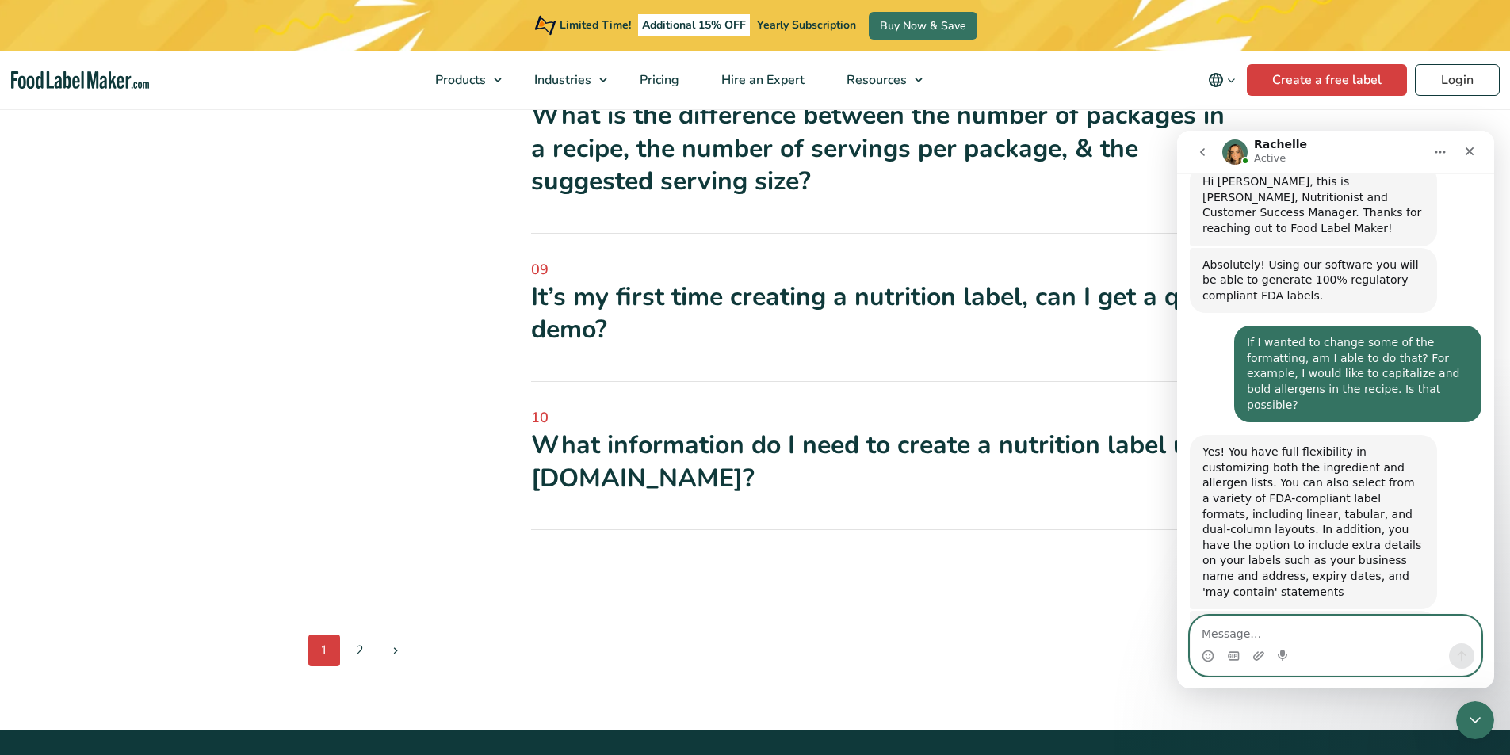
scroll to position [468, 0]
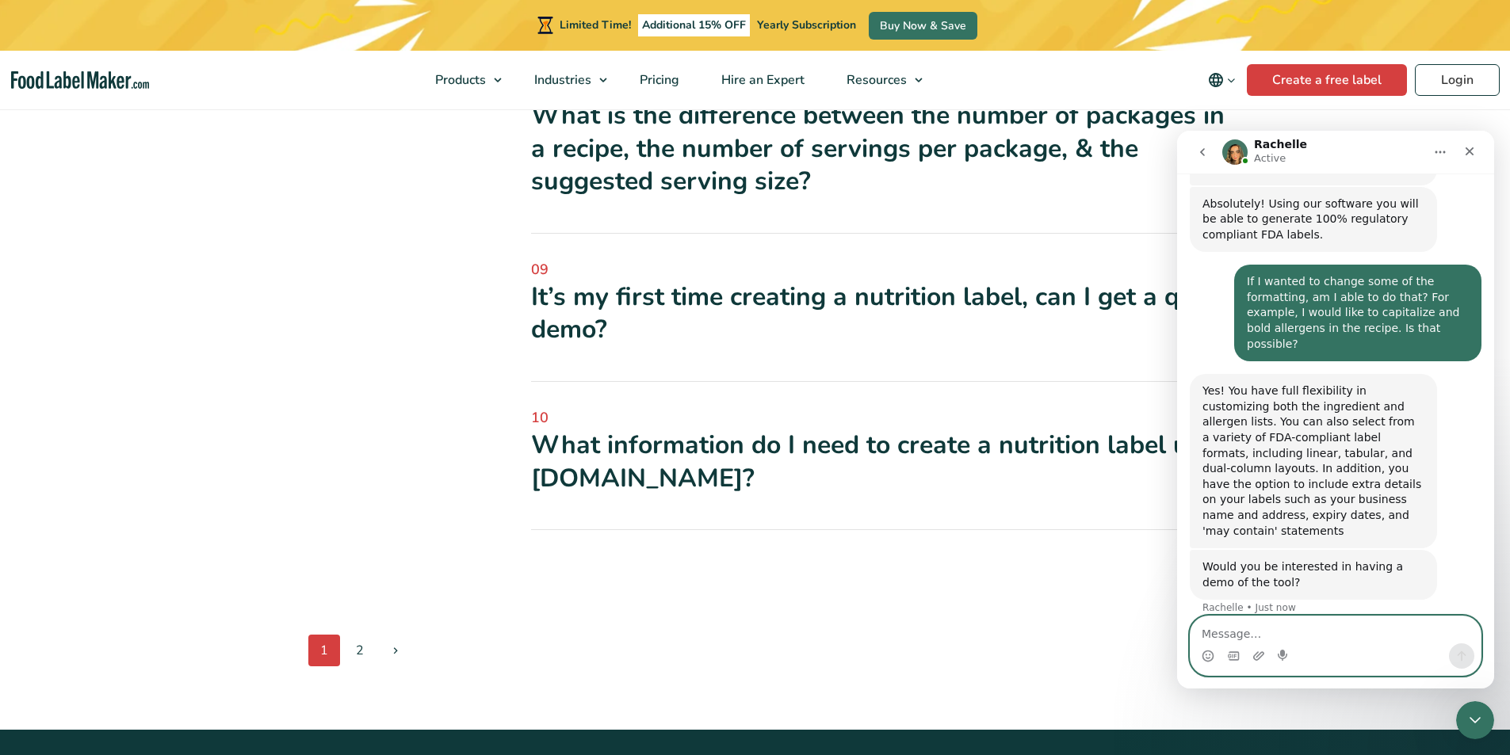
click at [1230, 634] on textarea "Message…" at bounding box center [1335, 630] width 290 height 27
drag, startPoint x: 1344, startPoint y: 627, endPoint x: 1171, endPoint y: 628, distance: 172.8
click at [1177, 628] on html "[PERSON_NAME] Active Ask us anything, or share your feedback. Hey [PERSON_NAME]…" at bounding box center [1335, 410] width 317 height 558
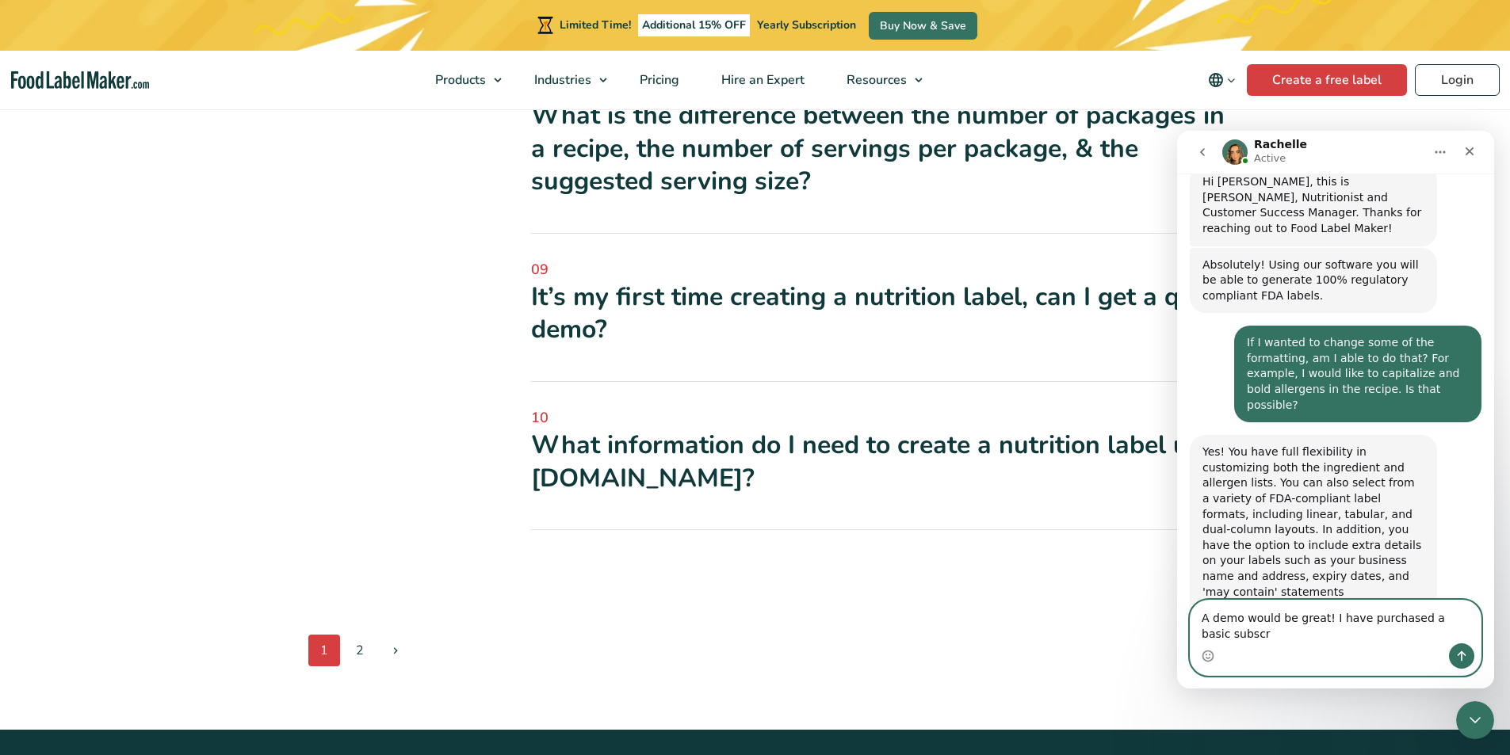
scroll to position [422, 0]
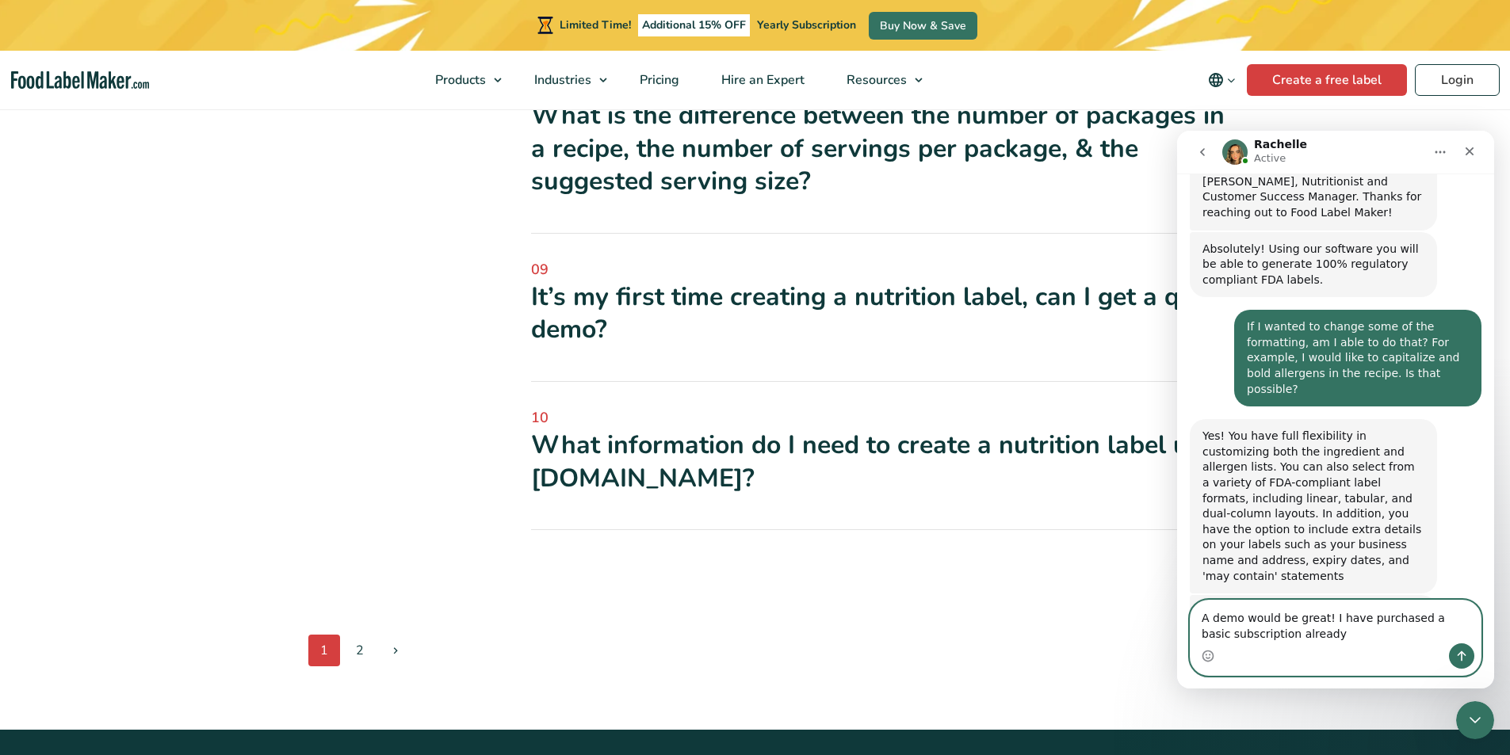
type textarea "A demo would be great! I have purchased a basic subscription already."
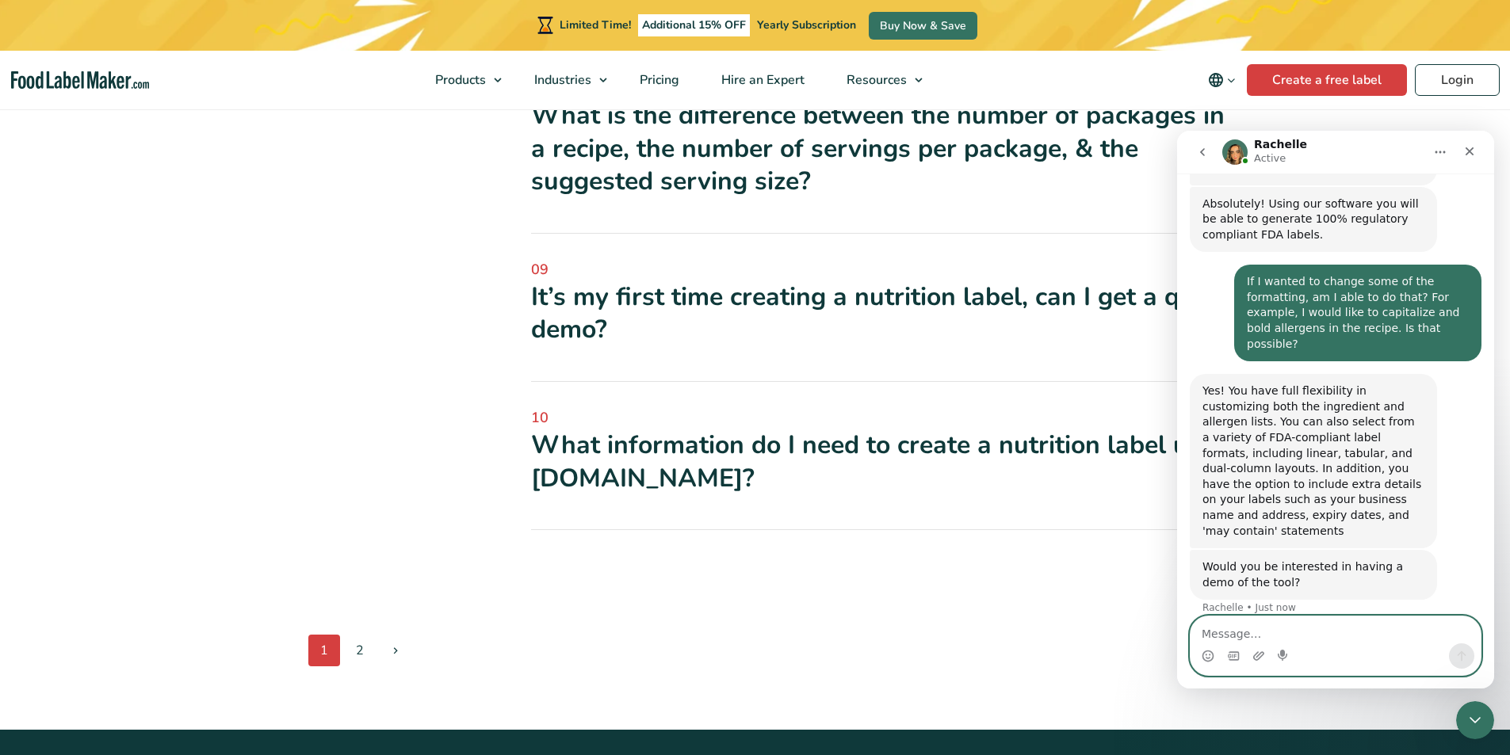
scroll to position [470, 0]
click at [1215, 629] on textarea "Message…" at bounding box center [1335, 630] width 290 height 27
click at [1254, 632] on textarea "I have also inputted a recipe" at bounding box center [1335, 630] width 290 height 27
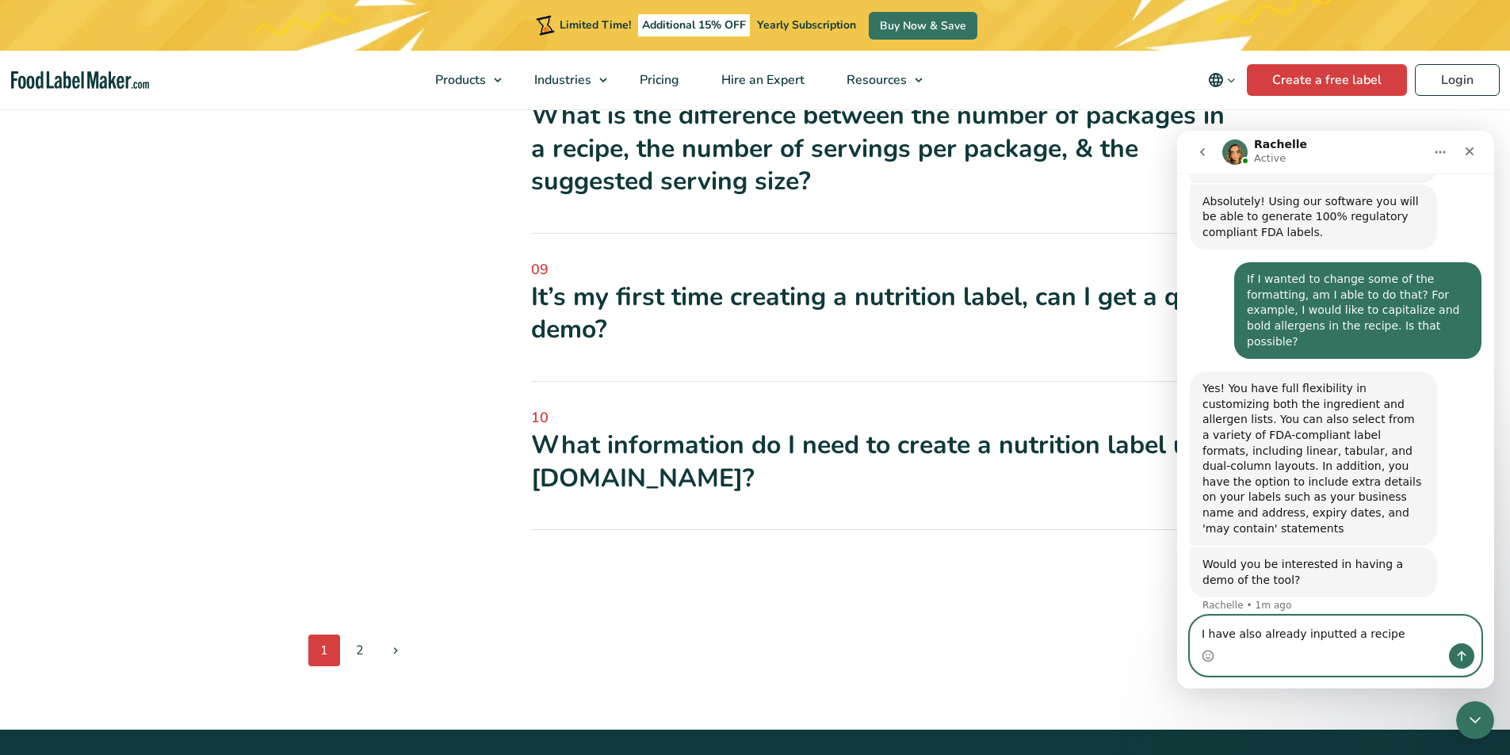
click at [1321, 635] on textarea "I have also already inputted a recipe" at bounding box center [1335, 630] width 290 height 27
click at [1369, 628] on textarea "I have also already input a recipe" at bounding box center [1335, 630] width 290 height 27
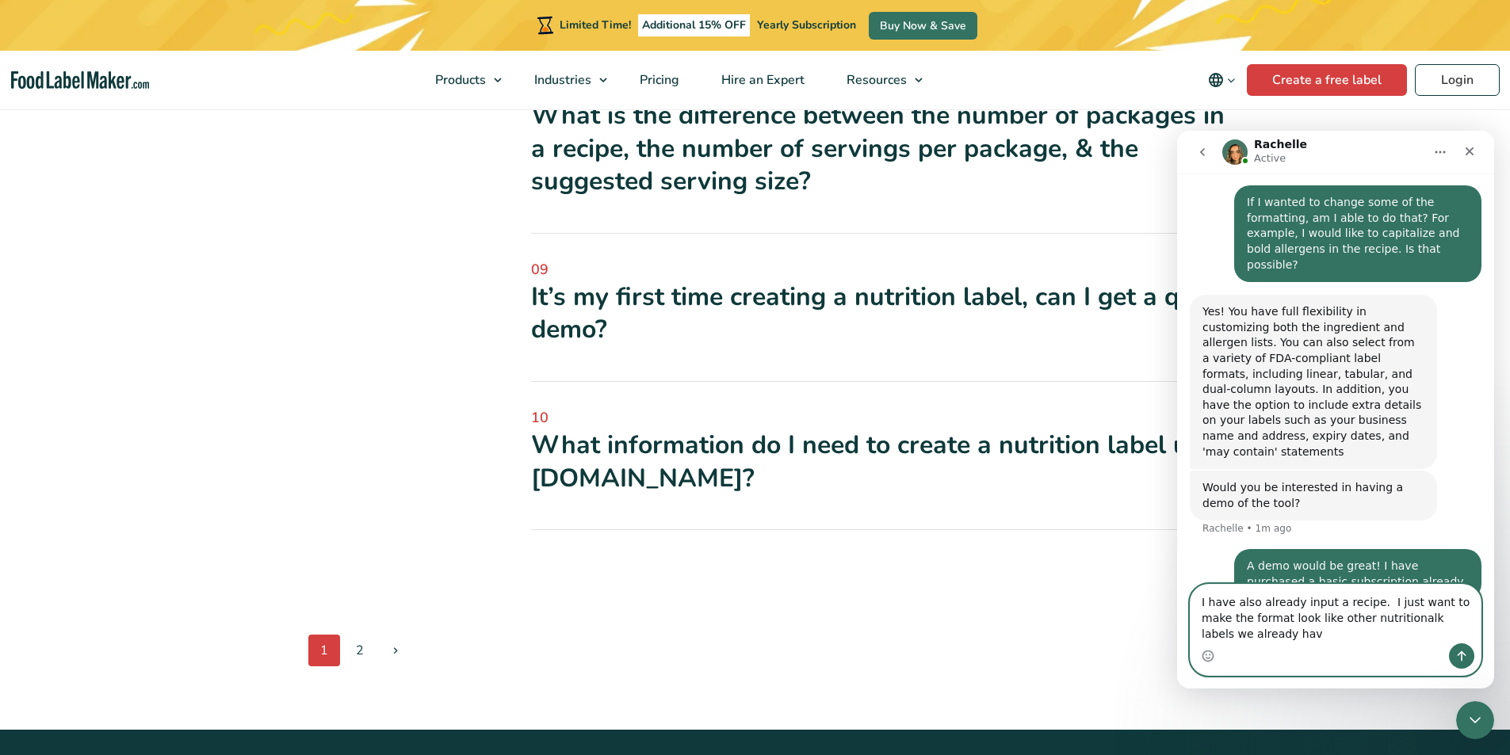
scroll to position [563, 0]
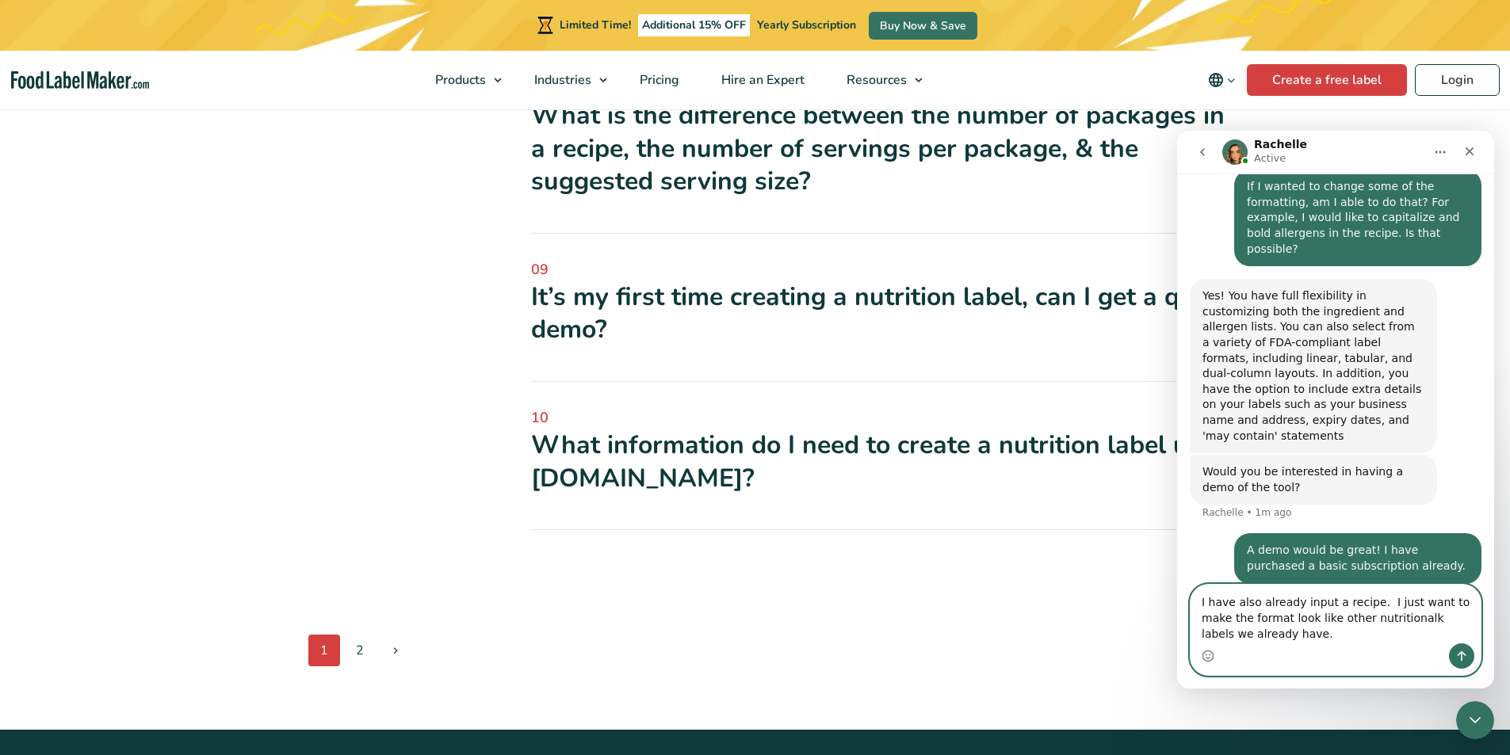
click at [1384, 617] on textarea "I have also already input a recipe. I just want to make the format look like ot…" at bounding box center [1335, 614] width 290 height 59
type textarea "I have also already input a recipe. I just want to make the format look like ot…"
click at [1465, 655] on icon "Send a message…" at bounding box center [1461, 656] width 9 height 10
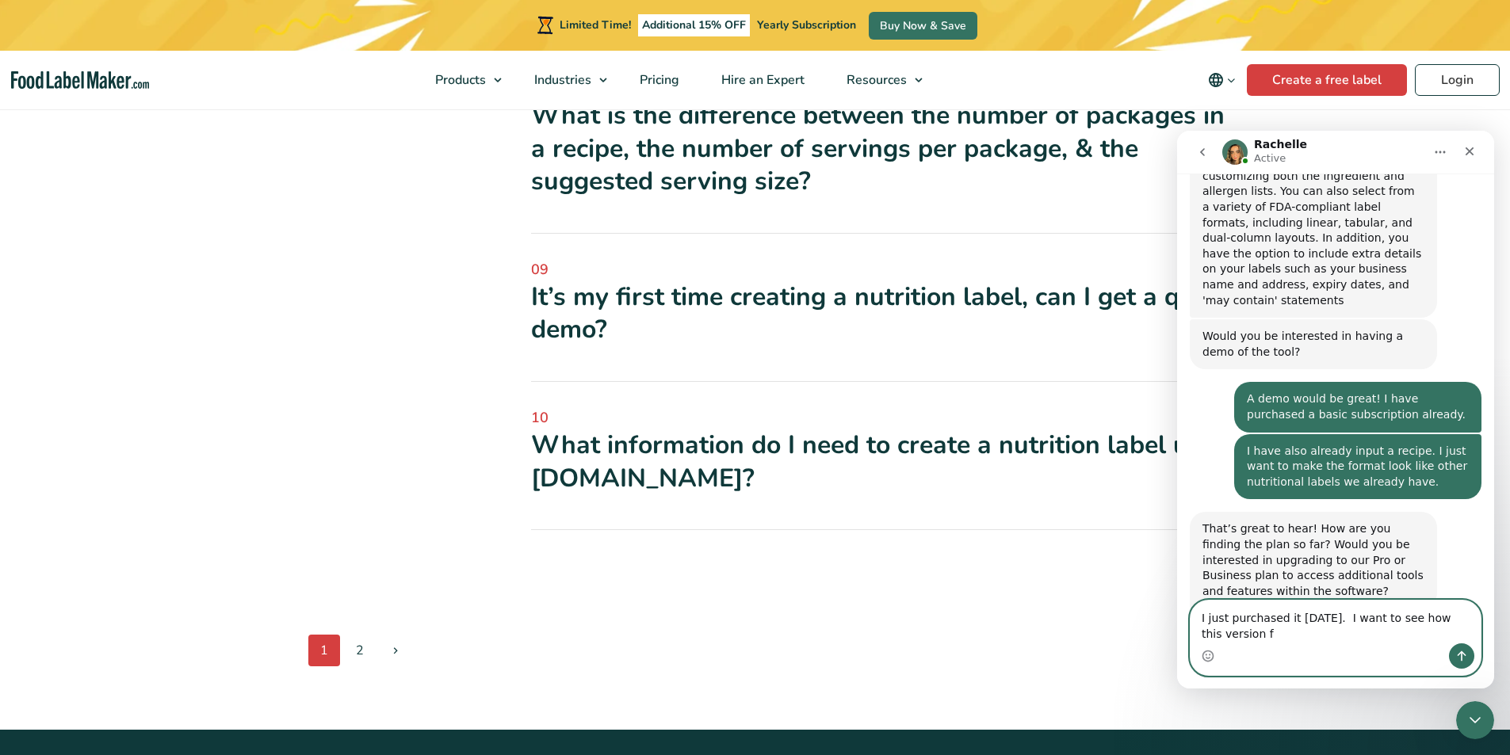
scroll to position [714, 0]
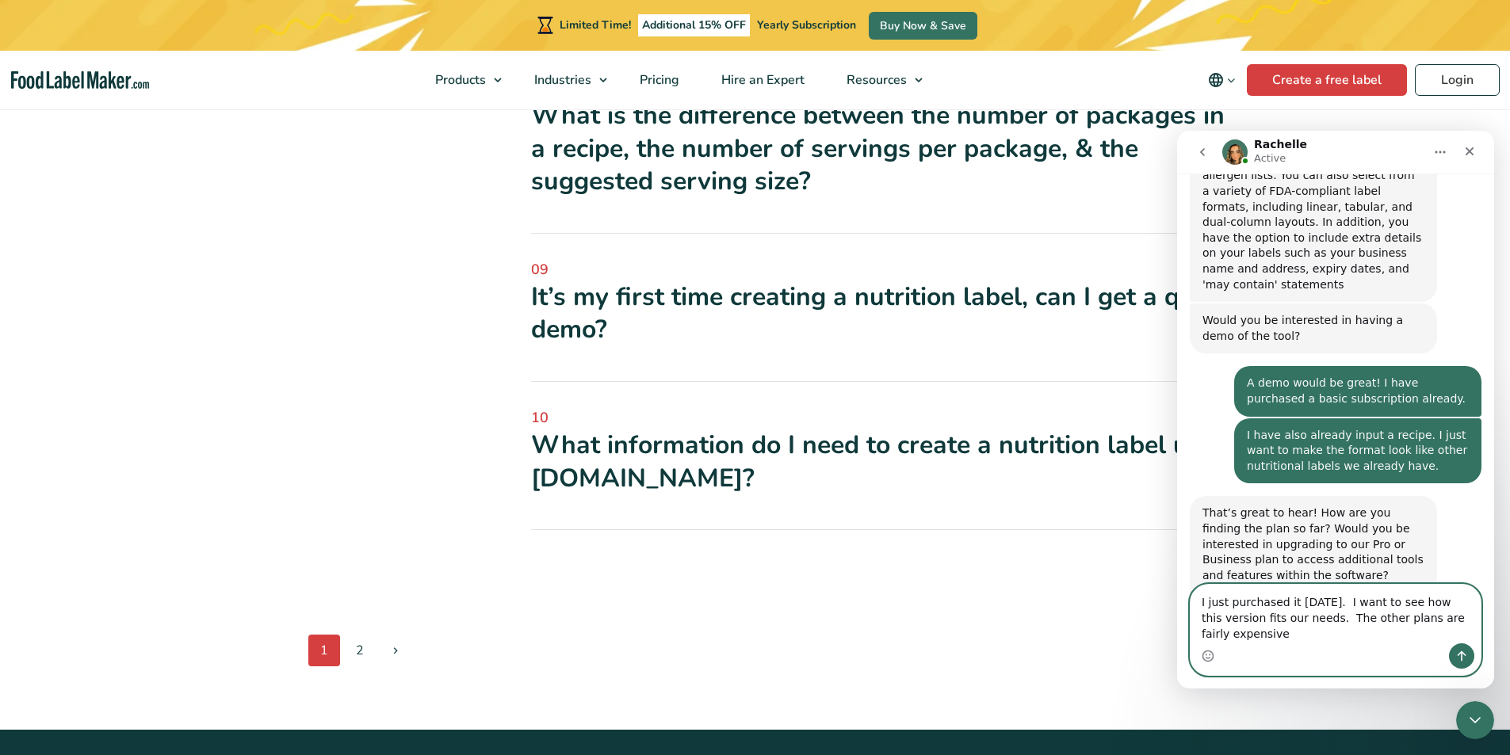
type textarea "I just purchased it [DATE]. I want to see how this version fits our needs. The …"
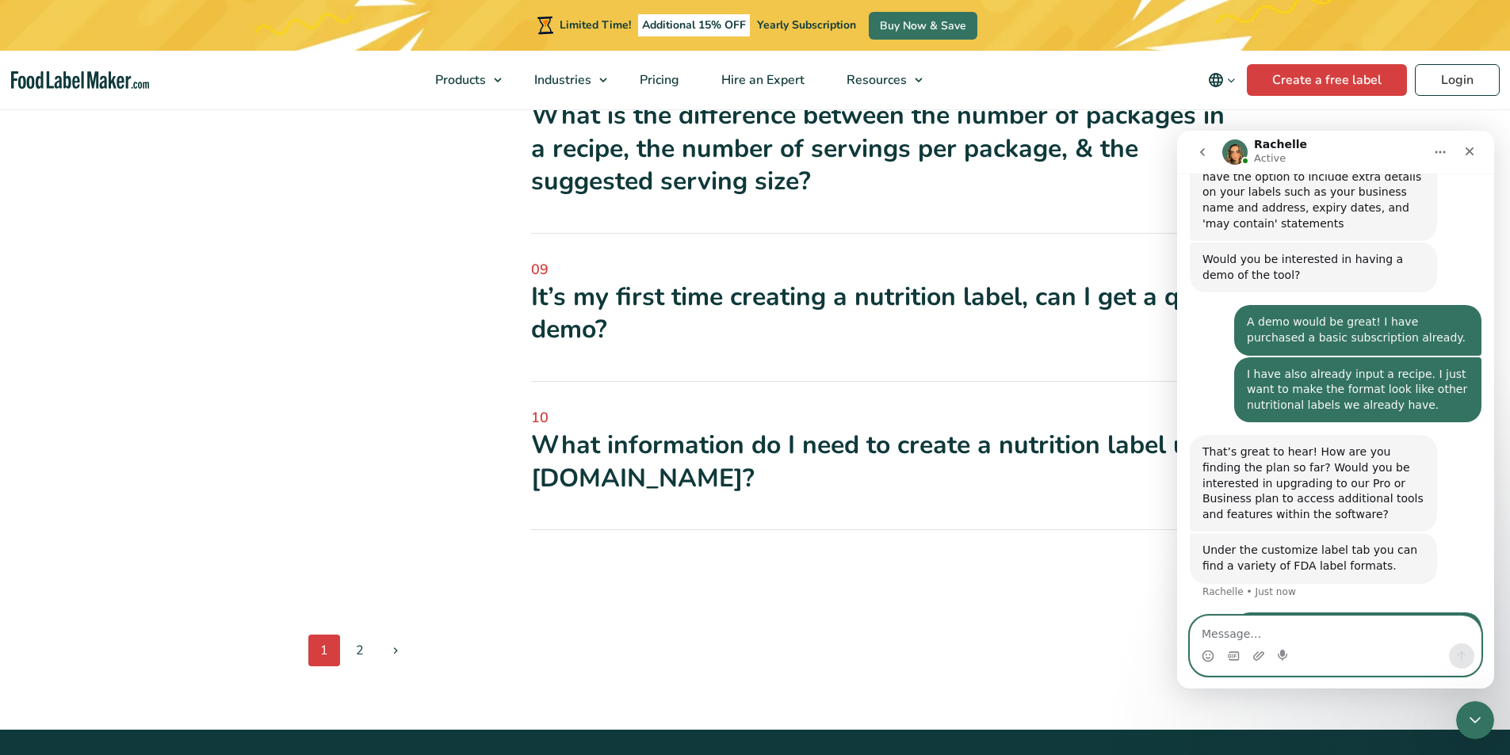
scroll to position [776, 0]
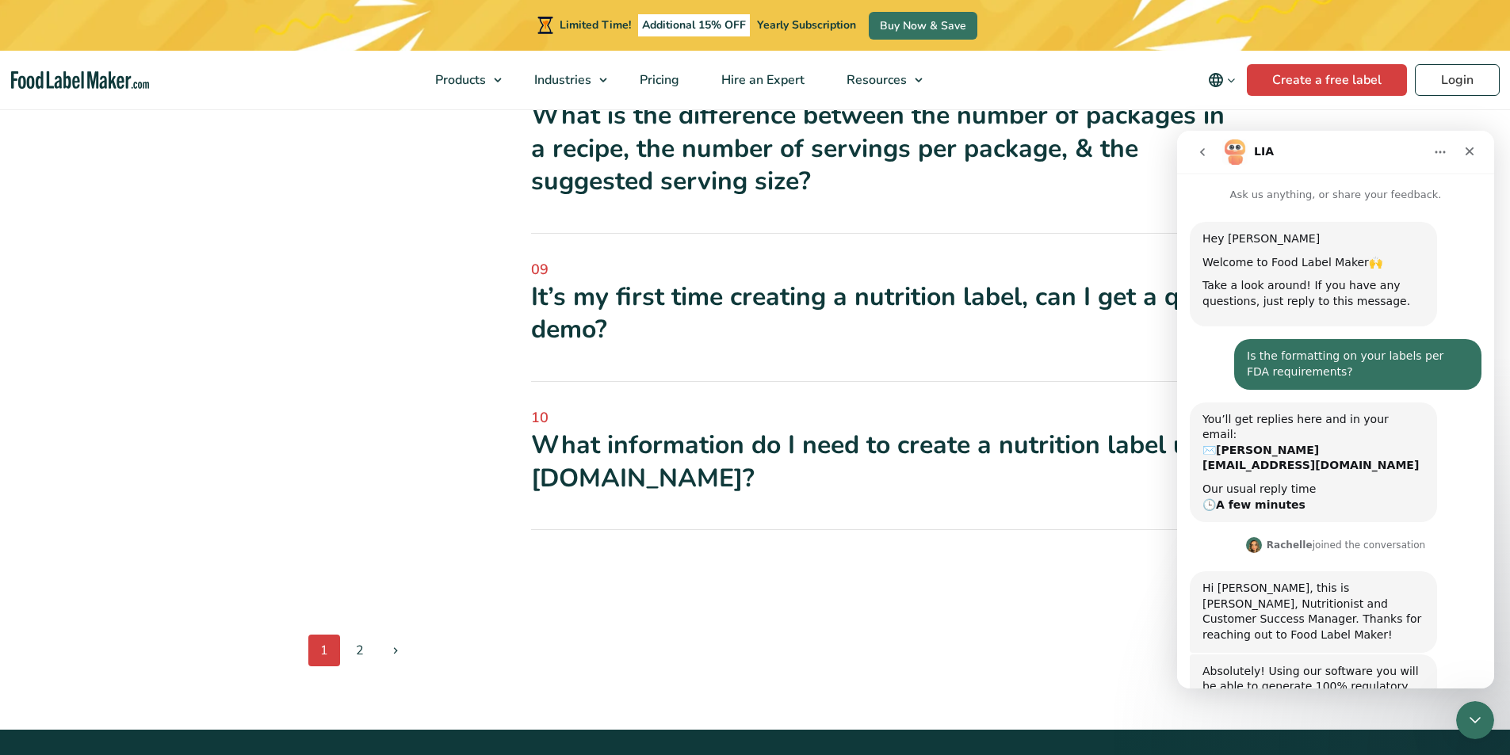
scroll to position [1217, 0]
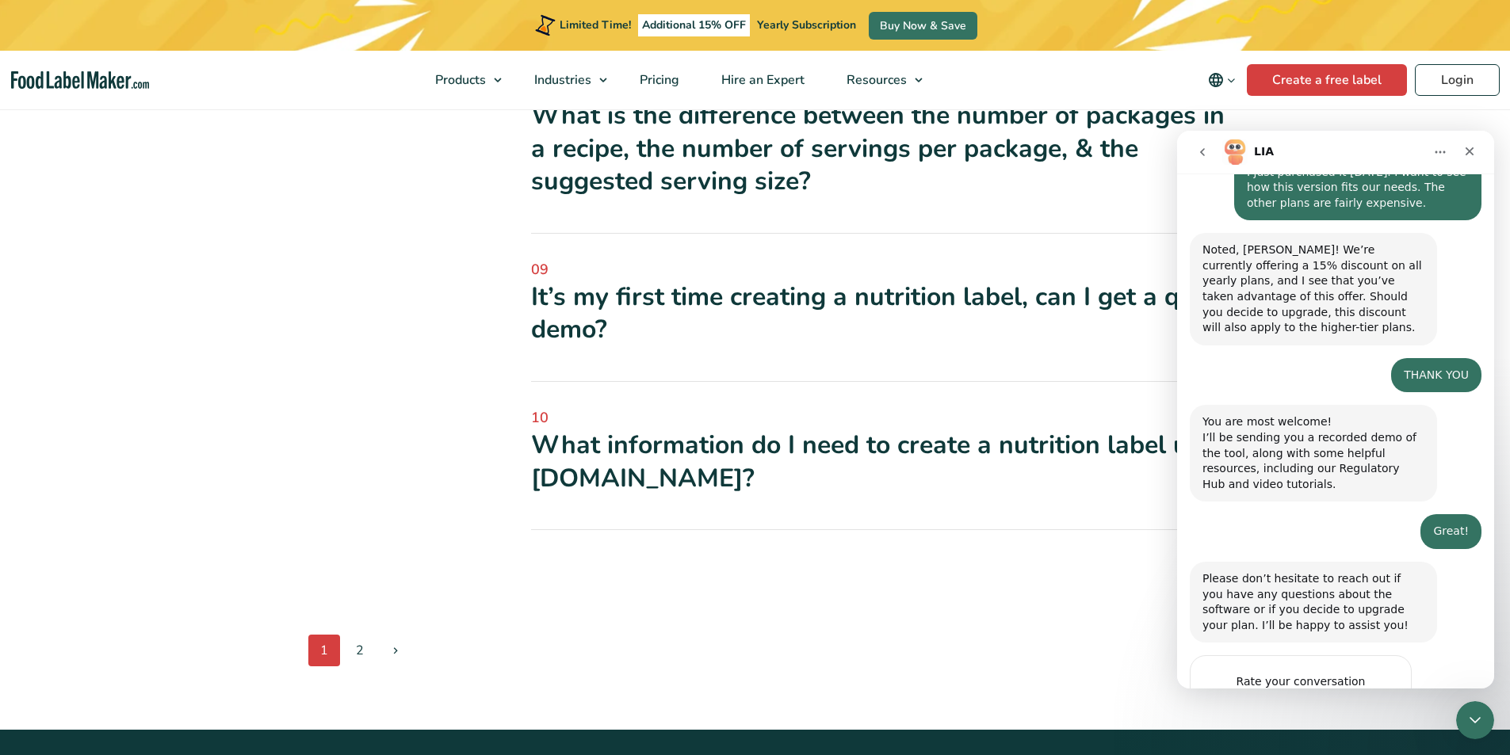
click at [1380, 699] on span "Amazing" at bounding box center [1375, 713] width 29 height 29
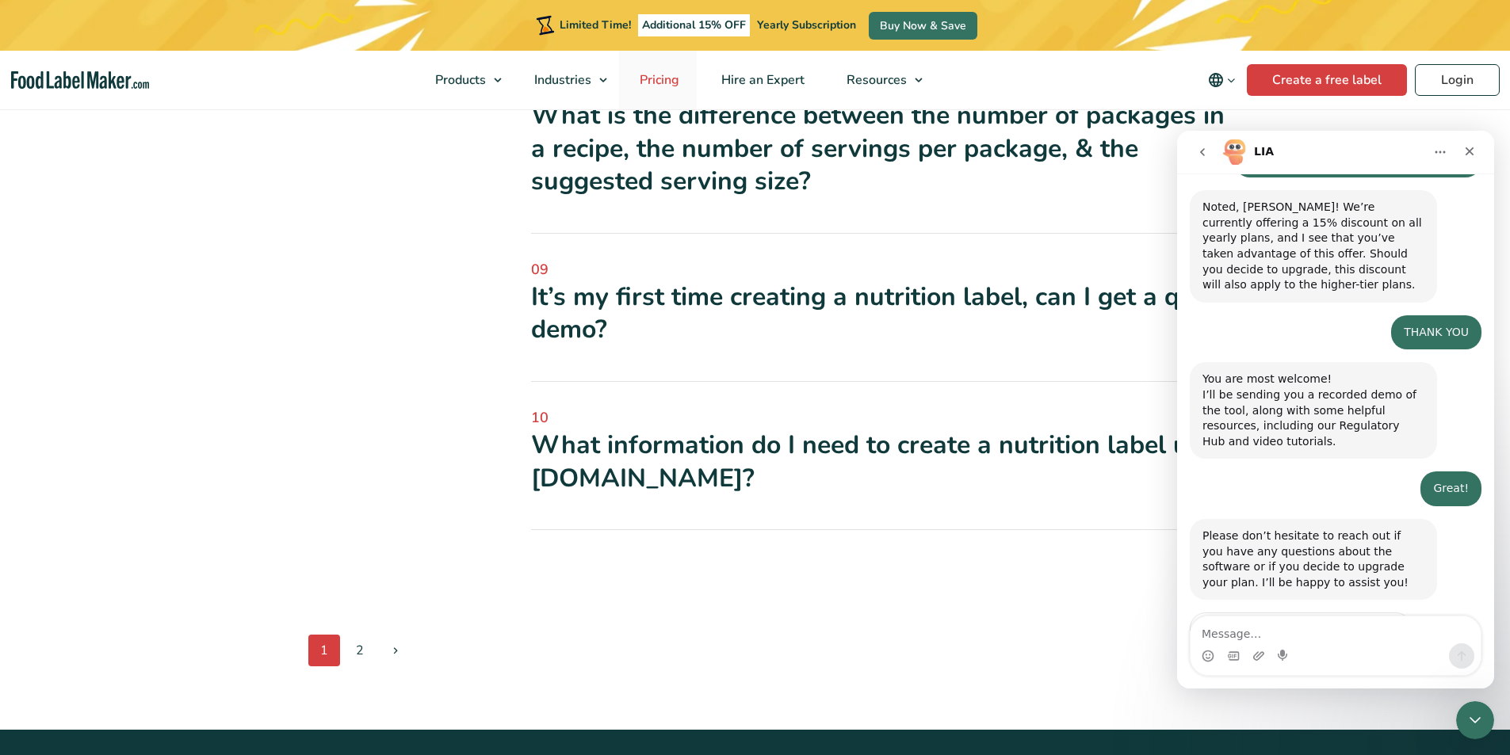
scroll to position [1316, 0]
